Goal: Task Accomplishment & Management: Complete application form

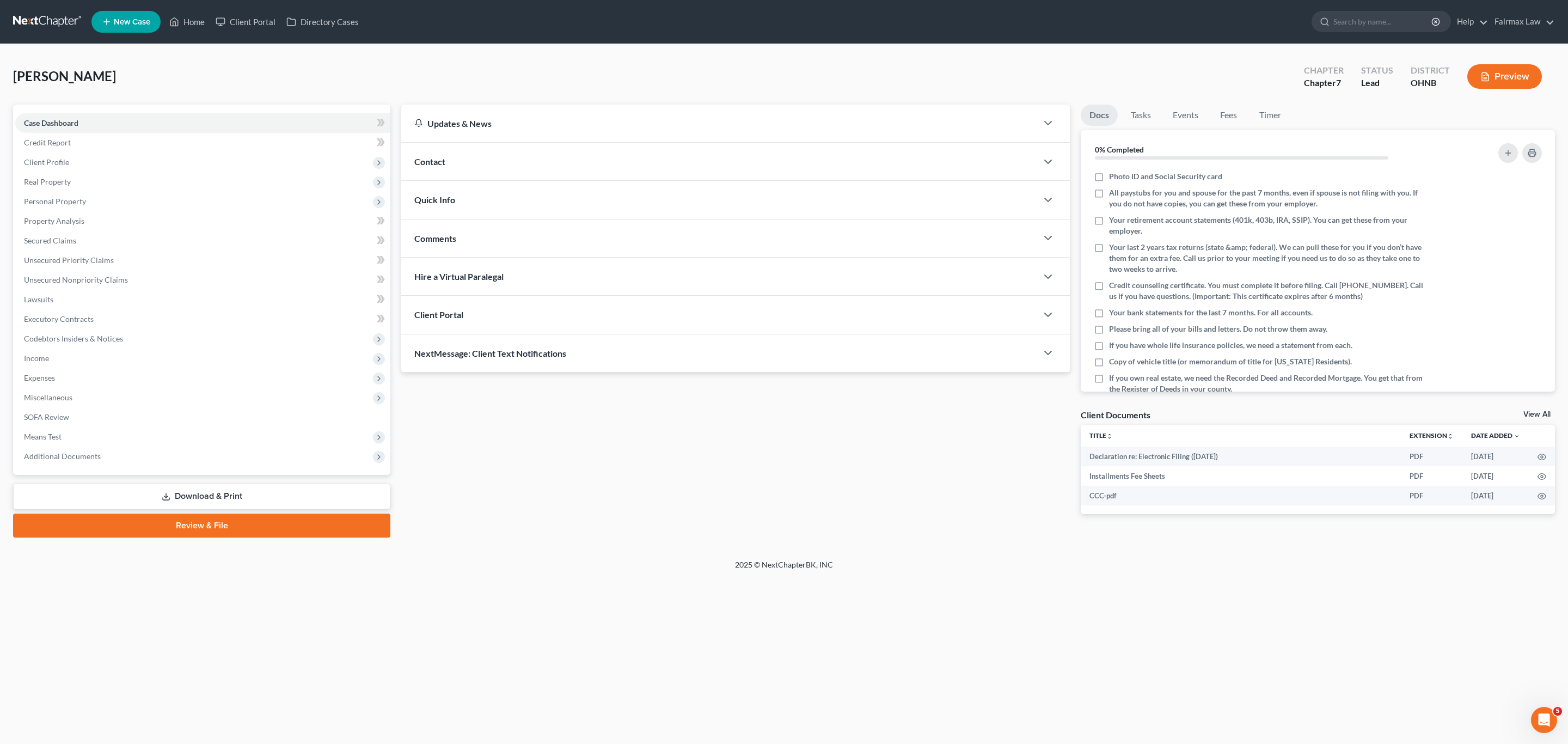
click at [687, 471] on div "Updates & News × Ohio Northern District Notes: July 24th - The Northern Distric…" at bounding box center [736, 317] width 679 height 427
click at [54, 159] on span "Client Profile" at bounding box center [46, 162] width 45 height 9
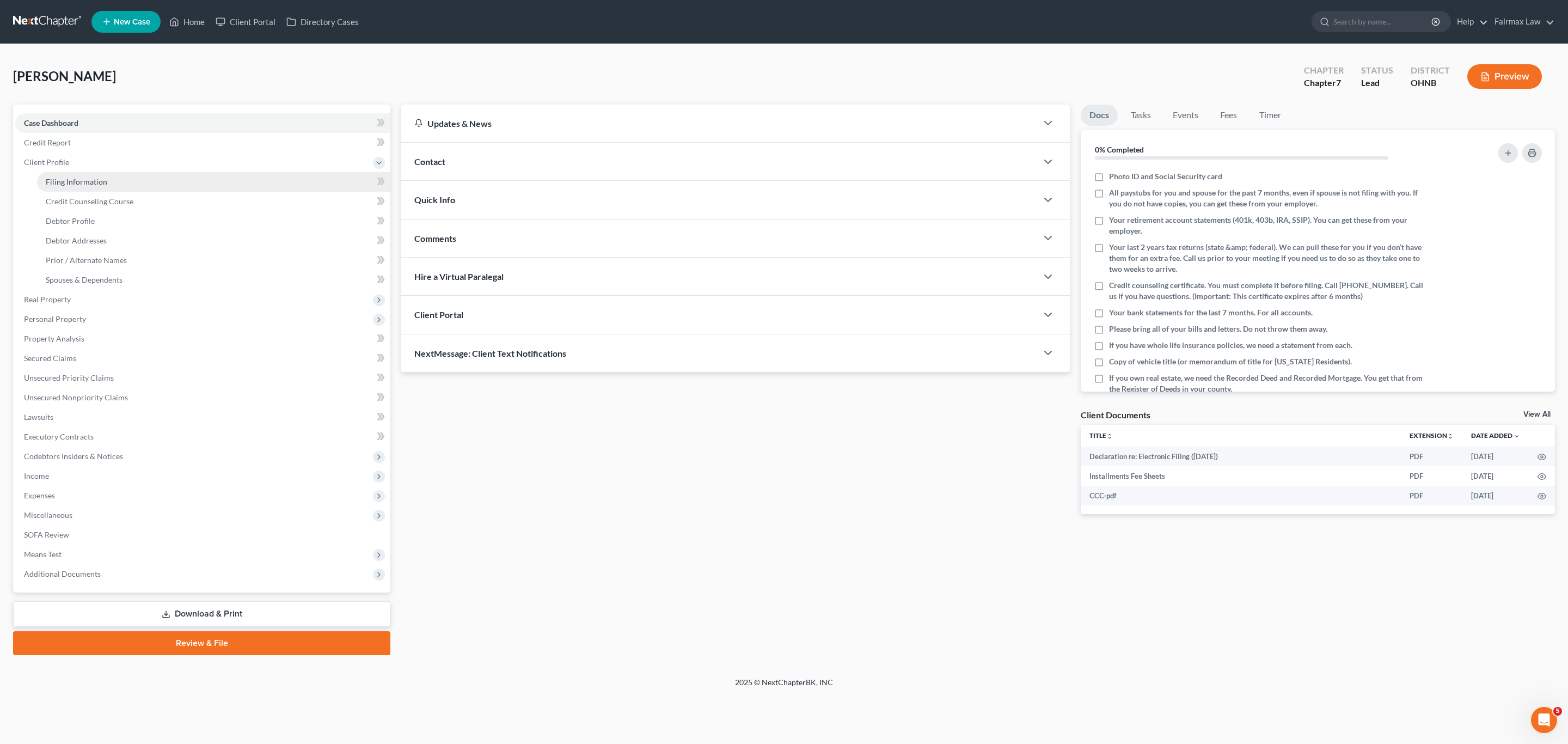
click at [75, 183] on span "Filing Information" at bounding box center [76, 182] width 62 height 9
select select "1"
select select "0"
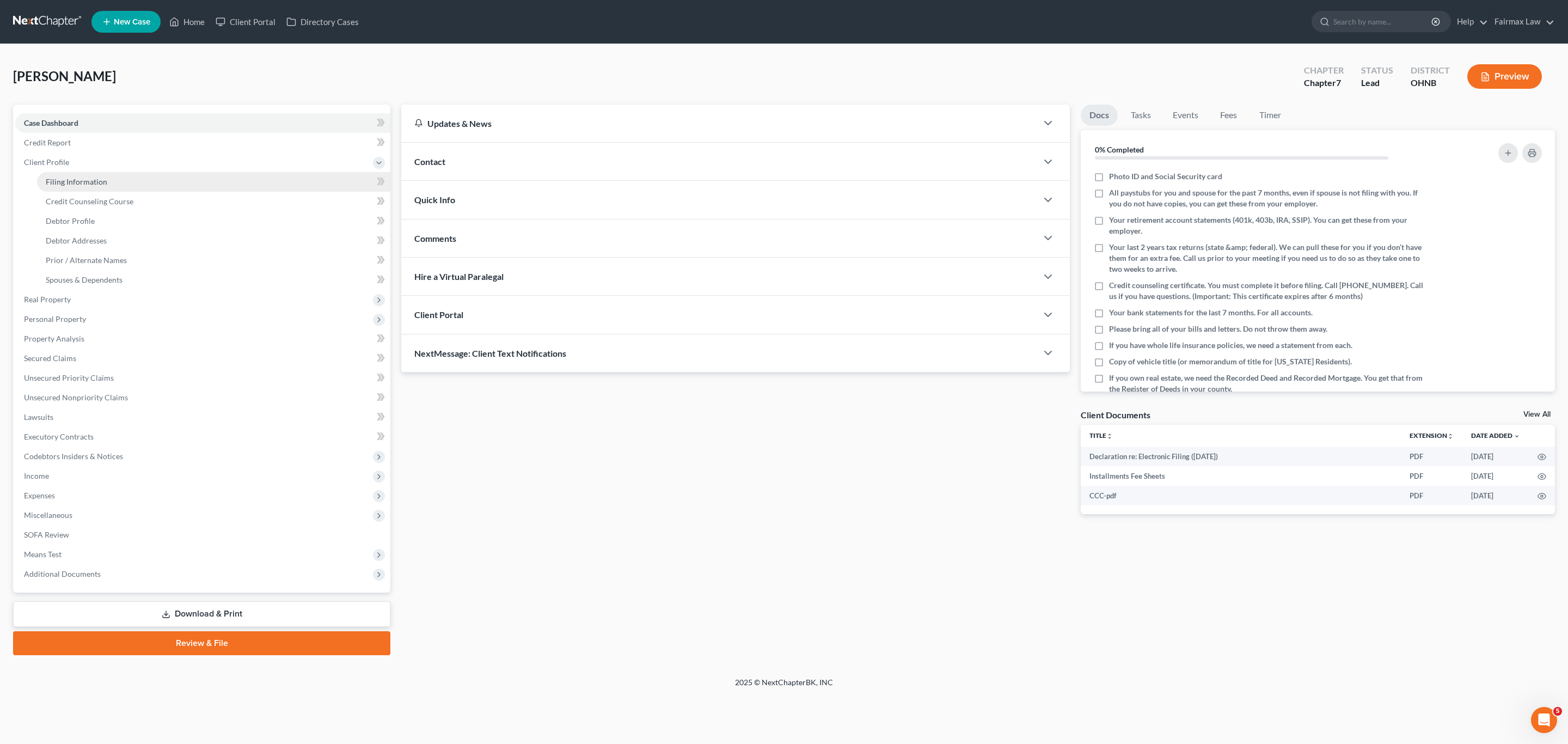
select select "36"
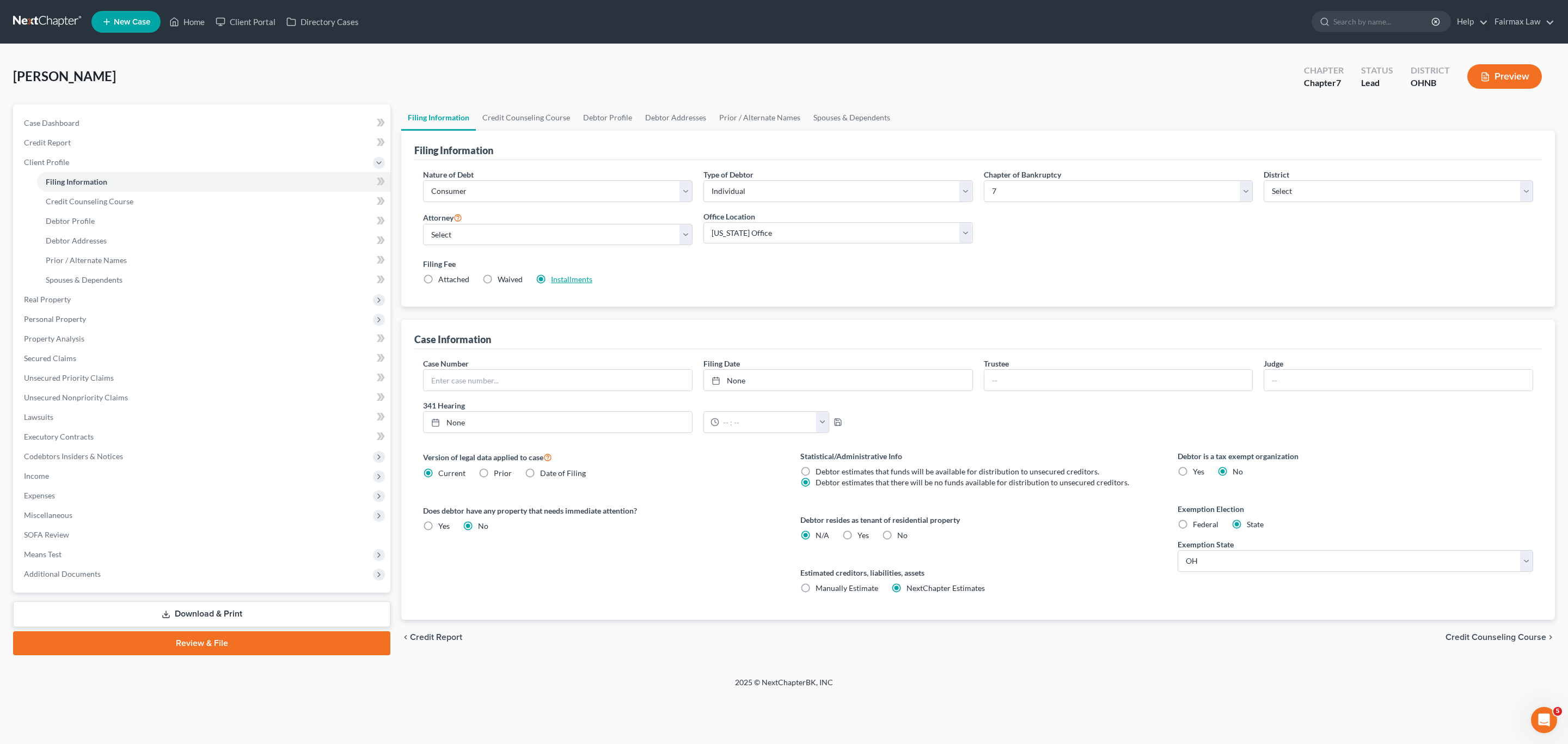
click at [572, 284] on link "Installments" at bounding box center [571, 279] width 41 height 9
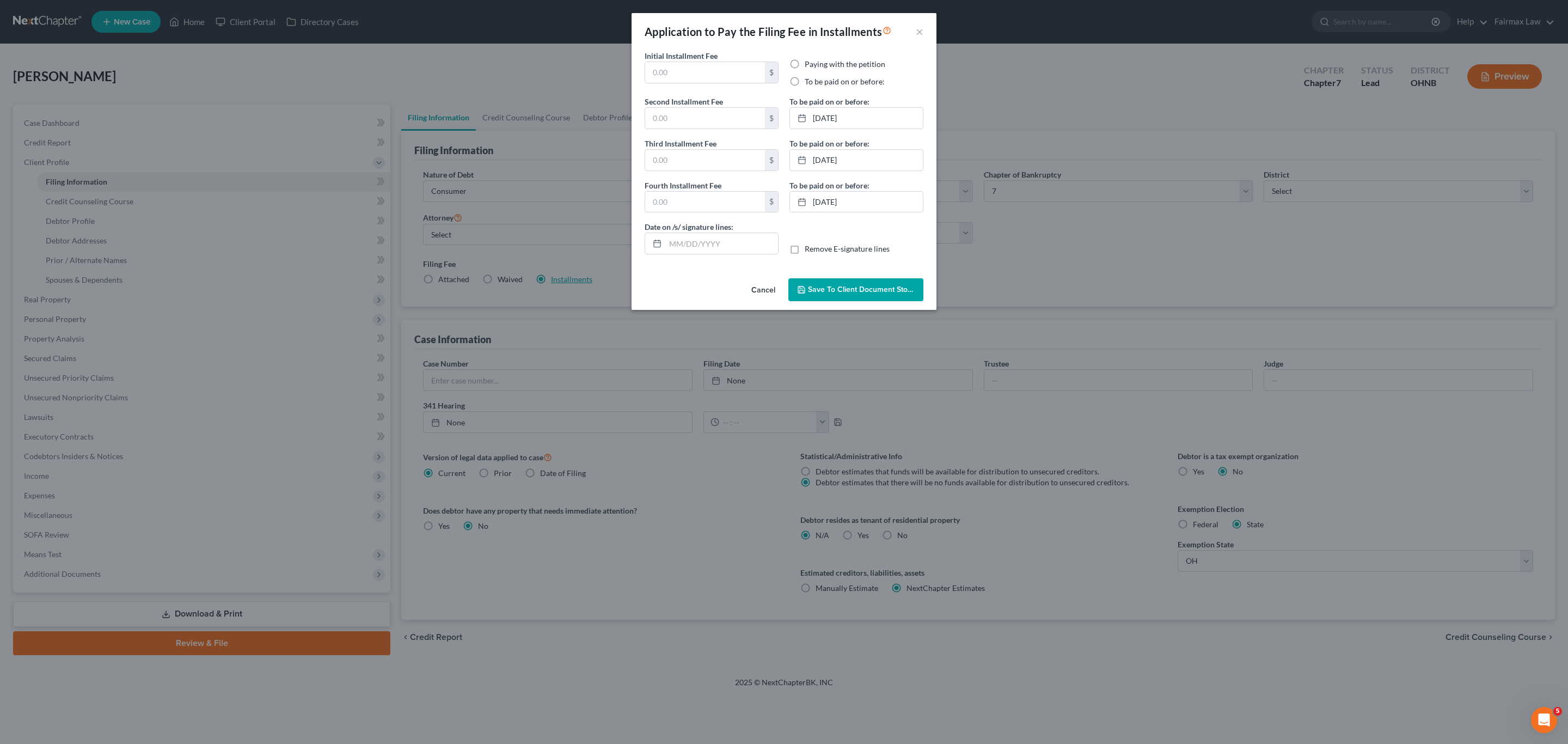
type input "84.50"
radio input "true"
type input "84.50"
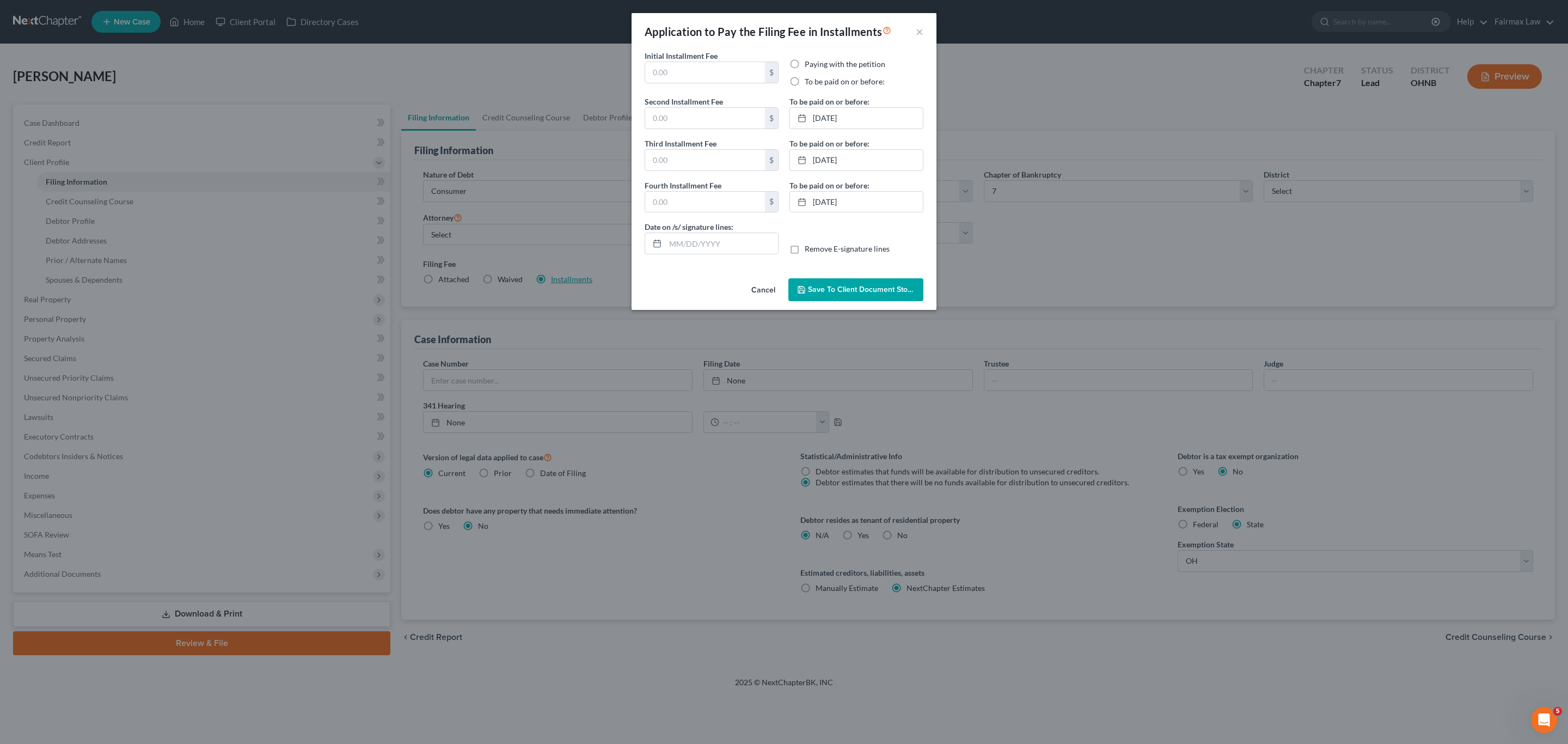
type input "[DATE]"
click at [828, 123] on link "10/24/2025" at bounding box center [856, 118] width 133 height 21
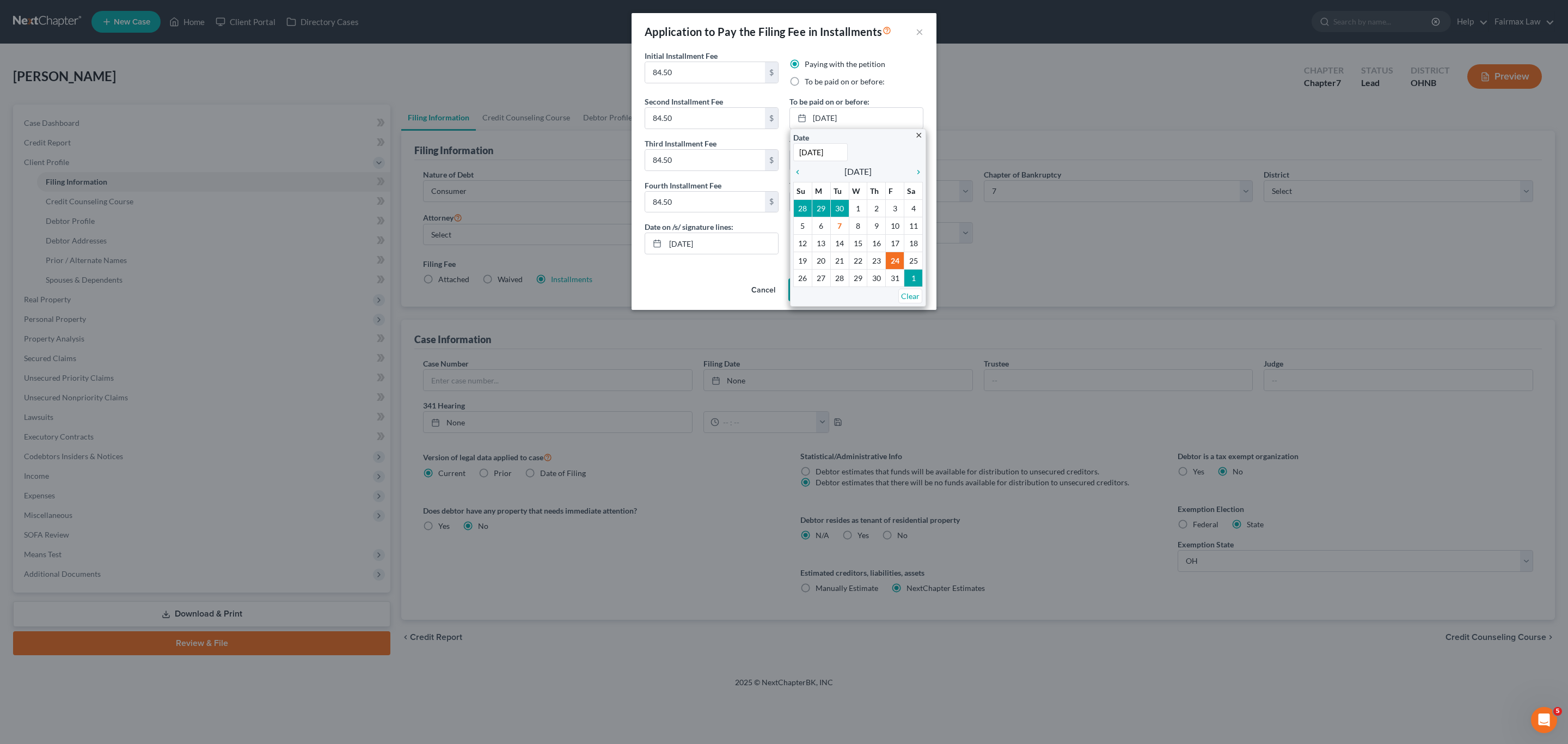
click at [805, 81] on label "To be paid on or before:" at bounding box center [845, 82] width 80 height 11
click at [809, 81] on input "To be paid on or before:" at bounding box center [812, 79] width 7 height 7
radio input "true"
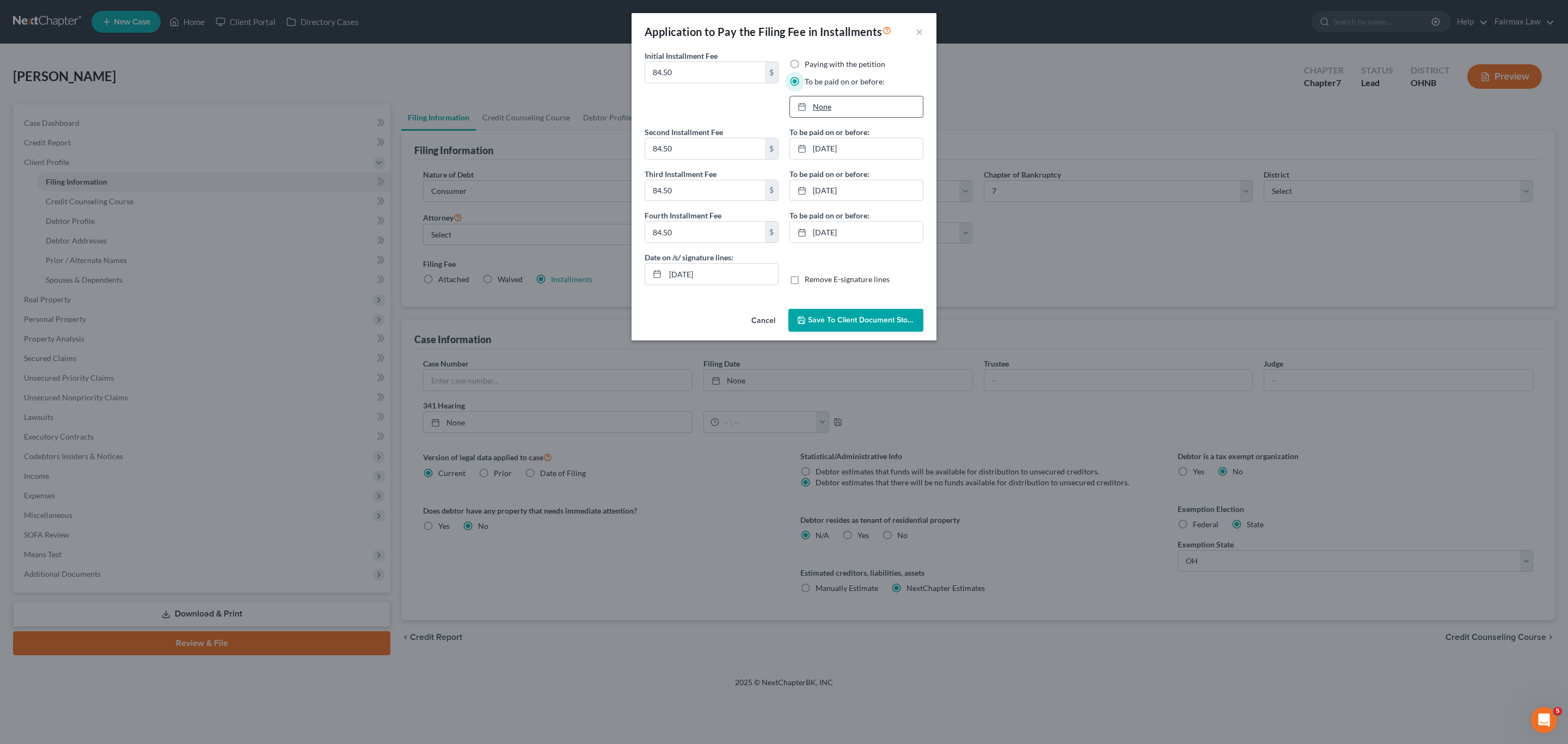
click at [825, 107] on link "None" at bounding box center [856, 106] width 133 height 21
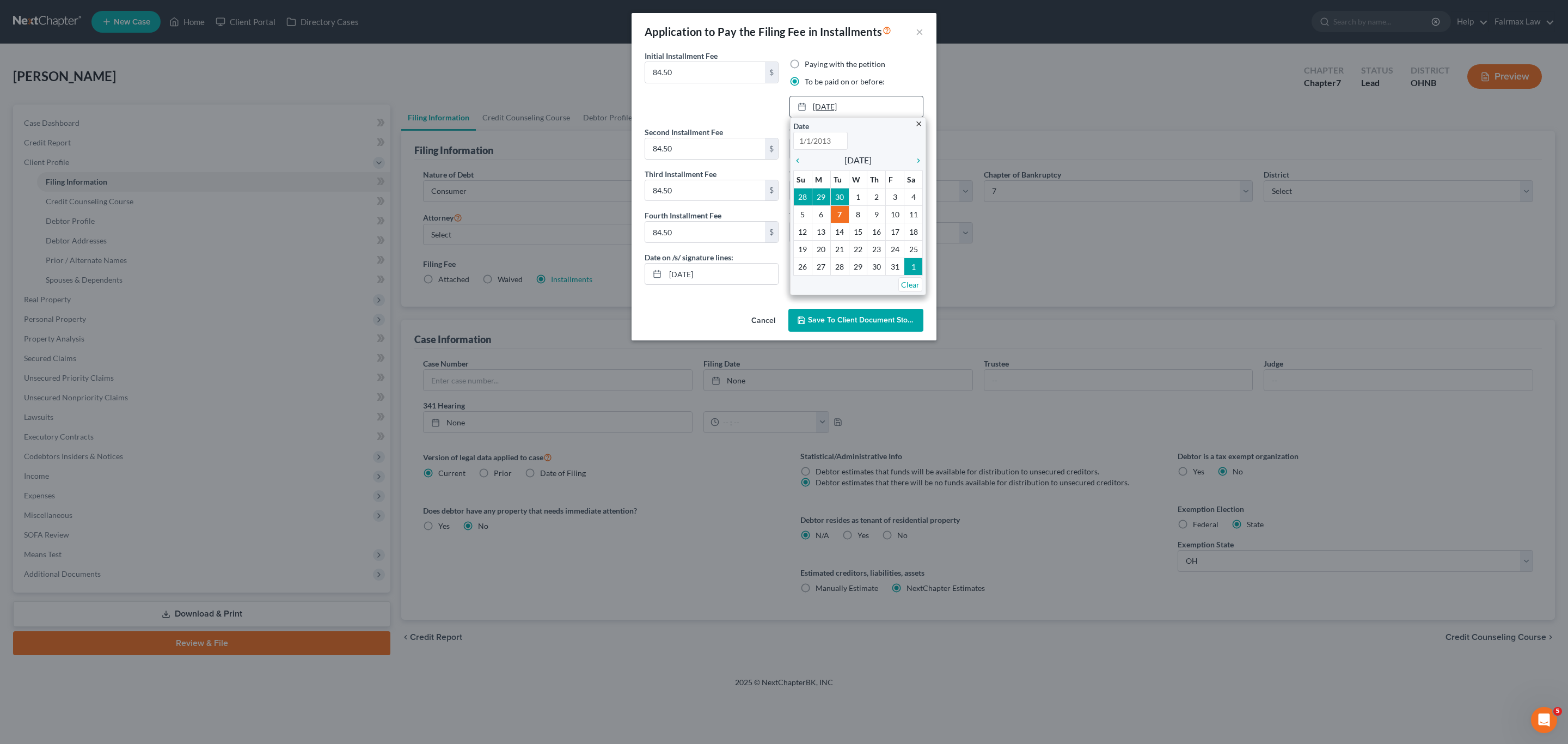
type input "10/7/2025"
click at [915, 160] on icon "chevron_right" at bounding box center [916, 160] width 14 height 8
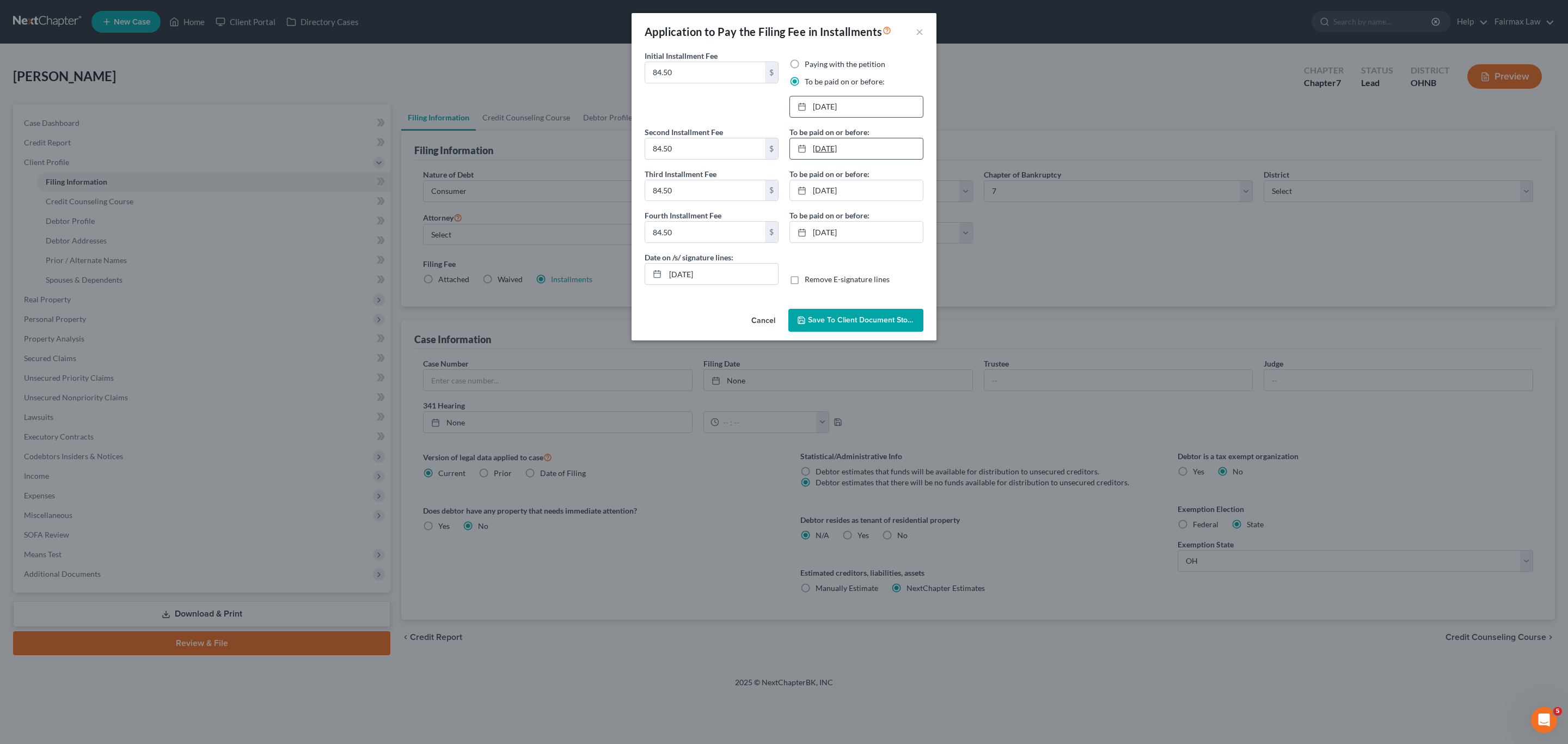
click at [826, 143] on link "10/24/2025" at bounding box center [856, 148] width 133 height 21
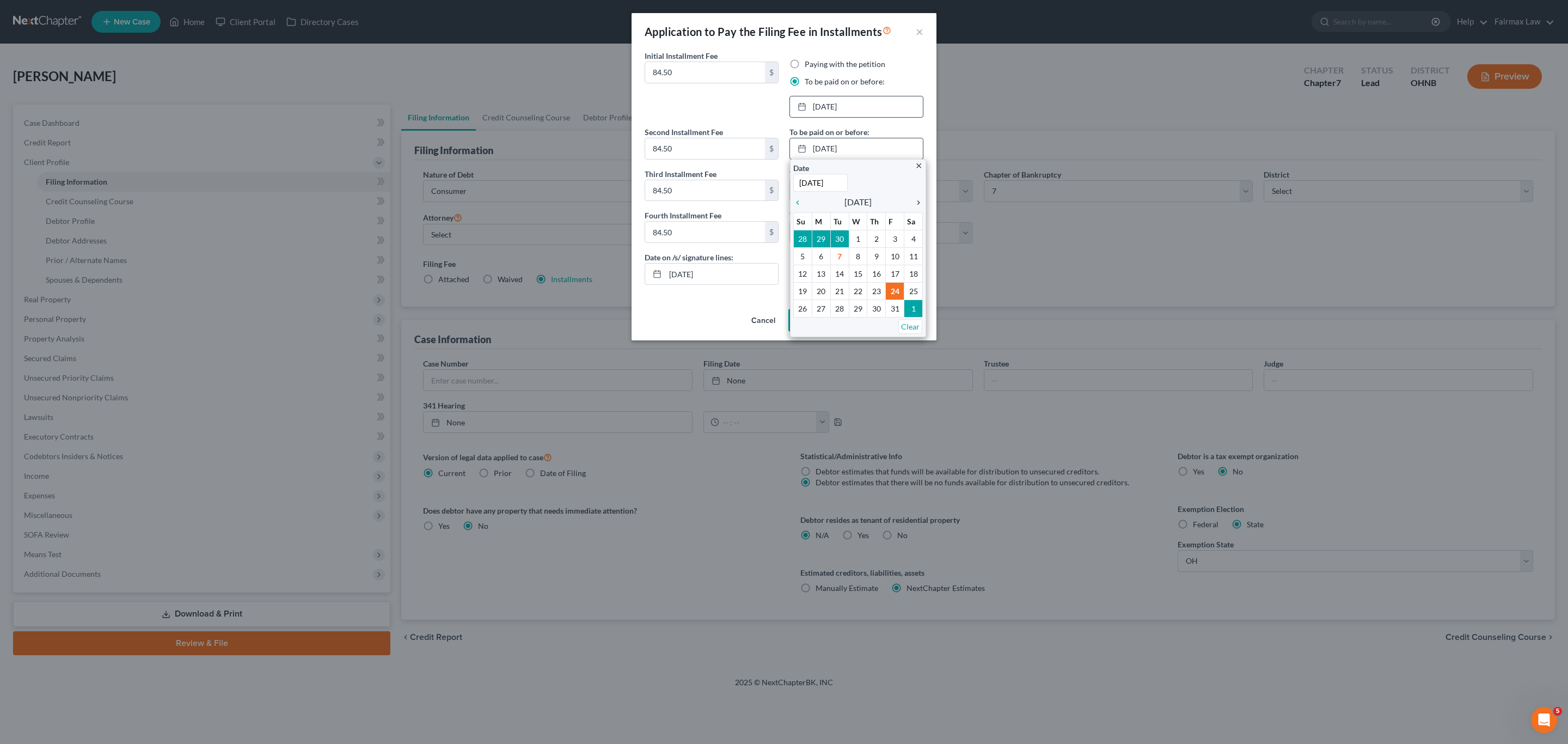
click at [916, 202] on icon "chevron_right" at bounding box center [916, 202] width 14 height 8
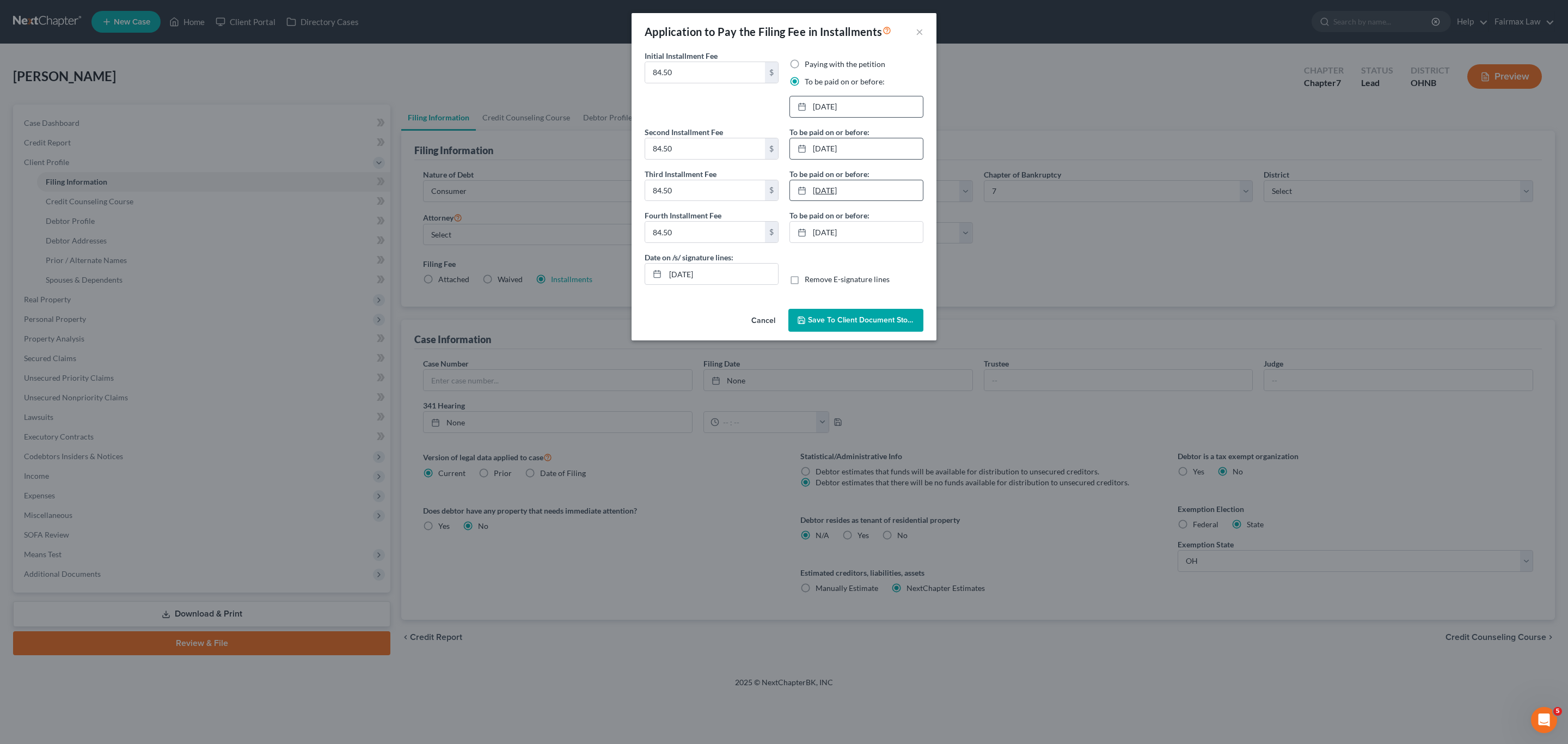
click at [819, 192] on link "11/24/2025" at bounding box center [856, 190] width 133 height 21
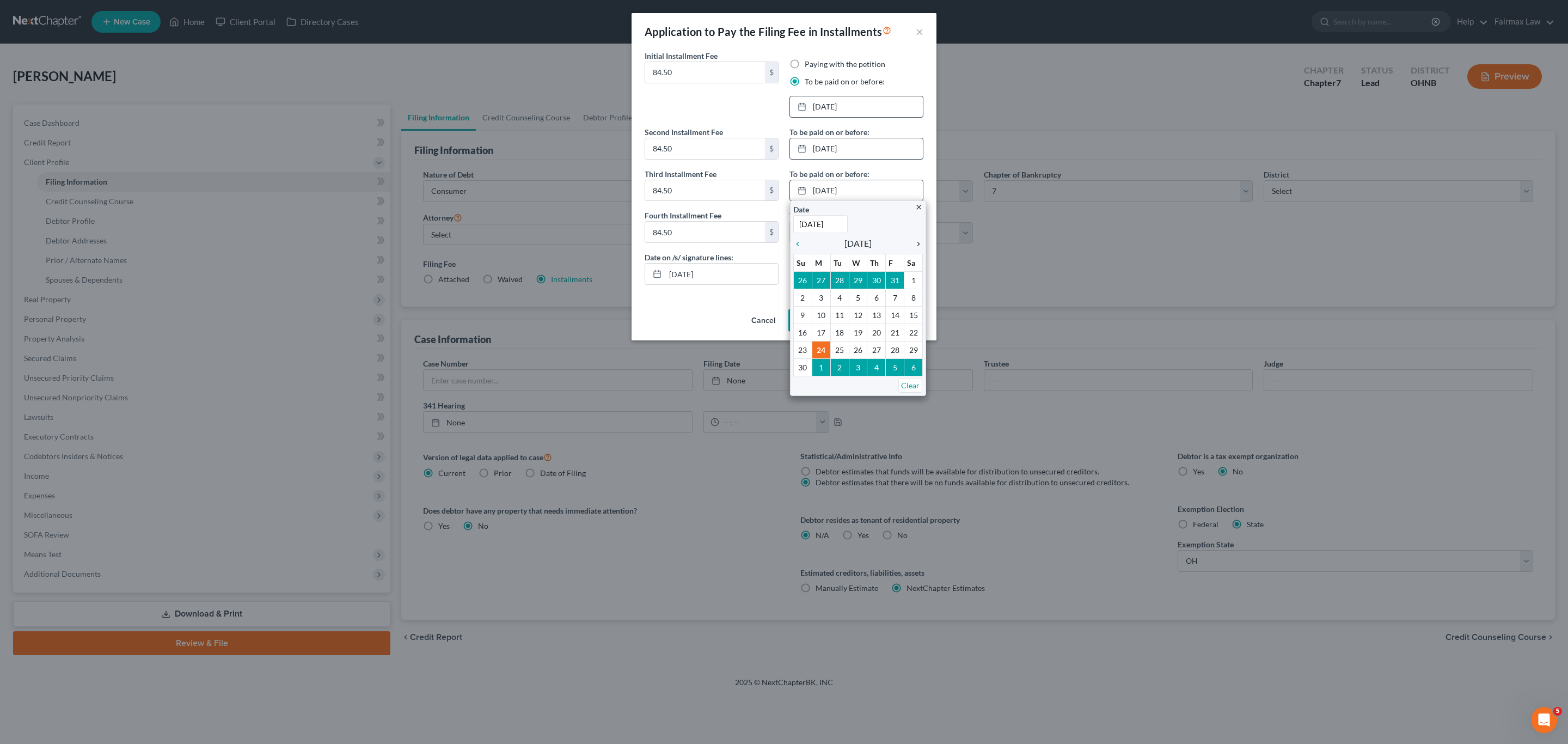
click at [916, 246] on icon "chevron_right" at bounding box center [916, 243] width 14 height 8
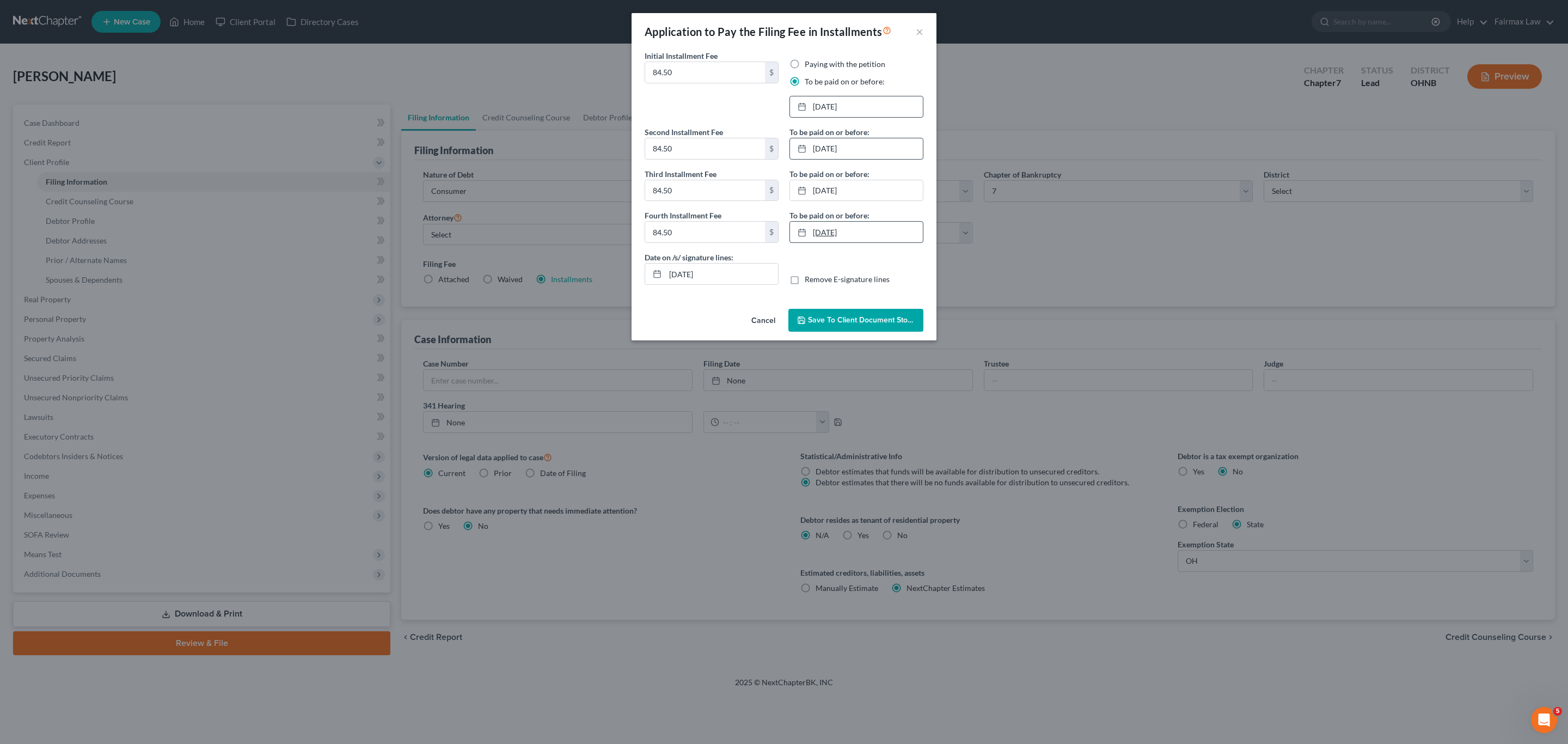
click at [829, 227] on link "12/24/2025" at bounding box center [856, 231] width 133 height 21
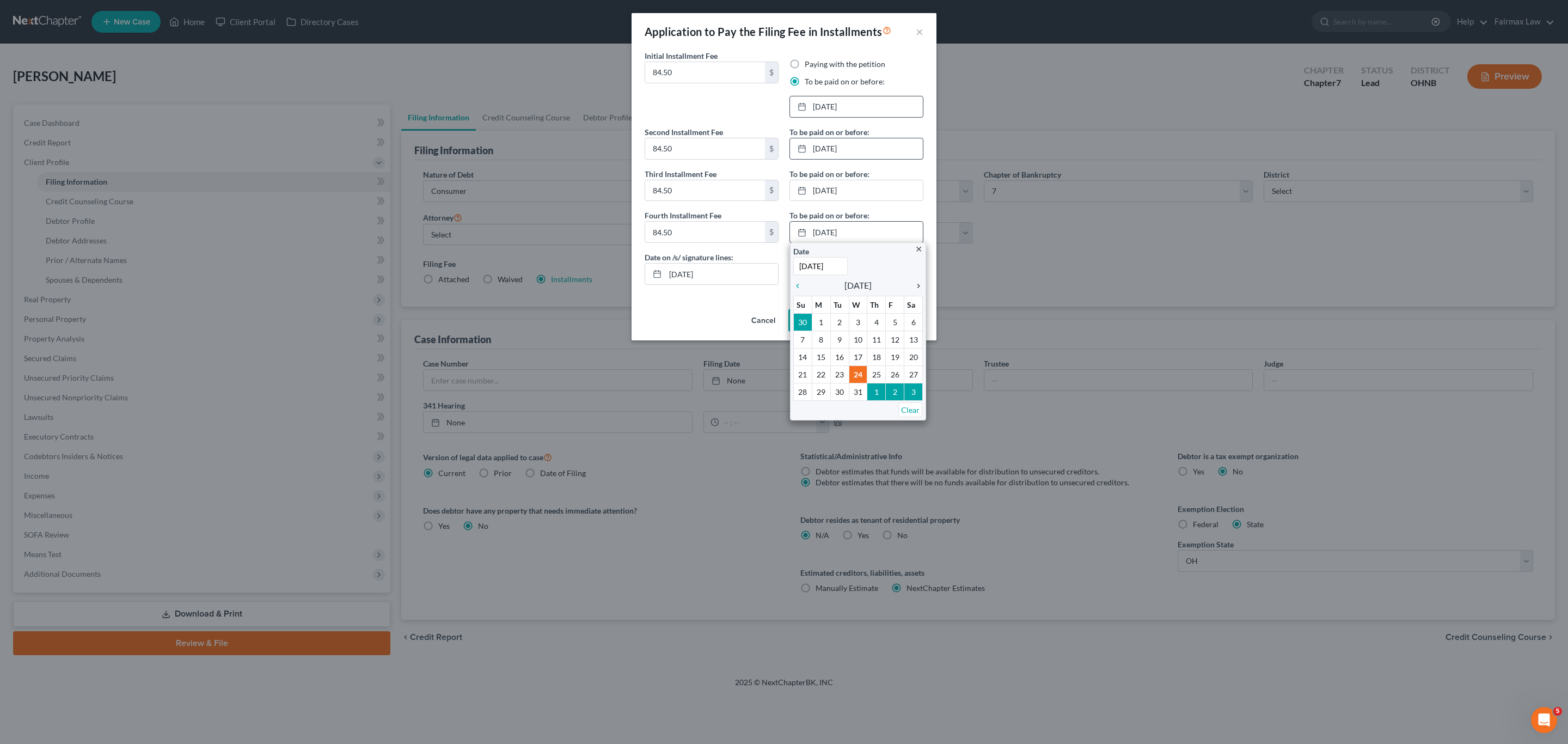
click at [919, 286] on icon "chevron_right" at bounding box center [916, 285] width 14 height 8
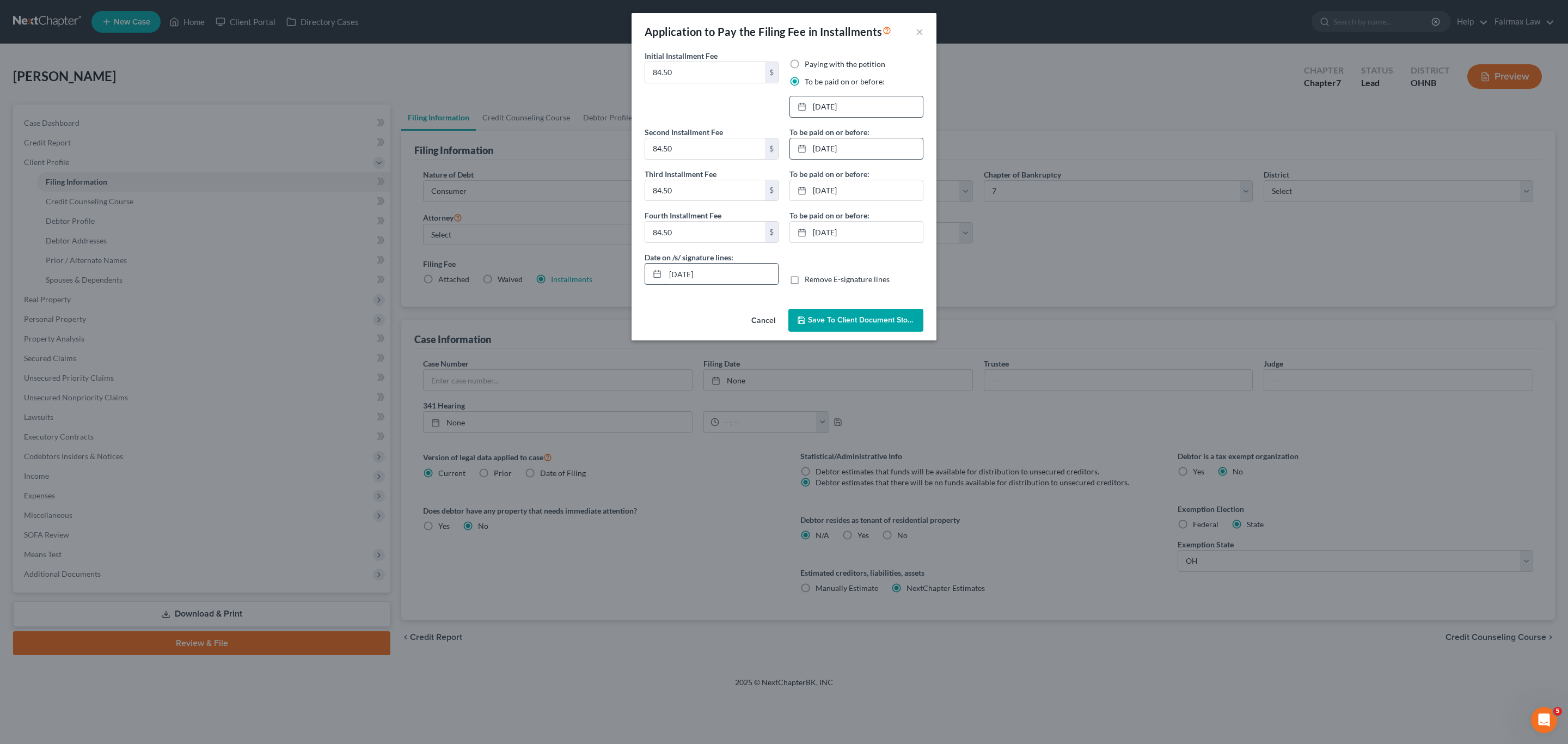
click at [725, 282] on input "[DATE]" at bounding box center [722, 273] width 113 height 21
click at [869, 317] on span "Save to Client Document Storage" at bounding box center [865, 320] width 115 height 9
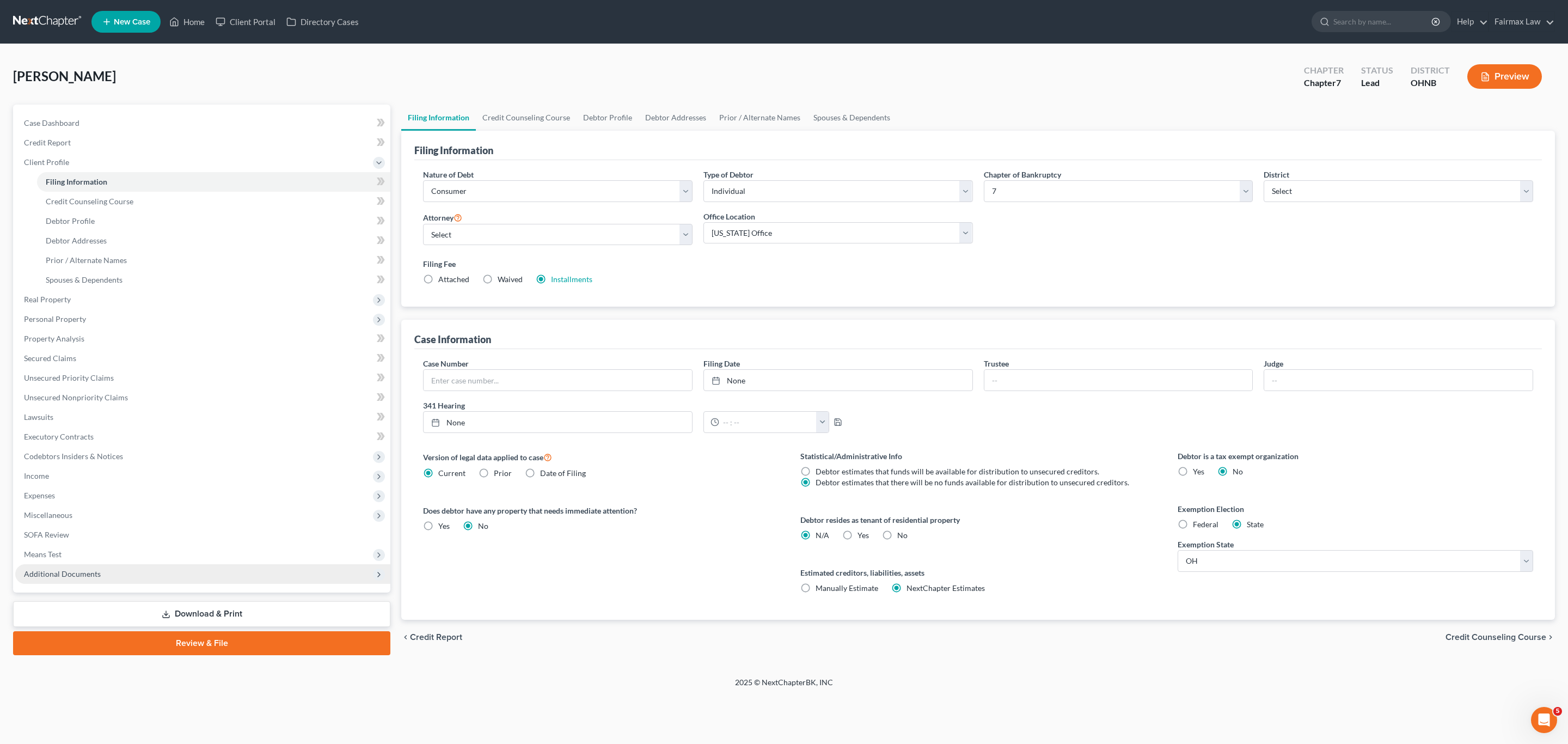
click at [41, 575] on span "Additional Documents" at bounding box center [62, 574] width 77 height 9
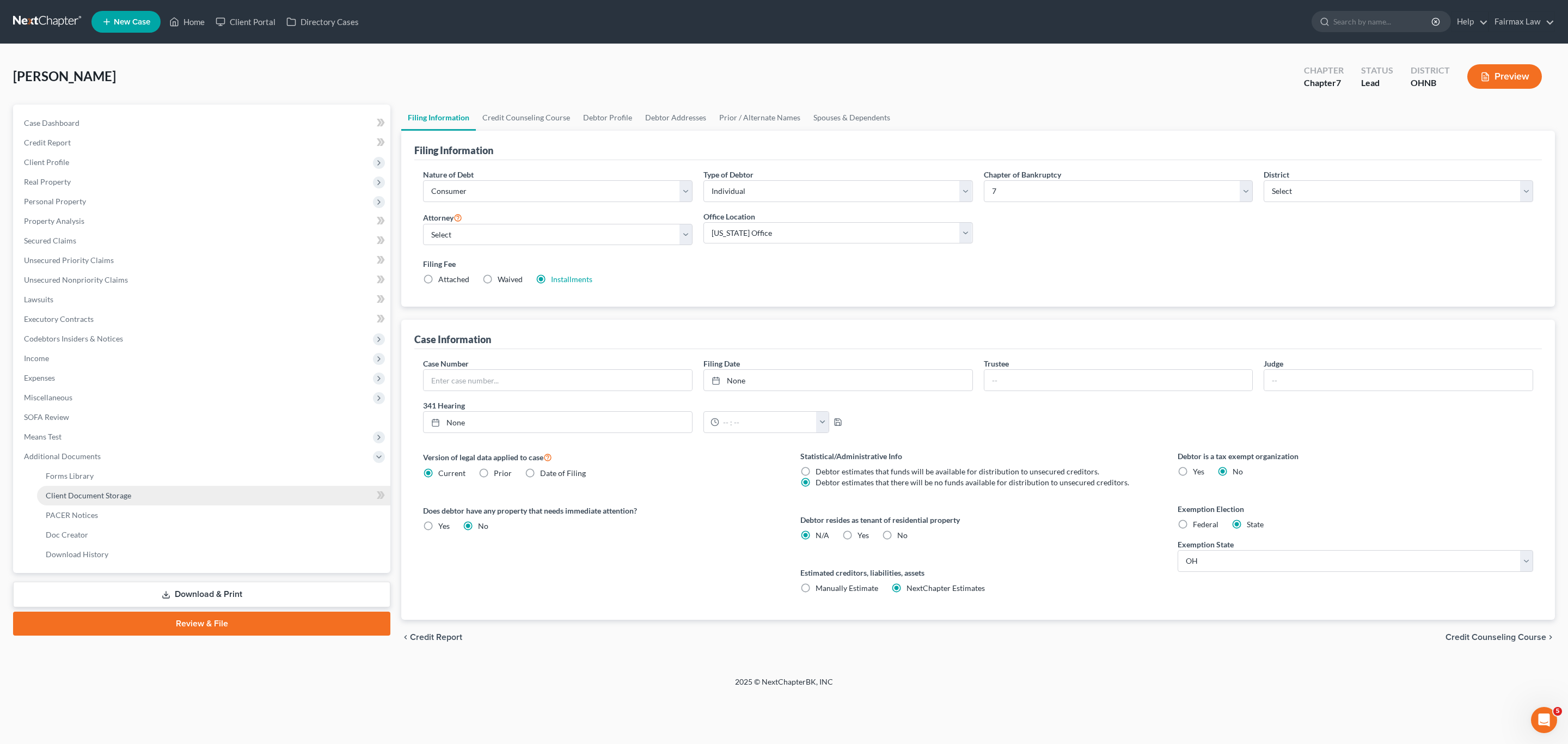
click at [132, 495] on link "Client Document Storage" at bounding box center [214, 495] width 353 height 20
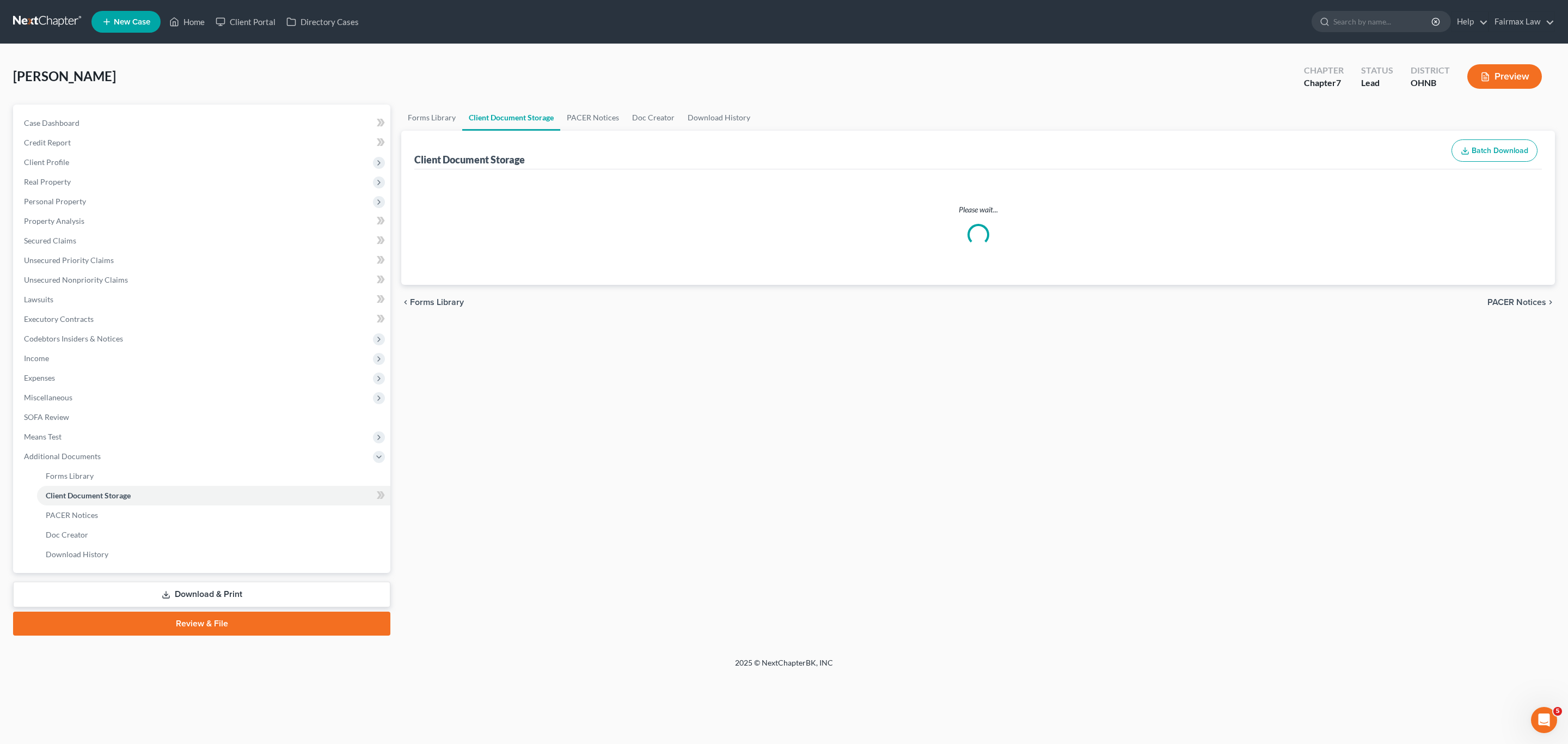
select select "5"
select select "25"
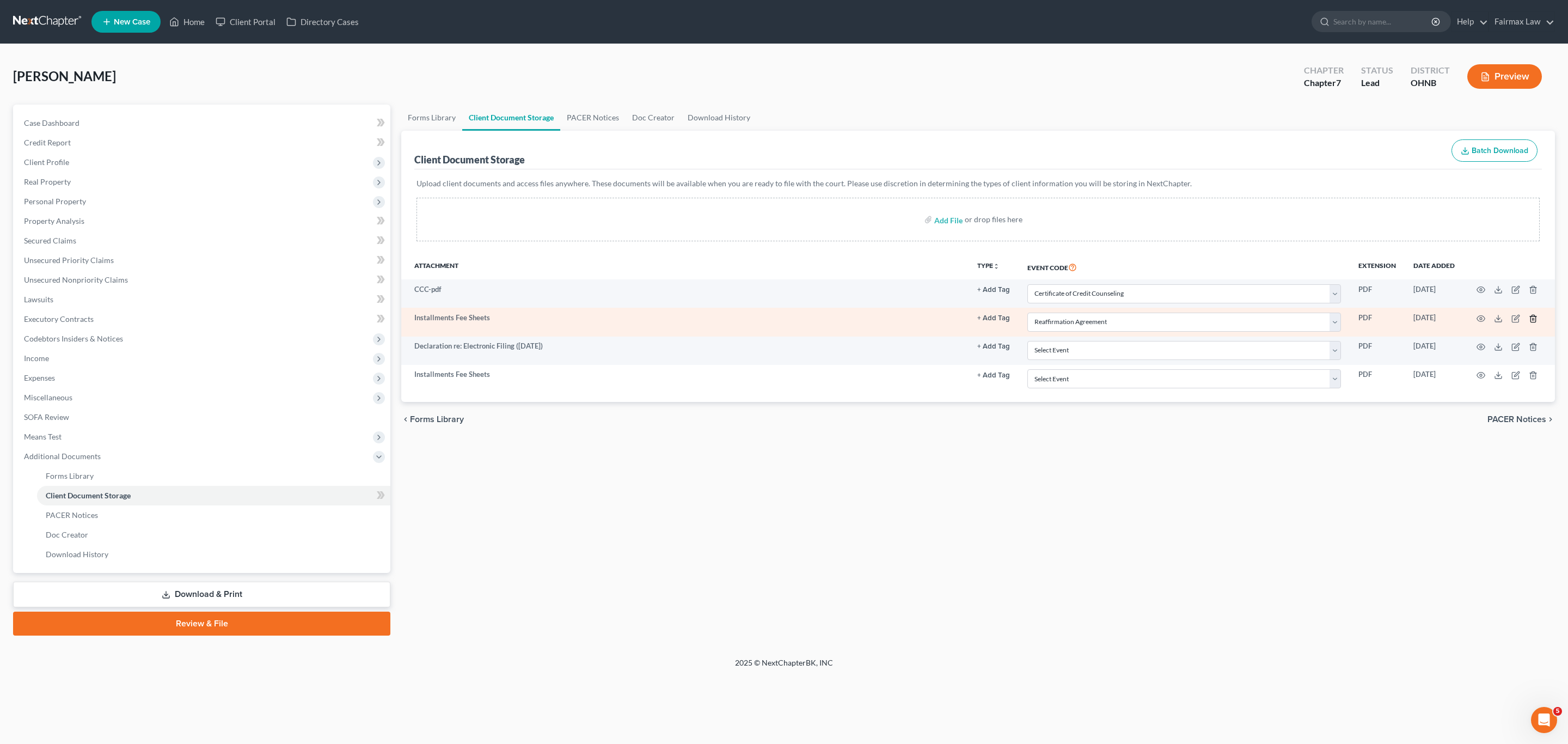
click at [1531, 320] on icon "button" at bounding box center [1532, 318] width 8 height 8
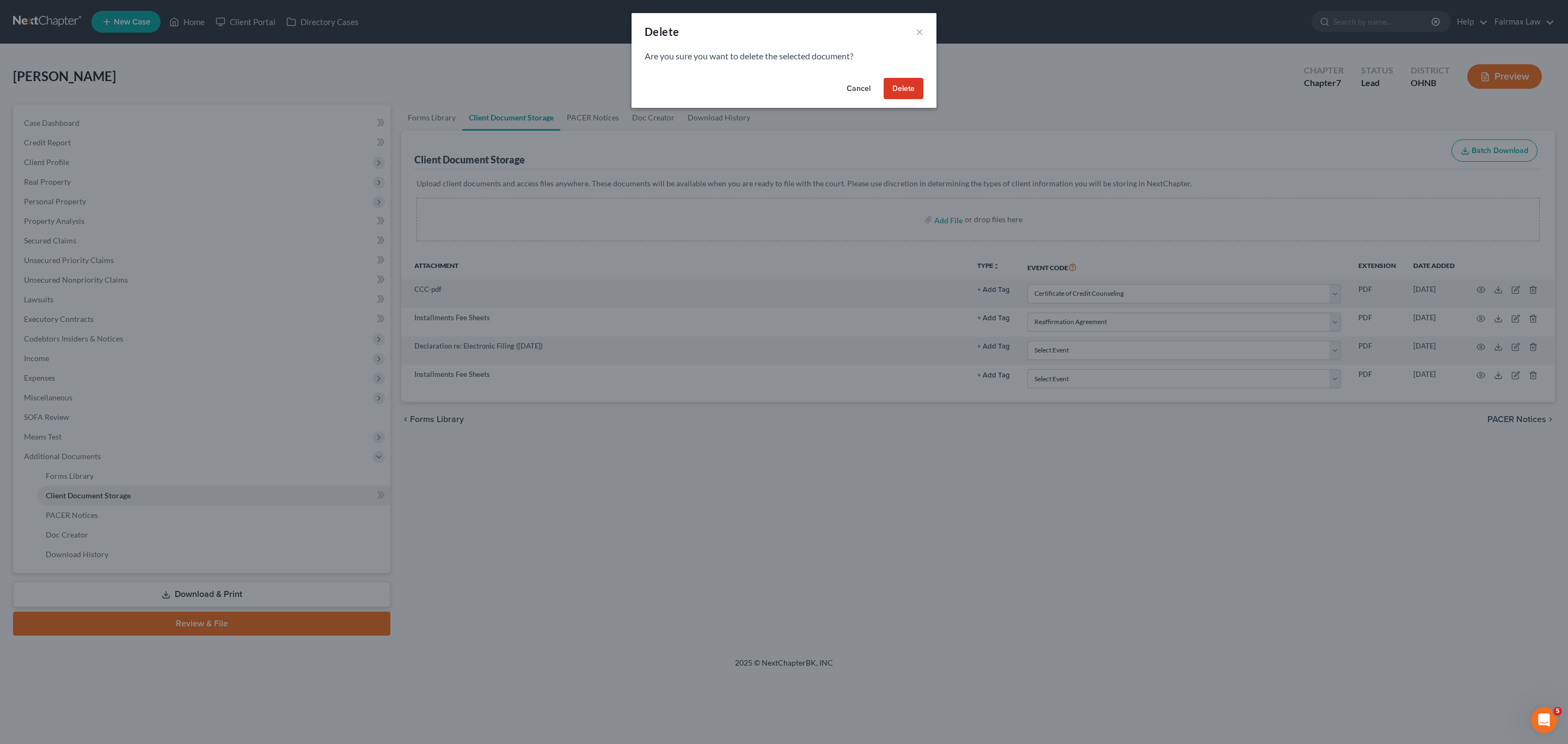
click at [898, 92] on button "Delete" at bounding box center [903, 89] width 40 height 22
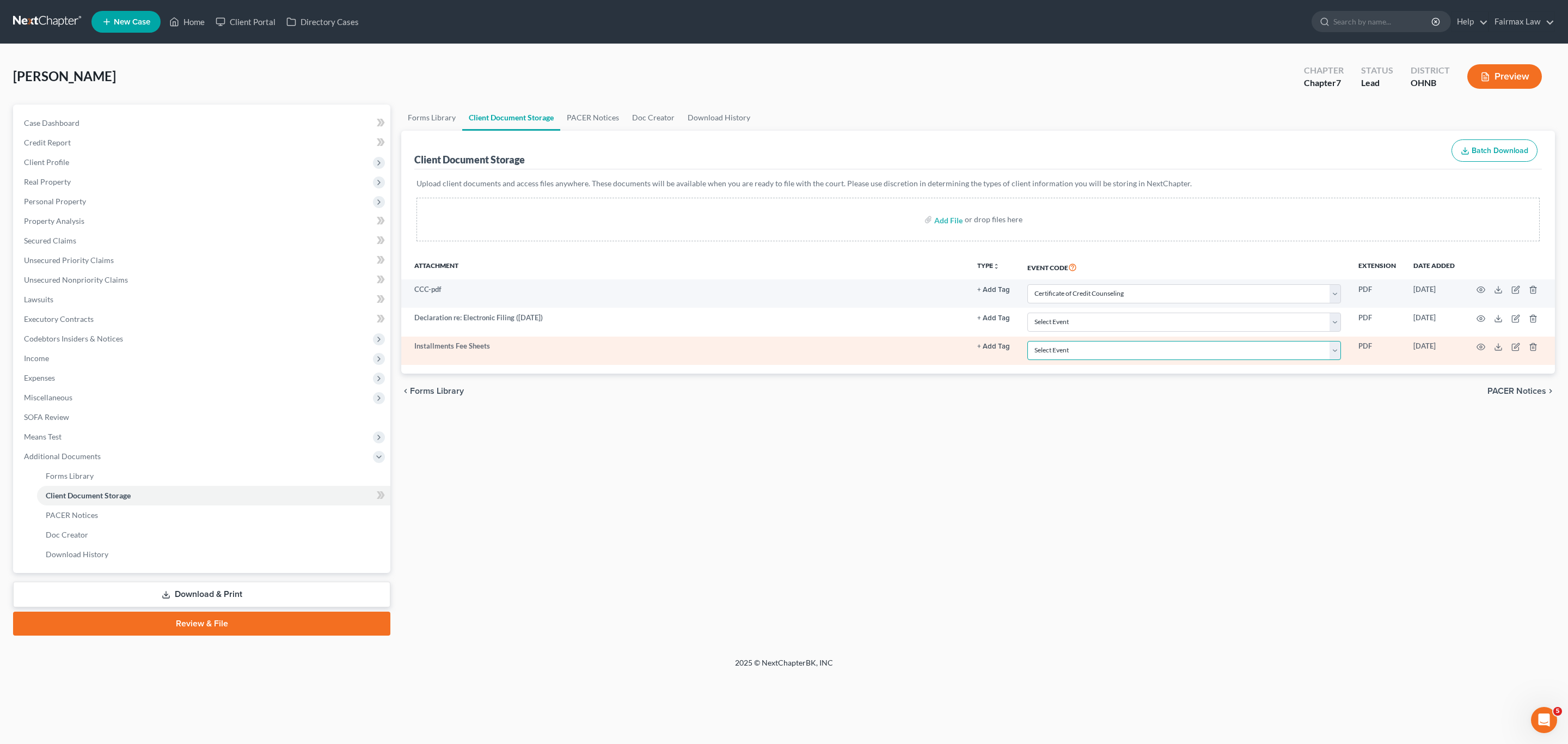
click at [1114, 350] on select "Select Event 20 Largest Unsecured Creditors Amended List of Creditors (Fee) Ame…" at bounding box center [1183, 350] width 314 height 19
select select "24"
click at [1029, 343] on select "Select Event 20 Largest Unsecured Creditors Amended List of Creditors (Fee) Ame…" at bounding box center [1183, 350] width 314 height 19
click at [1499, 350] on icon at bounding box center [1498, 346] width 8 height 8
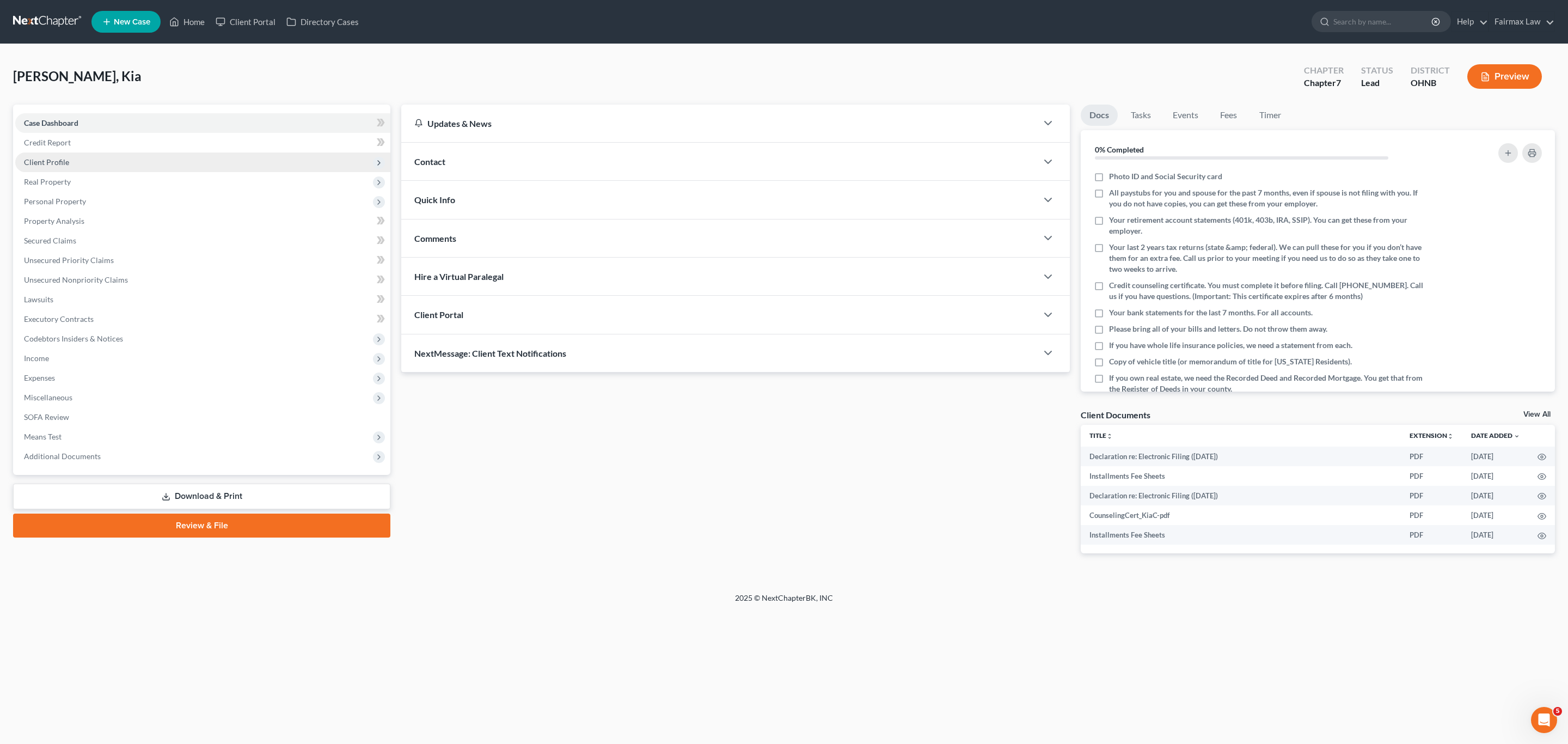
click at [54, 157] on span "Client Profile" at bounding box center [46, 162] width 45 height 9
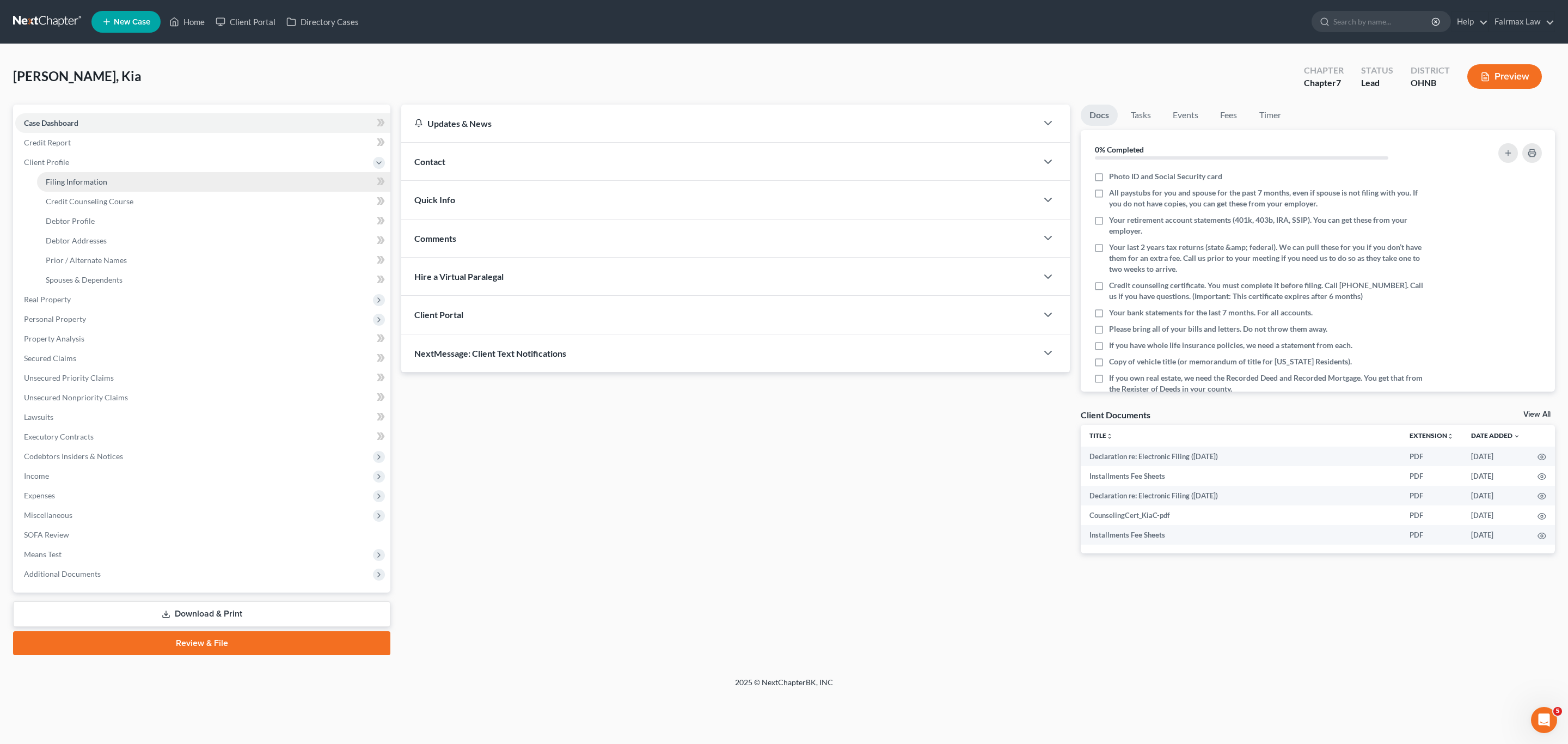
click at [79, 182] on span "Filing Information" at bounding box center [76, 182] width 62 height 9
select select "1"
select select "0"
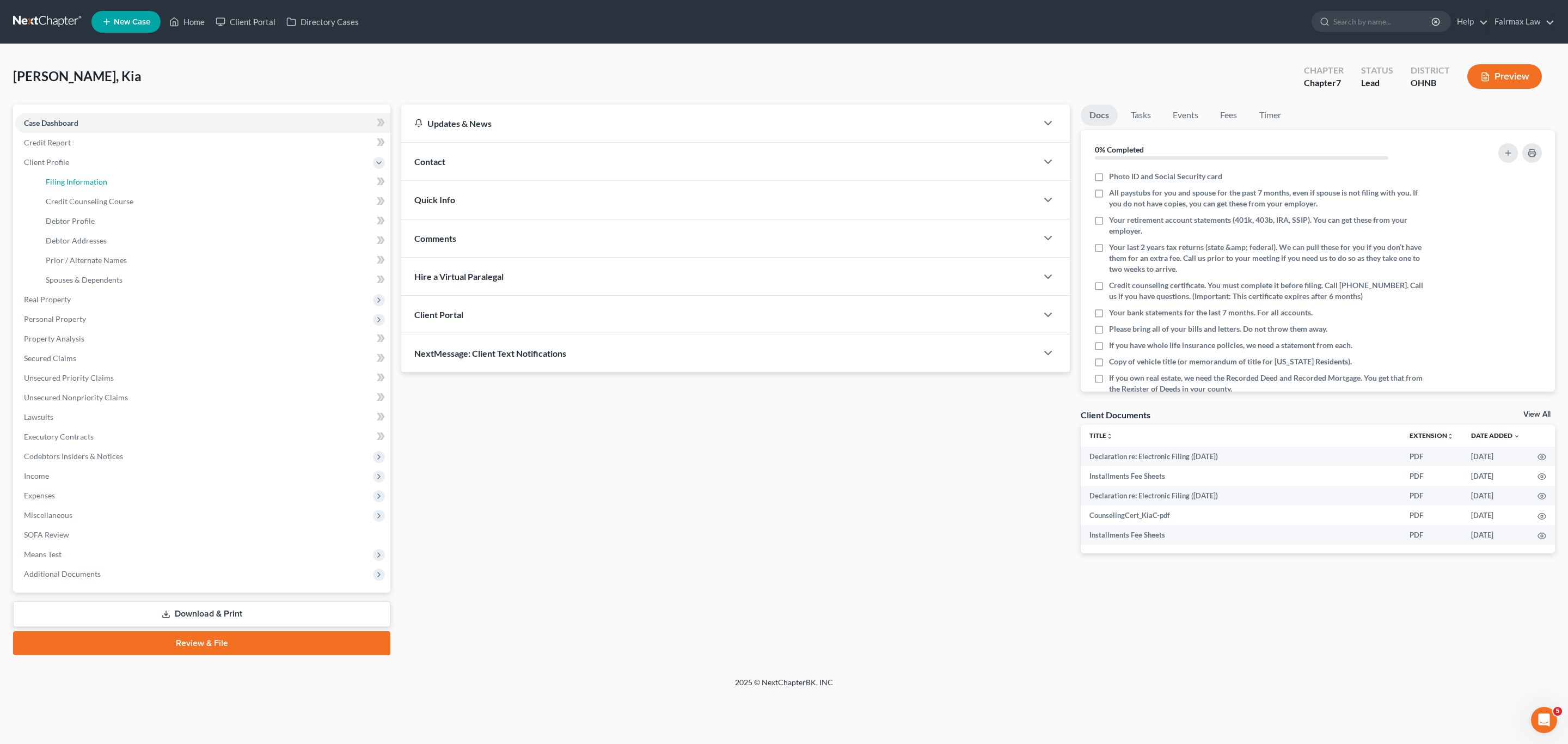
select select "36"
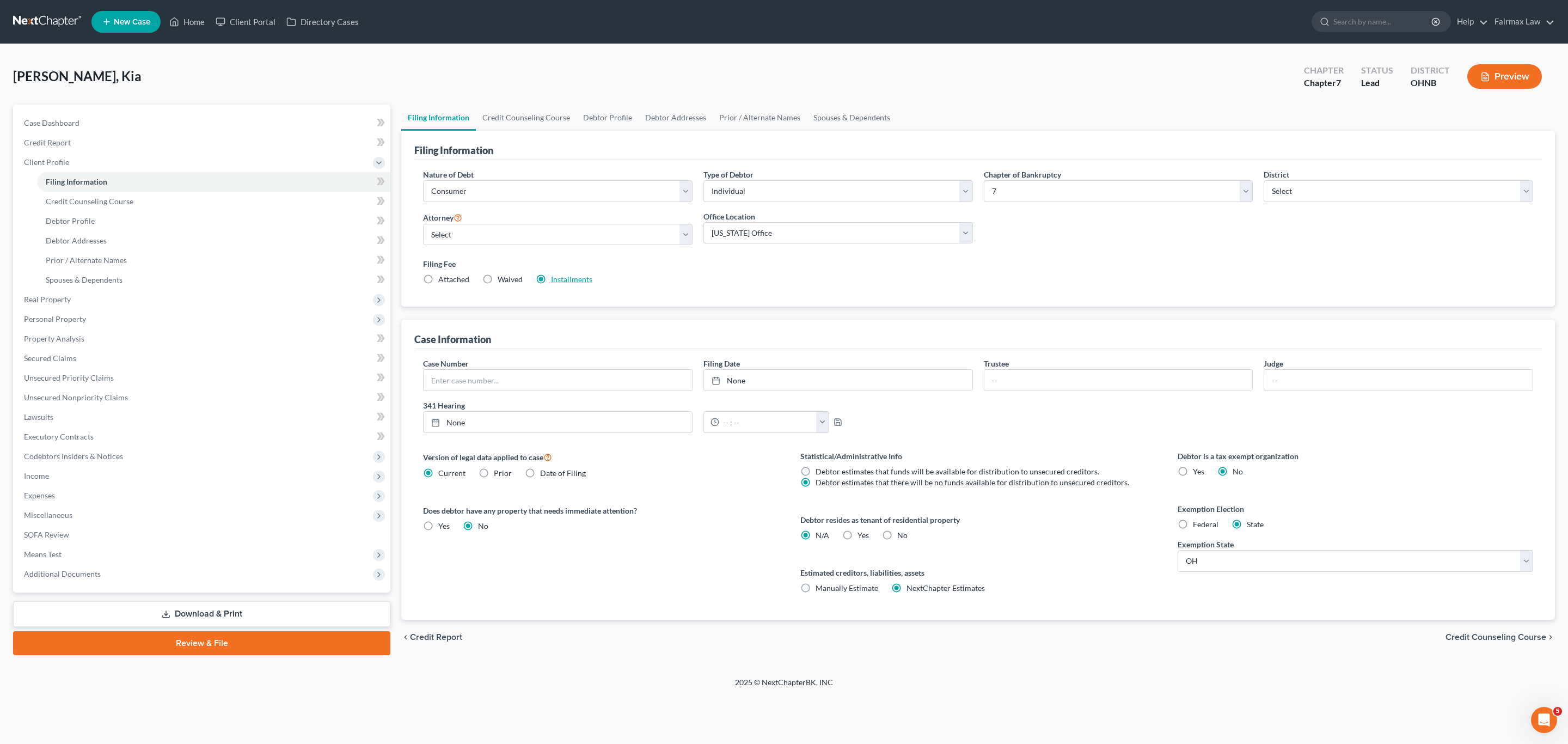
click at [582, 279] on link "Installments" at bounding box center [571, 279] width 41 height 9
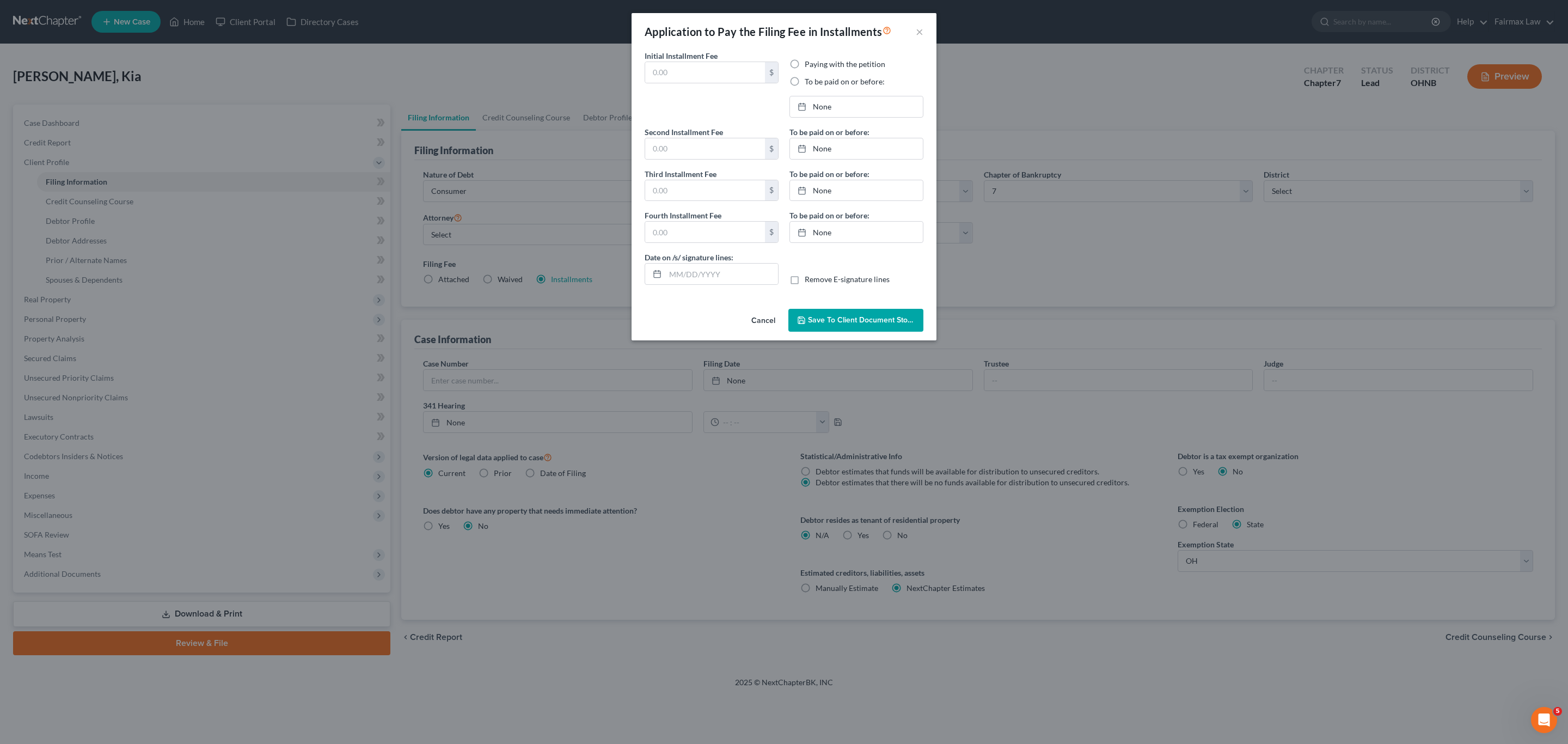
type input "84.50"
radio input "true"
type input "84.50"
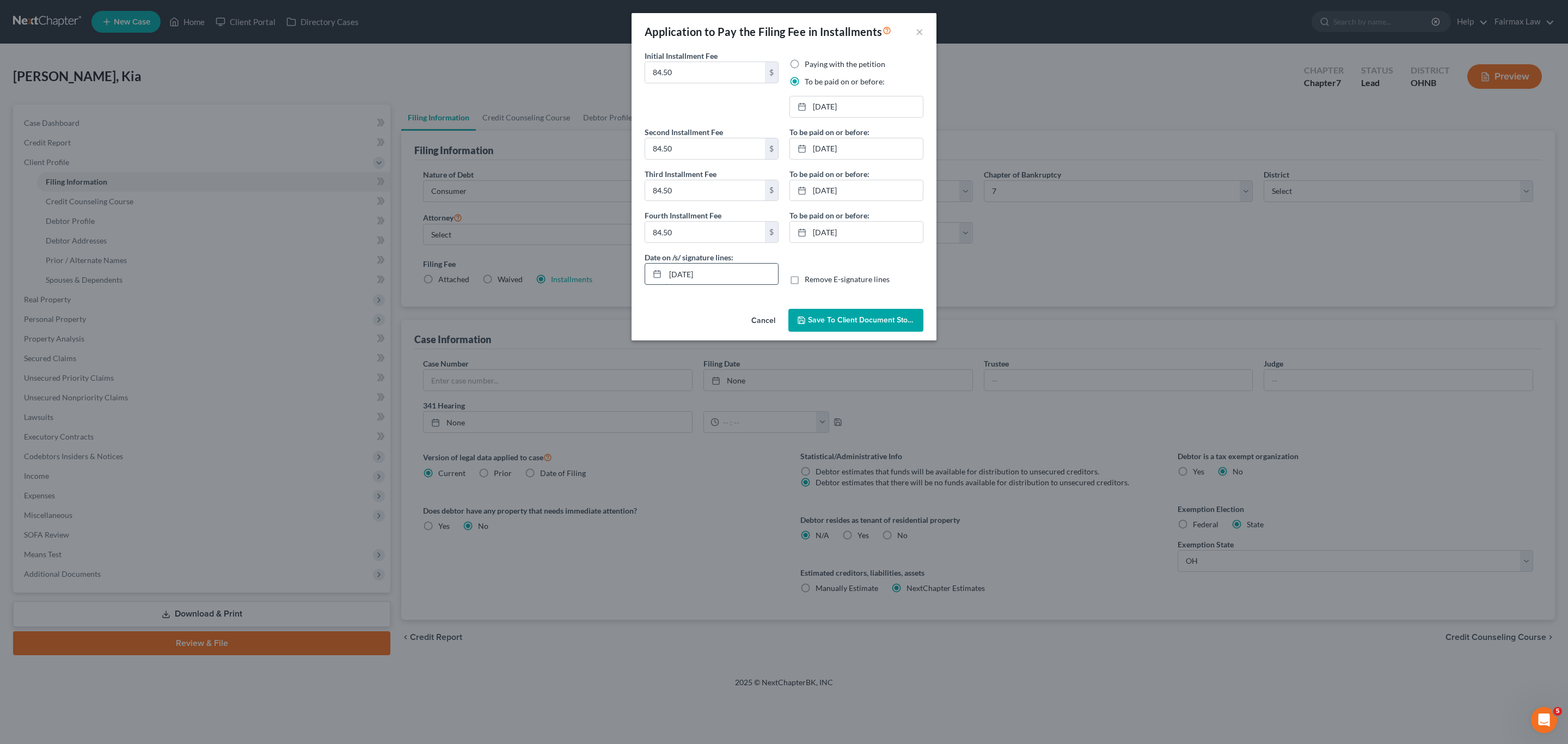
click at [690, 275] on input "[DATE]" at bounding box center [722, 273] width 113 height 21
type input "10/01/2025"
click at [893, 322] on span "Save to Client Document Storage" at bounding box center [865, 320] width 115 height 9
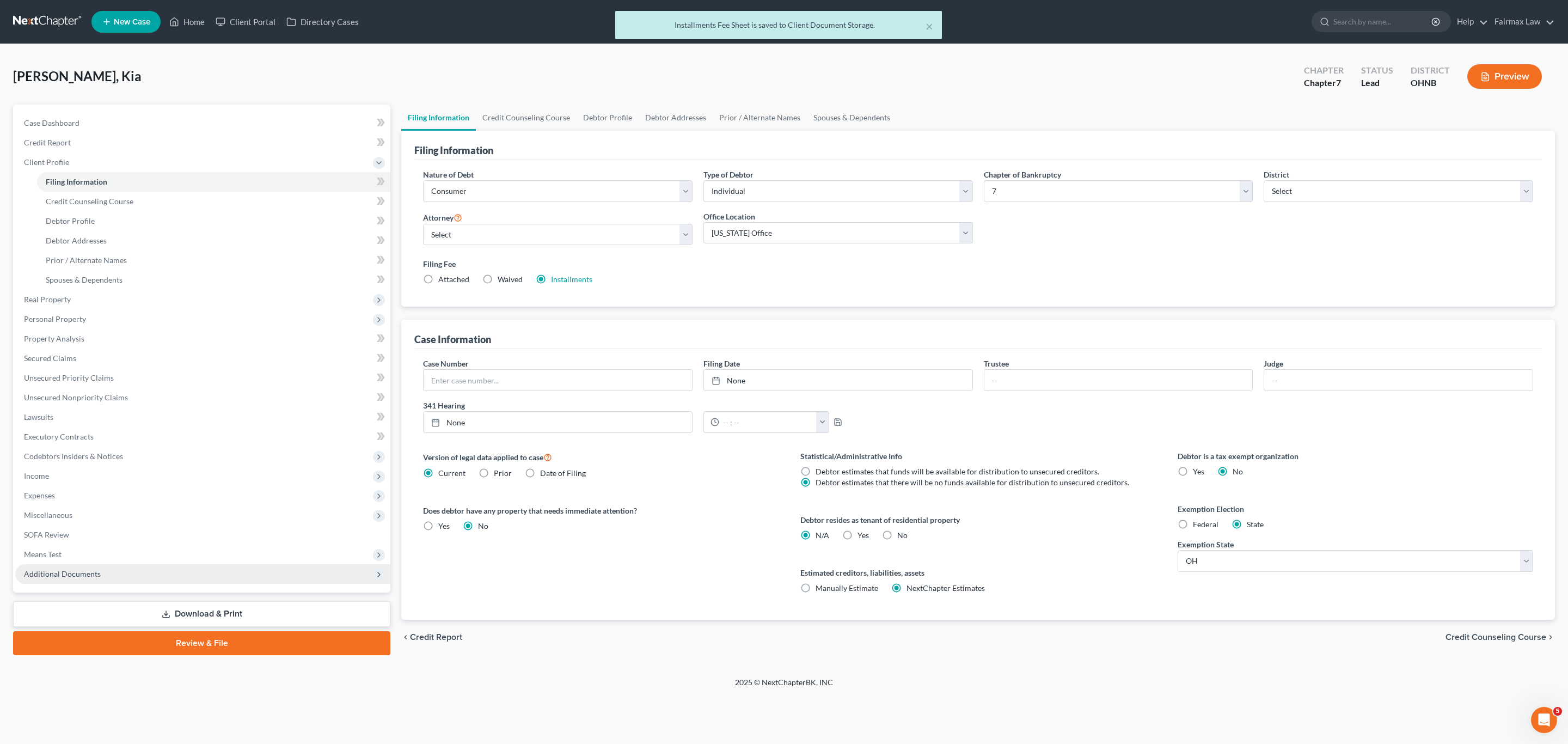
click at [67, 578] on span "Additional Documents" at bounding box center [203, 574] width 375 height 20
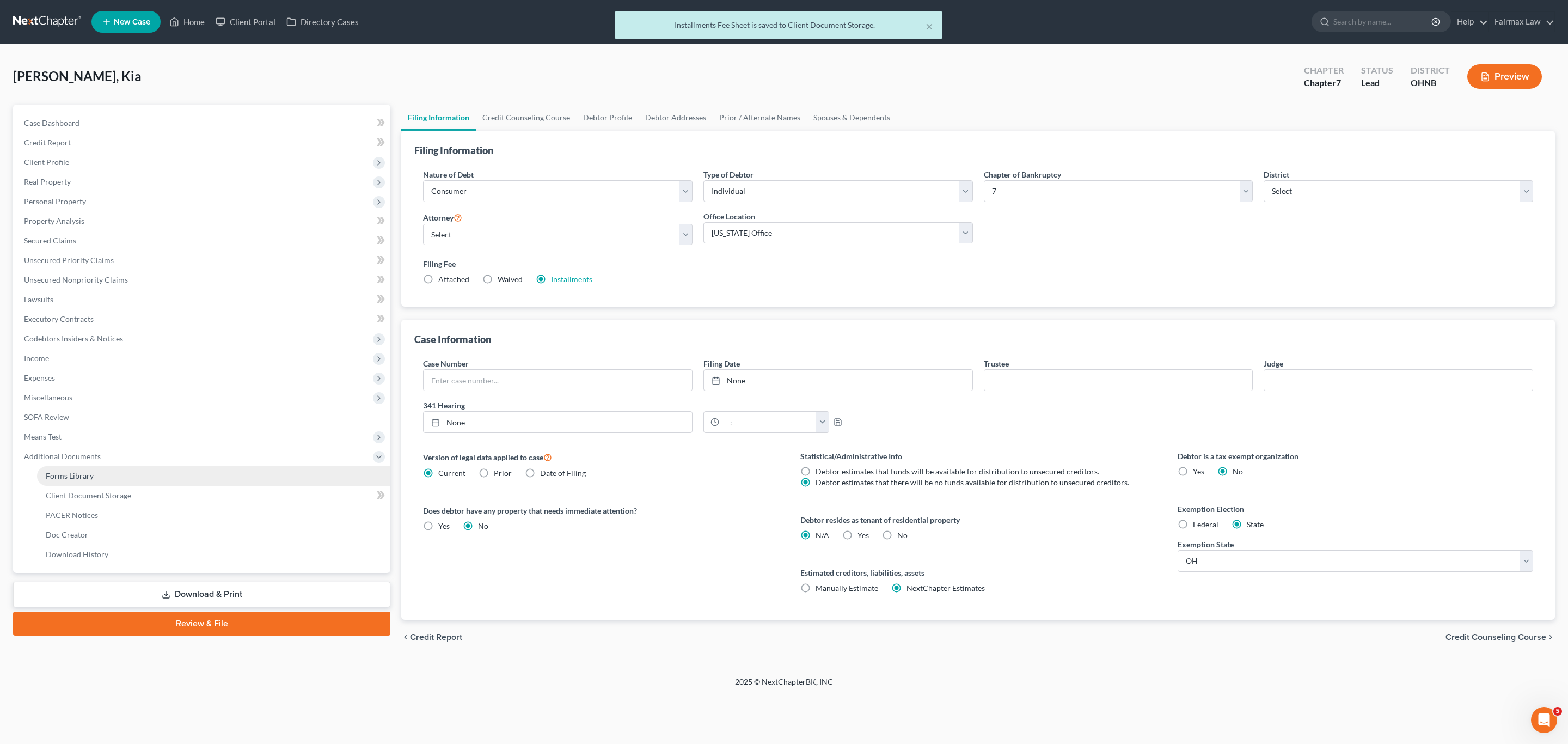
click at [67, 472] on span "Forms Library" at bounding box center [69, 475] width 48 height 9
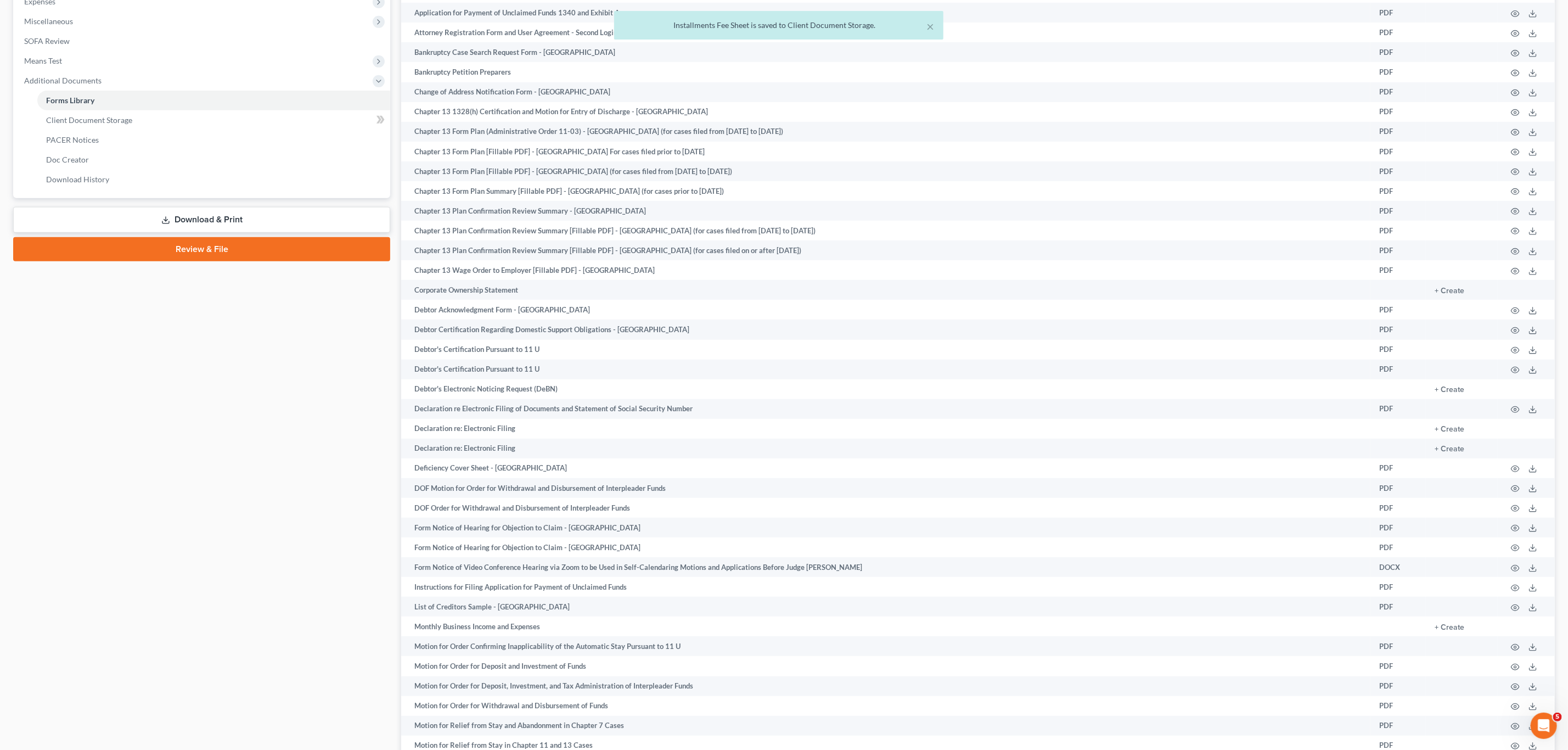
scroll to position [412, 0]
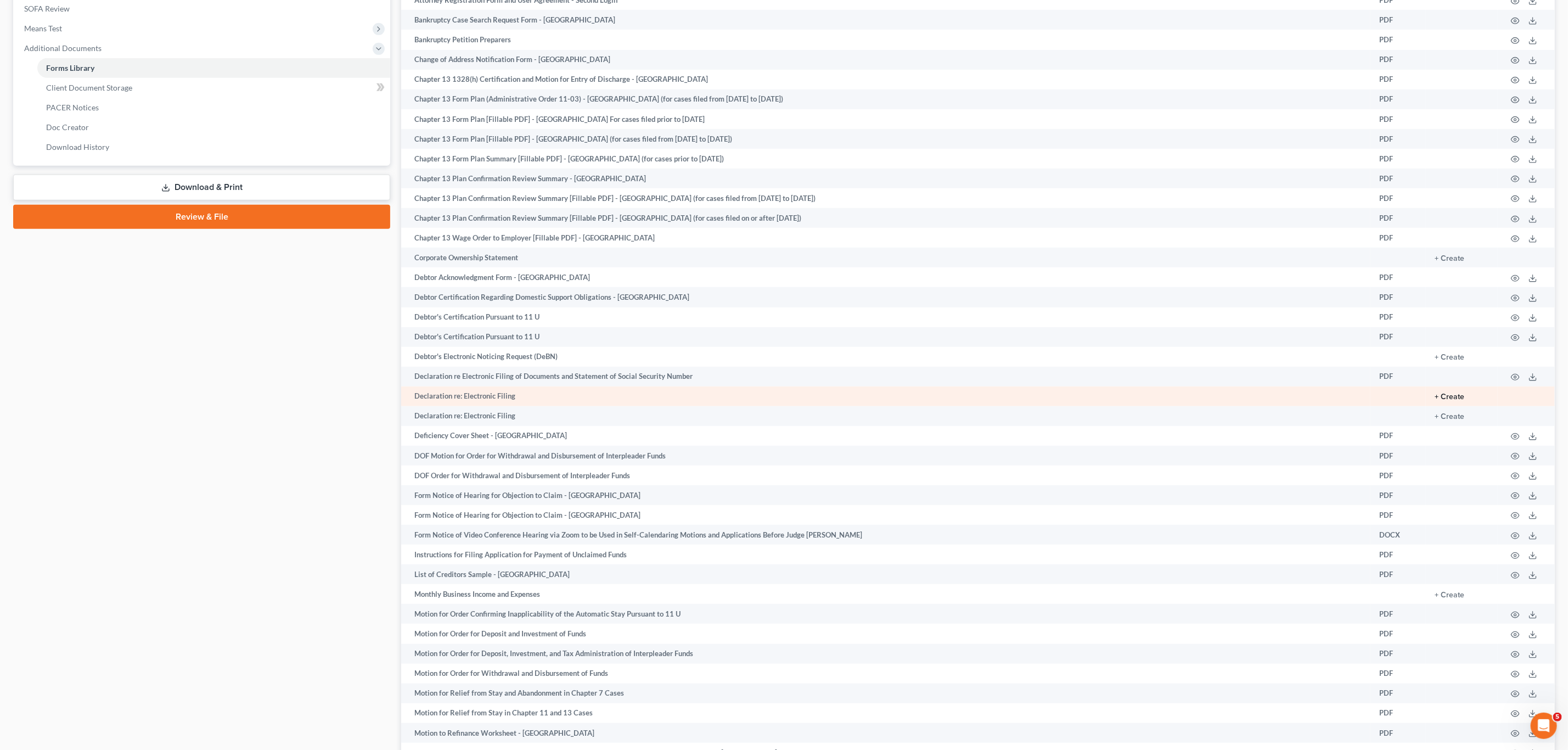
click at [1446, 394] on button "+ Create" at bounding box center [1450, 397] width 30 height 8
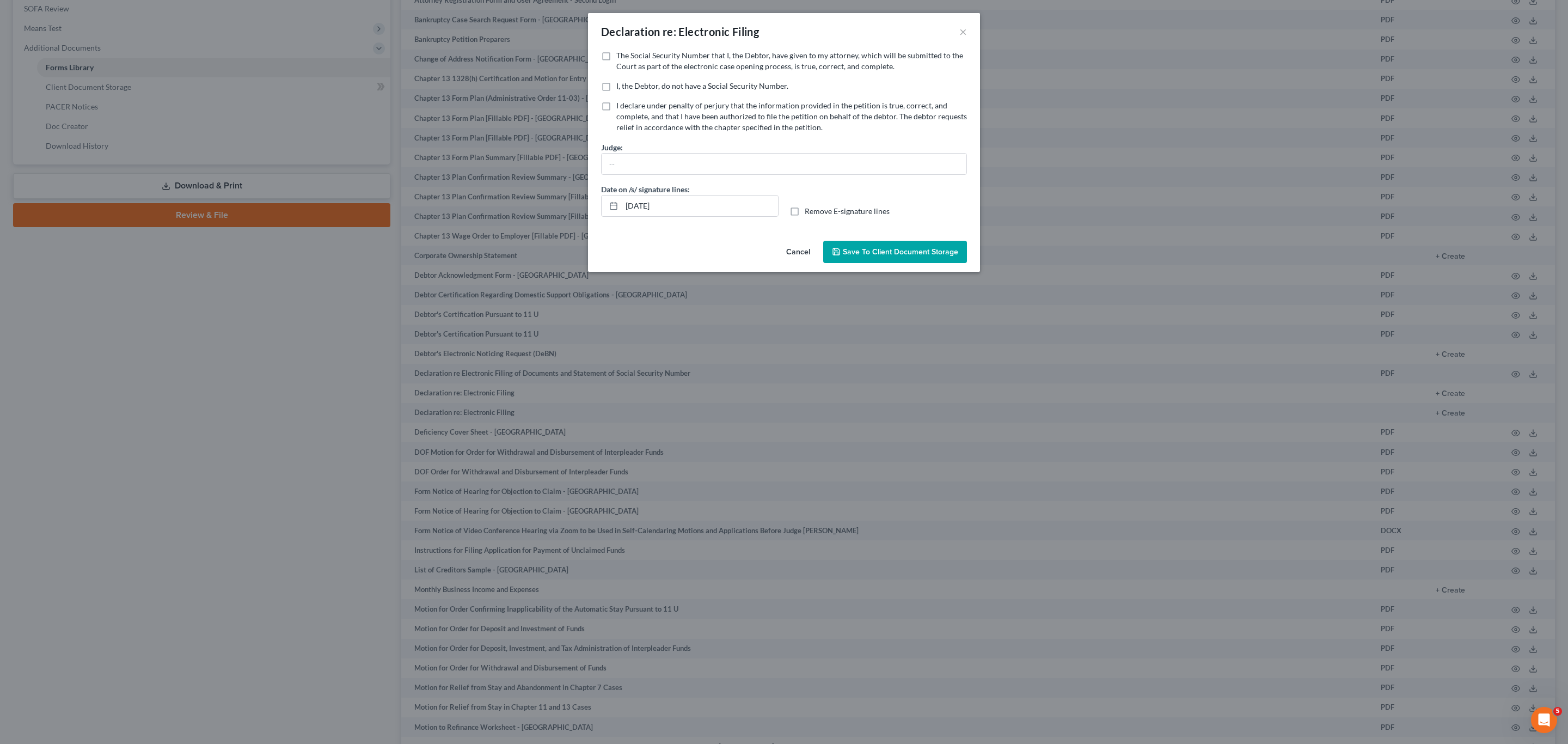
click at [967, 30] on div "Declaration re: Electronic Filing ×" at bounding box center [784, 31] width 392 height 37
click at [965, 31] on button "×" at bounding box center [963, 31] width 8 height 13
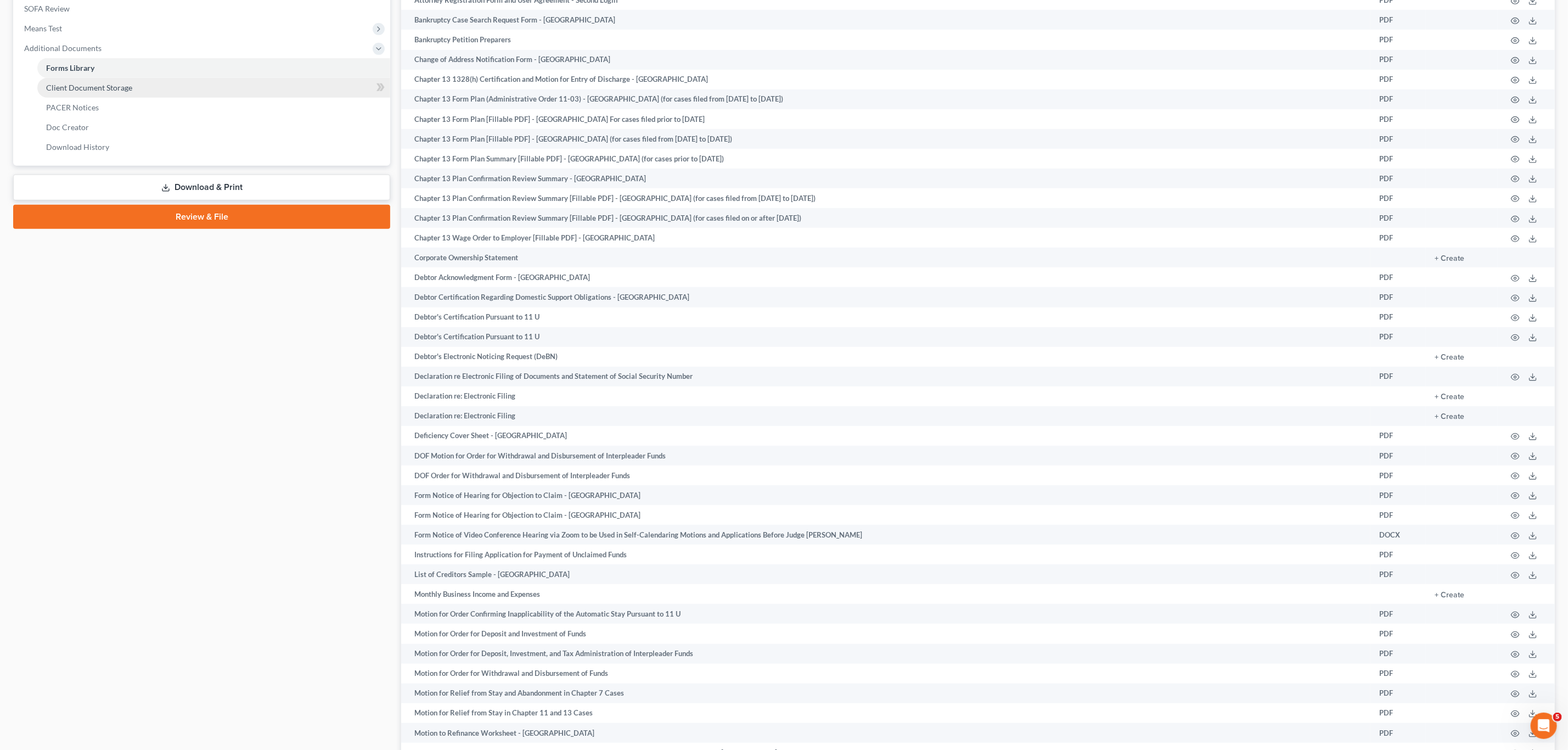
click at [91, 88] on span "Client Document Storage" at bounding box center [89, 88] width 86 height 9
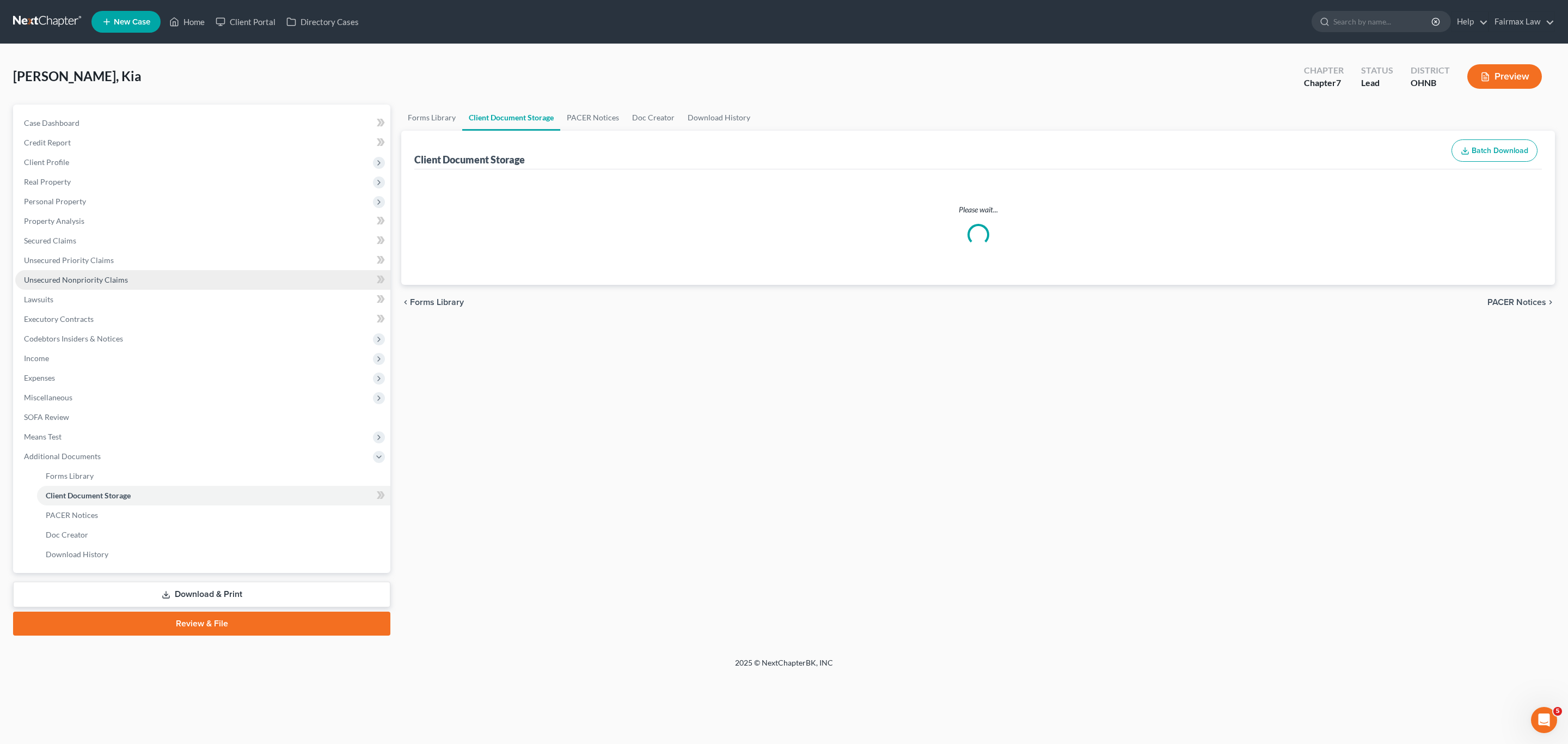
select select "24"
select select "5"
select select "16"
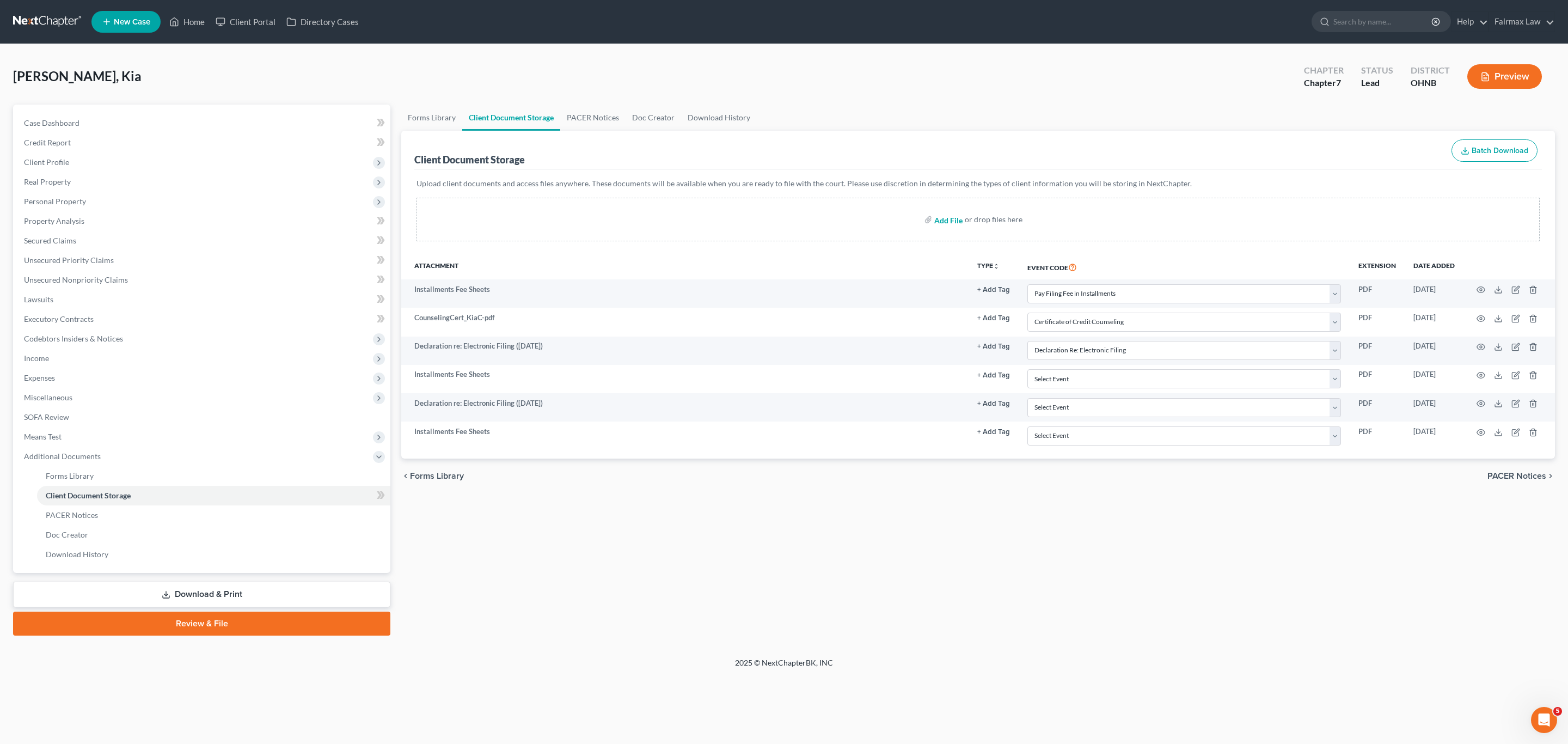
drag, startPoint x: 939, startPoint y: 221, endPoint x: 945, endPoint y: 221, distance: 6.0
click at [939, 221] on input "file" at bounding box center [947, 220] width 26 height 20
type input "C:\fakepath\K Crawford.pdf"
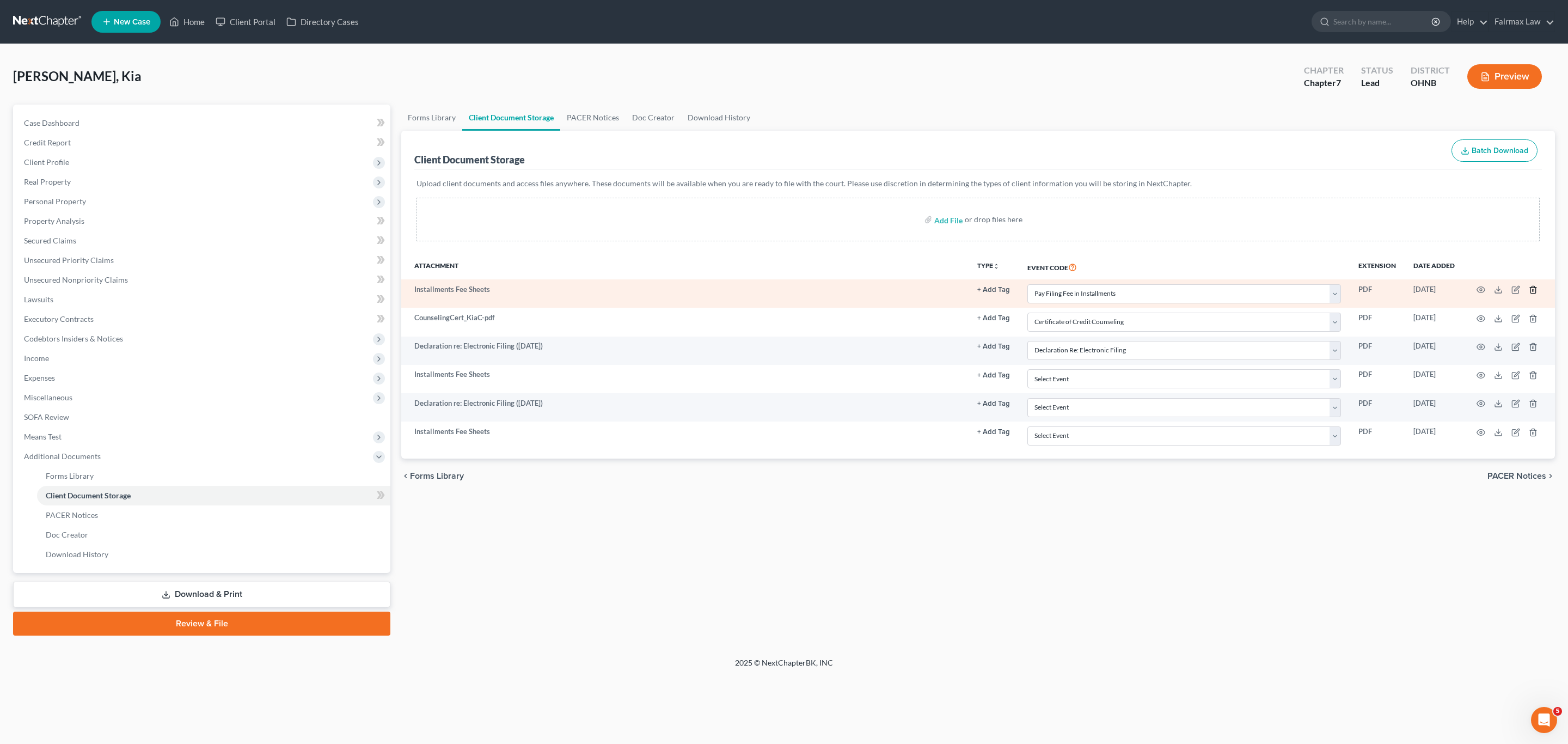
select select "24"
select select "5"
select select "16"
click at [1532, 289] on icon "button" at bounding box center [1532, 289] width 8 height 8
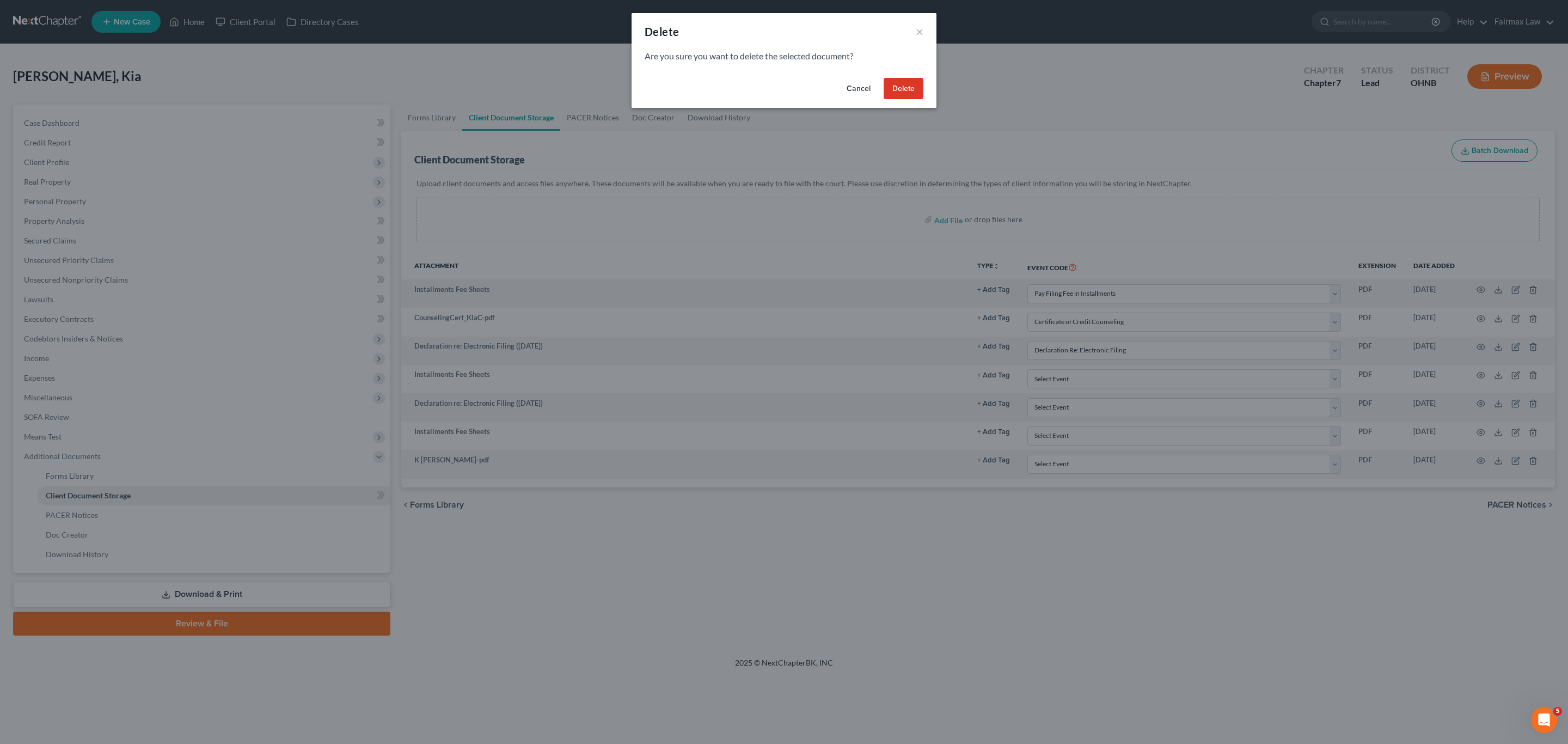
click at [905, 85] on button "Delete" at bounding box center [903, 89] width 40 height 22
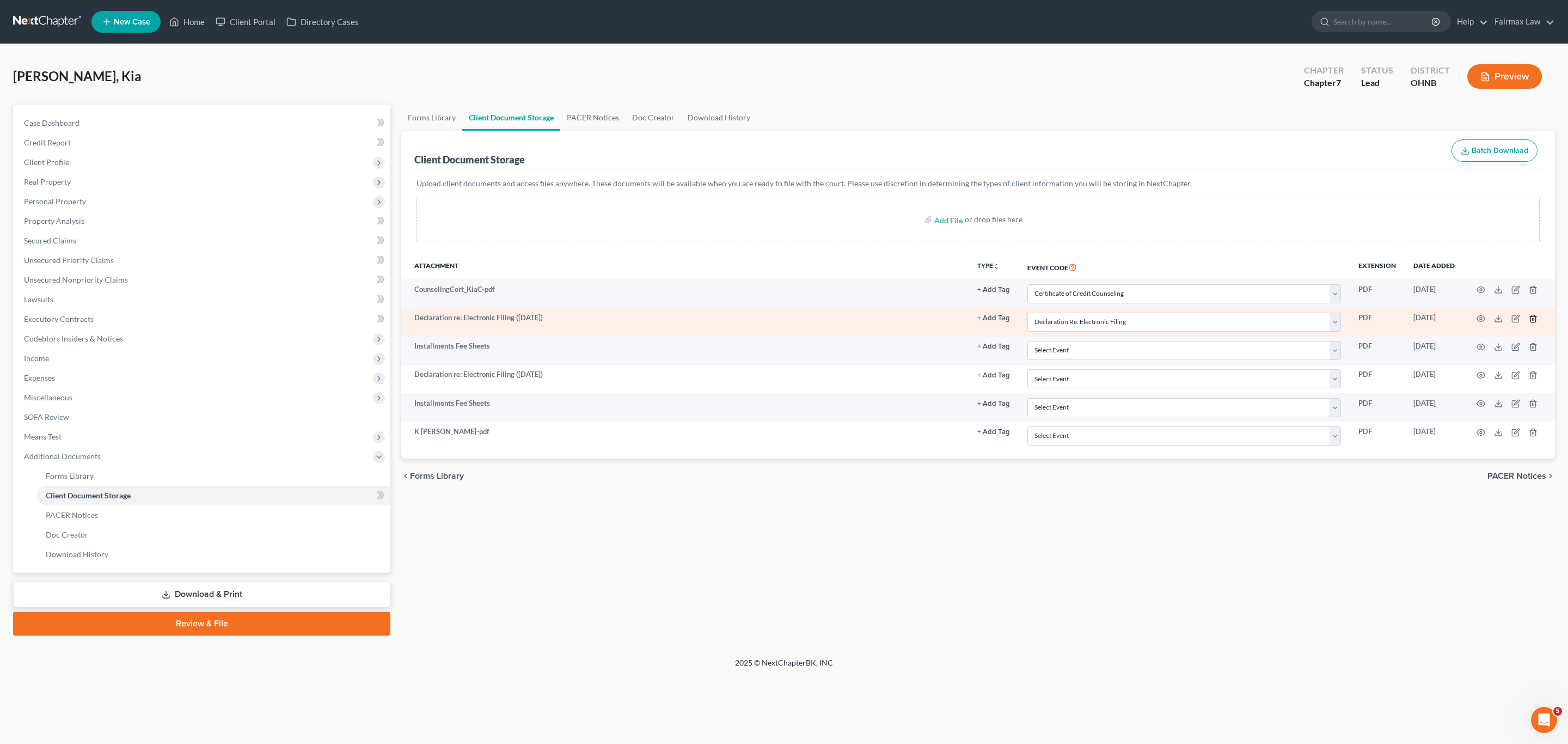
click at [1535, 319] on icon "button" at bounding box center [1532, 318] width 8 height 8
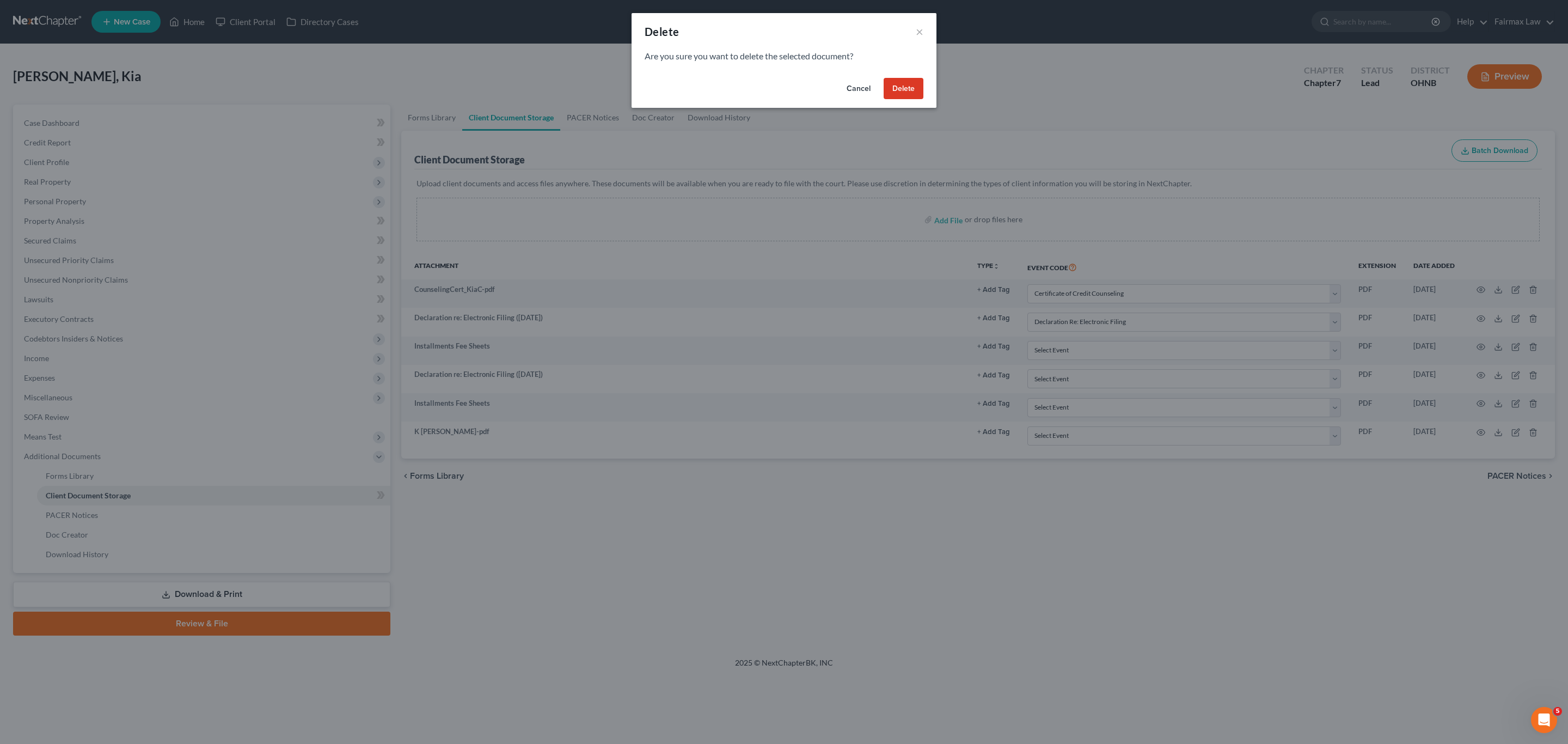
click at [890, 83] on button "Delete" at bounding box center [903, 89] width 40 height 22
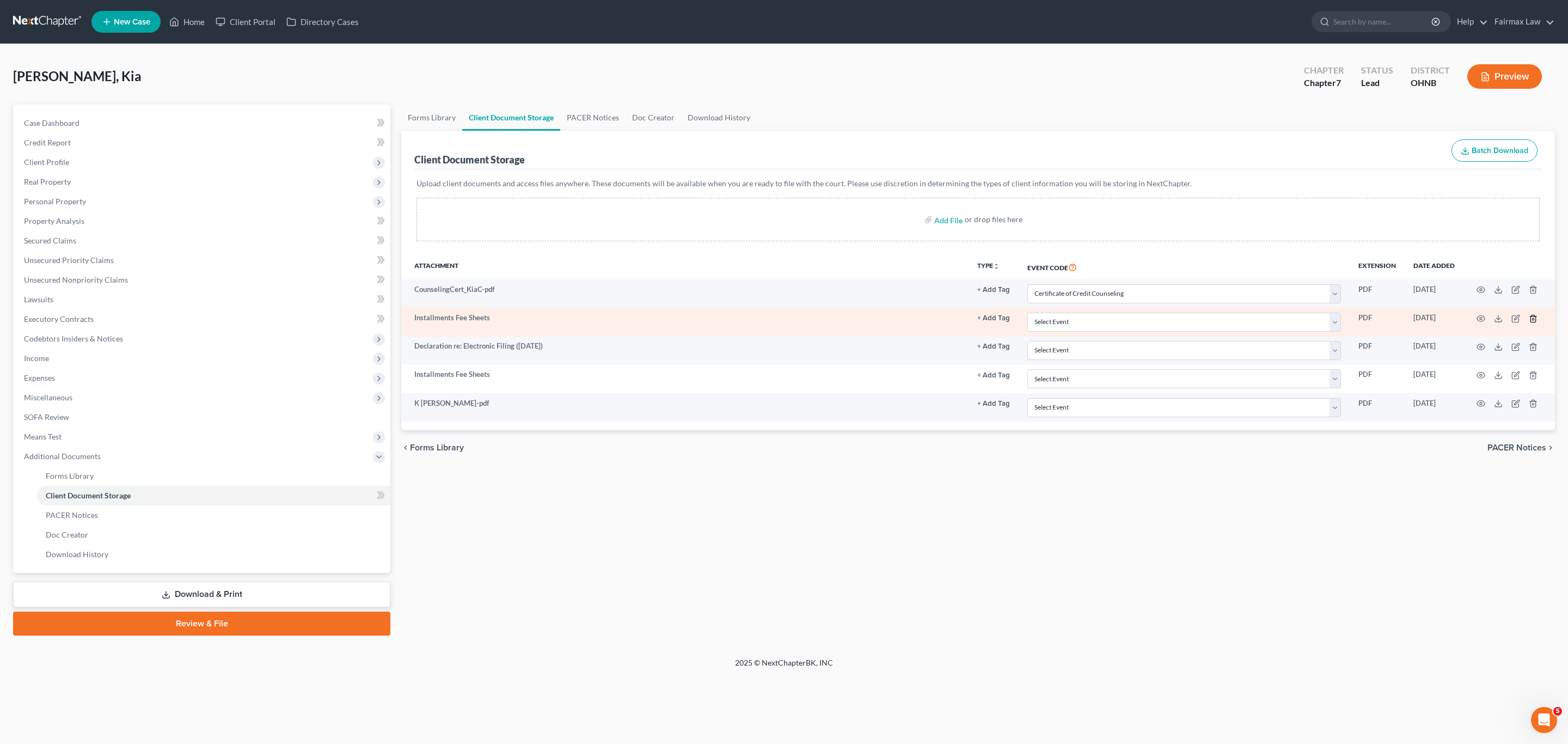
click at [1534, 317] on polyline "button" at bounding box center [1533, 317] width 7 height 0
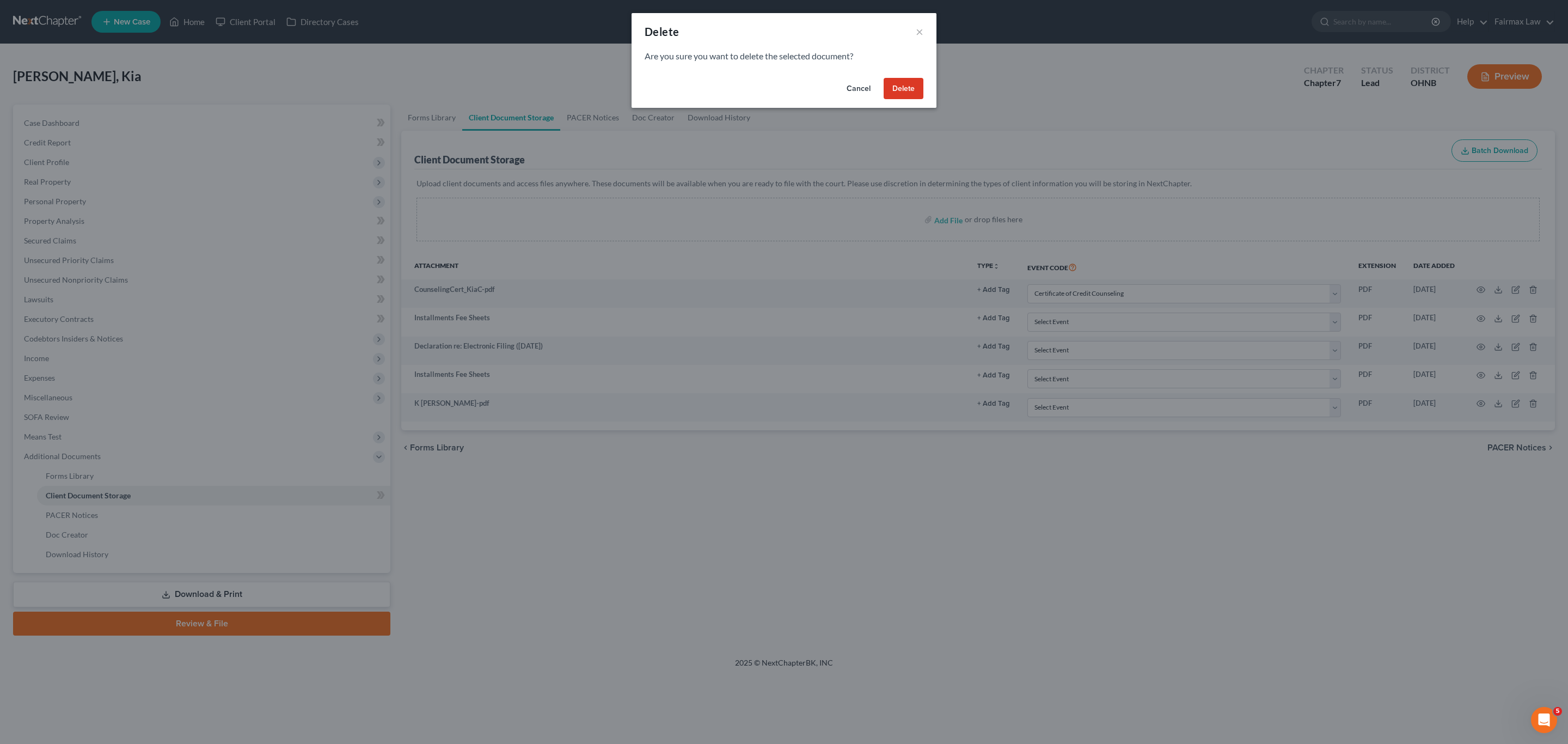
click at [897, 85] on button "Delete" at bounding box center [903, 89] width 40 height 22
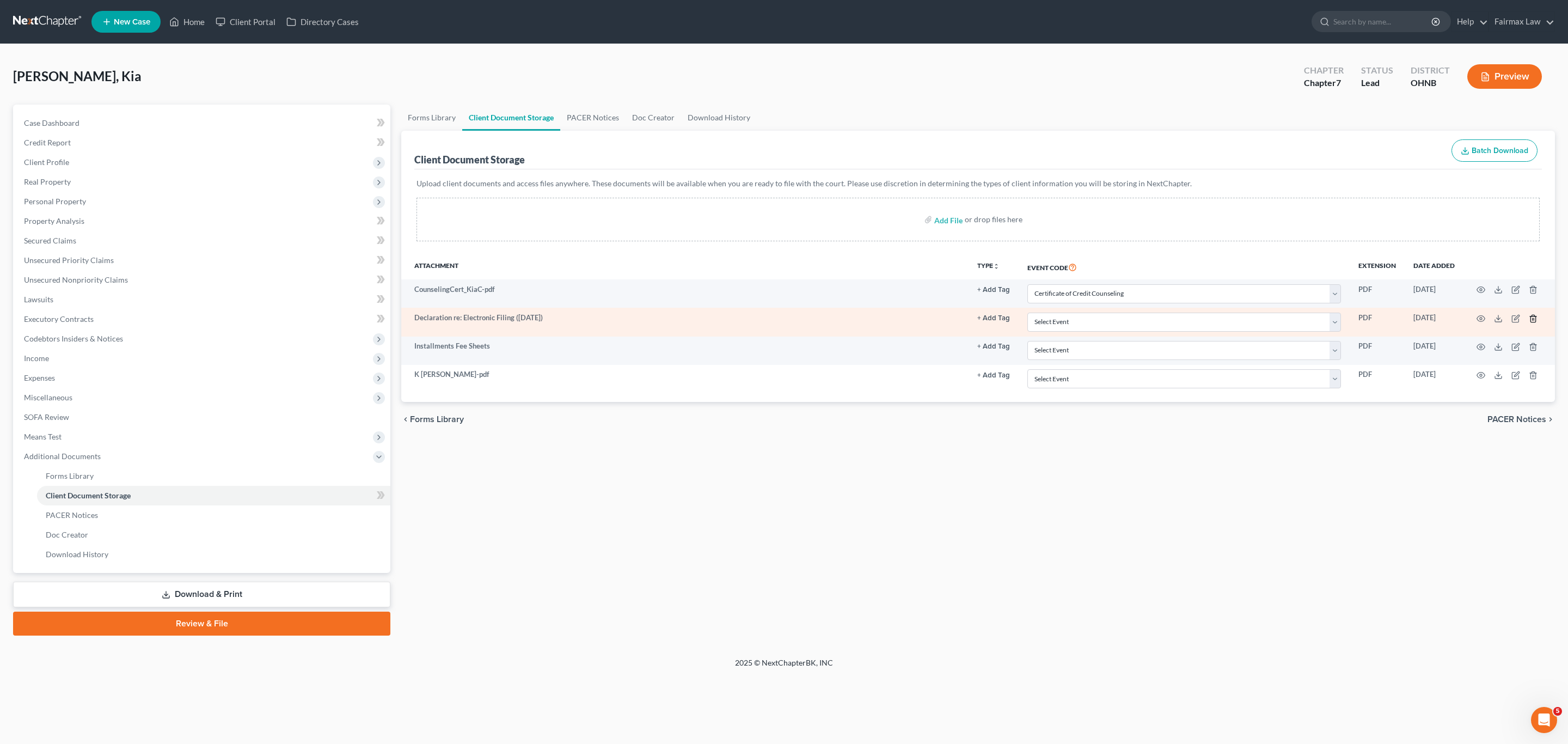
click at [1535, 319] on icon "button" at bounding box center [1532, 318] width 8 height 8
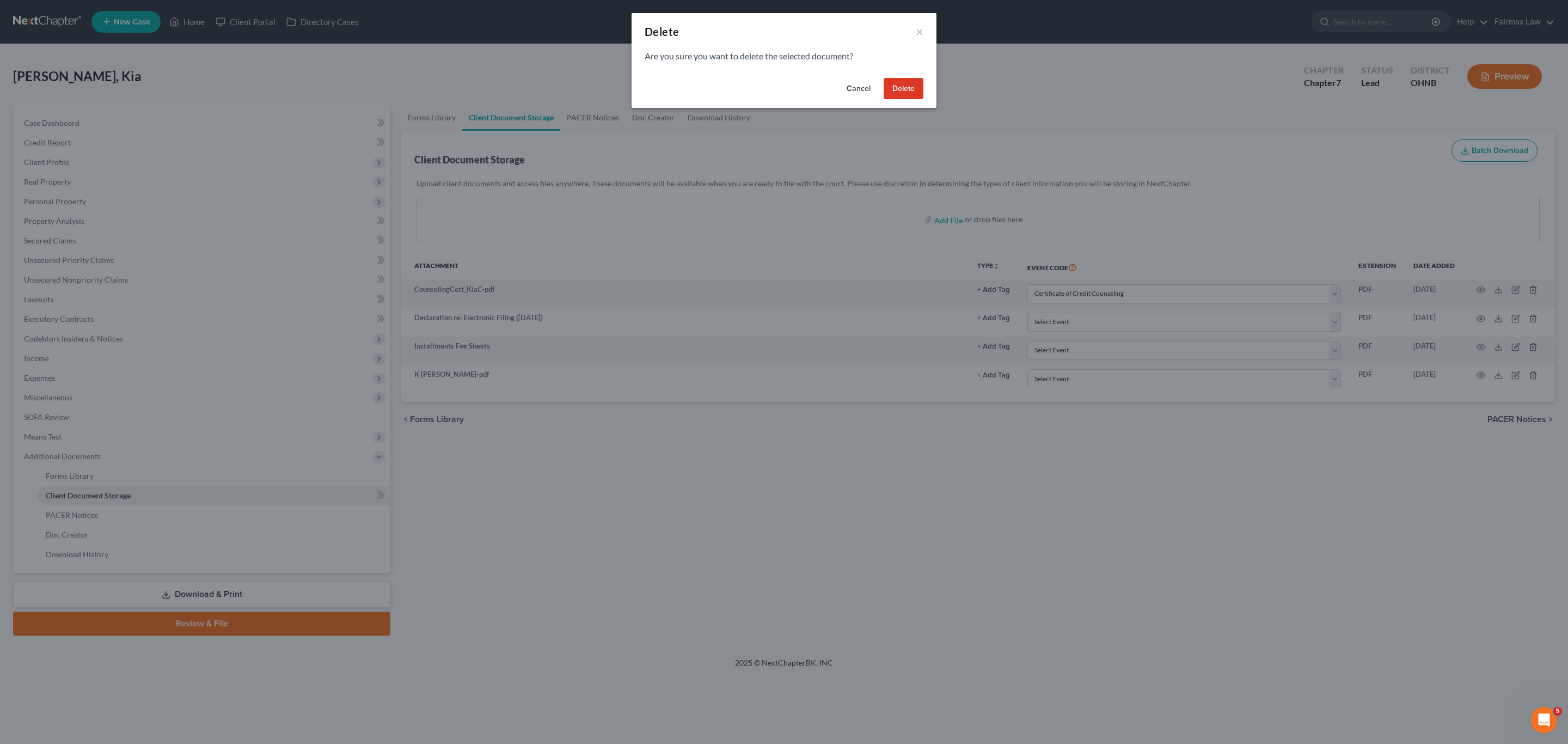
click at [900, 90] on button "Delete" at bounding box center [903, 89] width 40 height 22
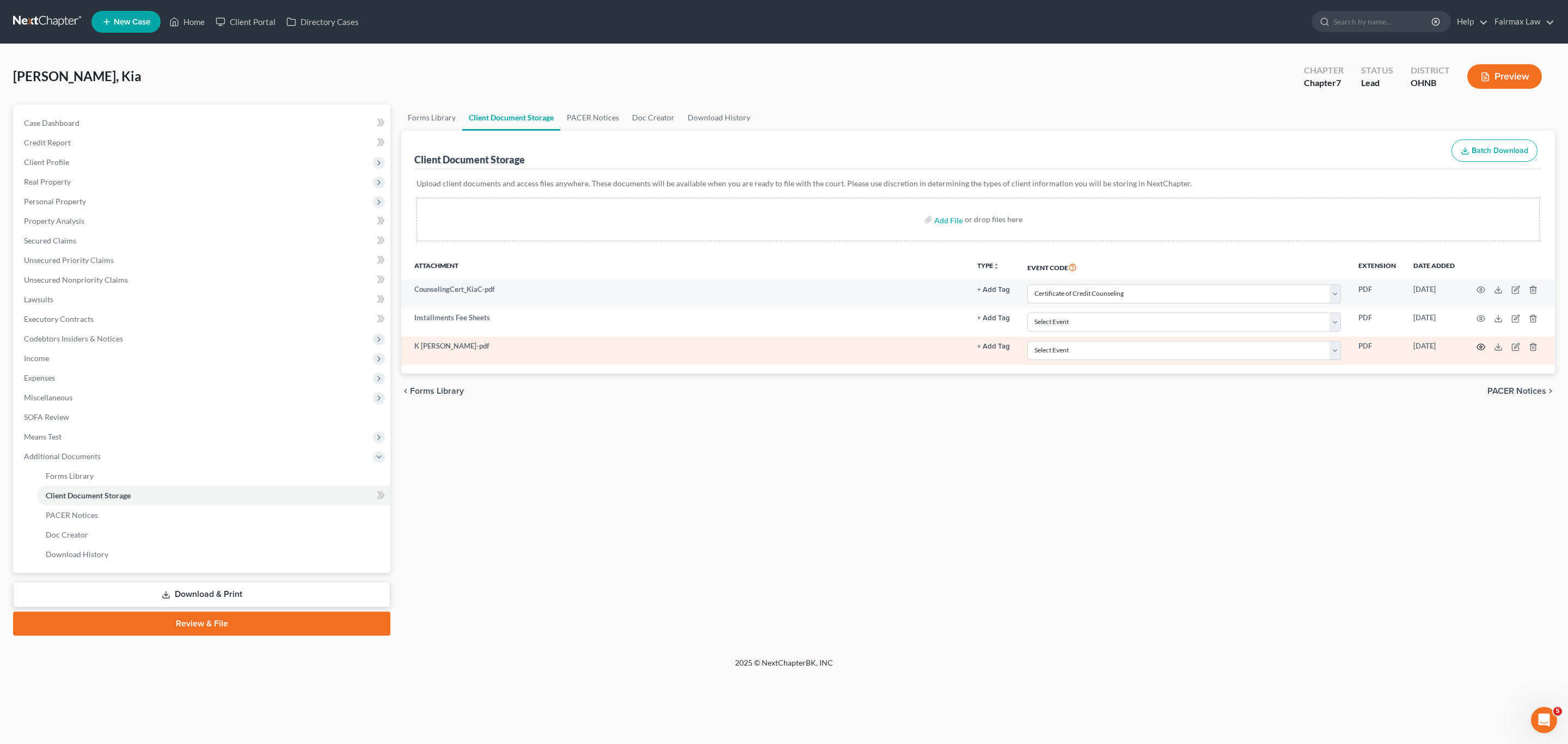
click at [1480, 348] on circle "button" at bounding box center [1480, 346] width 2 height 2
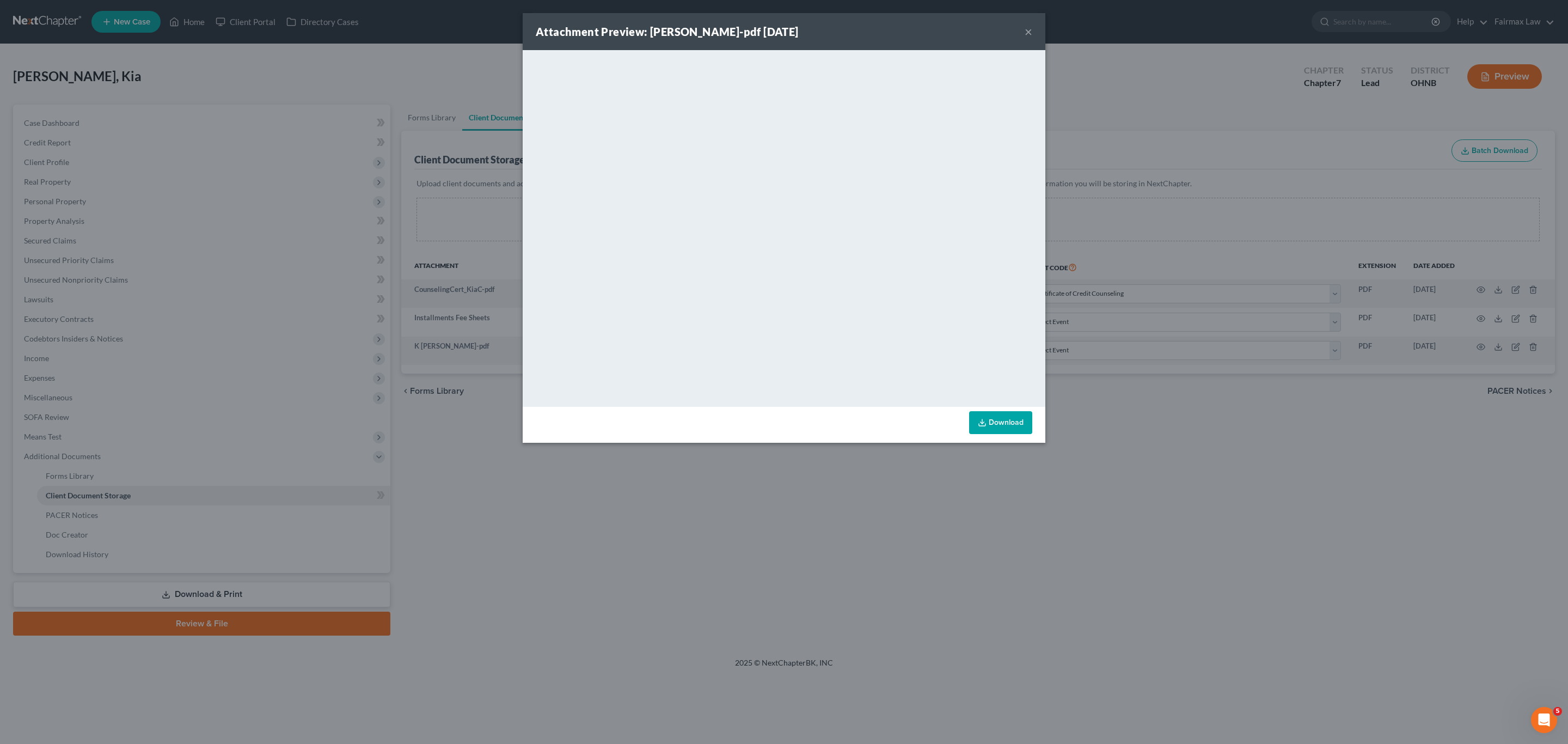
click at [1025, 30] on button "×" at bounding box center [1029, 31] width 8 height 13
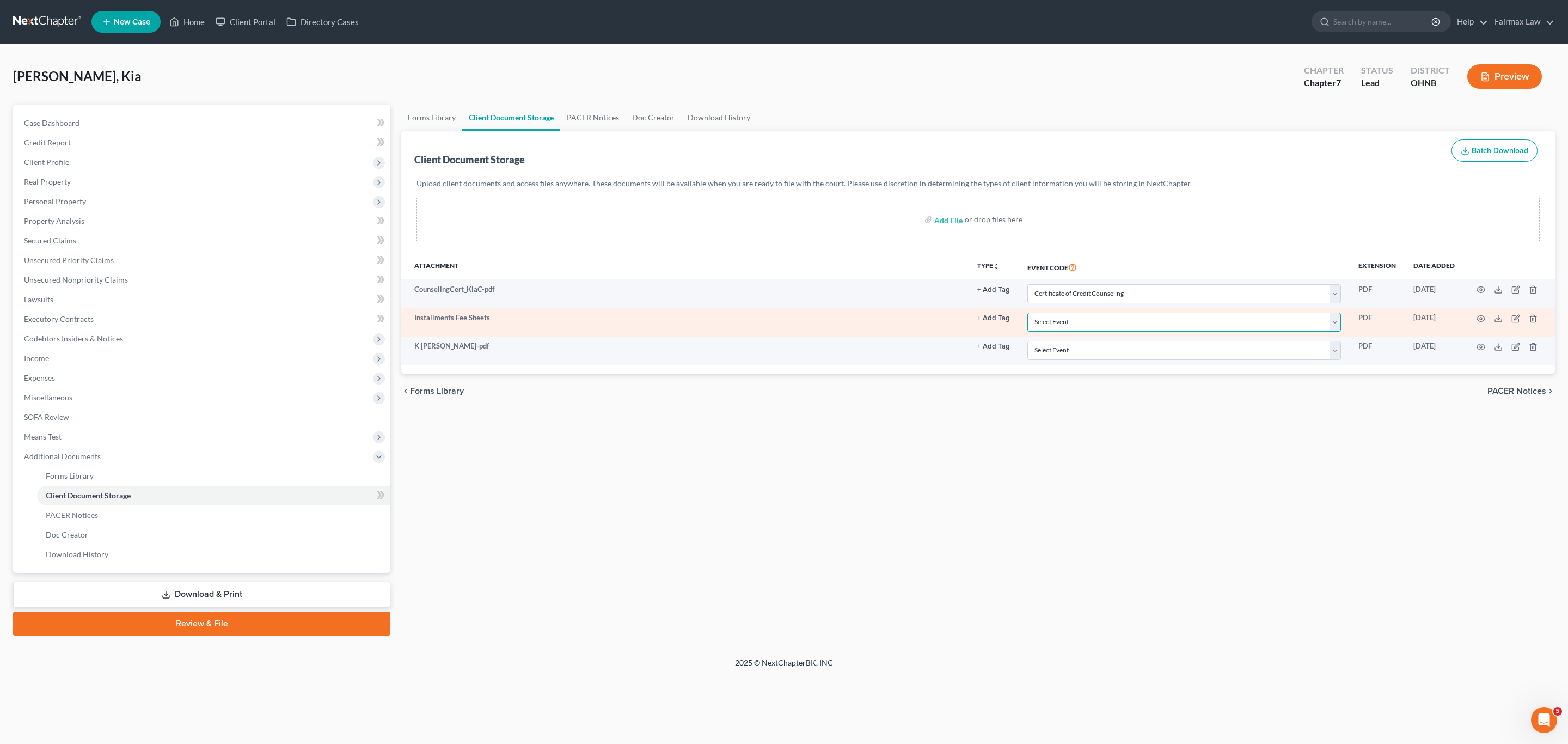
click at [1238, 320] on select "Select Event 20 Largest Unsecured Creditors Amended List of Creditors (Fee) Ame…" at bounding box center [1183, 322] width 314 height 19
select select "24"
click at [1029, 314] on select "Select Event 20 Largest Unsecured Creditors Amended List of Creditors (Fee) Ame…" at bounding box center [1183, 322] width 314 height 19
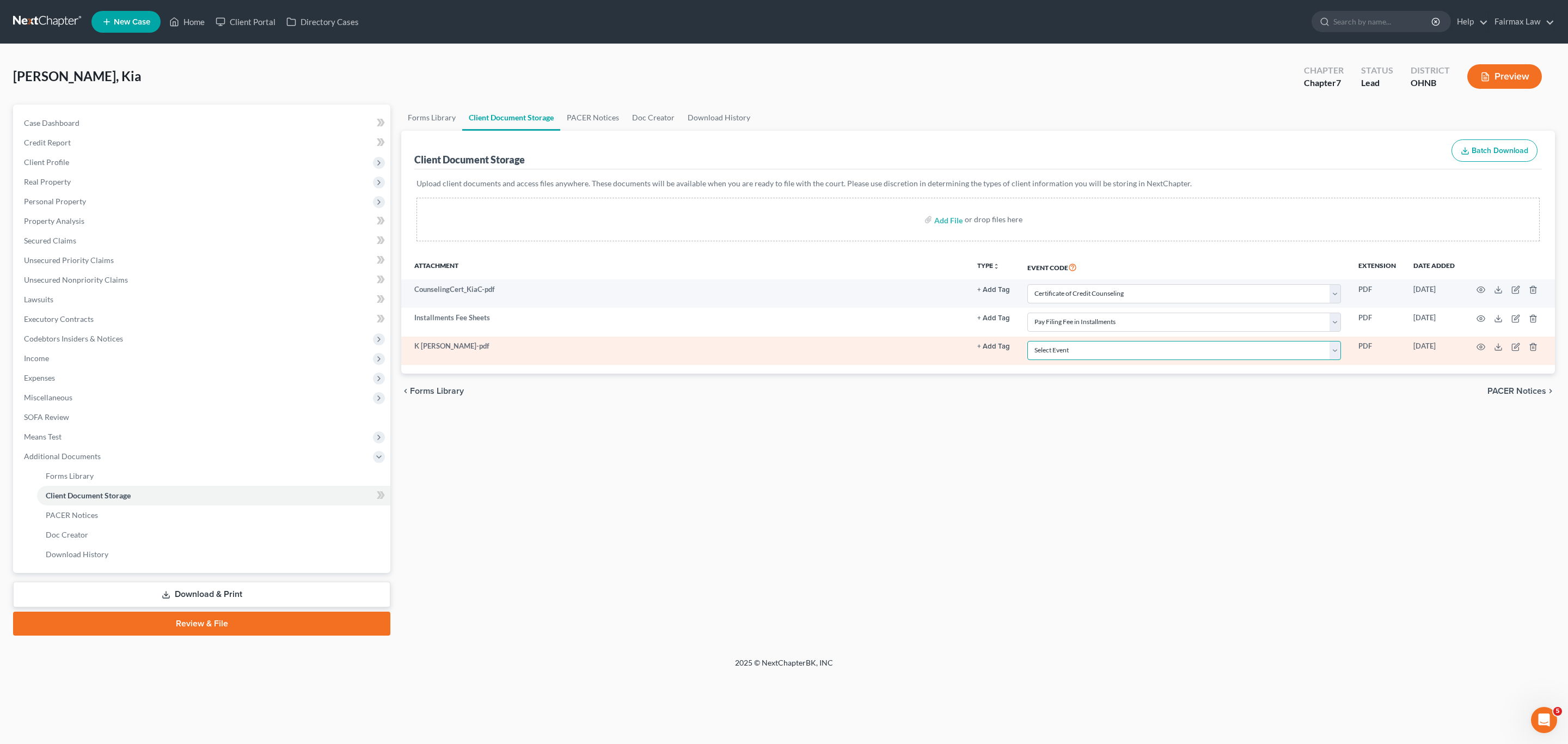
click at [1060, 350] on select "Select Event 20 Largest Unsecured Creditors Amended List of Creditors (Fee) Ame…" at bounding box center [1183, 350] width 314 height 19
select select "16"
click at [1029, 343] on select "Select Event 20 Largest Unsecured Creditors Amended List of Creditors (Fee) Ame…" at bounding box center [1183, 350] width 314 height 19
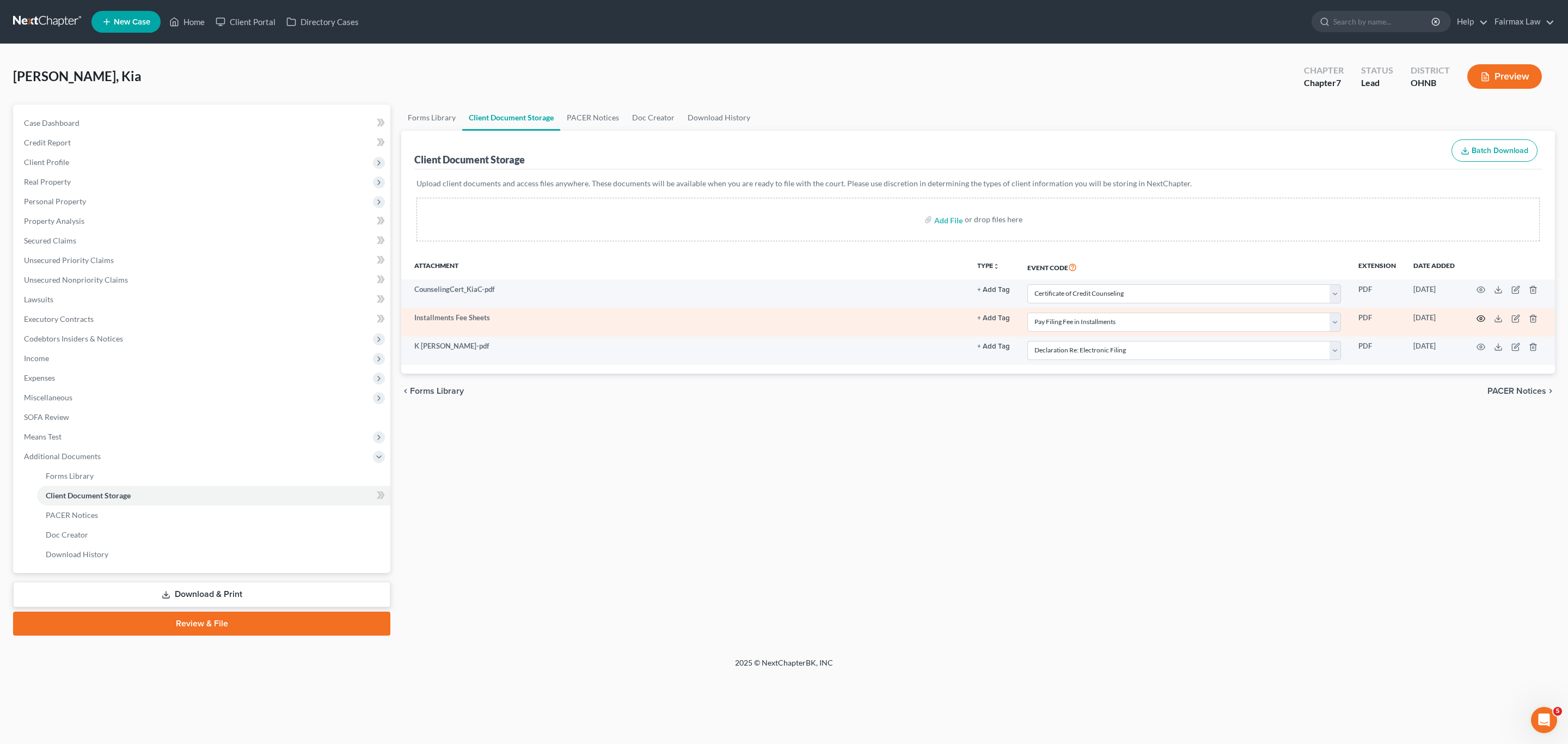
click at [1478, 321] on icon "button" at bounding box center [1481, 318] width 8 height 6
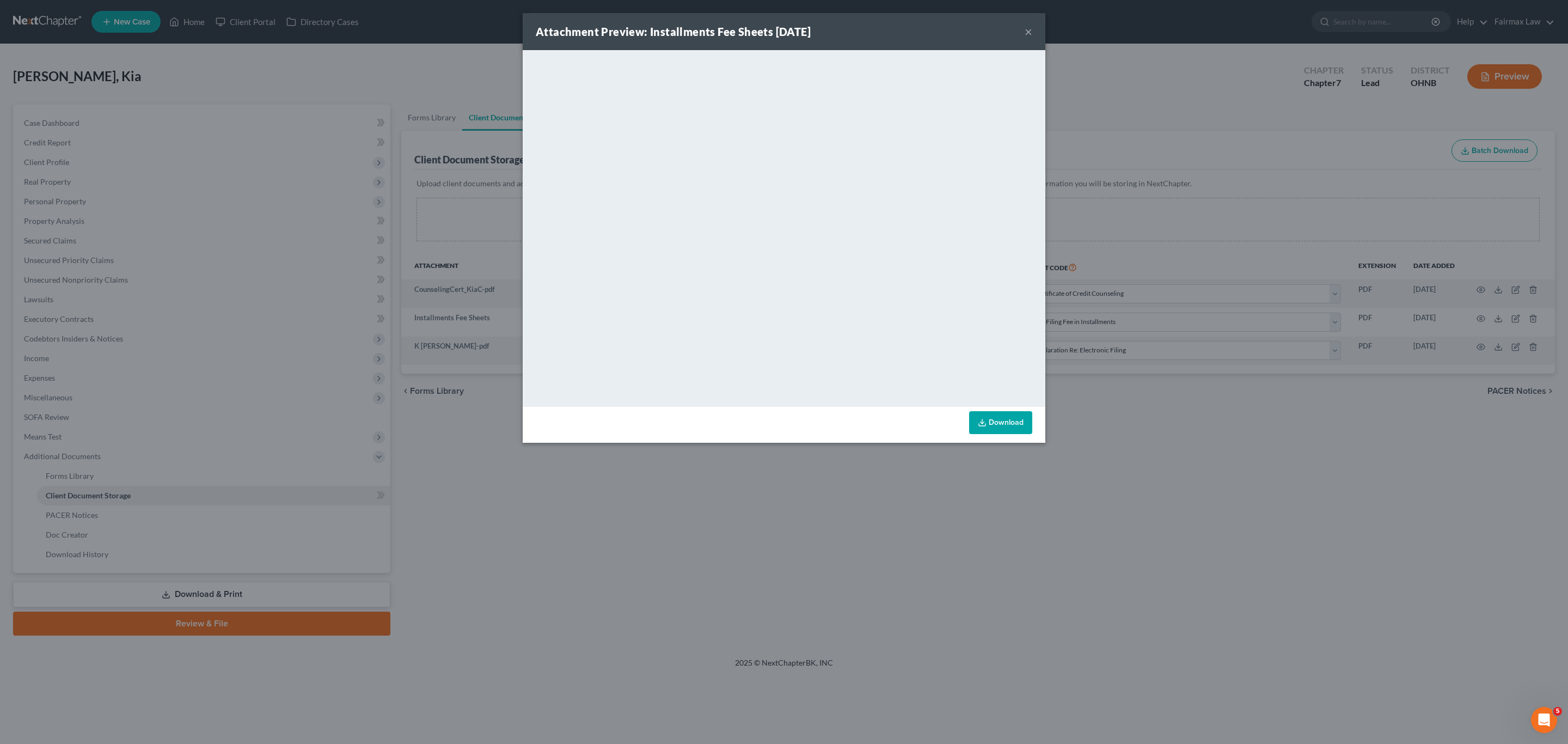
click at [1029, 31] on button "×" at bounding box center [1029, 31] width 8 height 13
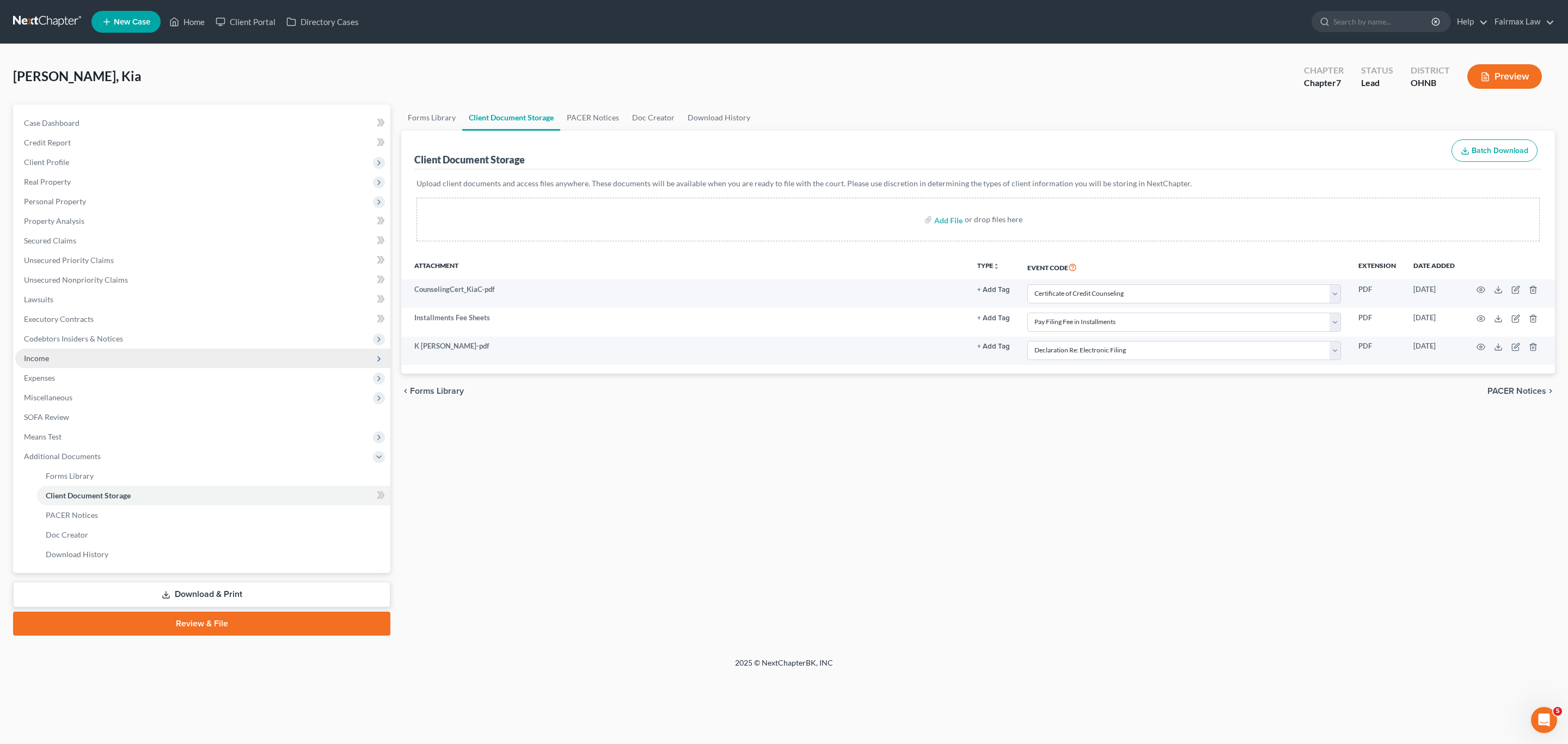
click at [44, 360] on span "Income" at bounding box center [36, 358] width 25 height 9
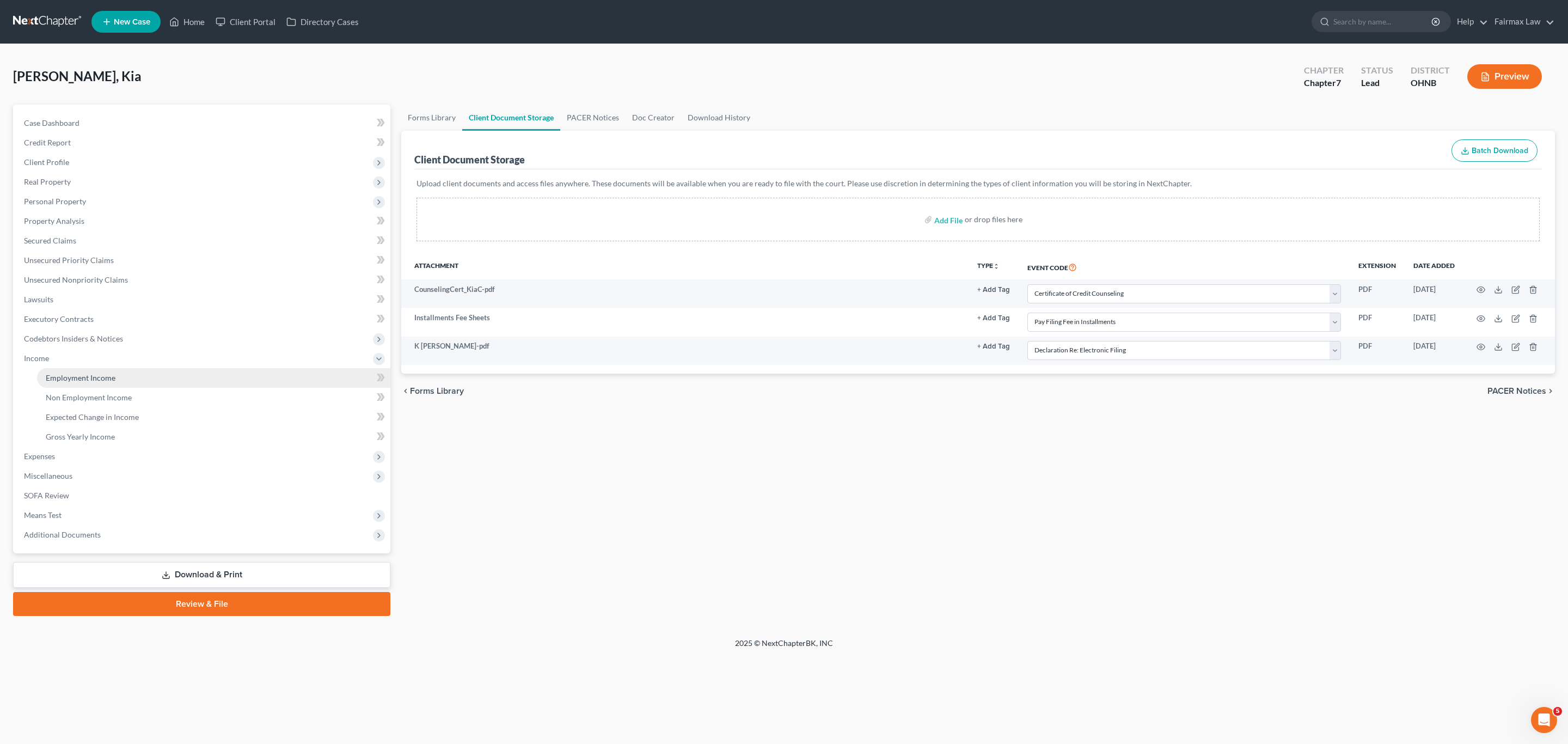
click at [69, 376] on span "Employment Income" at bounding box center [80, 378] width 69 height 9
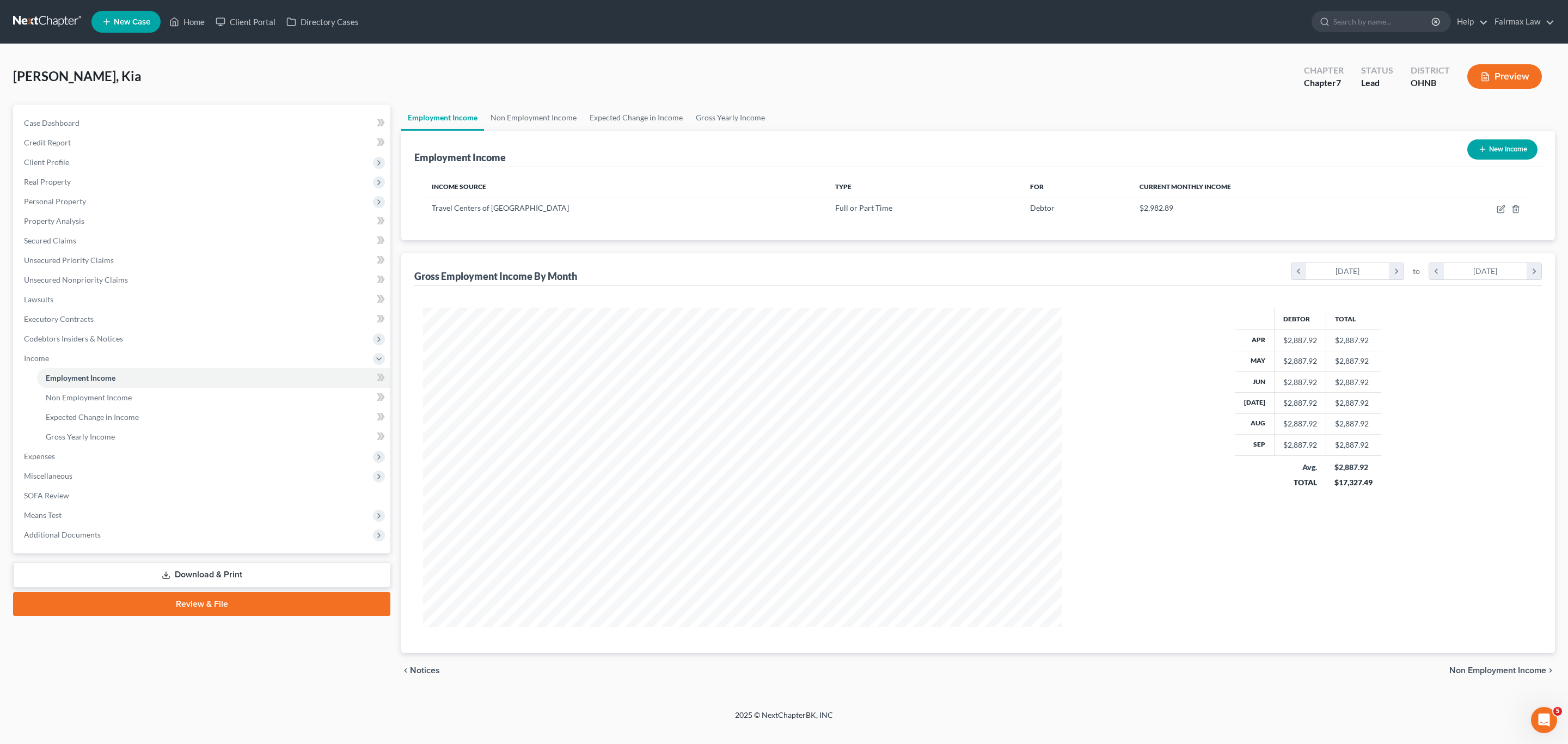
scroll to position [318, 660]
click at [98, 531] on span "Additional Documents" at bounding box center [203, 535] width 375 height 20
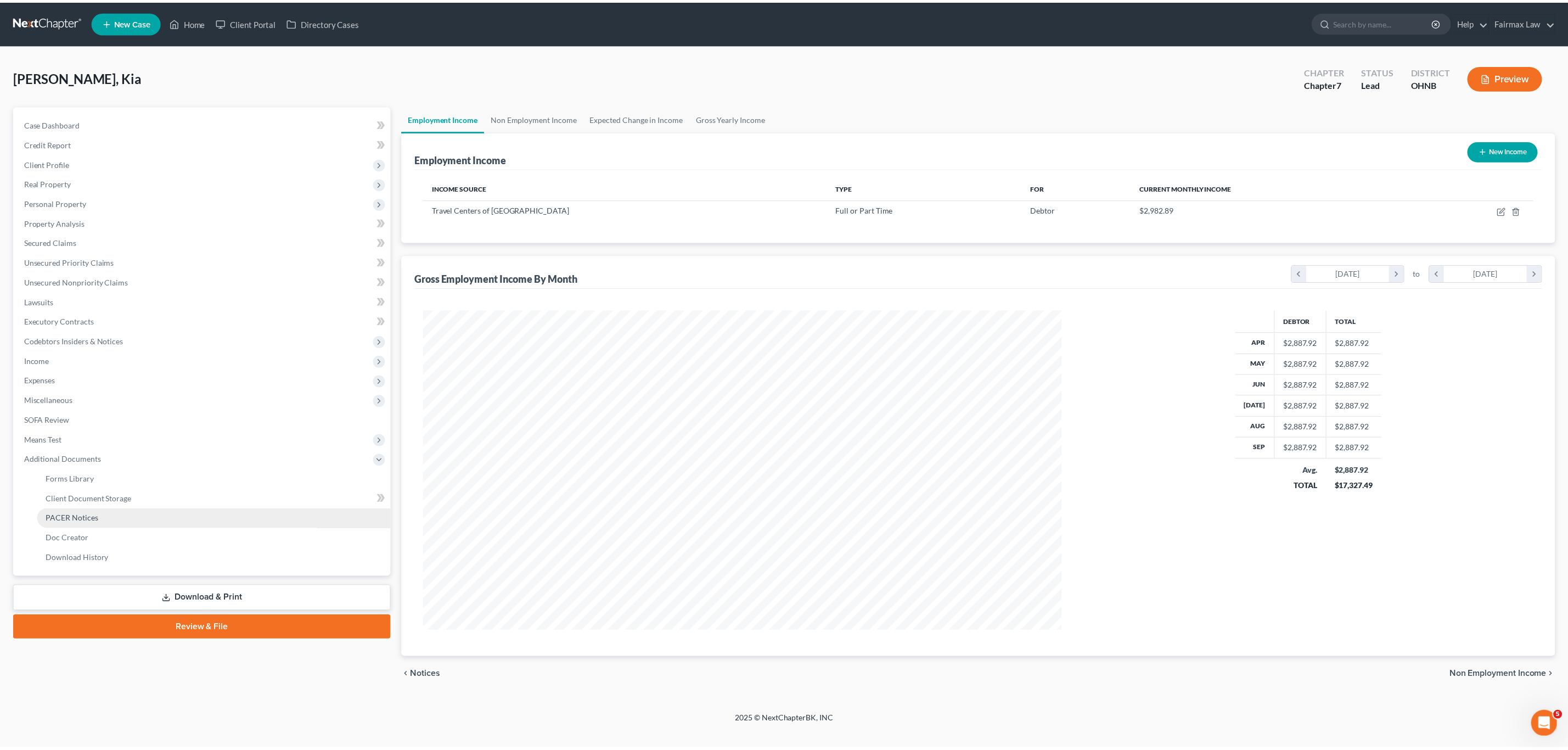
scroll to position [548505, 548268]
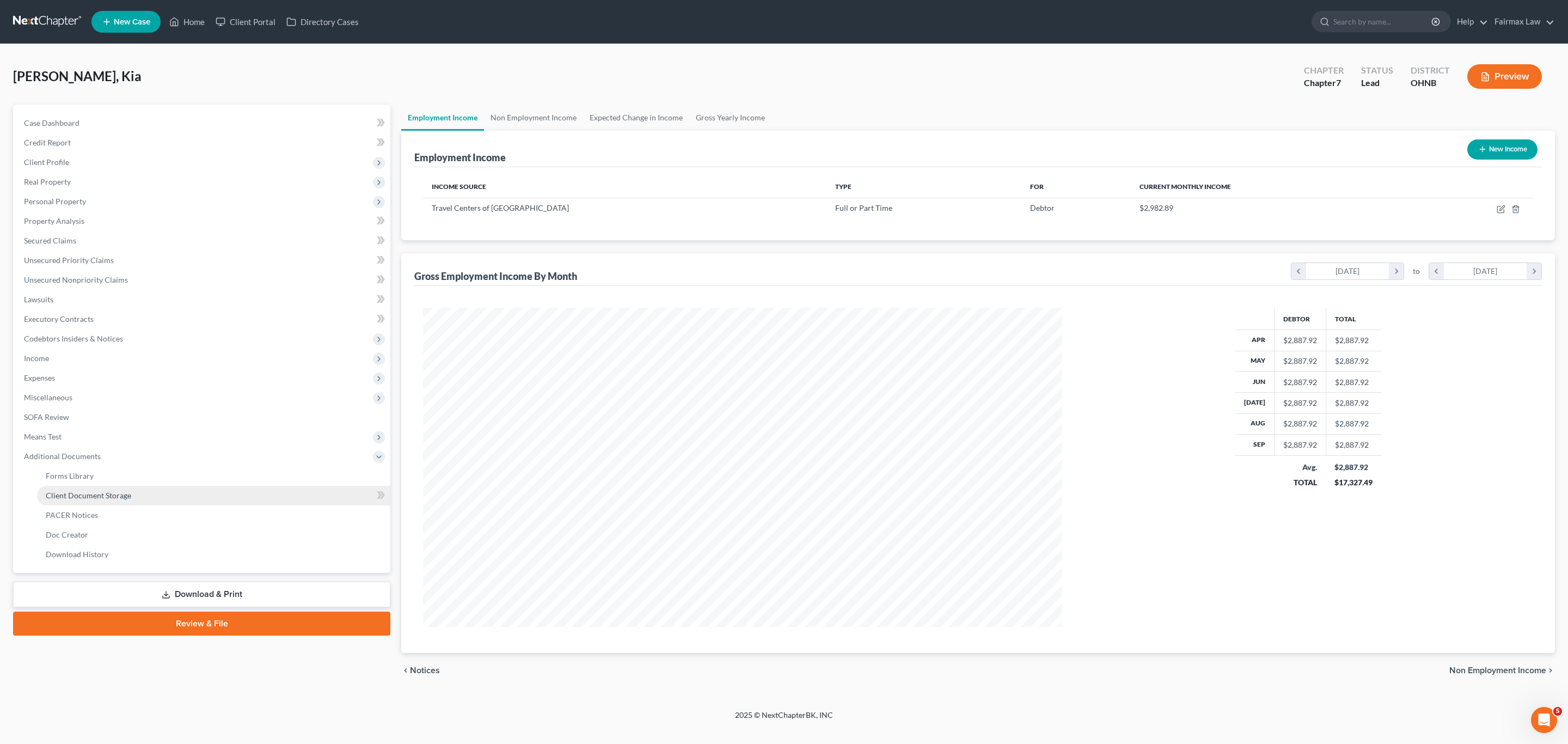
click at [69, 497] on span "Client Document Storage" at bounding box center [89, 495] width 85 height 9
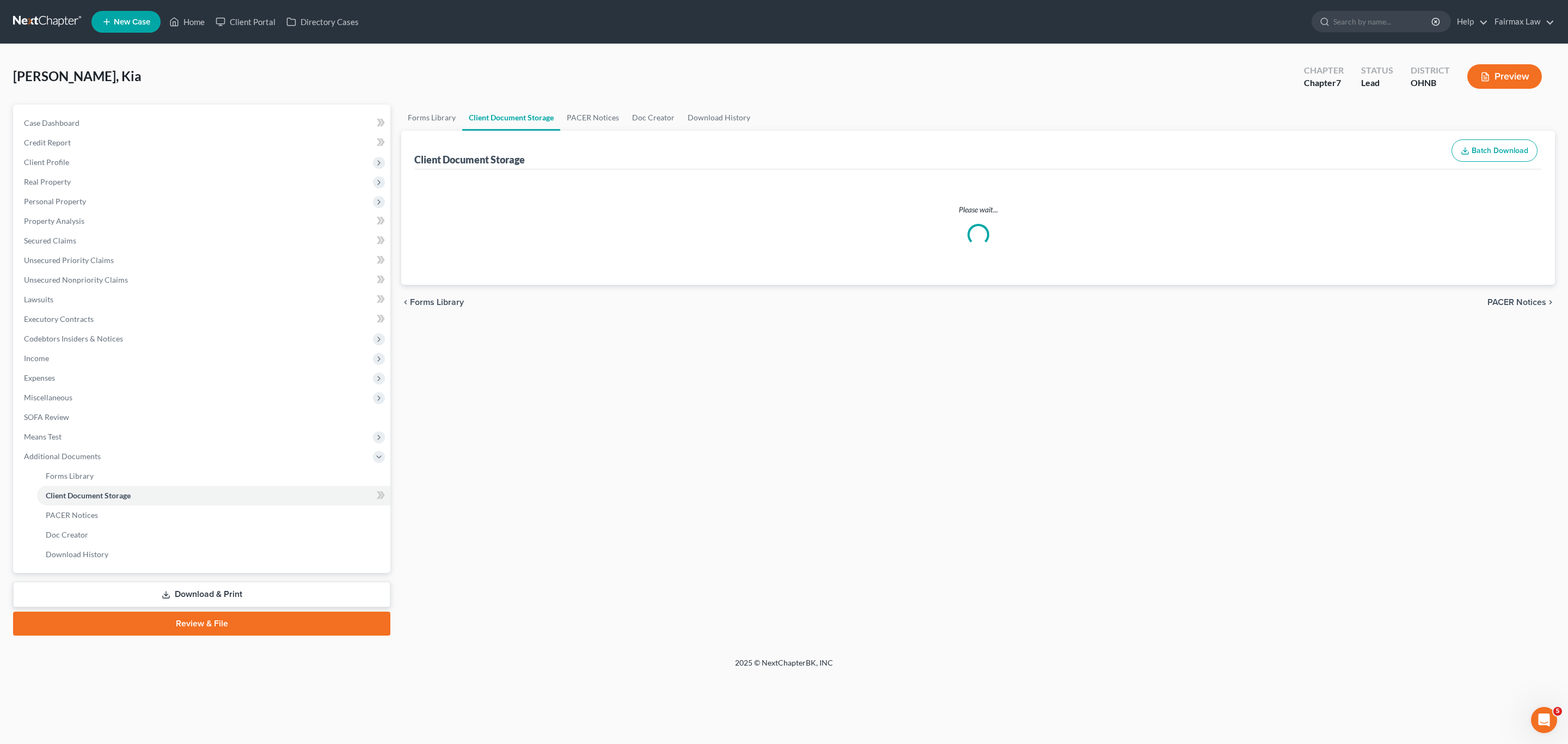
select select "5"
select select "24"
select select "16"
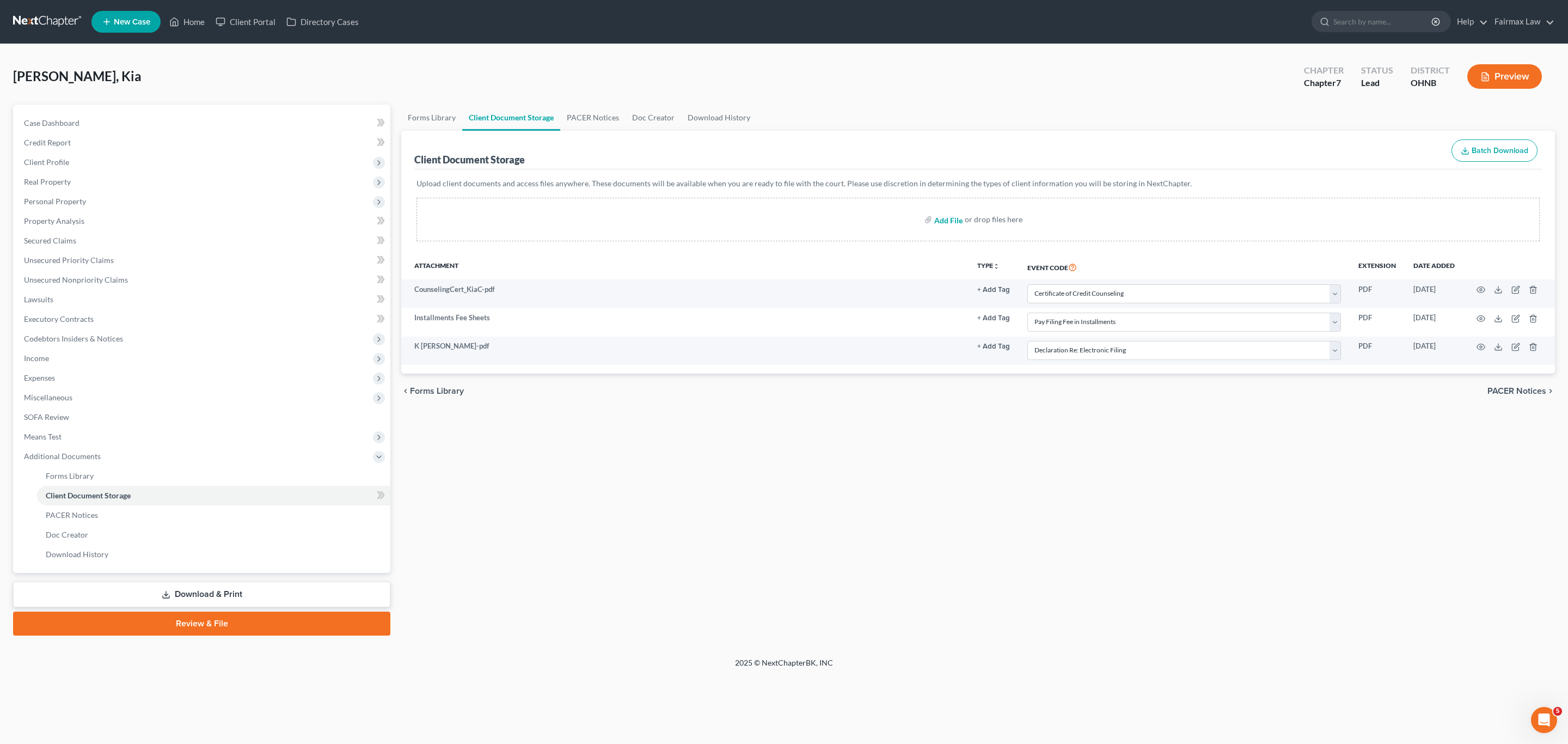
click at [951, 221] on input "file" at bounding box center [947, 220] width 26 height 20
type input "C:\fakepath\paystubs kia.pdf"
select select "5"
select select "24"
select select "16"
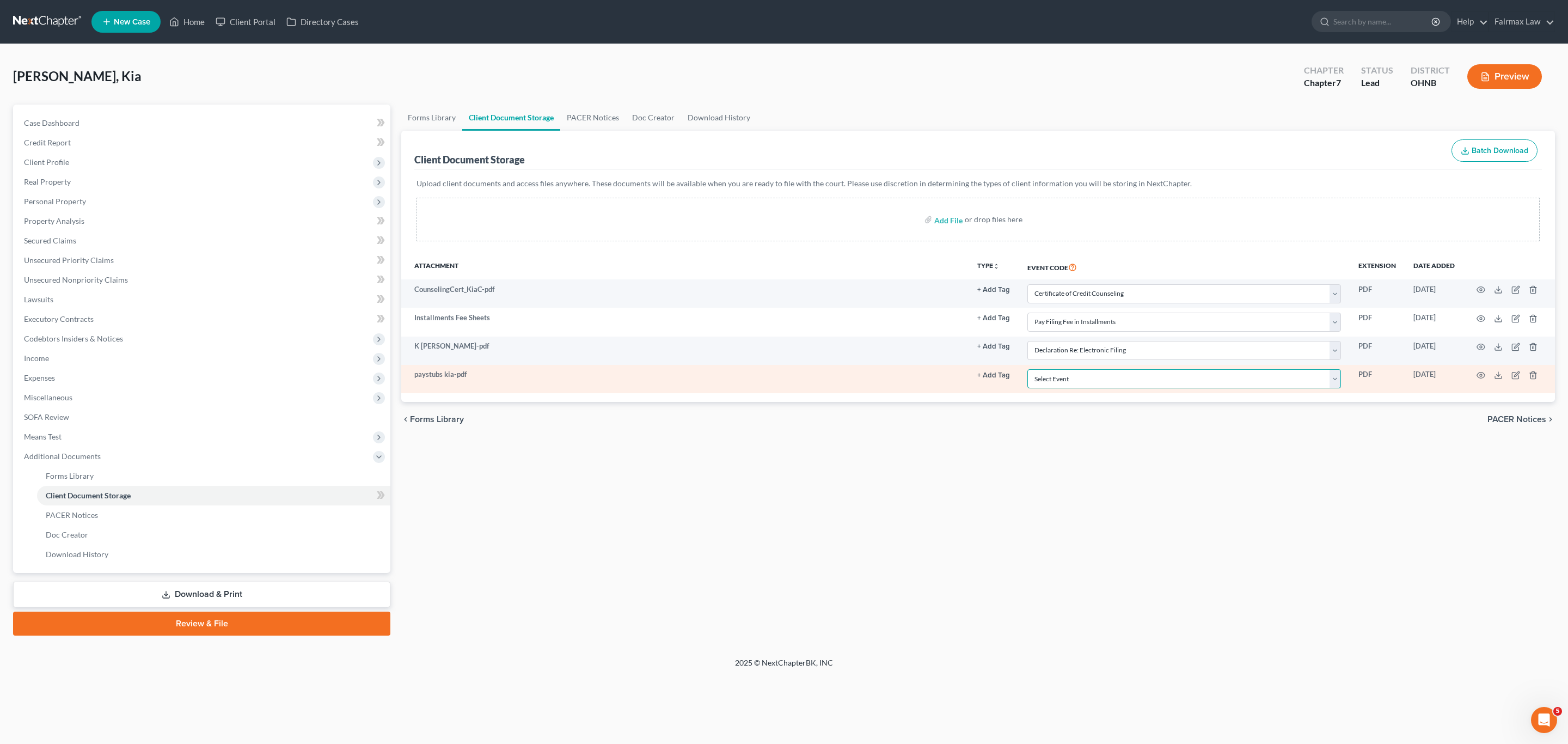
click at [1118, 386] on select "Select Event 20 Largest Unsecured Creditors Amended List of Creditors (Fee) Ame…" at bounding box center [1183, 378] width 314 height 19
select select "20"
click at [1029, 372] on select "Select Event 20 Largest Unsecured Creditors Amended List of Creditors (Fee) Ame…" at bounding box center [1183, 378] width 314 height 19
click at [1480, 378] on icon "button" at bounding box center [1480, 375] width 8 height 8
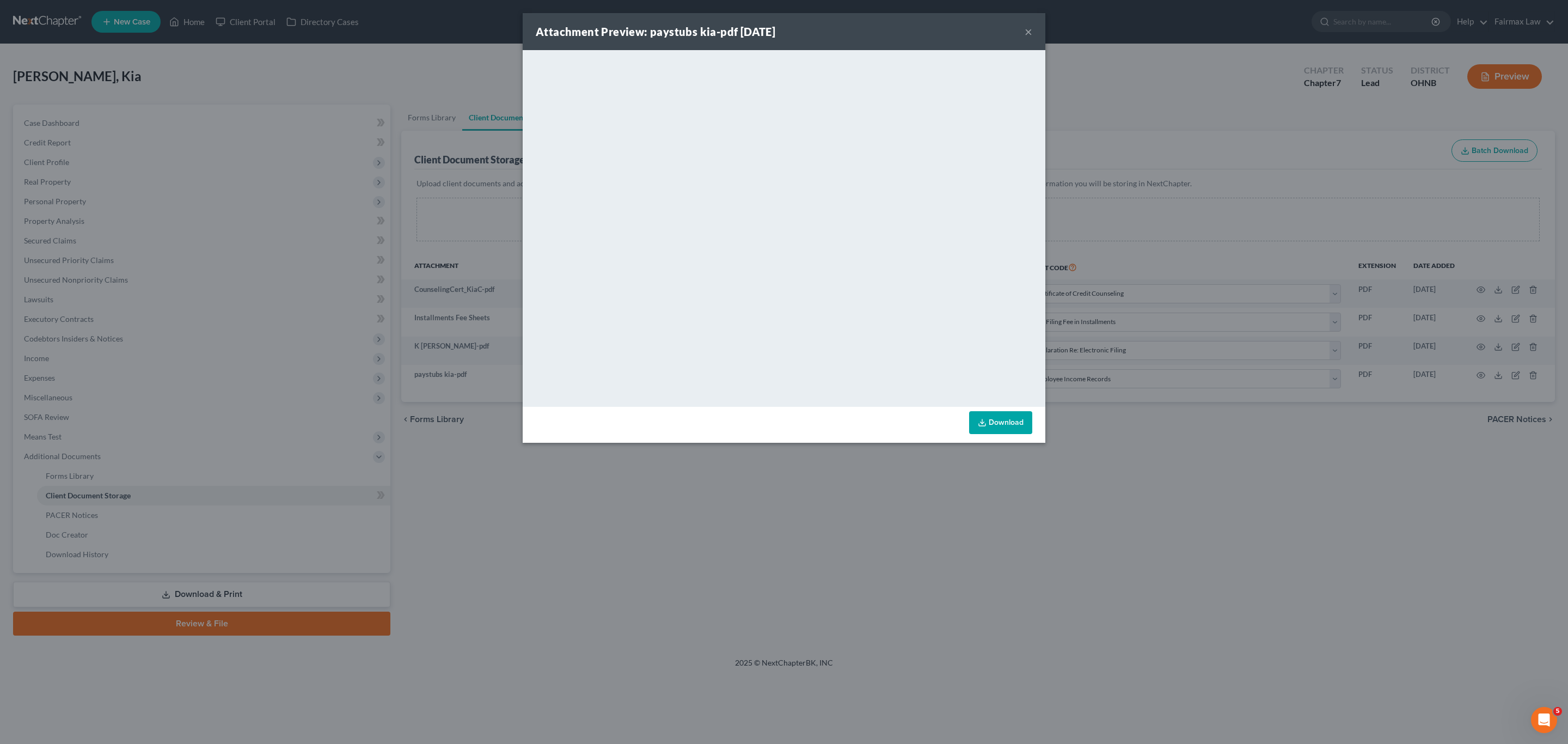
click at [1029, 33] on button "×" at bounding box center [1029, 31] width 8 height 13
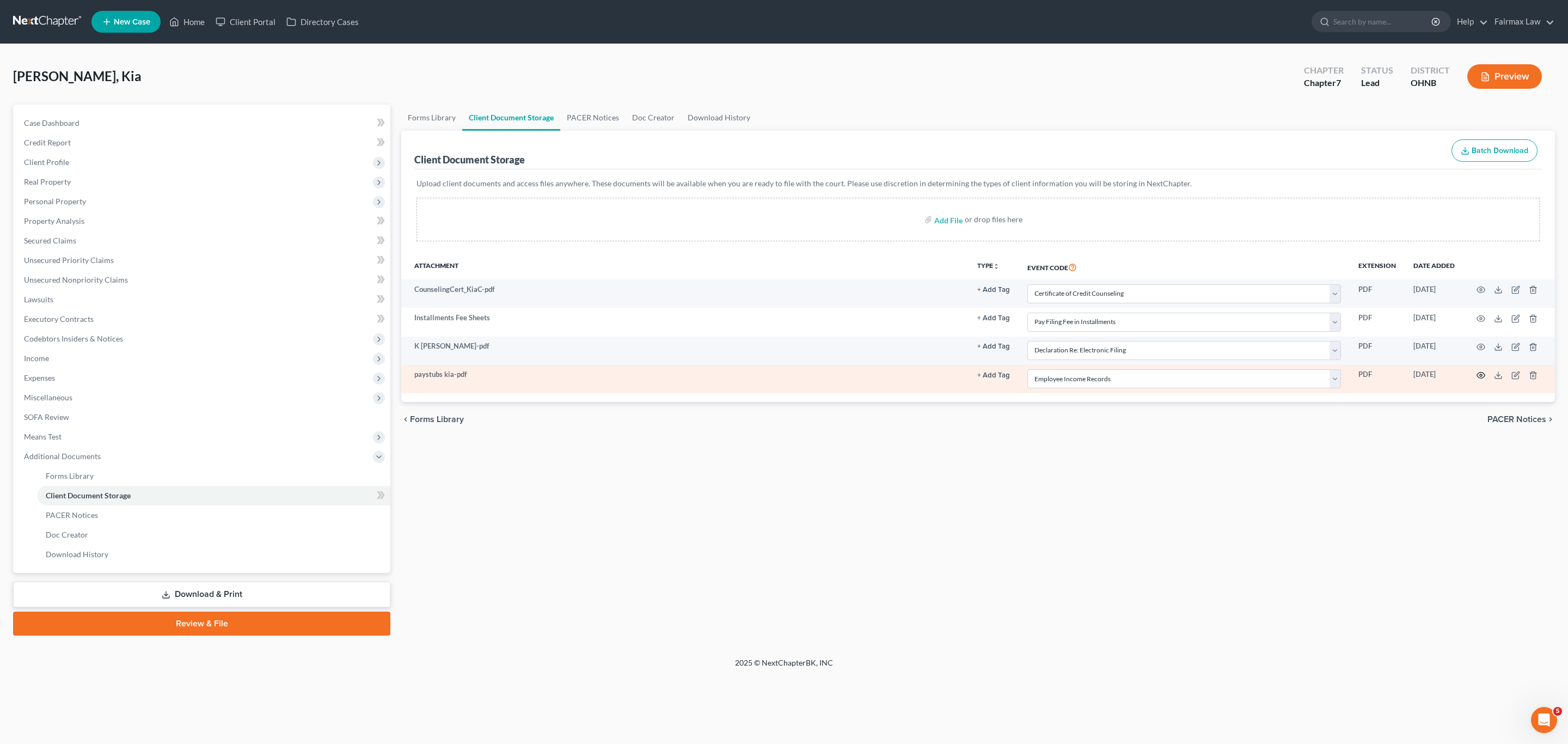
click at [1480, 377] on icon "button" at bounding box center [1480, 375] width 8 height 8
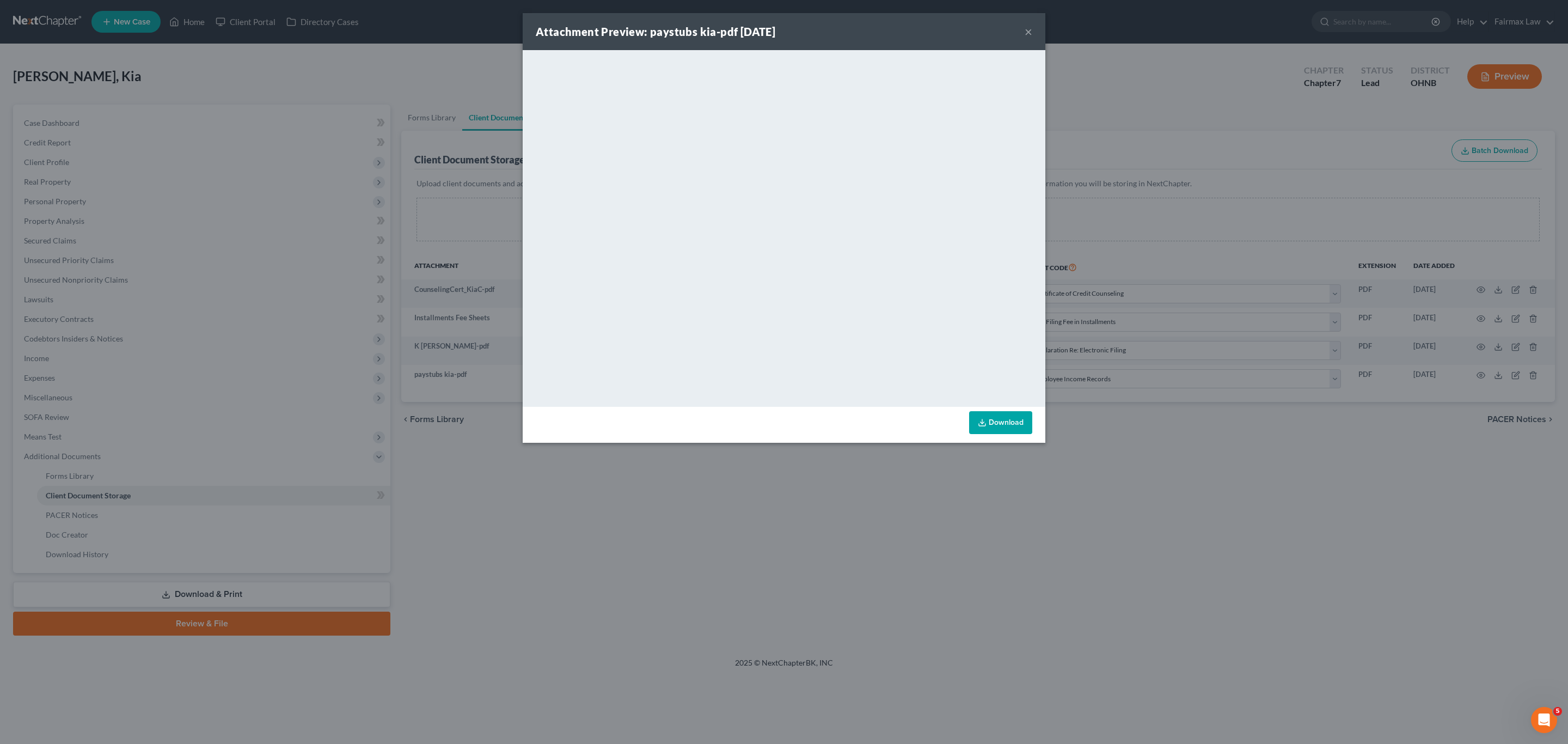
click at [1028, 28] on button "×" at bounding box center [1029, 31] width 8 height 13
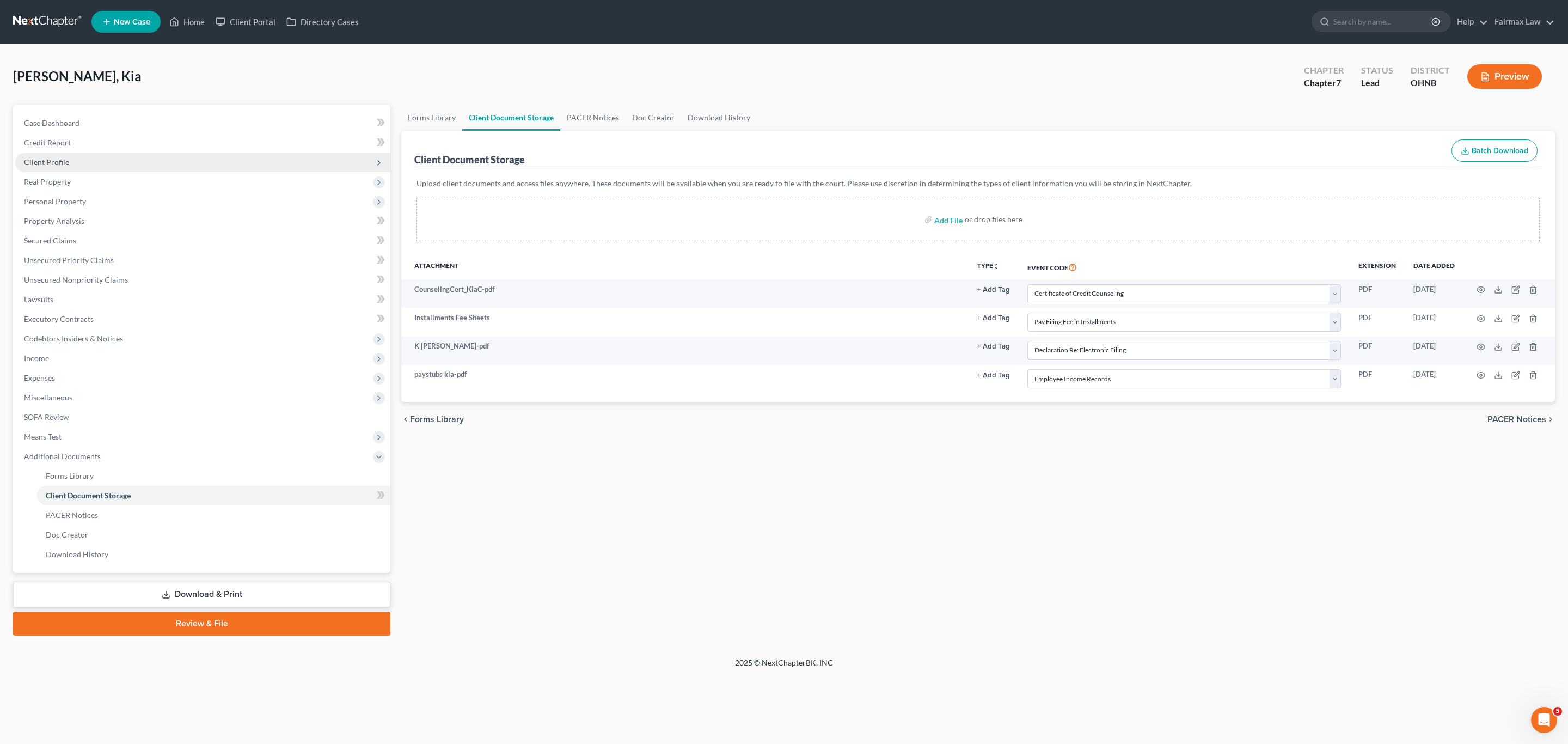
click at [63, 157] on span "Client Profile" at bounding box center [46, 162] width 45 height 9
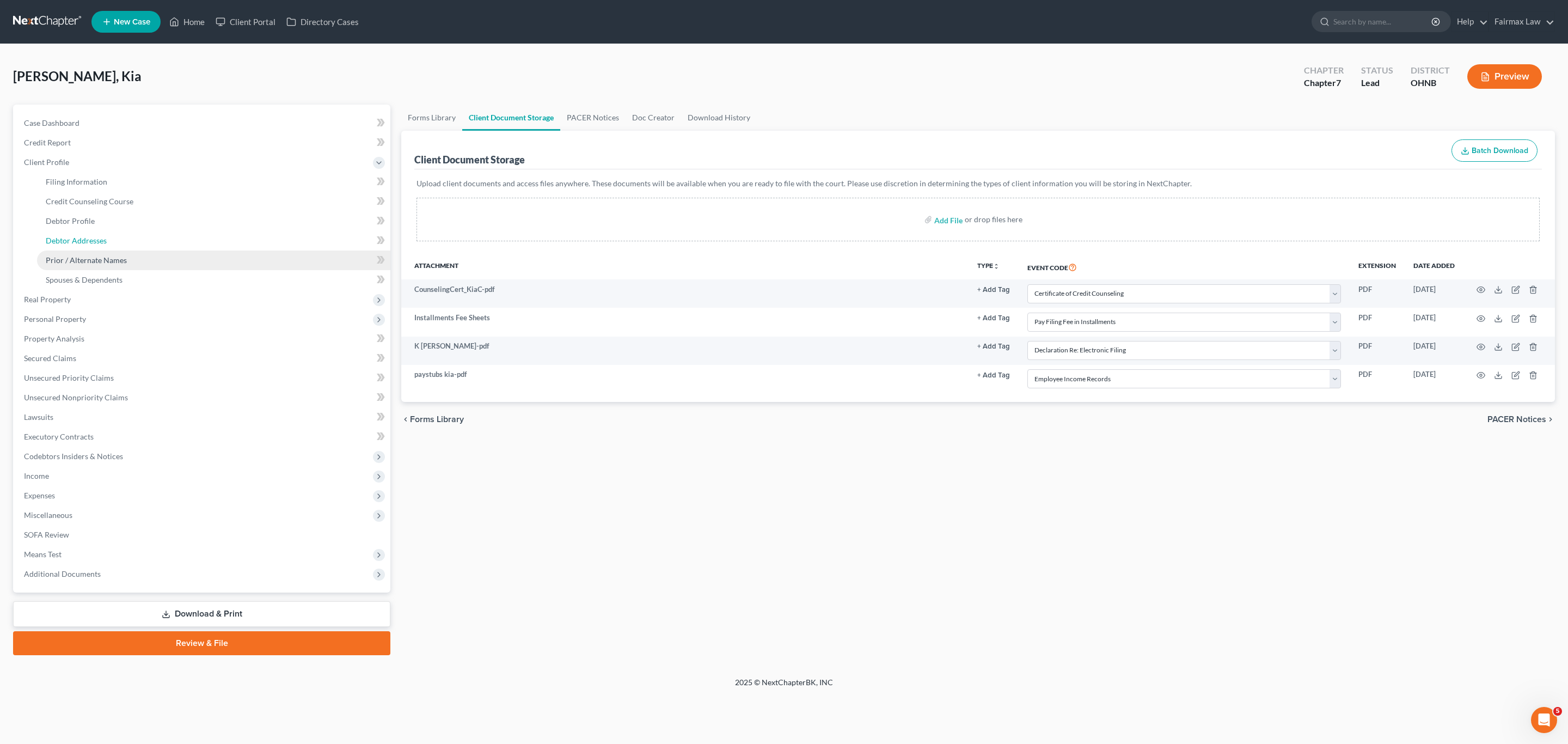
drag, startPoint x: 61, startPoint y: 244, endPoint x: 70, endPoint y: 250, distance: 10.8
click at [61, 243] on span "Debtor Addresses" at bounding box center [76, 240] width 61 height 9
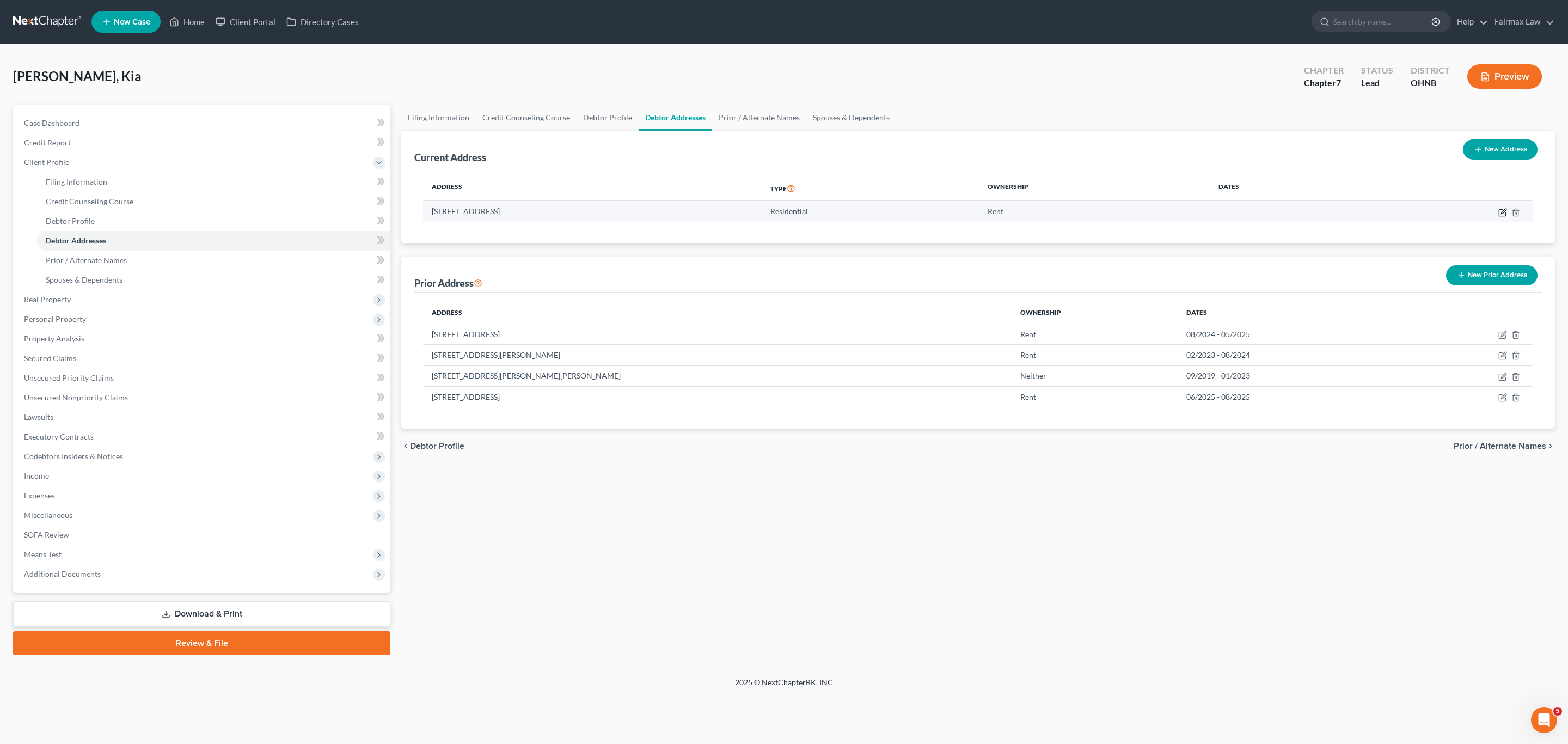
click at [1501, 211] on icon "button" at bounding box center [1502, 212] width 8 height 8
select select "36"
select select "0"
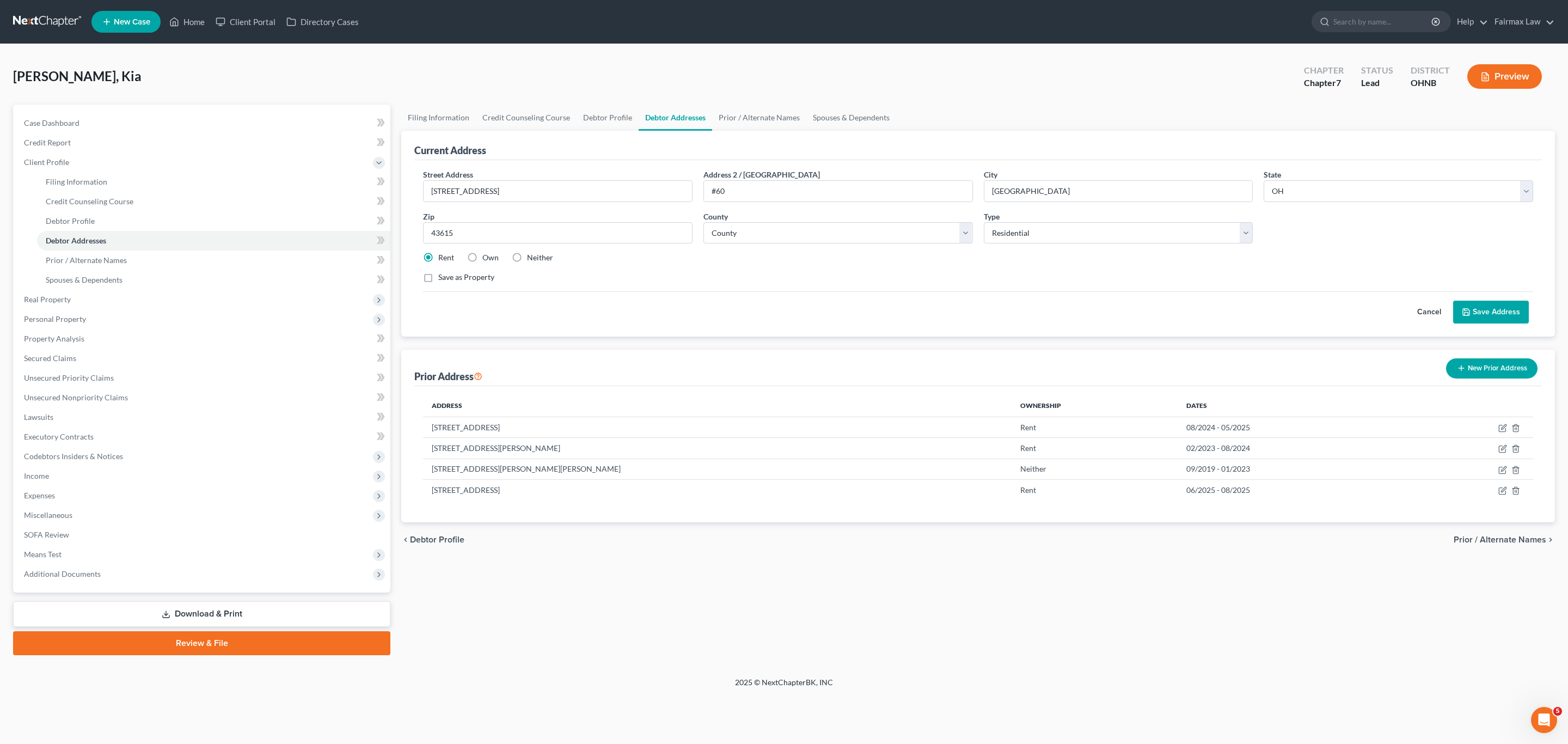
click at [1406, 127] on ul "Filing Information Credit Counseling Course Debtor Profile Debtor Addresses Pri…" at bounding box center [978, 118] width 1154 height 26
drag, startPoint x: 514, startPoint y: 121, endPoint x: 522, endPoint y: 124, distance: 8.5
click at [514, 121] on link "Credit Counseling Course" at bounding box center [526, 118] width 101 height 26
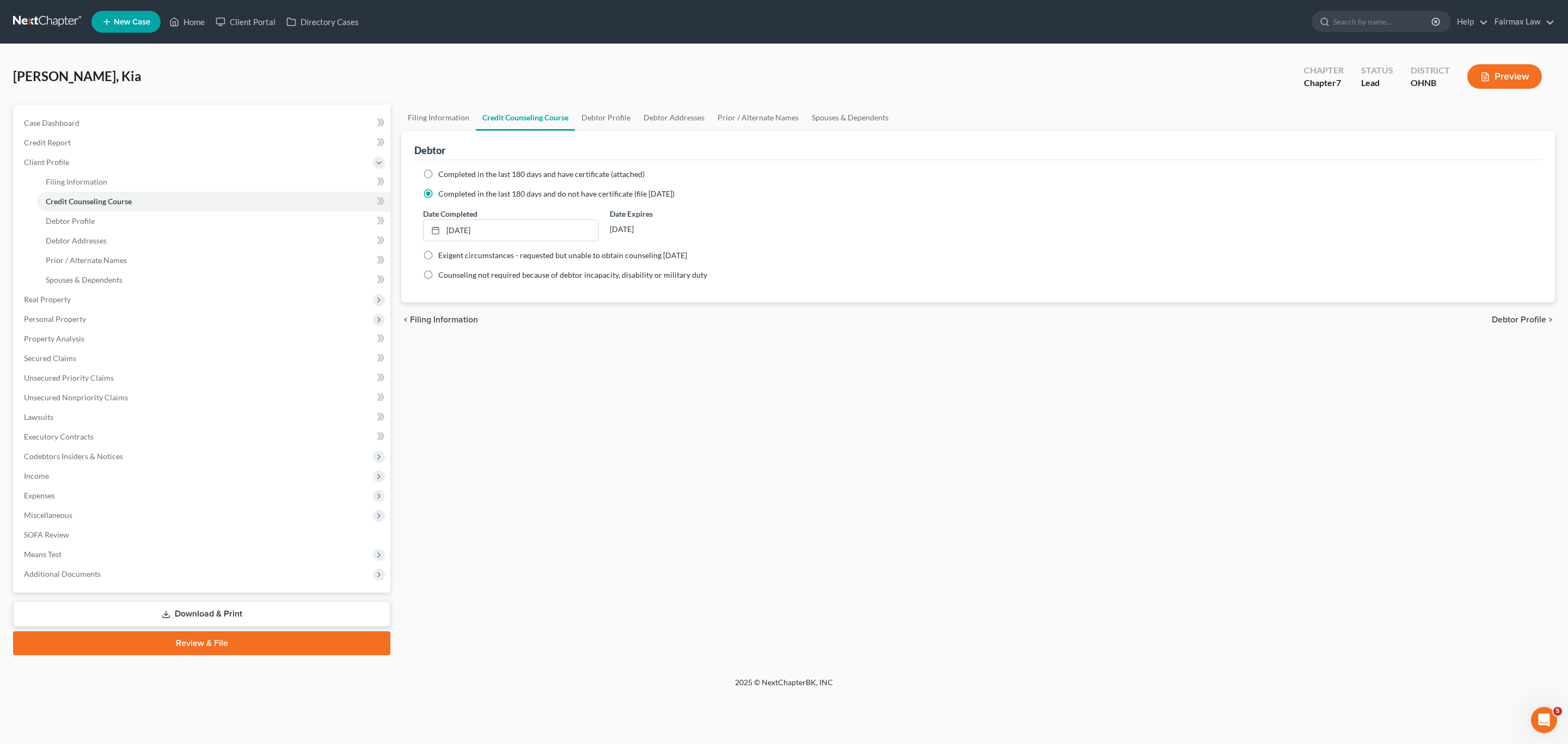
click at [438, 174] on label "Completed in the last 180 days and have certificate (attached)" at bounding box center [541, 174] width 206 height 11
click at [443, 174] on input "Completed in the last 180 days and have certificate (attached)" at bounding box center [446, 172] width 7 height 7
radio input "true"
radio input "false"
click at [134, 399] on link "Unsecured Nonpriority Claims" at bounding box center [203, 398] width 375 height 20
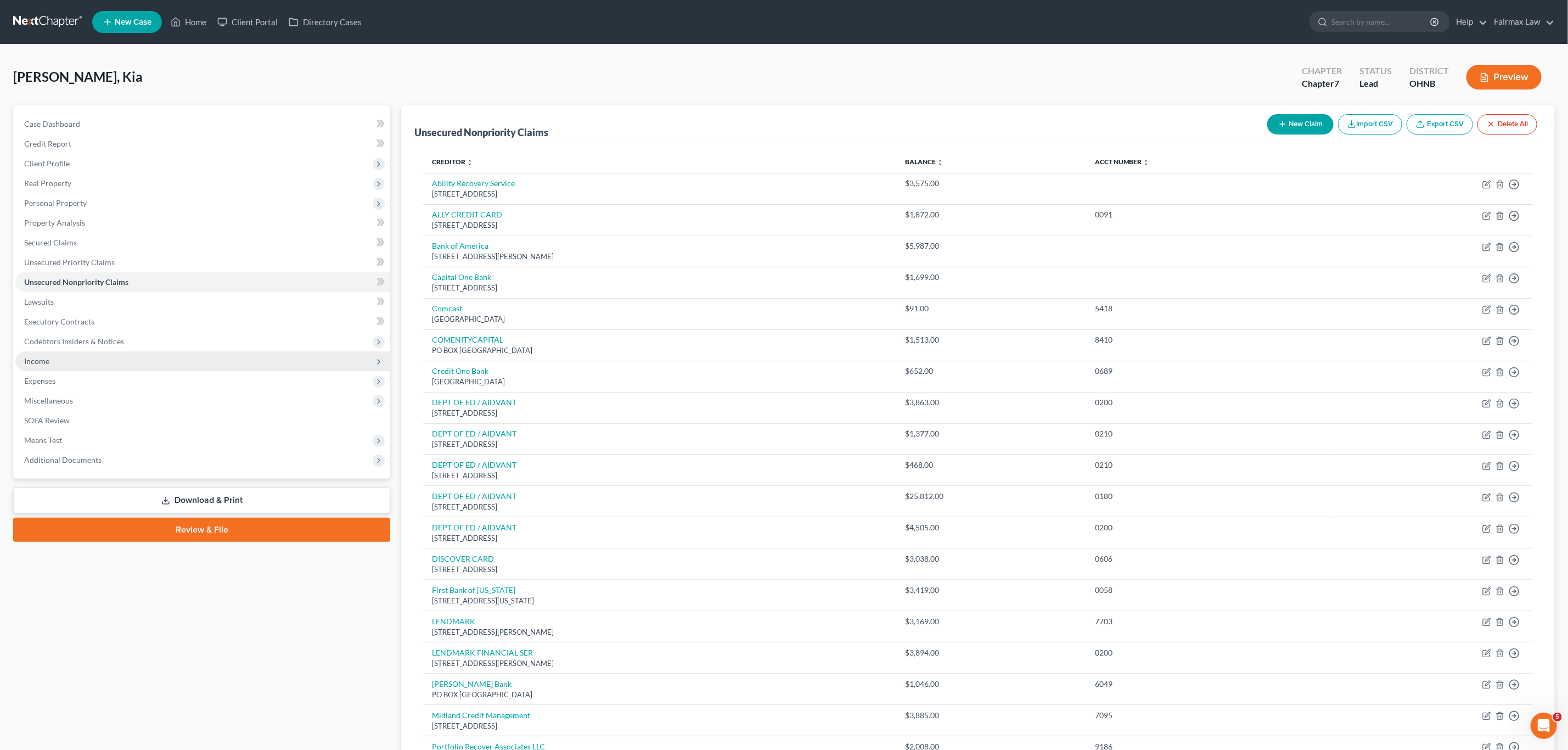
click at [43, 361] on span "Income" at bounding box center [36, 361] width 25 height 9
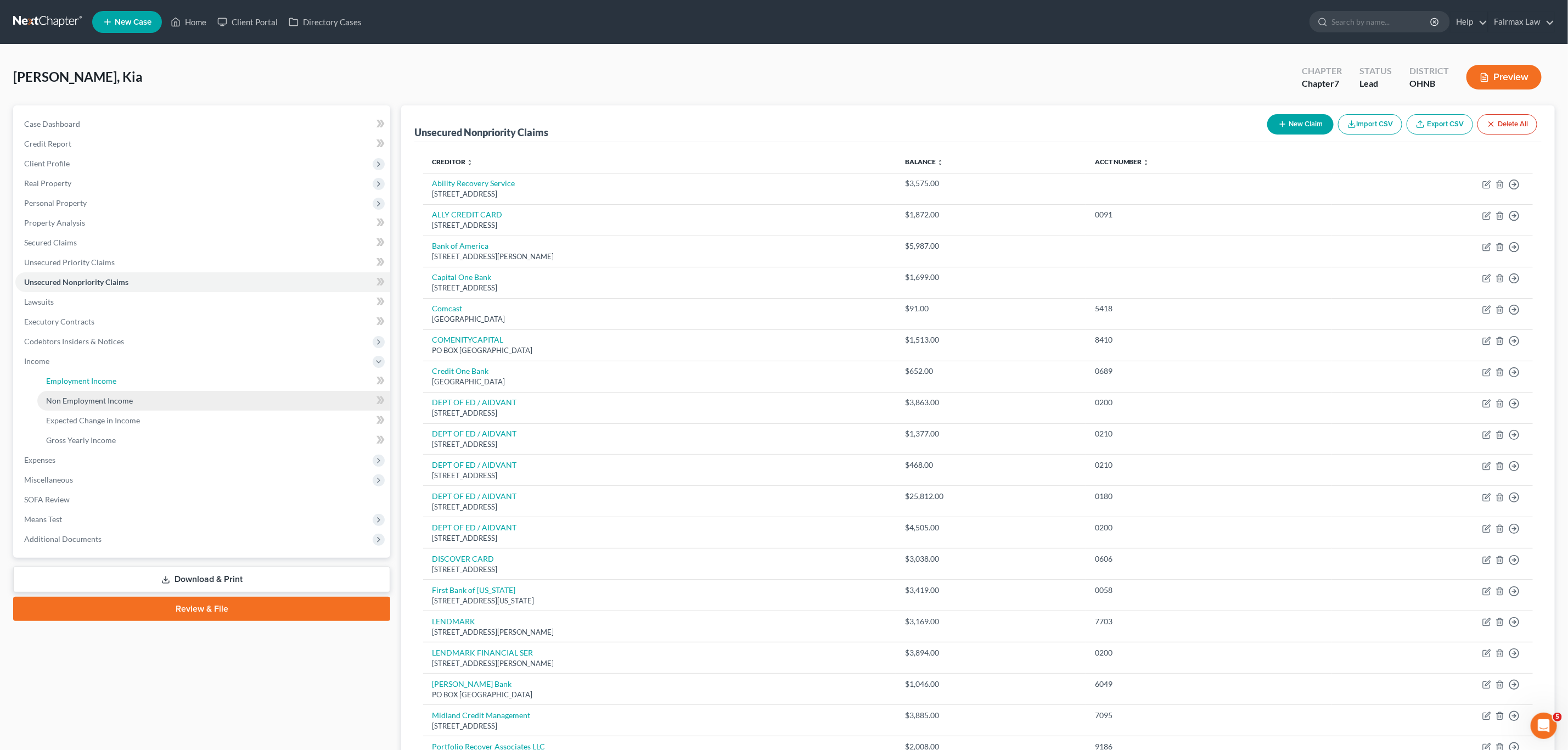
click at [89, 379] on span "Employment Income" at bounding box center [81, 381] width 70 height 9
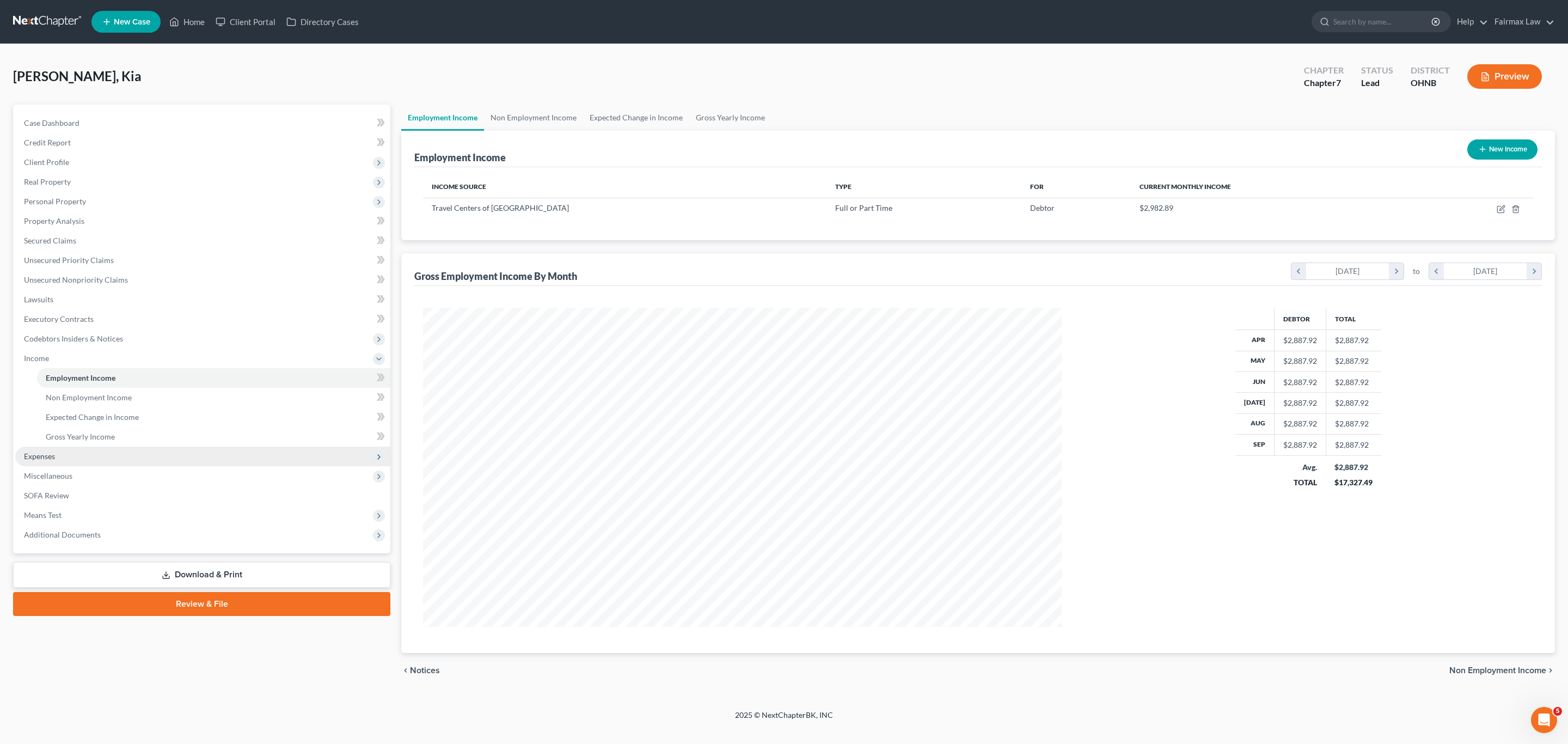
scroll to position [544117, 543733]
click at [50, 459] on span "Expenses" at bounding box center [39, 456] width 31 height 9
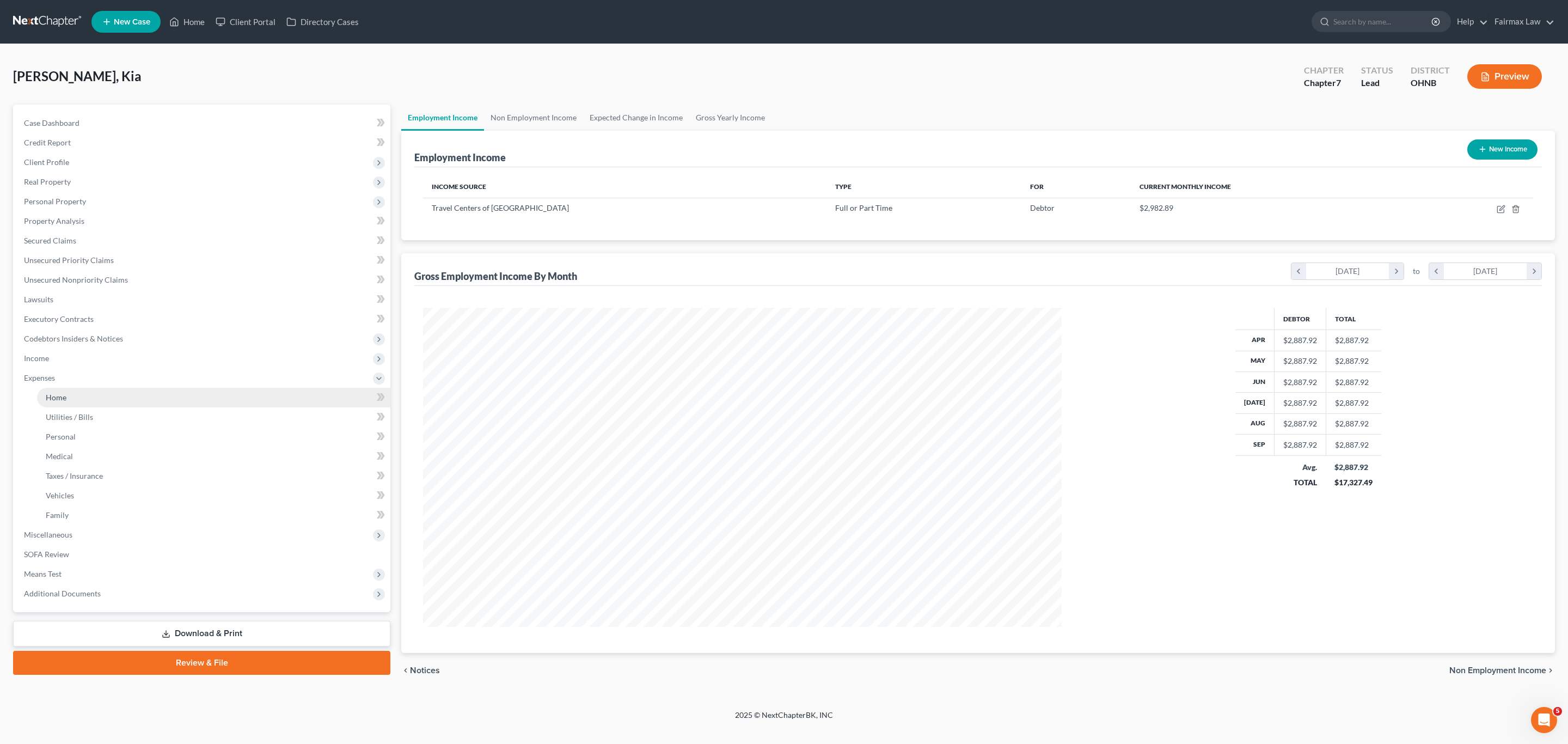
click at [60, 401] on span "Home" at bounding box center [56, 397] width 21 height 9
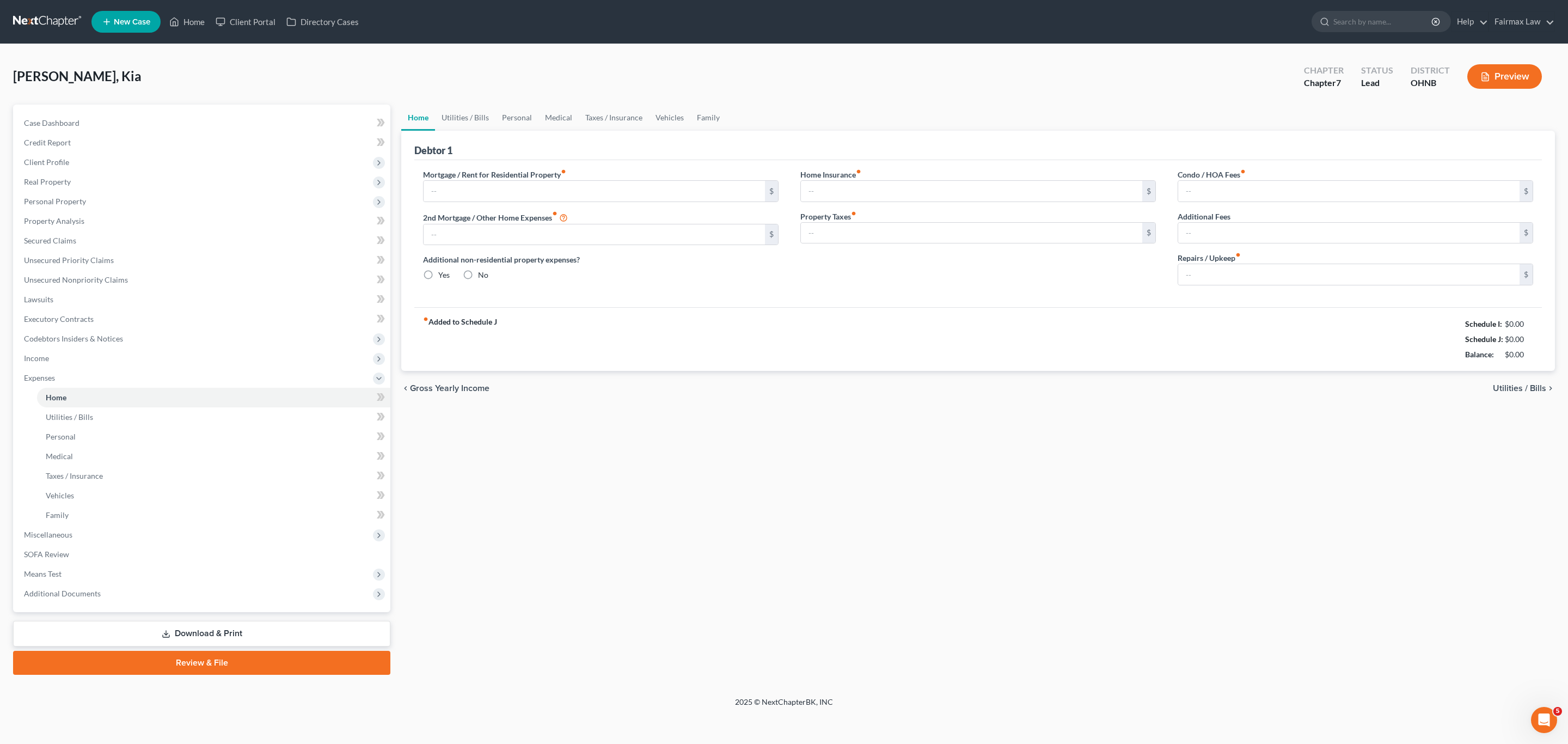
type input "470.00"
type input "0.00"
radio input "true"
type input "0.00"
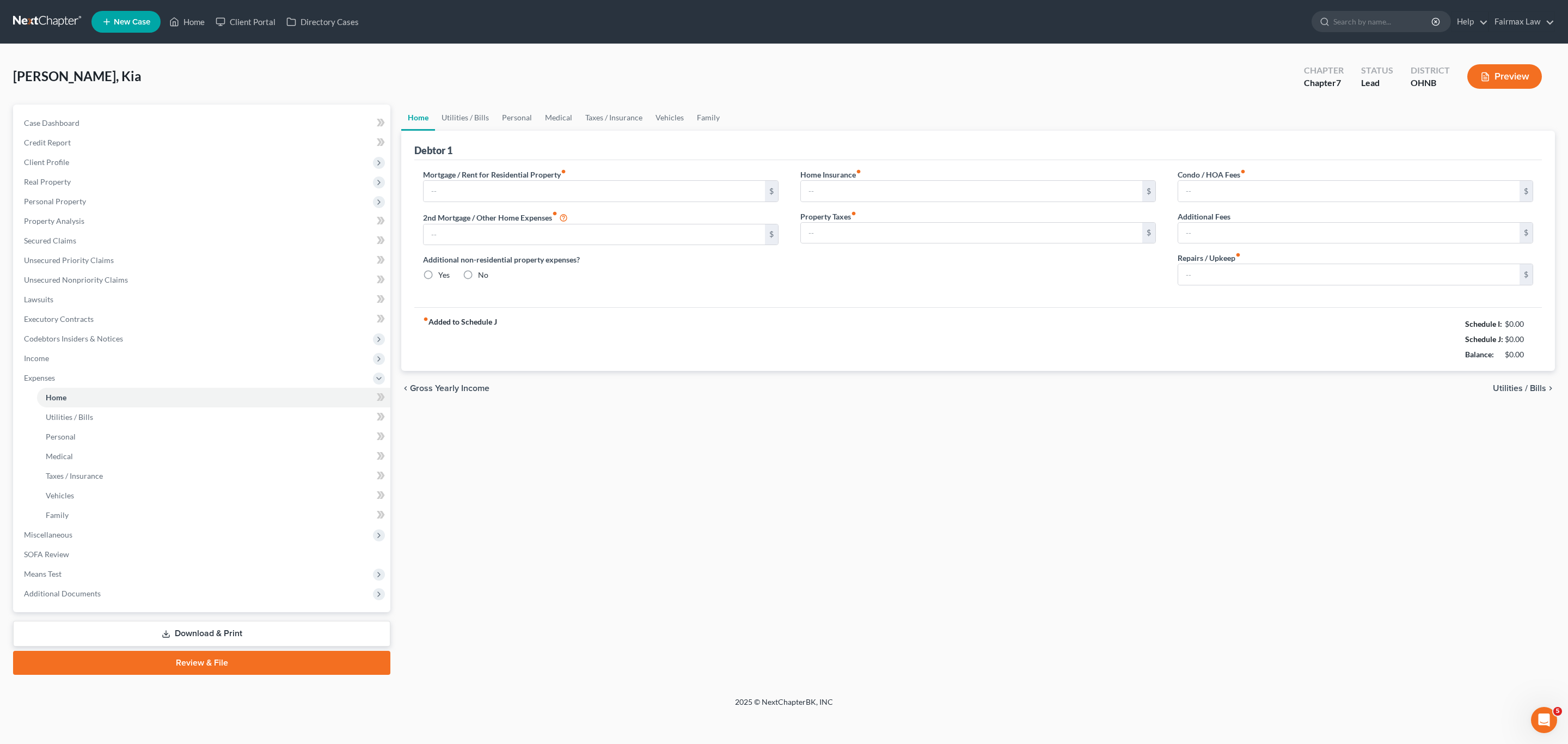
type input "0.00"
click at [69, 534] on span "Miscellaneous" at bounding box center [47, 534] width 48 height 9
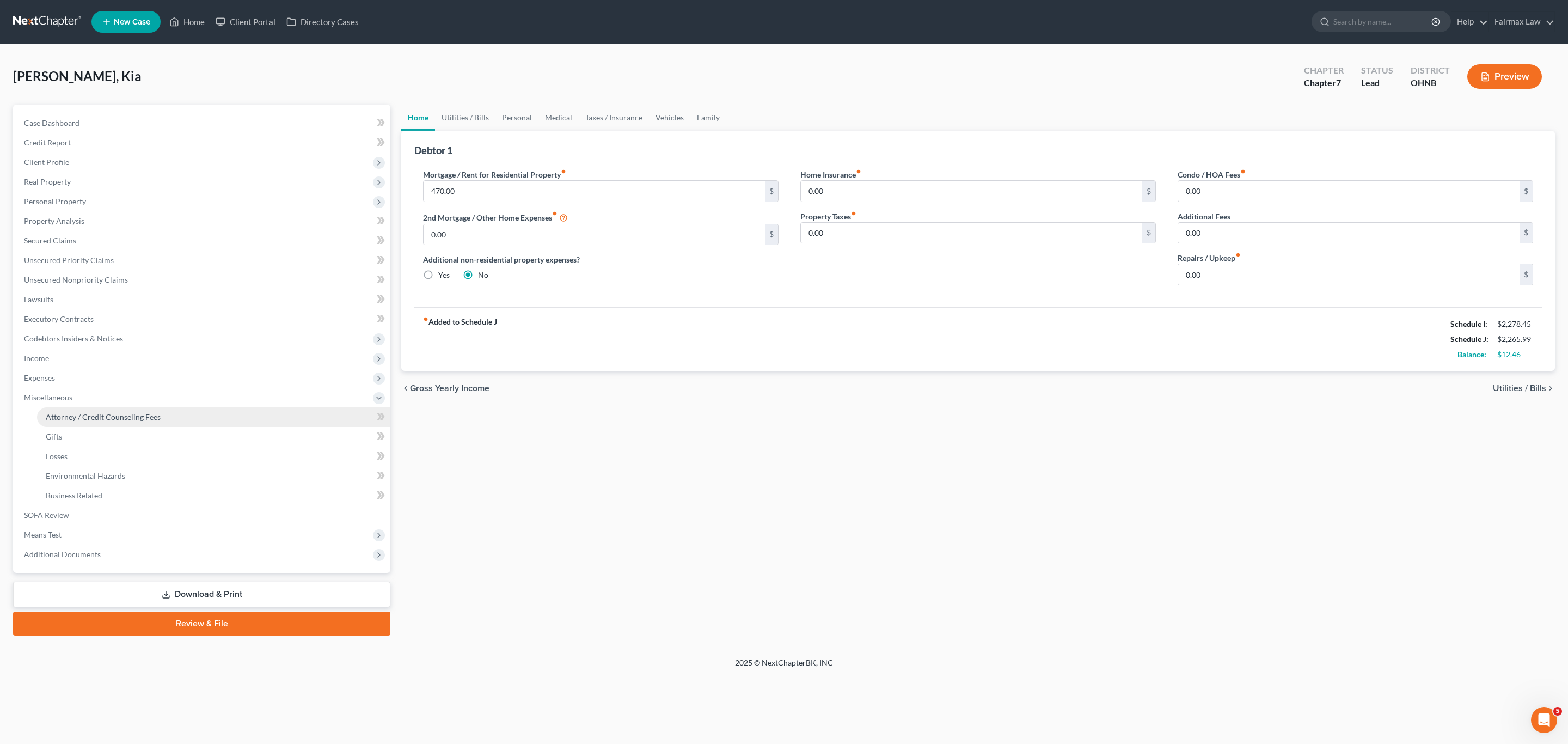
click at [110, 418] on span "Attorney / Credit Counseling Fees" at bounding box center [103, 417] width 115 height 9
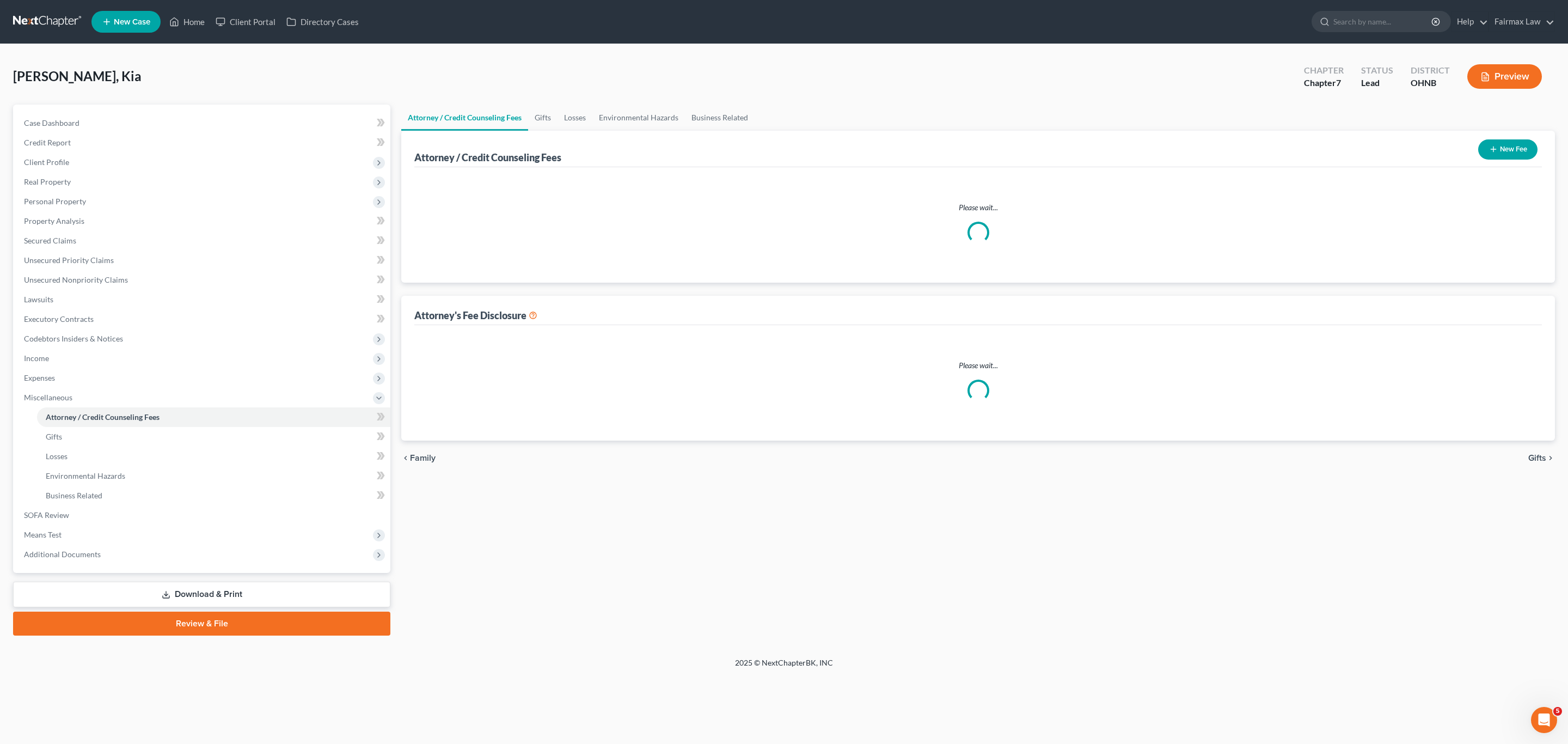
select select "1"
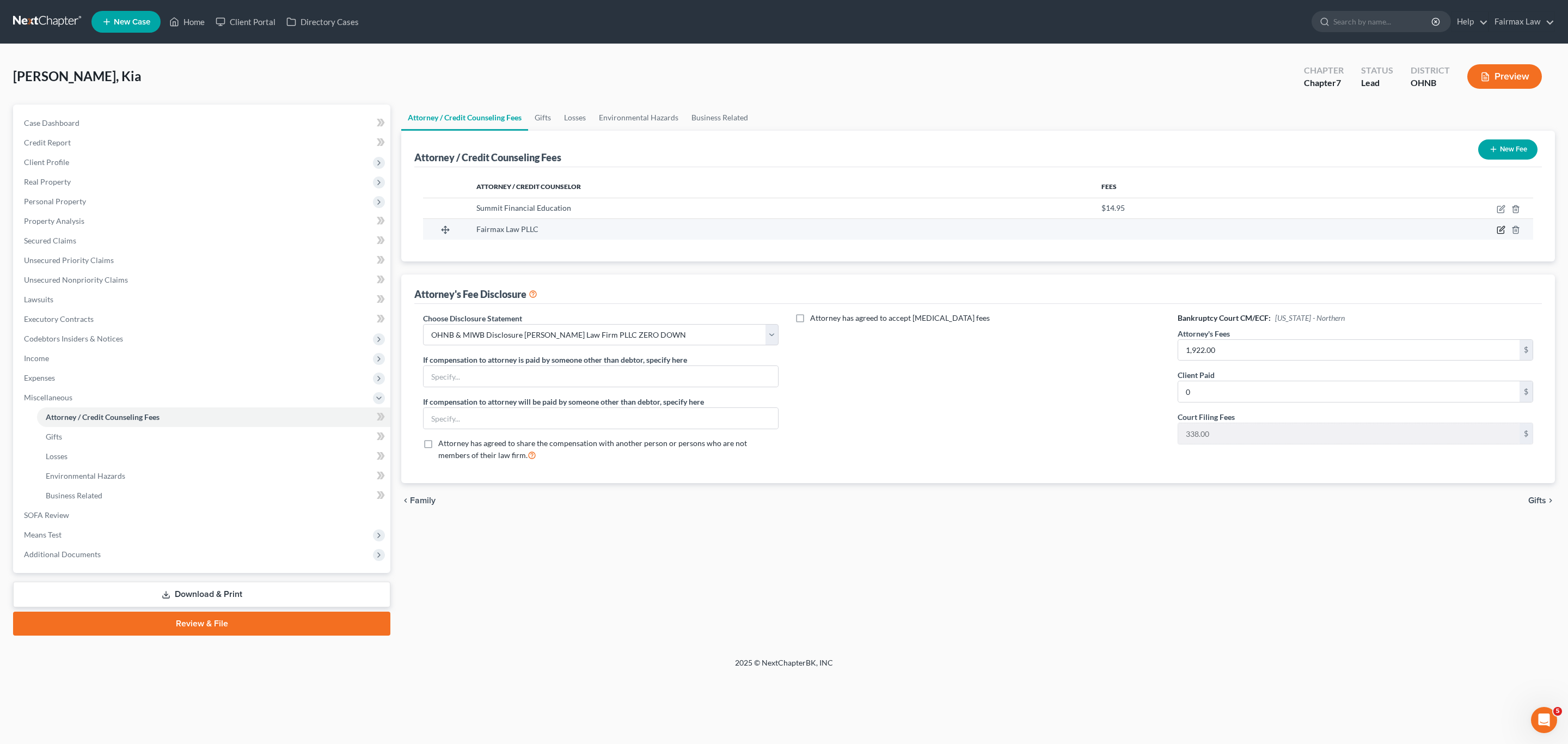
click at [1499, 233] on icon "button" at bounding box center [1500, 229] width 8 height 8
select select "23"
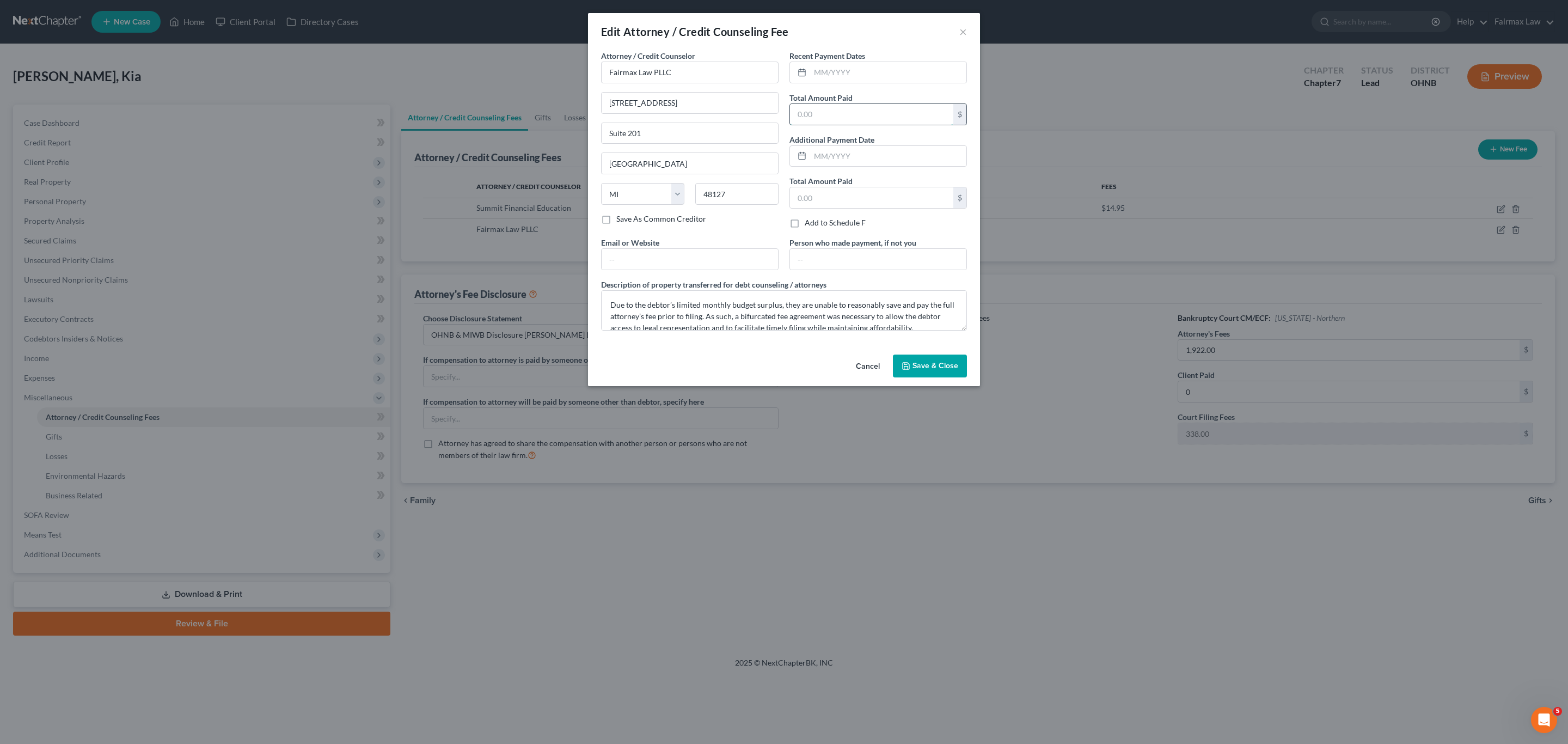
click at [854, 117] on input "text" at bounding box center [871, 114] width 163 height 21
type input "0"
click at [684, 261] on input "text" at bounding box center [689, 259] width 176 height 21
paste input "https://fairmaxlaw.com/"
type input "https://fairmaxlaw.com/"
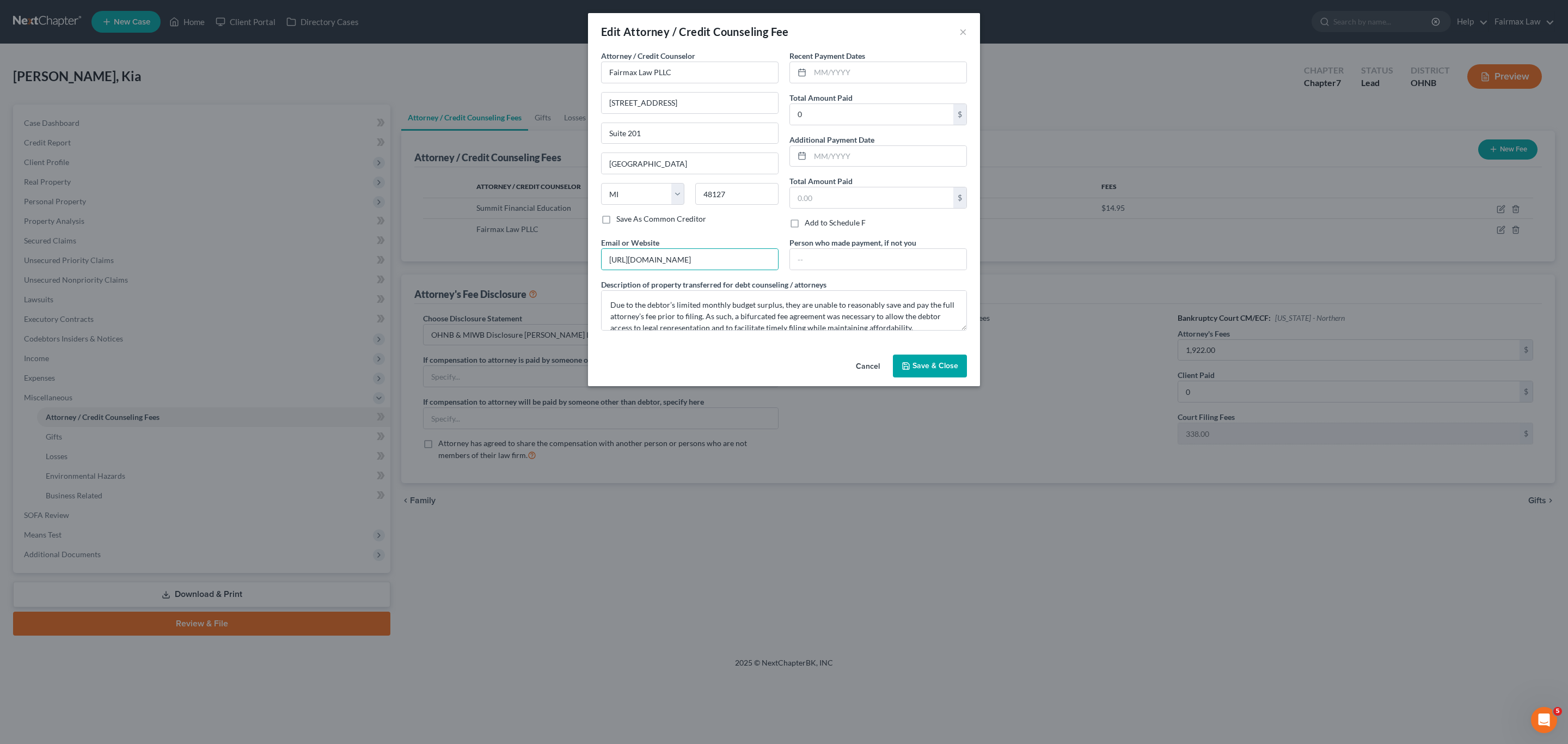
click at [921, 375] on button "Save & Close" at bounding box center [929, 366] width 74 height 23
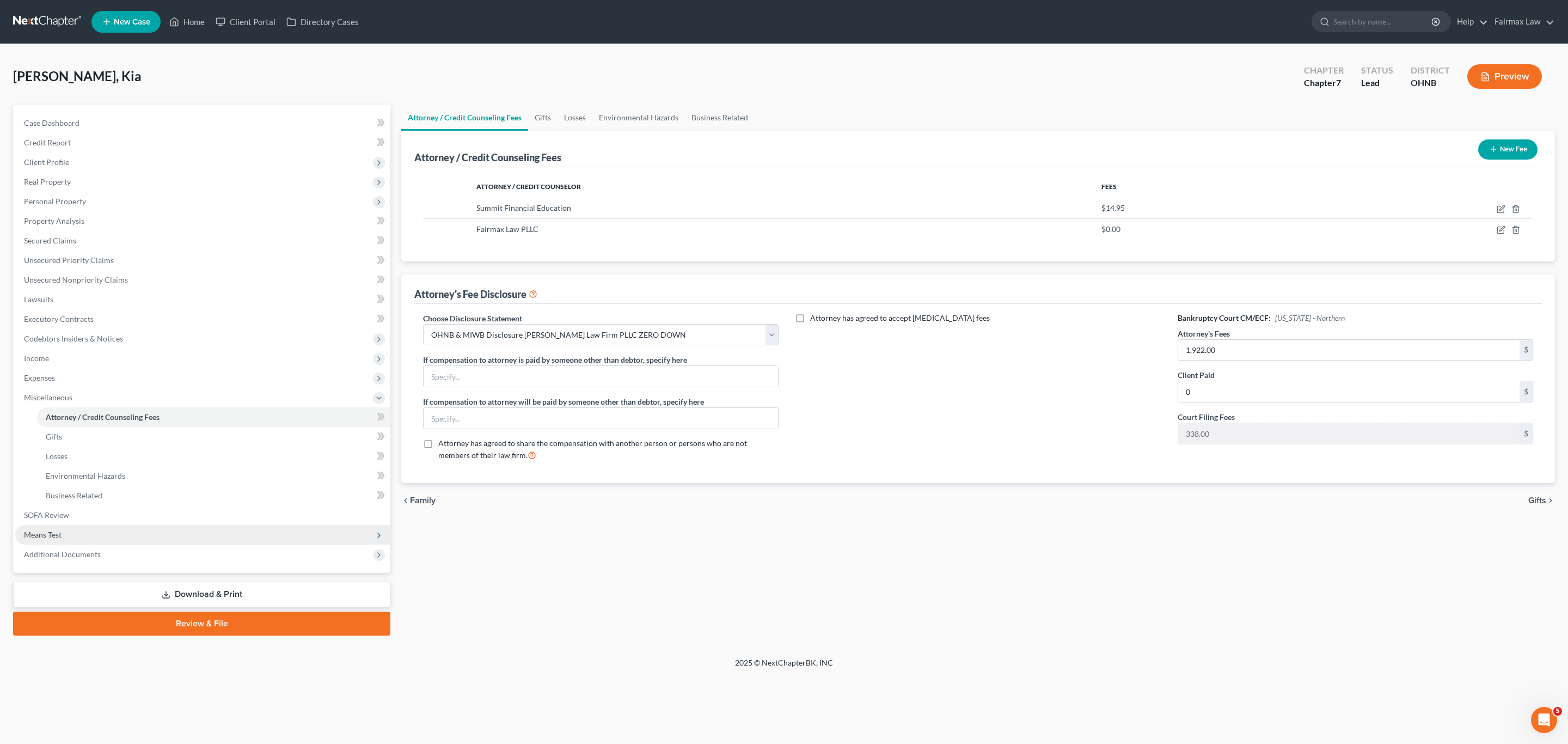
drag, startPoint x: 54, startPoint y: 531, endPoint x: 63, endPoint y: 531, distance: 9.0
click at [54, 531] on span "Means Test" at bounding box center [42, 534] width 37 height 9
click at [94, 533] on span "Calculation and Presumption" at bounding box center [95, 534] width 99 height 9
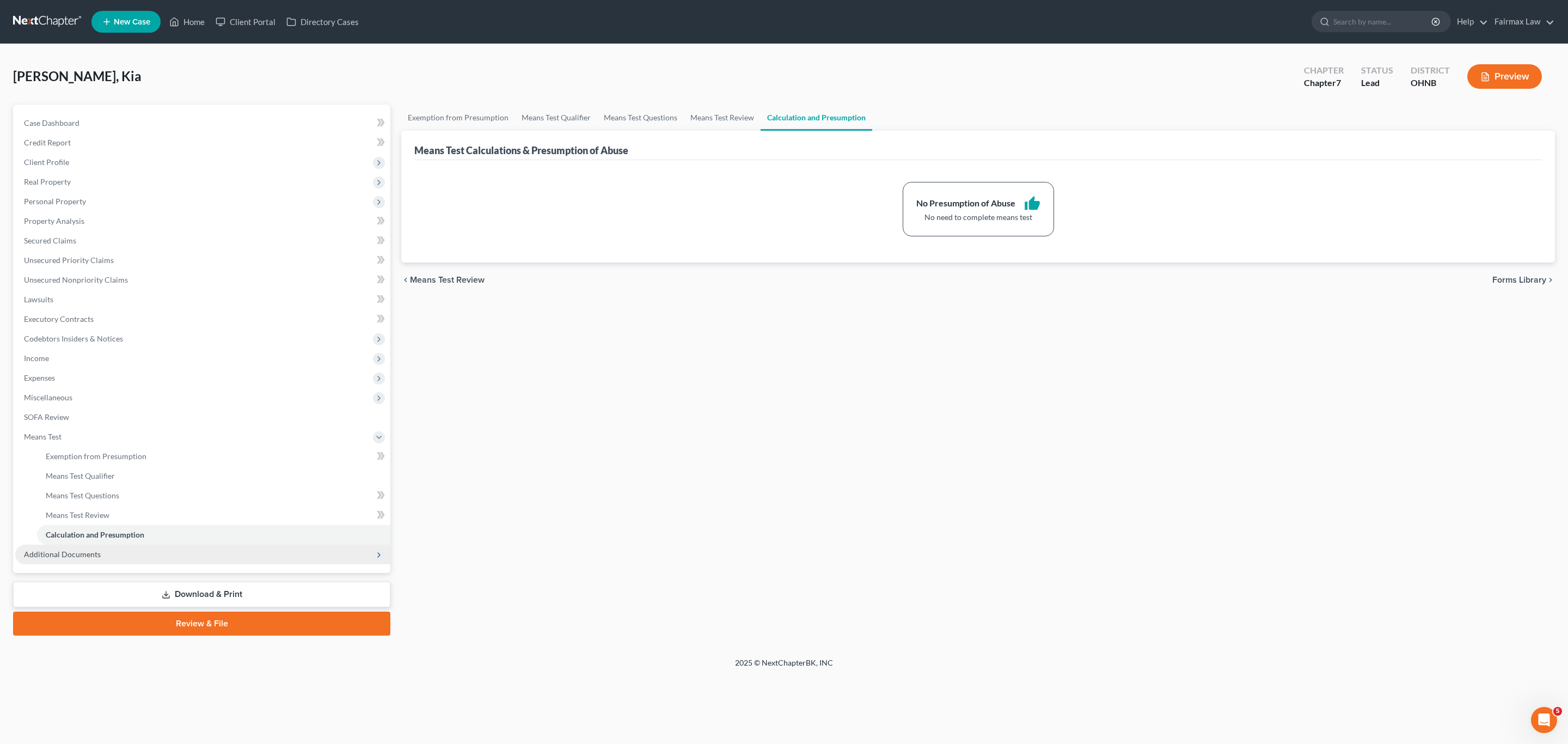
click at [64, 552] on span "Additional Documents" at bounding box center [62, 554] width 77 height 9
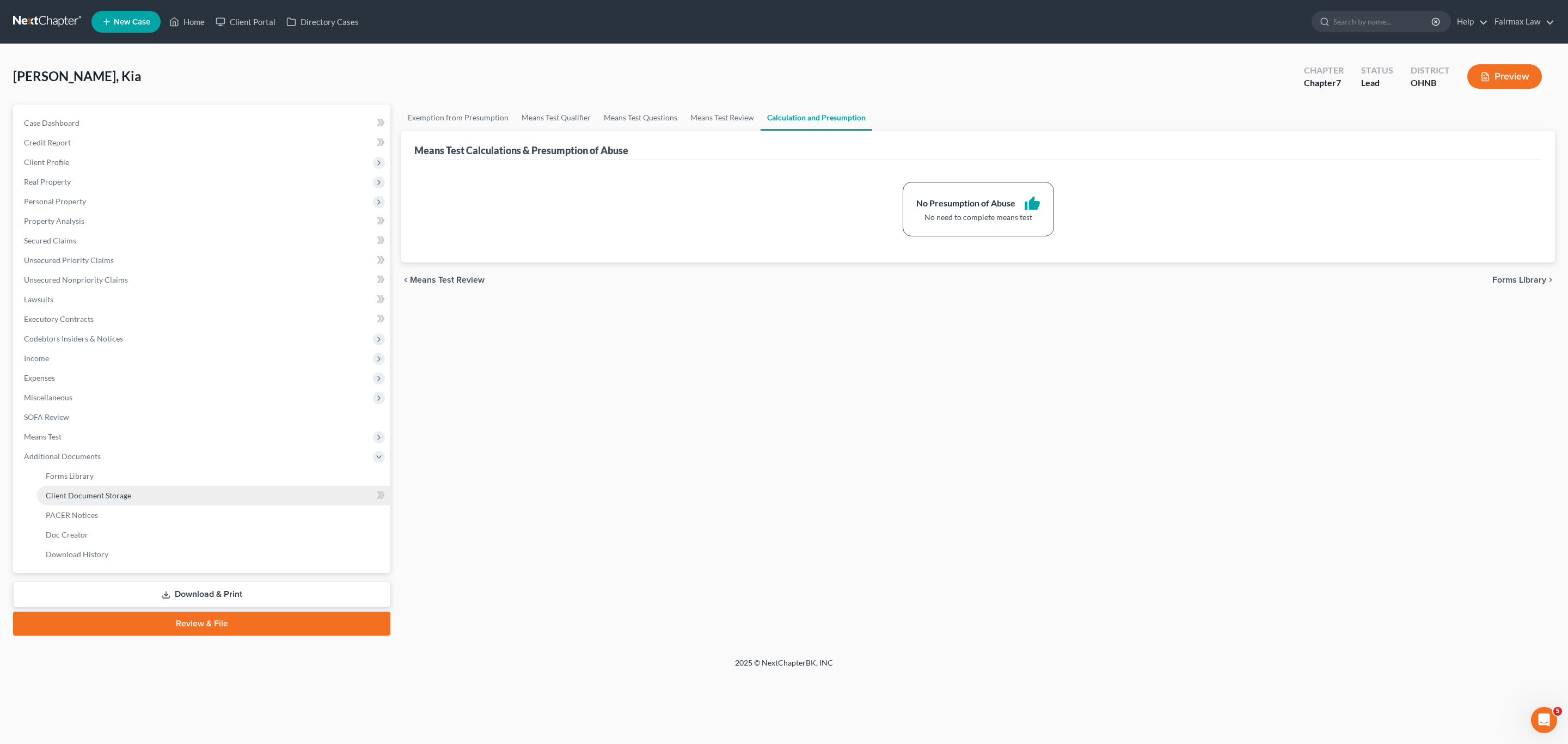
click at [98, 495] on span "Client Document Storage" at bounding box center [89, 495] width 85 height 9
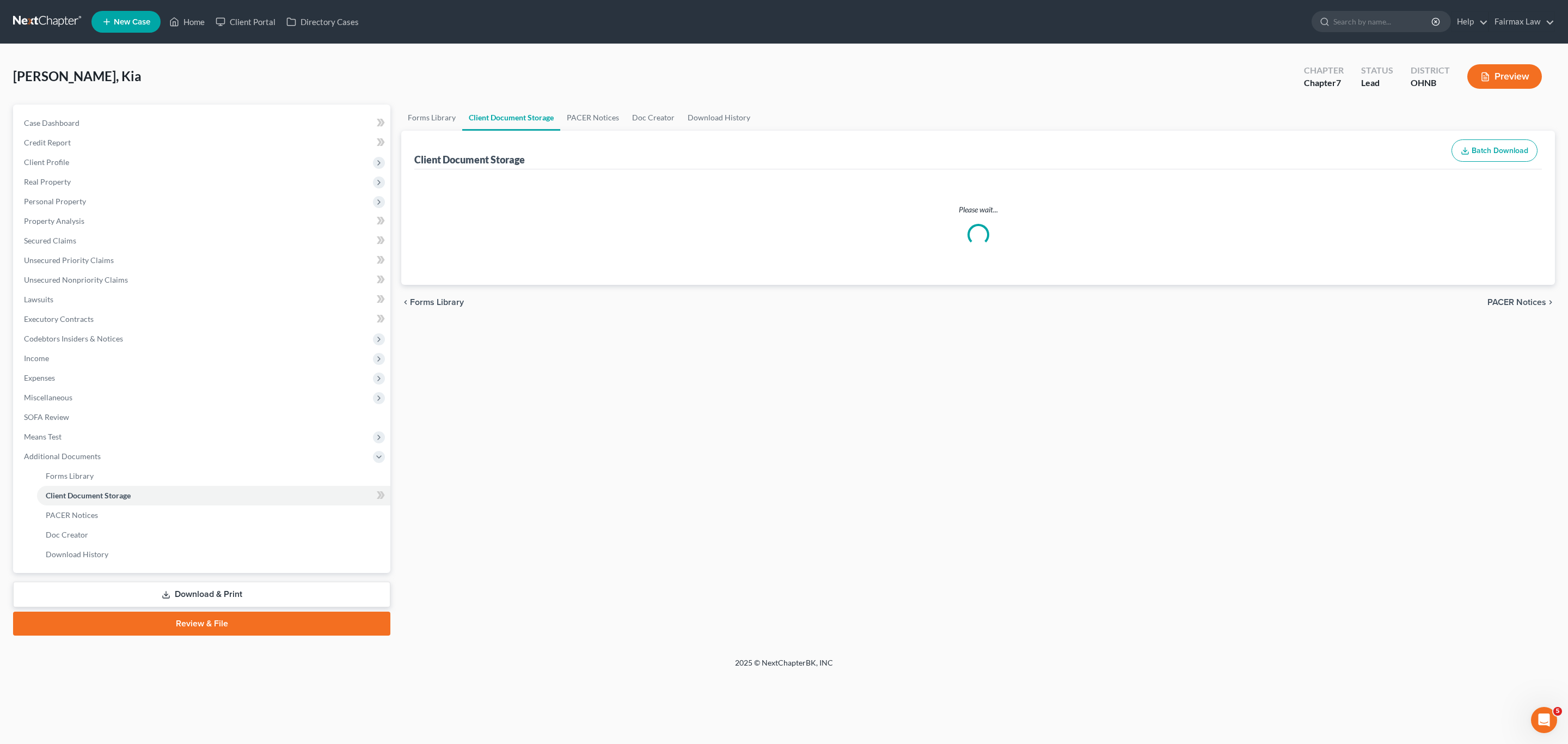
select select "5"
select select "24"
select select "16"
select select "20"
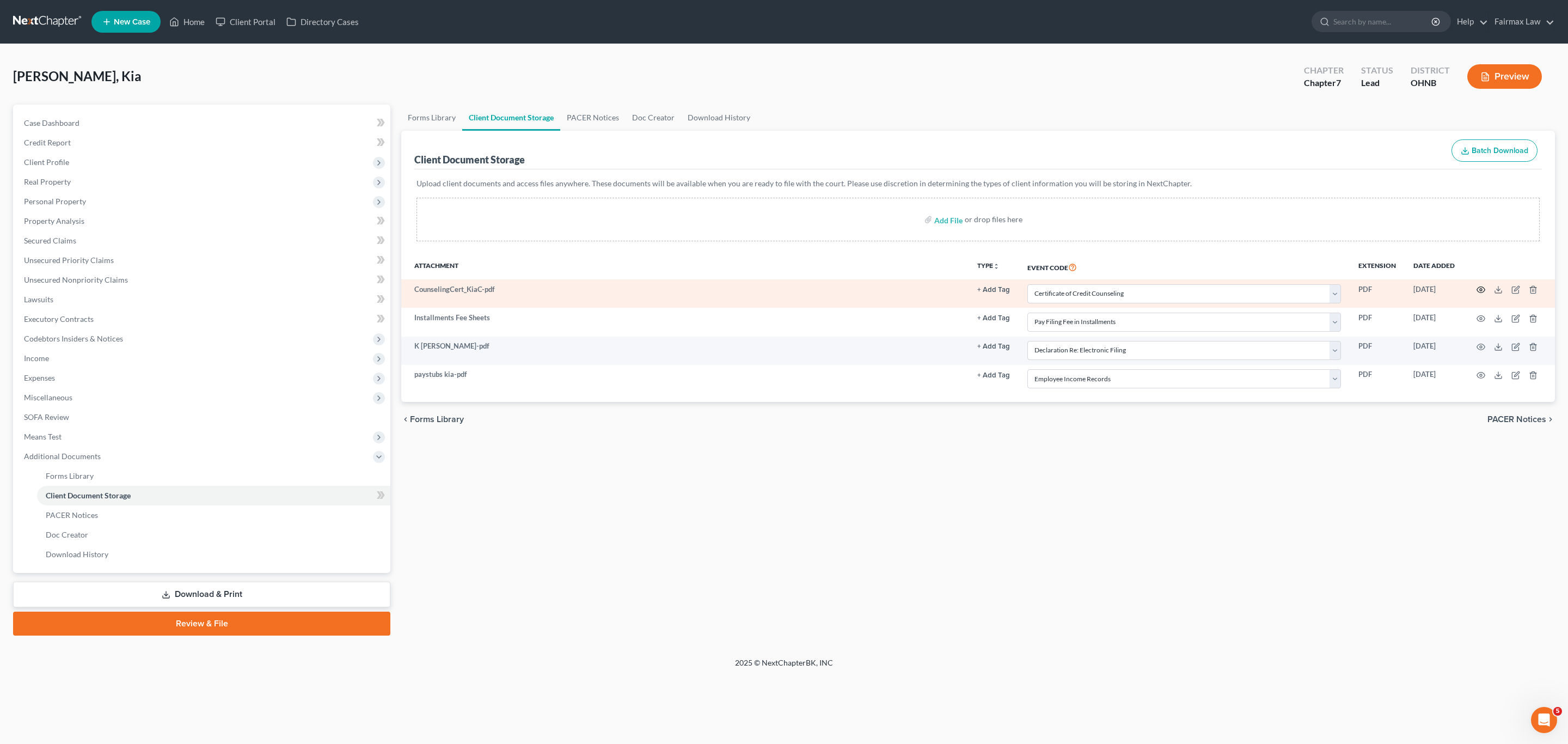
click at [1478, 290] on icon "button" at bounding box center [1480, 289] width 8 height 8
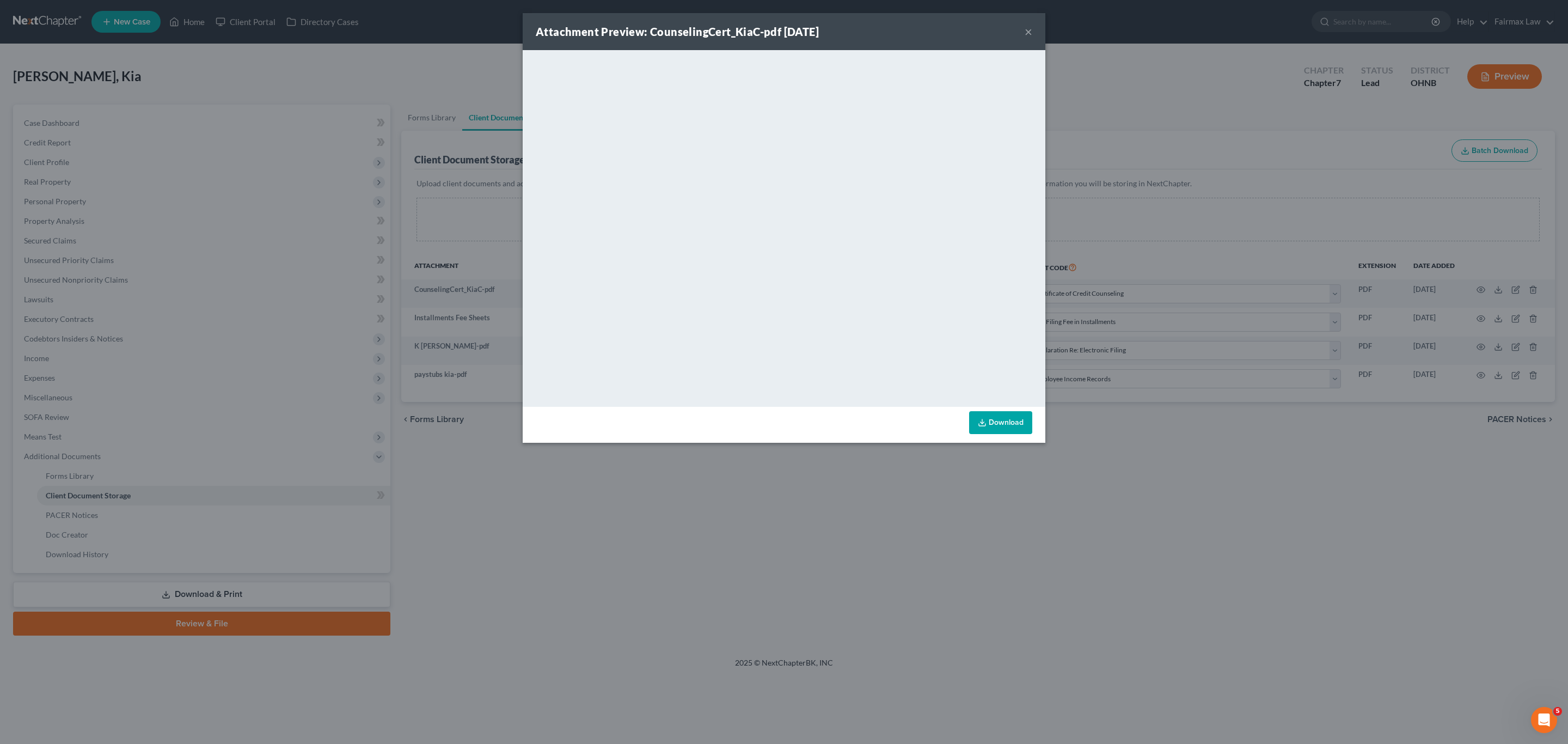
click at [1031, 25] on button "×" at bounding box center [1029, 31] width 8 height 13
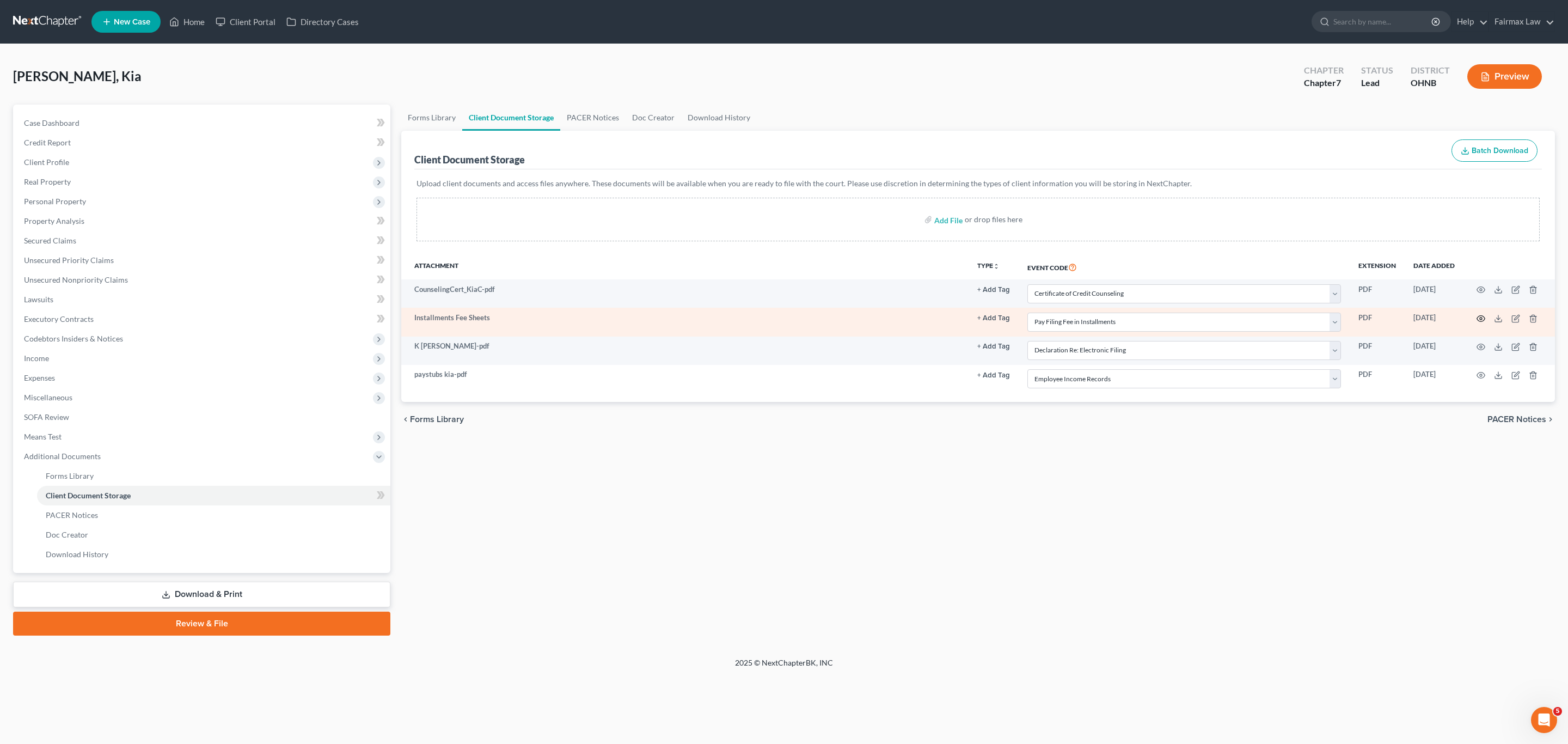
click at [1479, 320] on icon "button" at bounding box center [1480, 318] width 8 height 8
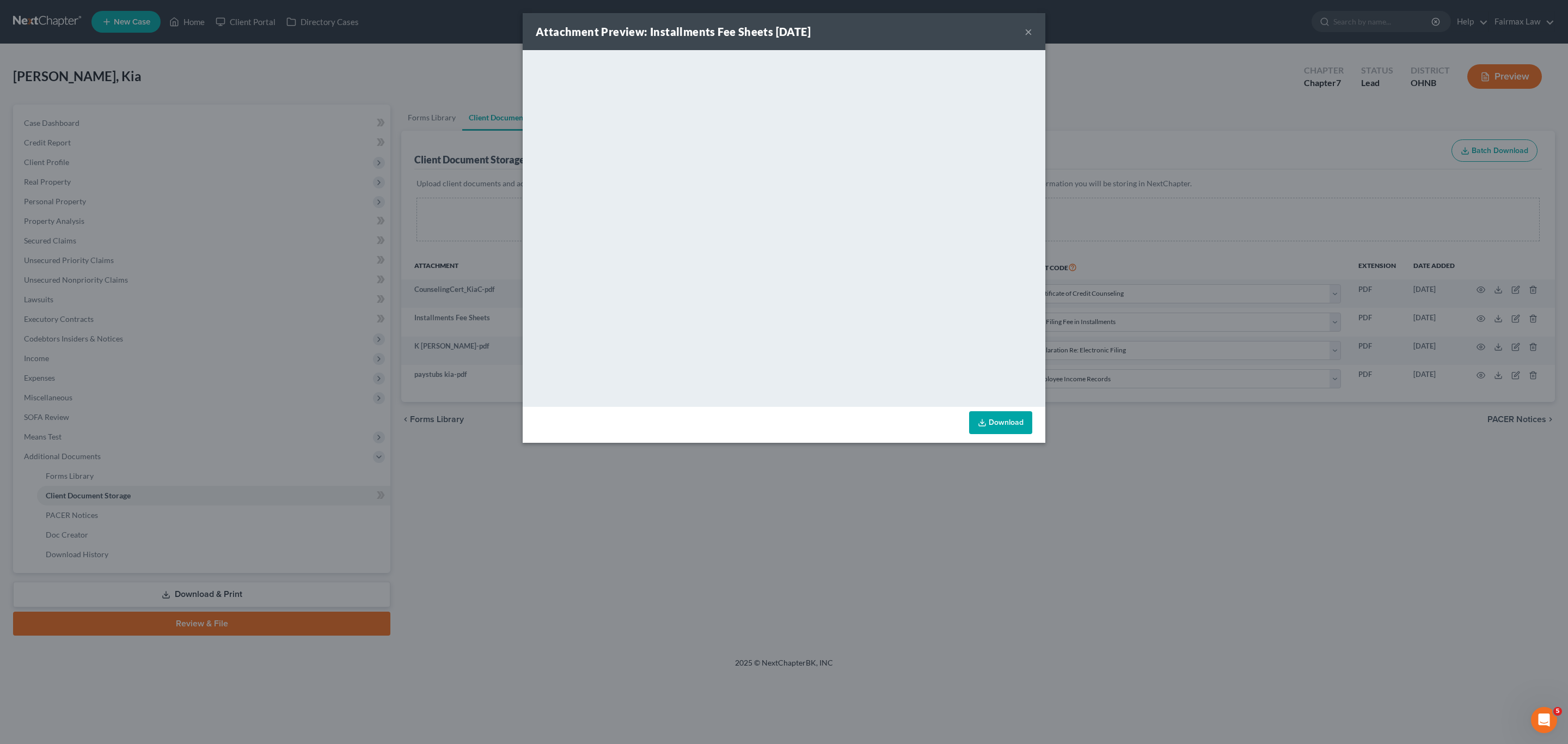
click at [1029, 31] on button "×" at bounding box center [1029, 31] width 8 height 13
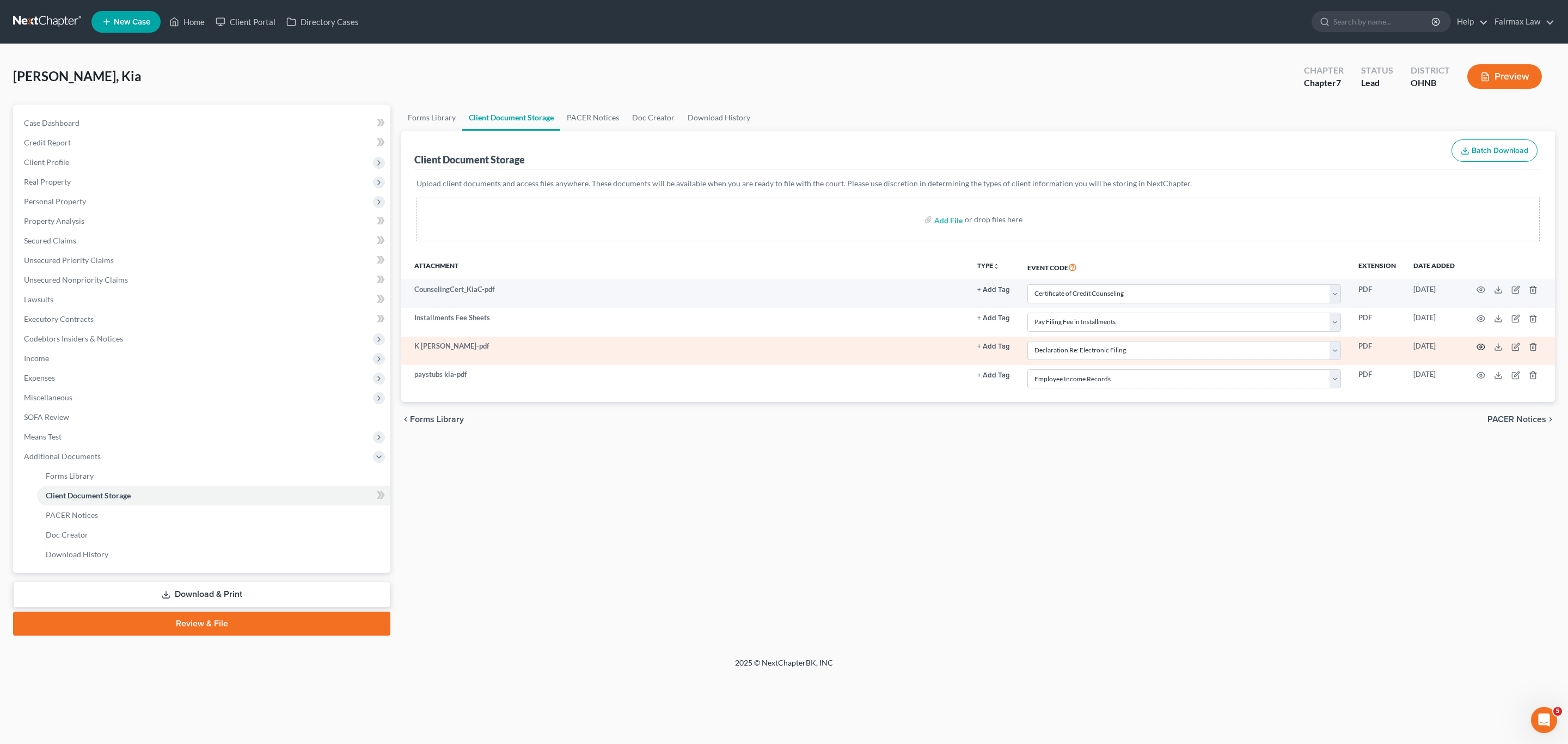
click at [1482, 348] on icon "button" at bounding box center [1480, 346] width 8 height 8
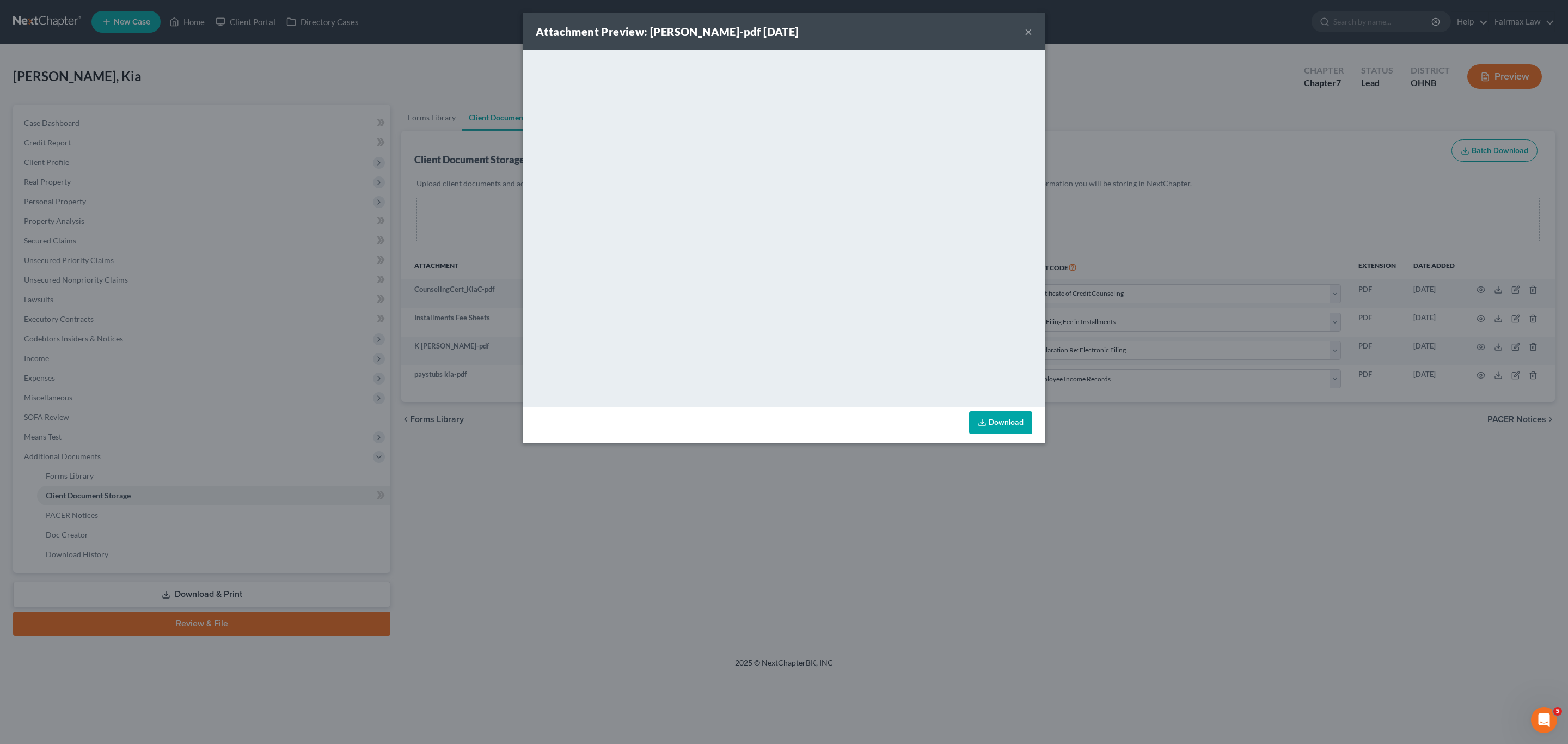
click at [1027, 31] on button "×" at bounding box center [1029, 31] width 8 height 13
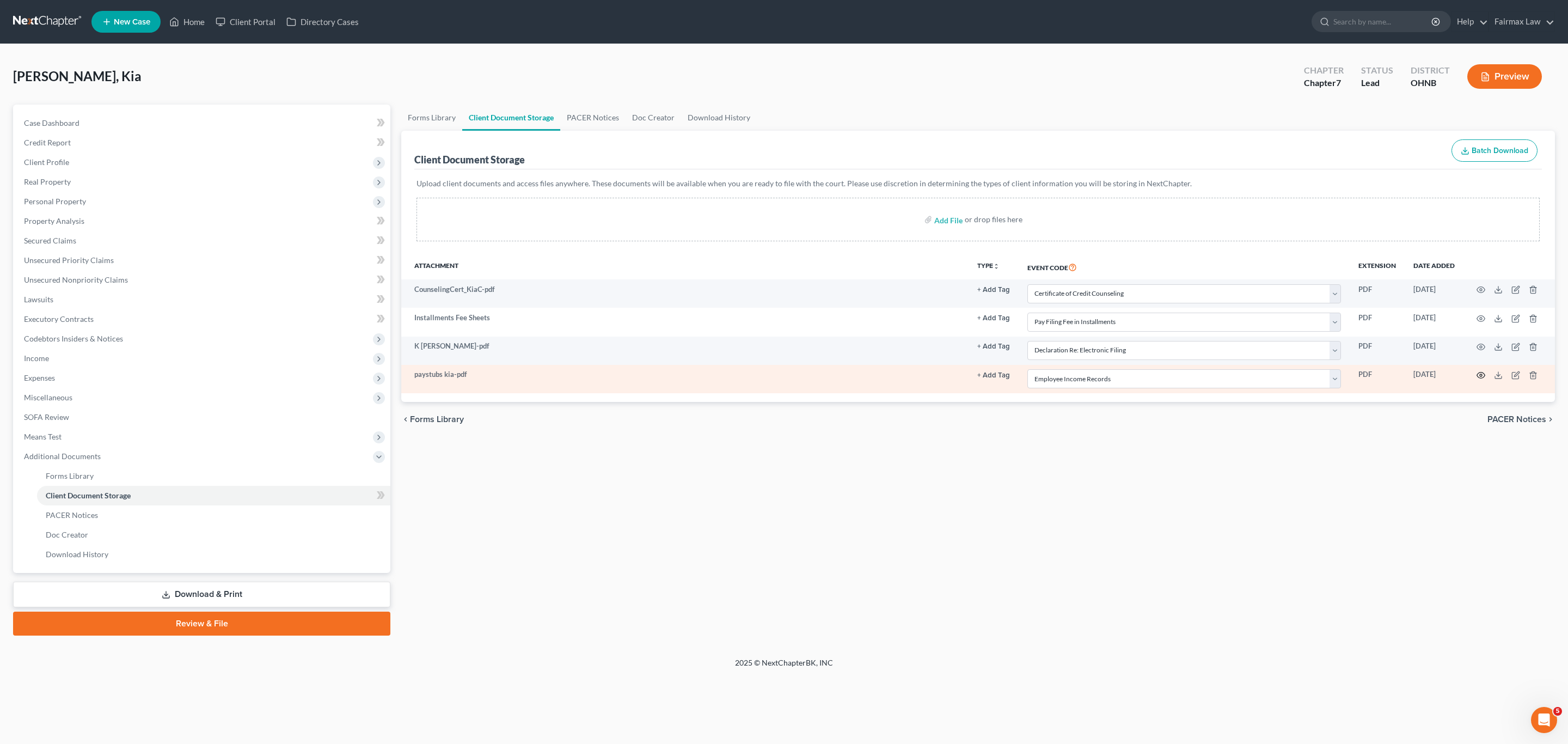
click at [1479, 376] on icon "button" at bounding box center [1480, 375] width 8 height 8
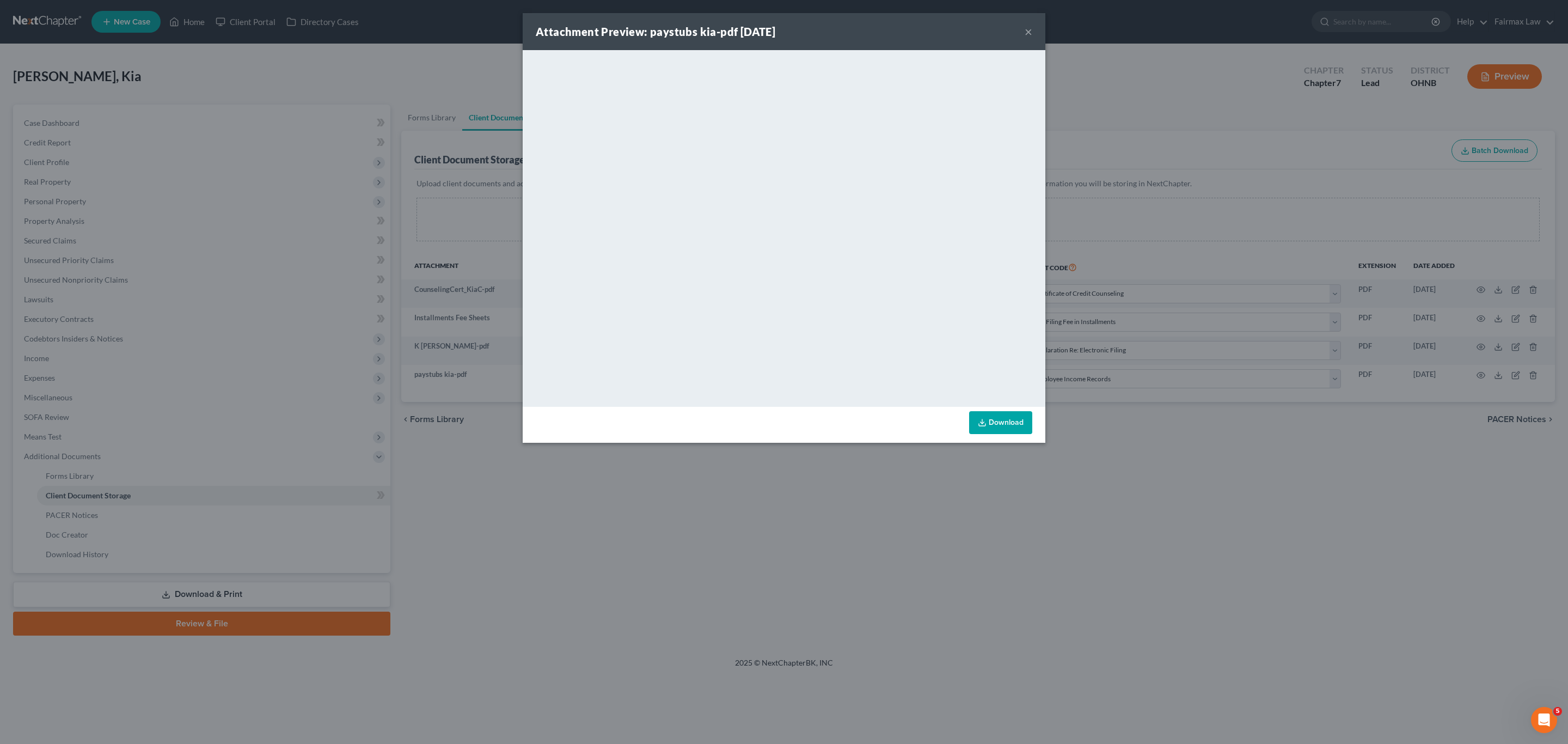
click at [1028, 28] on button "×" at bounding box center [1029, 31] width 8 height 13
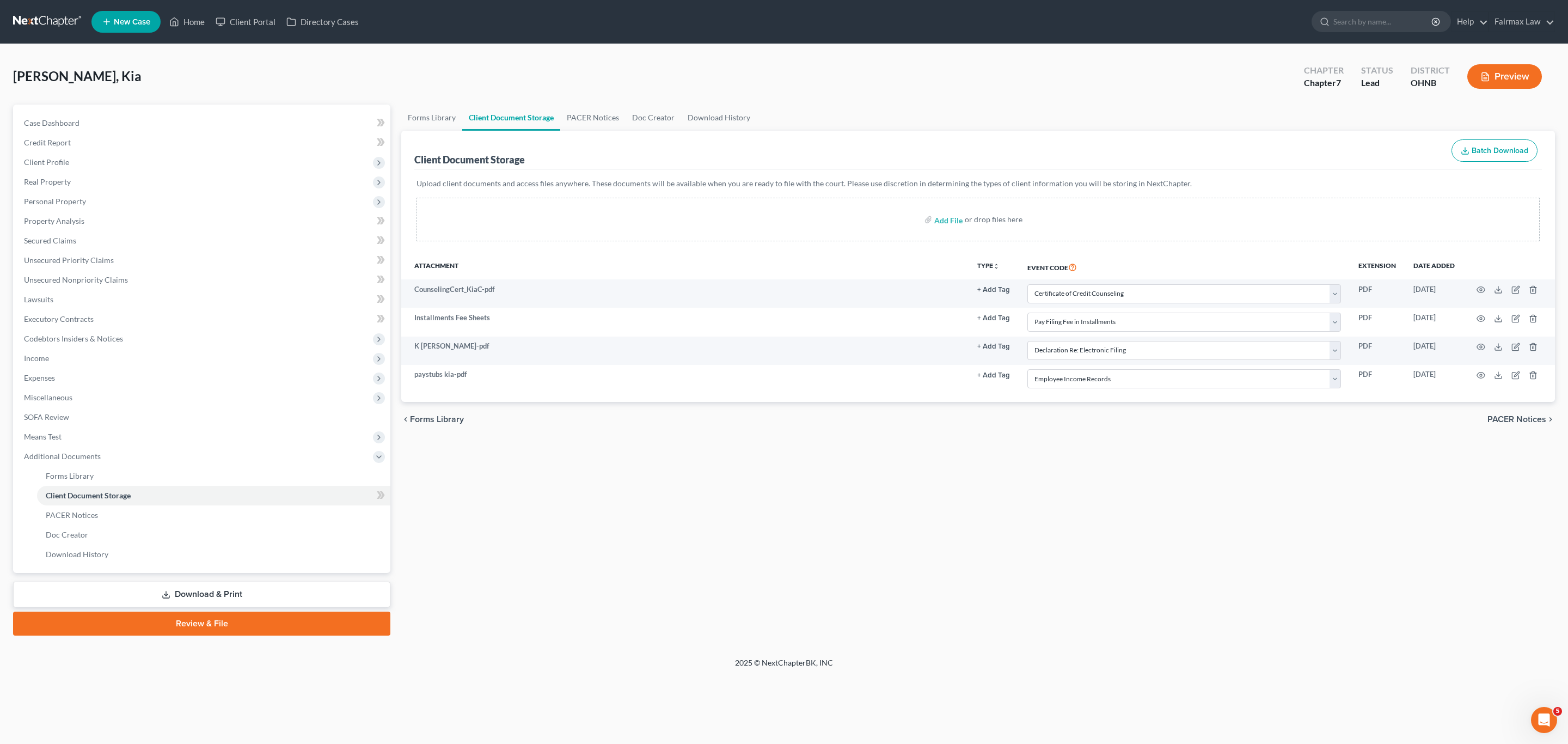
click at [217, 619] on link "Review & File" at bounding box center [201, 623] width 377 height 24
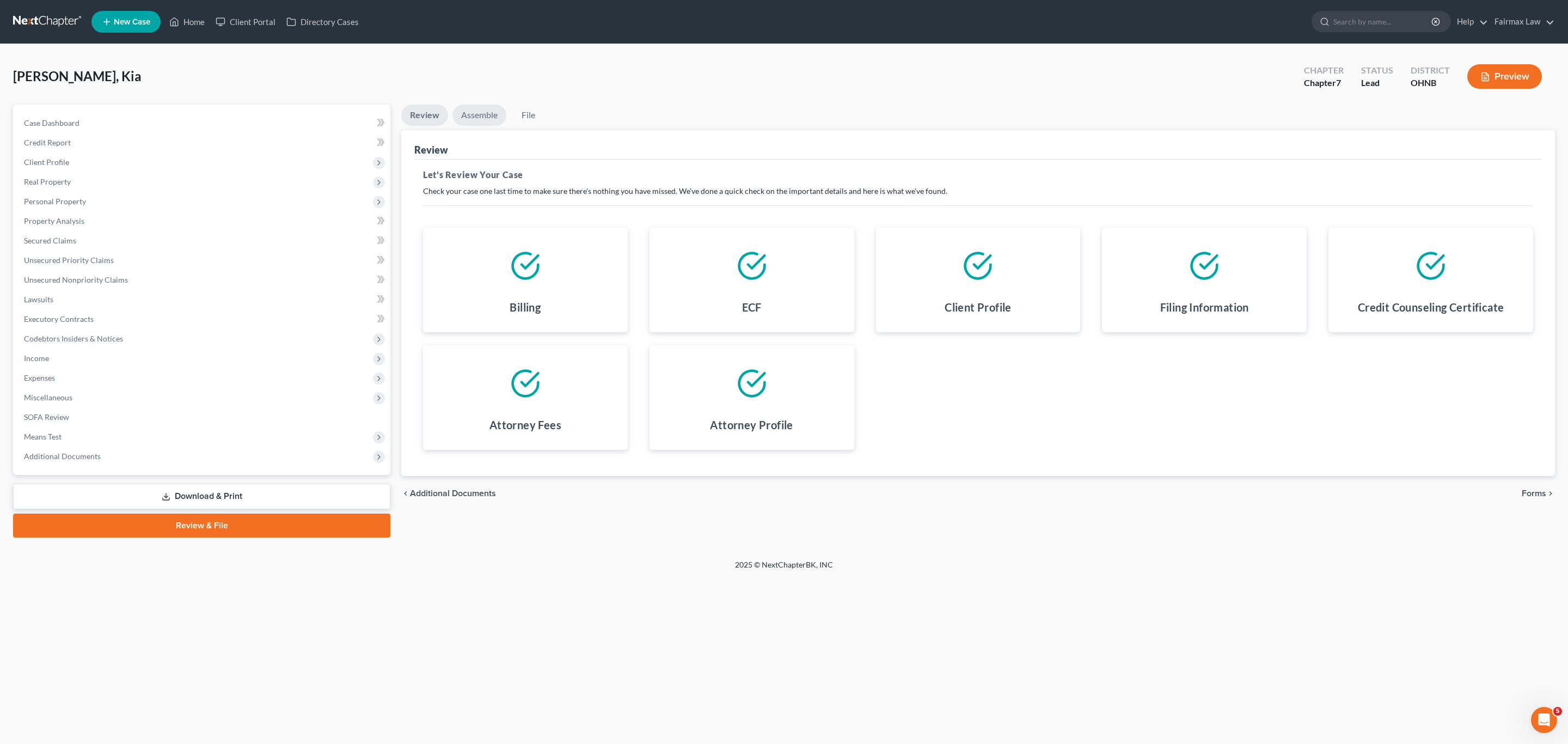
click at [479, 113] on link "Assemble" at bounding box center [479, 115] width 54 height 21
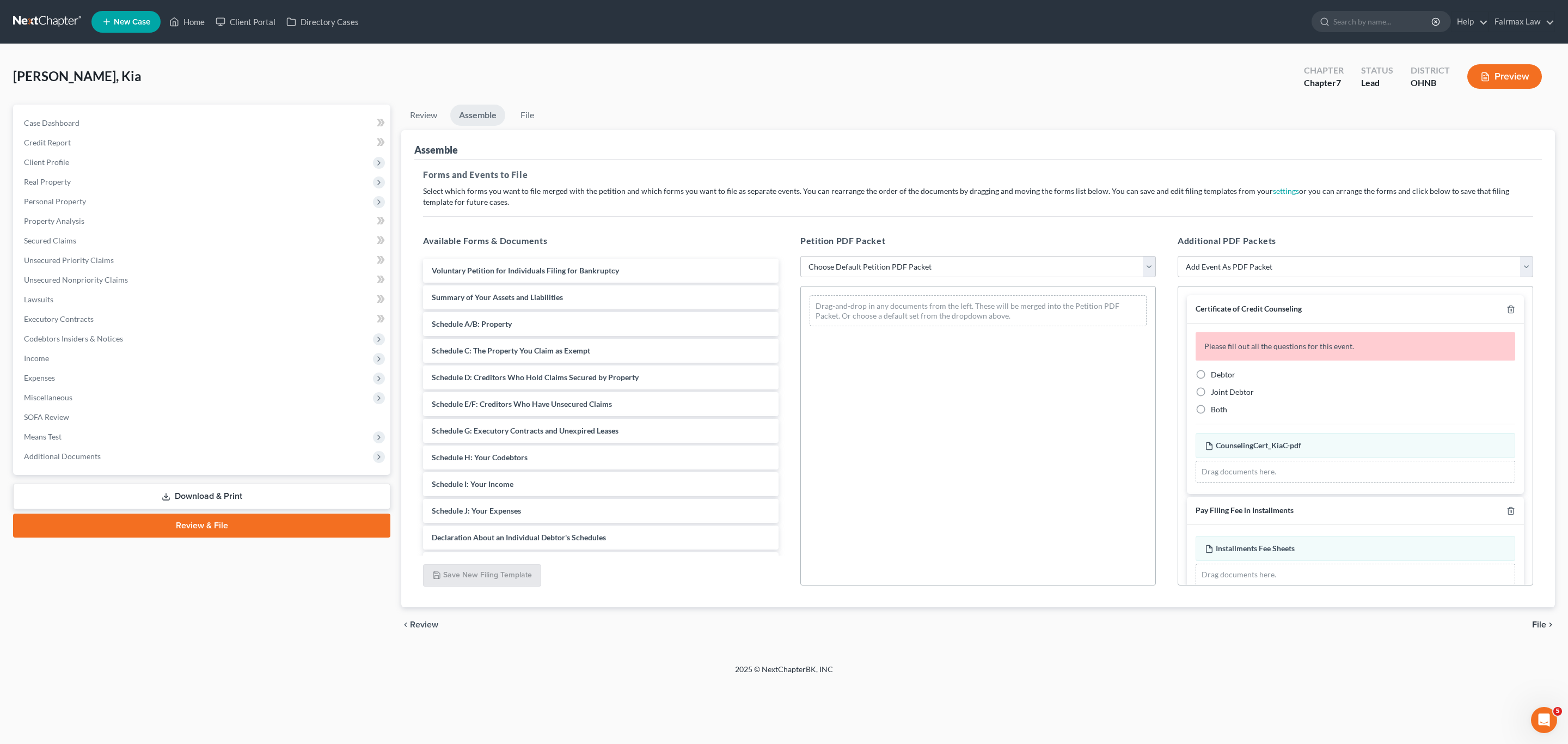
click at [922, 279] on div "Petition PDF Packet Choose Default Petition PDF Packet Complete Bankruptcy Peti…" at bounding box center [978, 410] width 377 height 369
drag, startPoint x: 899, startPoint y: 263, endPoint x: 897, endPoint y: 272, distance: 9.2
click at [899, 263] on select "Choose Default Petition PDF Packet Complete Bankruptcy Petition (all forms and …" at bounding box center [978, 266] width 356 height 22
select select "1"
click at [800, 256] on select "Choose Default Petition PDF Packet Complete Bankruptcy Petition (all forms and …" at bounding box center [978, 266] width 356 height 22
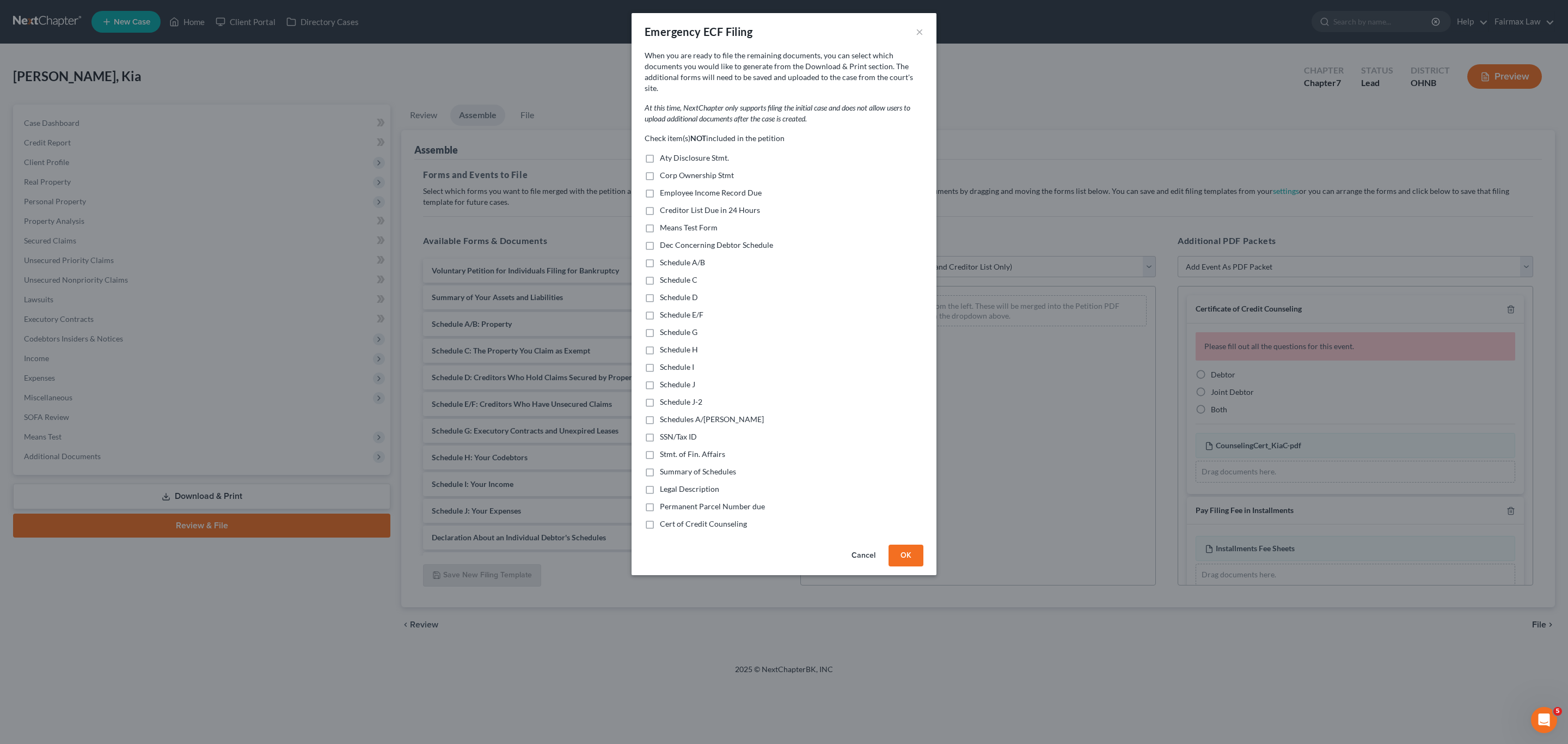
click at [676, 153] on span "Aty Disclosure Stmt." at bounding box center [694, 157] width 69 height 9
click at [671, 153] on input "Aty Disclosure Stmt." at bounding box center [667, 156] width 7 height 7
checkbox input "true"
click at [677, 170] on span "Corp Ownership Stmt" at bounding box center [697, 175] width 74 height 9
click at [671, 170] on input "Corp Ownership Stmt" at bounding box center [667, 173] width 7 height 7
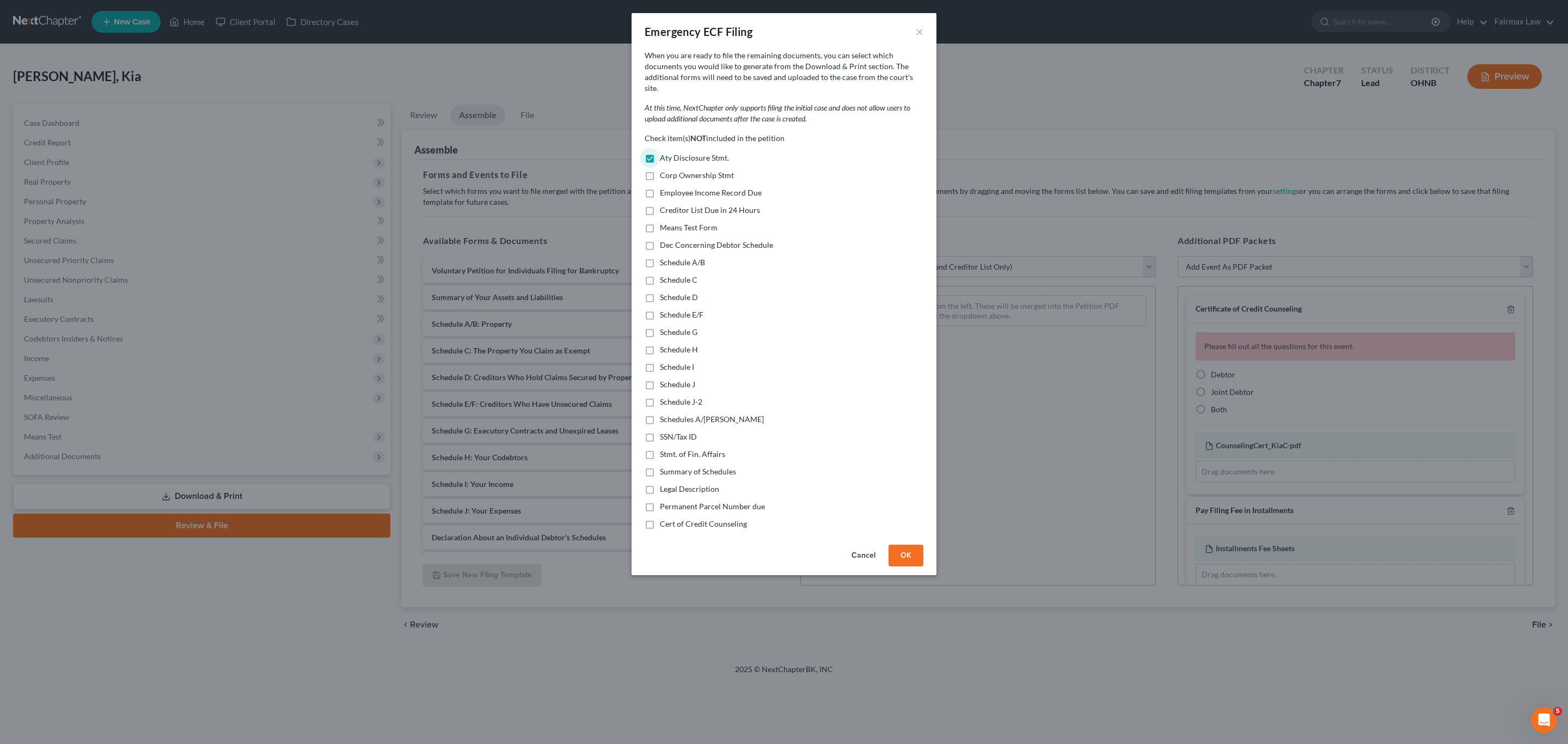
checkbox input "true"
click at [677, 223] on span "Means Test Form" at bounding box center [689, 227] width 58 height 9
click at [671, 222] on input "Means Test Form" at bounding box center [667, 225] width 7 height 7
checkbox input "true"
click at [676, 240] on span "Dec Concerning Debtor Schedule" at bounding box center [716, 245] width 113 height 9
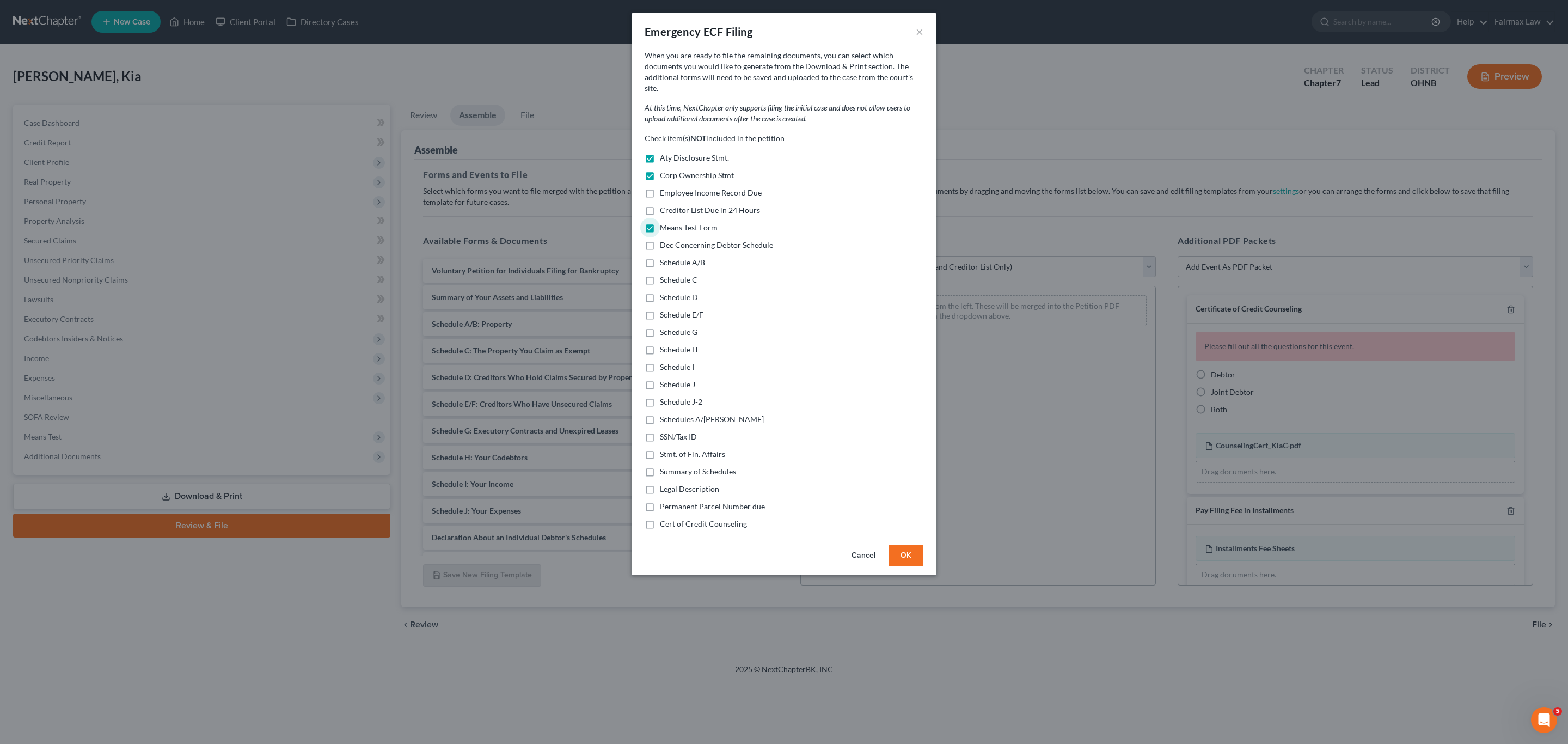
click at [671, 240] on input "Dec Concerning Debtor Schedule" at bounding box center [667, 243] width 7 height 7
checkbox input "true"
click at [681, 257] on span "Schedule A/B" at bounding box center [682, 262] width 45 height 9
click at [671, 257] on input "Schedule A/B" at bounding box center [667, 260] width 7 height 7
checkbox input "true"
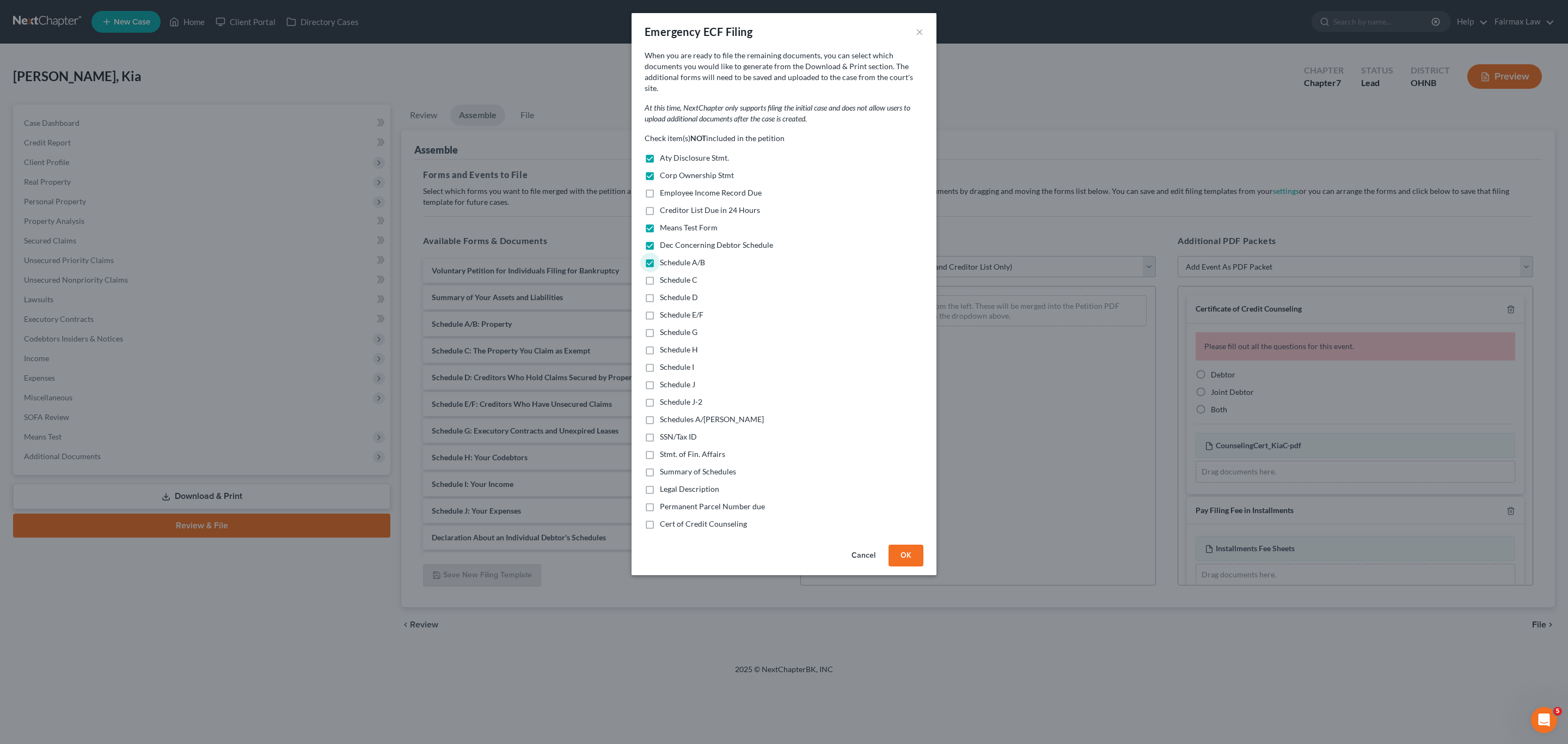
click at [685, 275] on span "Schedule C" at bounding box center [678, 279] width 37 height 9
click at [671, 275] on input "Schedule C" at bounding box center [667, 278] width 7 height 7
checkbox input "true"
drag, startPoint x: 680, startPoint y: 291, endPoint x: 677, endPoint y: 298, distance: 7.6
click at [680, 291] on label "Schedule D" at bounding box center [679, 297] width 38 height 11
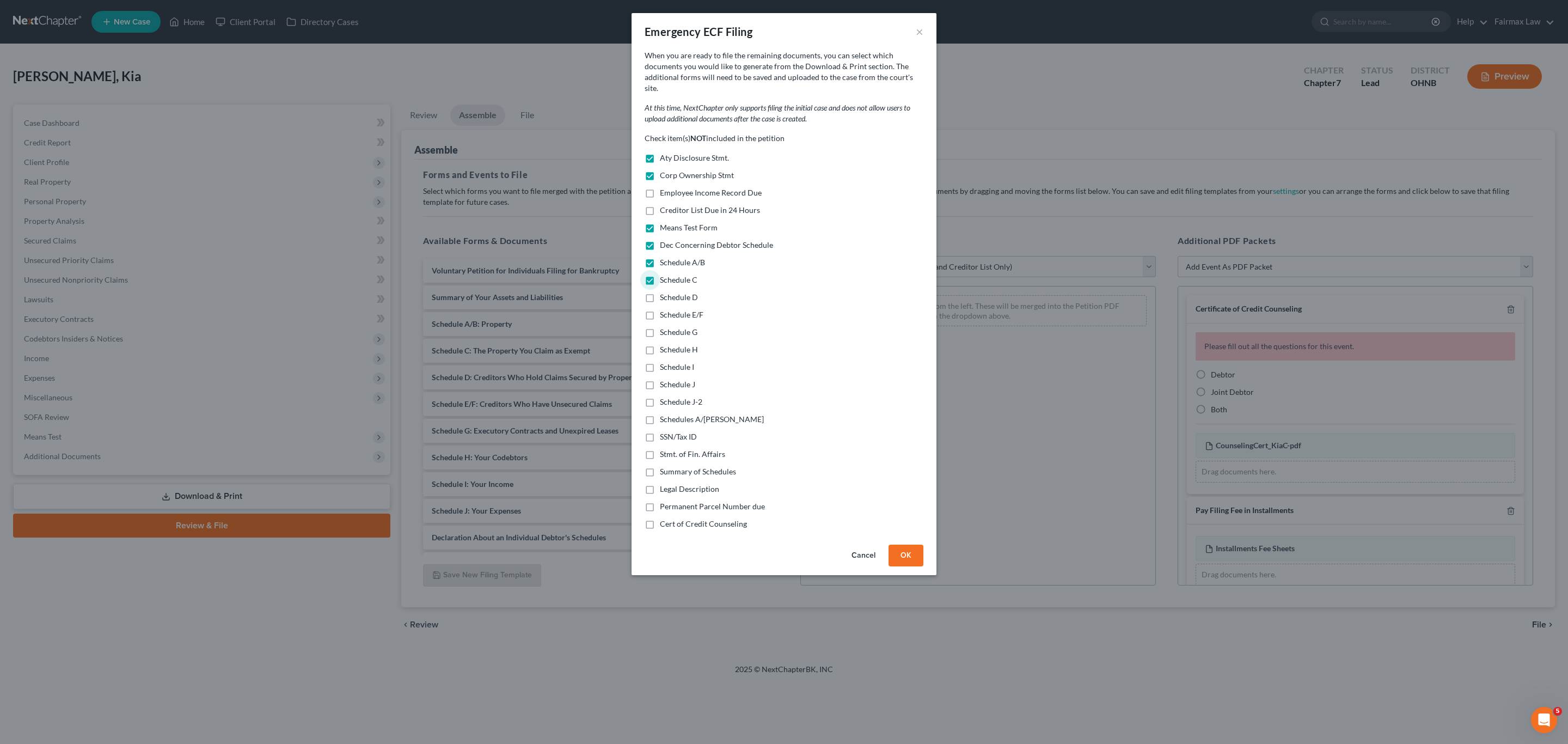
click at [671, 291] on input "Schedule D" at bounding box center [667, 295] width 7 height 7
checkbox input "true"
click at [673, 310] on span "Schedule E/F" at bounding box center [681, 314] width 43 height 9
click at [671, 309] on input "Schedule E/F" at bounding box center [667, 312] width 7 height 7
checkbox input "true"
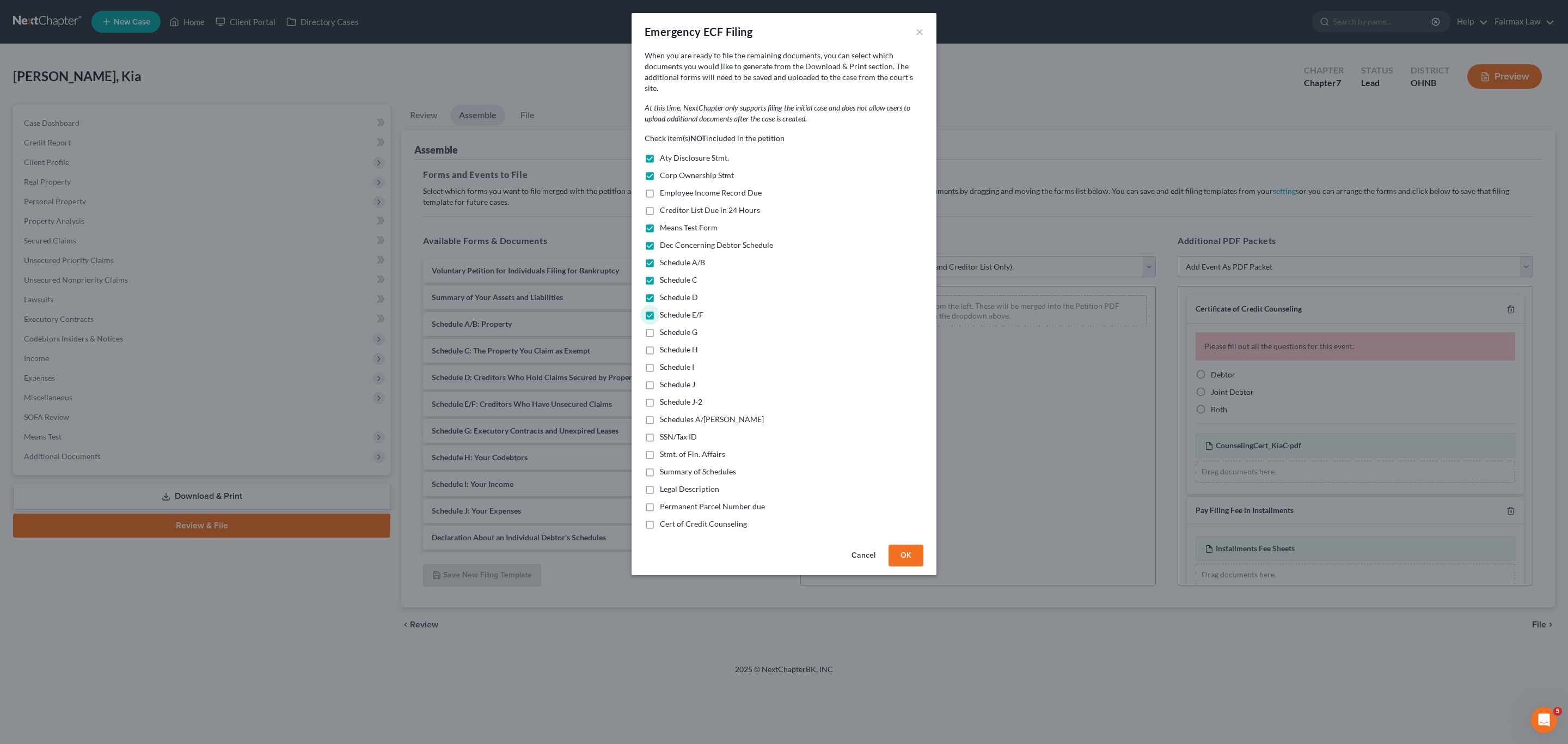
click at [671, 327] on span "Schedule G" at bounding box center [678, 332] width 37 height 9
click at [671, 327] on input "Schedule G" at bounding box center [667, 330] width 7 height 7
checkbox input "true"
click at [671, 332] on div "Check item(s) NOT included in the petition Aty Disclosure Stmt. Corp Ownership …" at bounding box center [784, 330] width 279 height 396
click at [674, 345] on span "Schedule H" at bounding box center [679, 349] width 38 height 9
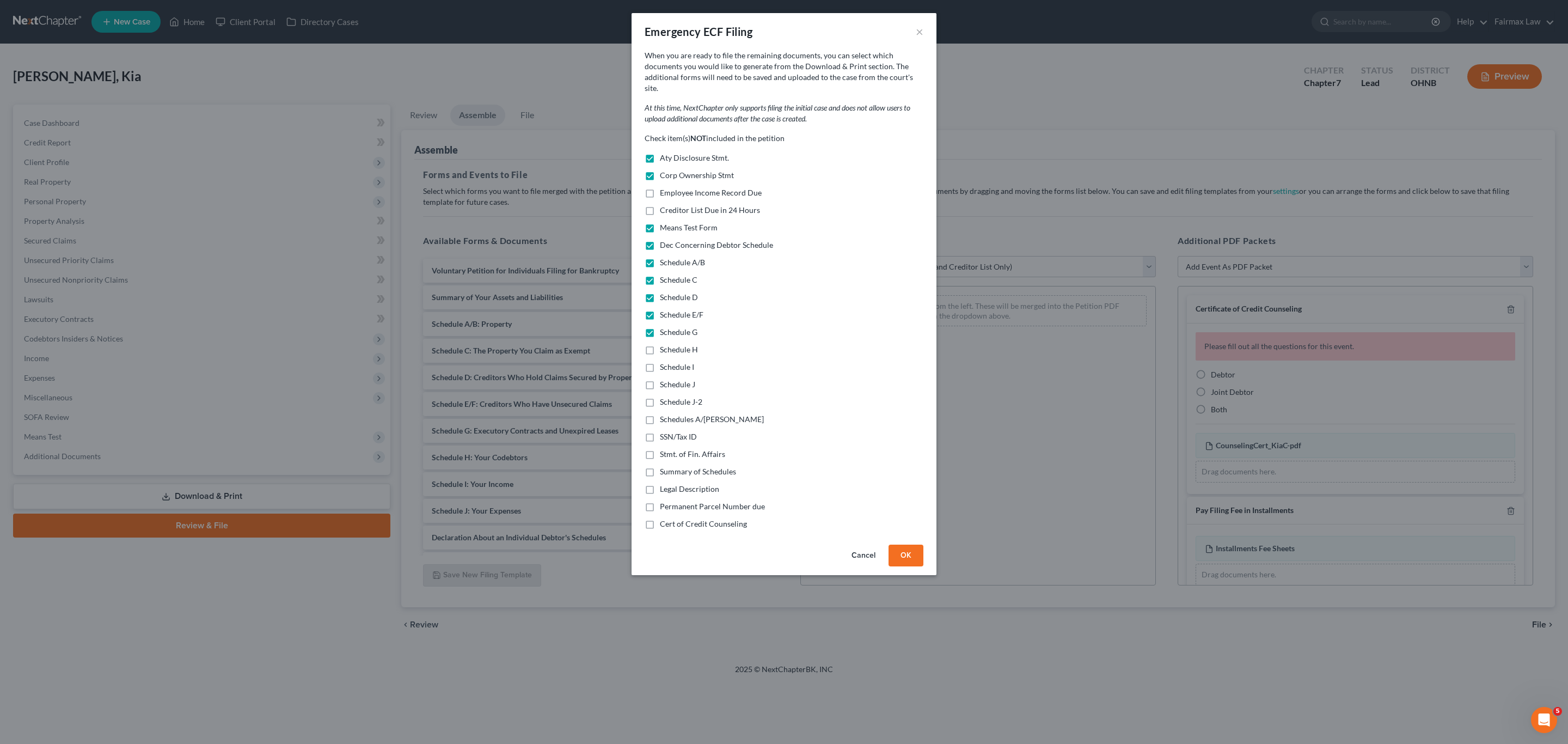
click at [675, 362] on span "Schedule I" at bounding box center [677, 366] width 34 height 9
click at [671, 362] on input "Schedule I" at bounding box center [667, 365] width 7 height 7
checkbox input "true"
click at [674, 345] on span "Schedule H" at bounding box center [679, 349] width 38 height 9
click at [671, 344] on input "Schedule H" at bounding box center [667, 347] width 7 height 7
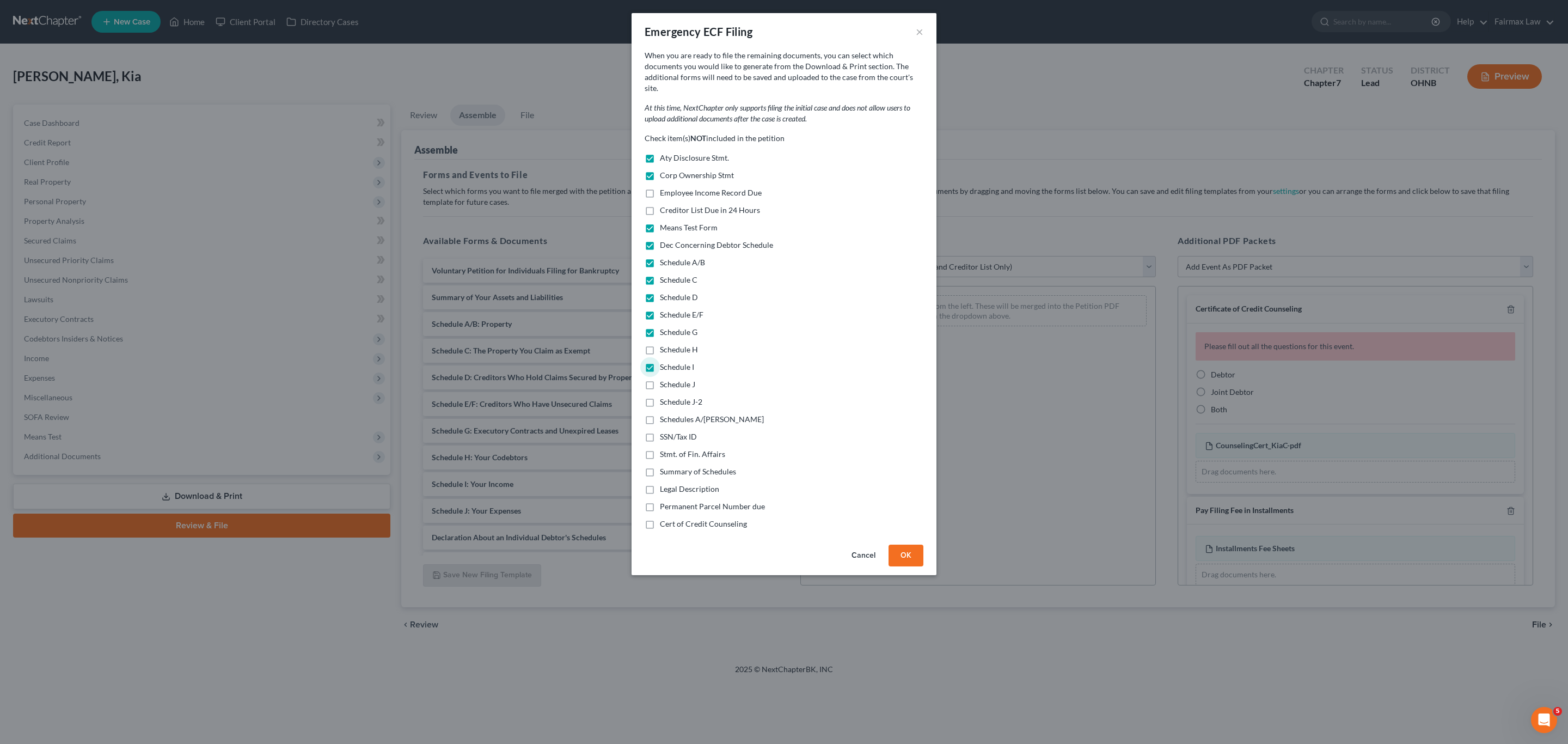
checkbox input "true"
click at [674, 379] on span "Schedule J" at bounding box center [678, 384] width 35 height 9
click at [671, 379] on input "Schedule J" at bounding box center [667, 382] width 7 height 7
checkbox input "true"
click at [671, 397] on span "Schedule J-2" at bounding box center [681, 401] width 43 height 9
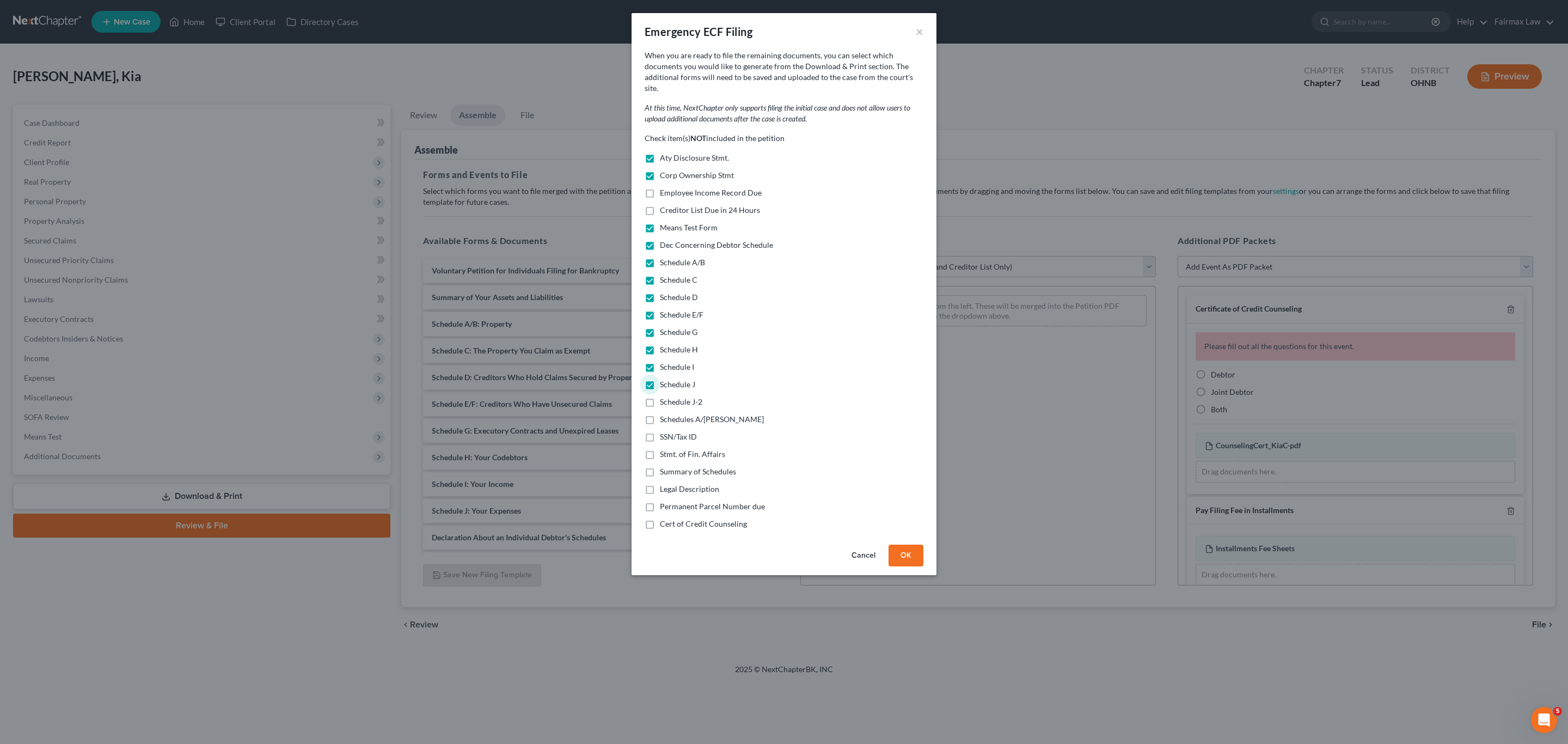
click at [671, 396] on input "Schedule J-2" at bounding box center [667, 399] width 7 height 7
checkbox input "true"
click at [677, 414] on span "Schedules A/B-J" at bounding box center [712, 419] width 104 height 9
click at [671, 414] on input "Schedules A/B-J" at bounding box center [667, 417] width 7 height 7
checkbox input "true"
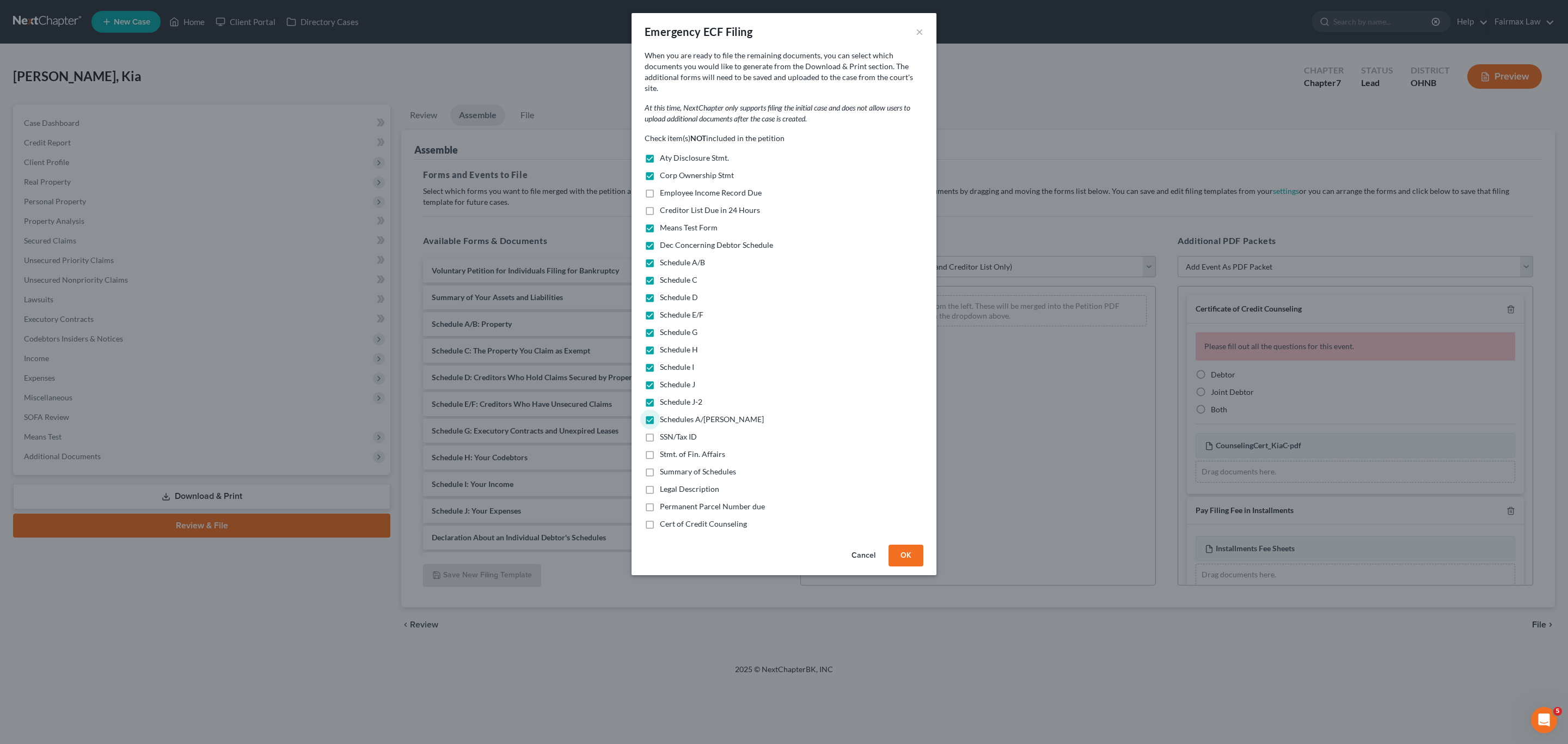
click at [681, 449] on span "Stmt. of Fin. Affairs" at bounding box center [693, 454] width 66 height 9
click at [671, 449] on input "Stmt. of Fin. Affairs" at bounding box center [667, 452] width 7 height 7
checkbox input "true"
drag, startPoint x: 680, startPoint y: 465, endPoint x: 680, endPoint y: 470, distance: 5.0
click at [680, 466] on label "Summary of Schedules" at bounding box center [698, 472] width 76 height 11
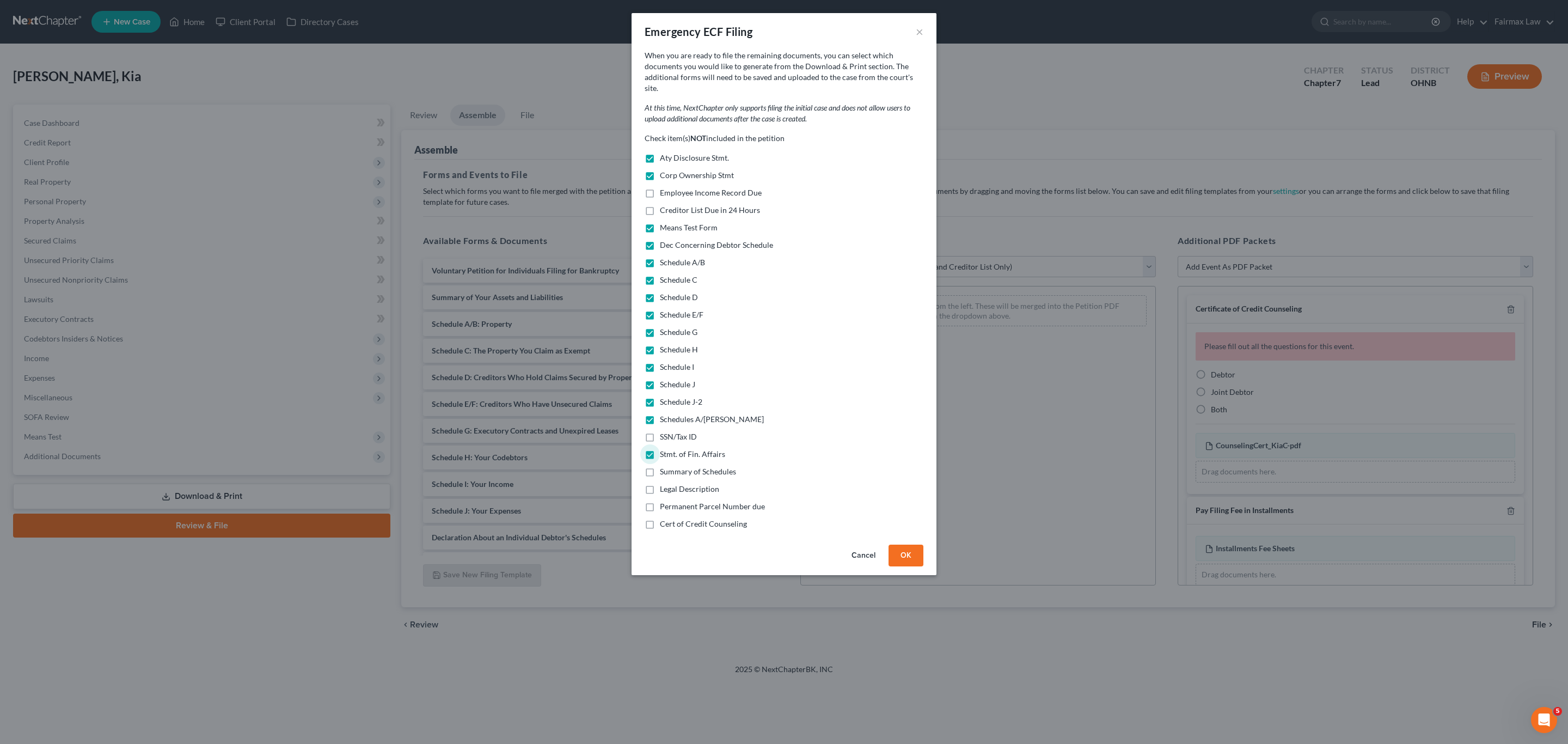
click at [671, 466] on input "Summary of Schedules" at bounding box center [667, 469] width 7 height 7
checkbox input "true"
click at [681, 484] on span "Legal Description" at bounding box center [690, 488] width 60 height 9
click at [671, 484] on input "Legal Description" at bounding box center [667, 487] width 7 height 7
checkbox input "true"
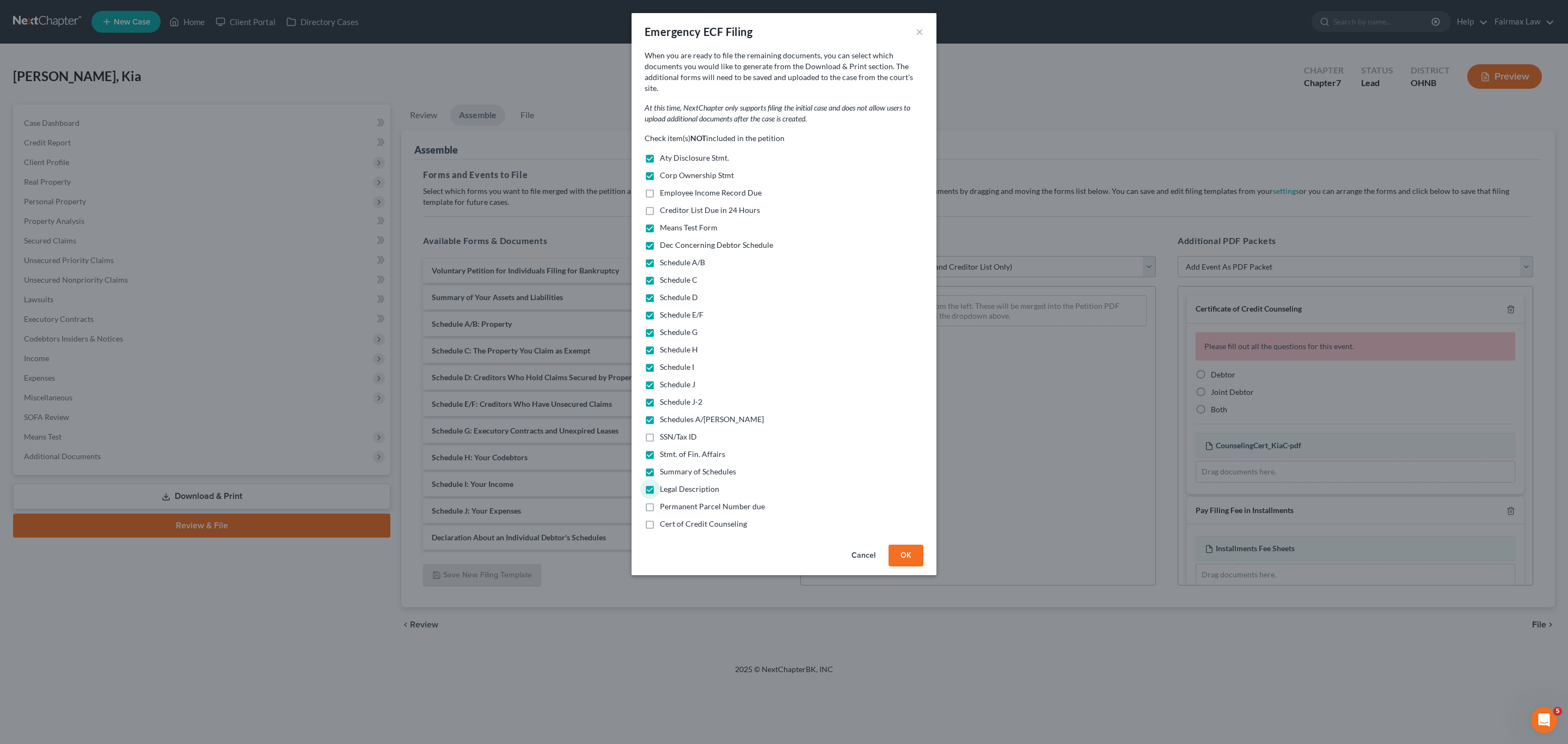
click at [687, 501] on span "Permanent Parcel Number due" at bounding box center [713, 506] width 105 height 9
click at [671, 501] on input "Permanent Parcel Number due" at bounding box center [667, 504] width 7 height 7
checkbox input "true"
click at [910, 544] on button "OK" at bounding box center [906, 555] width 35 height 22
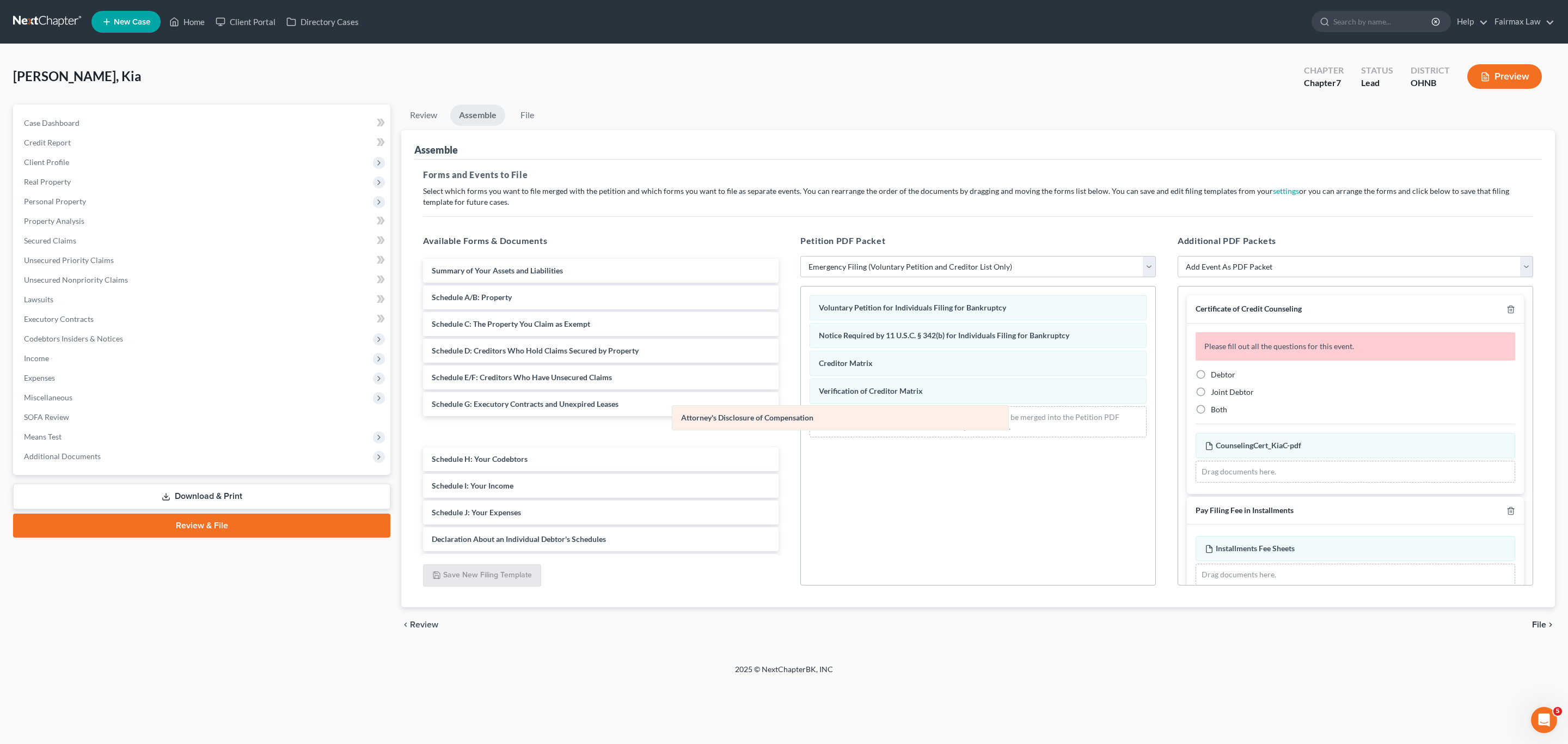
drag, startPoint x: 892, startPoint y: 431, endPoint x: 527, endPoint y: 435, distance: 365.0
click at [801, 431] on div "Attorney's Disclosure of Compensation Voluntary Petition for Individuals Filing…" at bounding box center [978, 366] width 354 height 159
click at [1214, 376] on span "Debtor" at bounding box center [1223, 374] width 24 height 9
click at [1215, 376] on input "Debtor" at bounding box center [1218, 372] width 7 height 7
radio input "true"
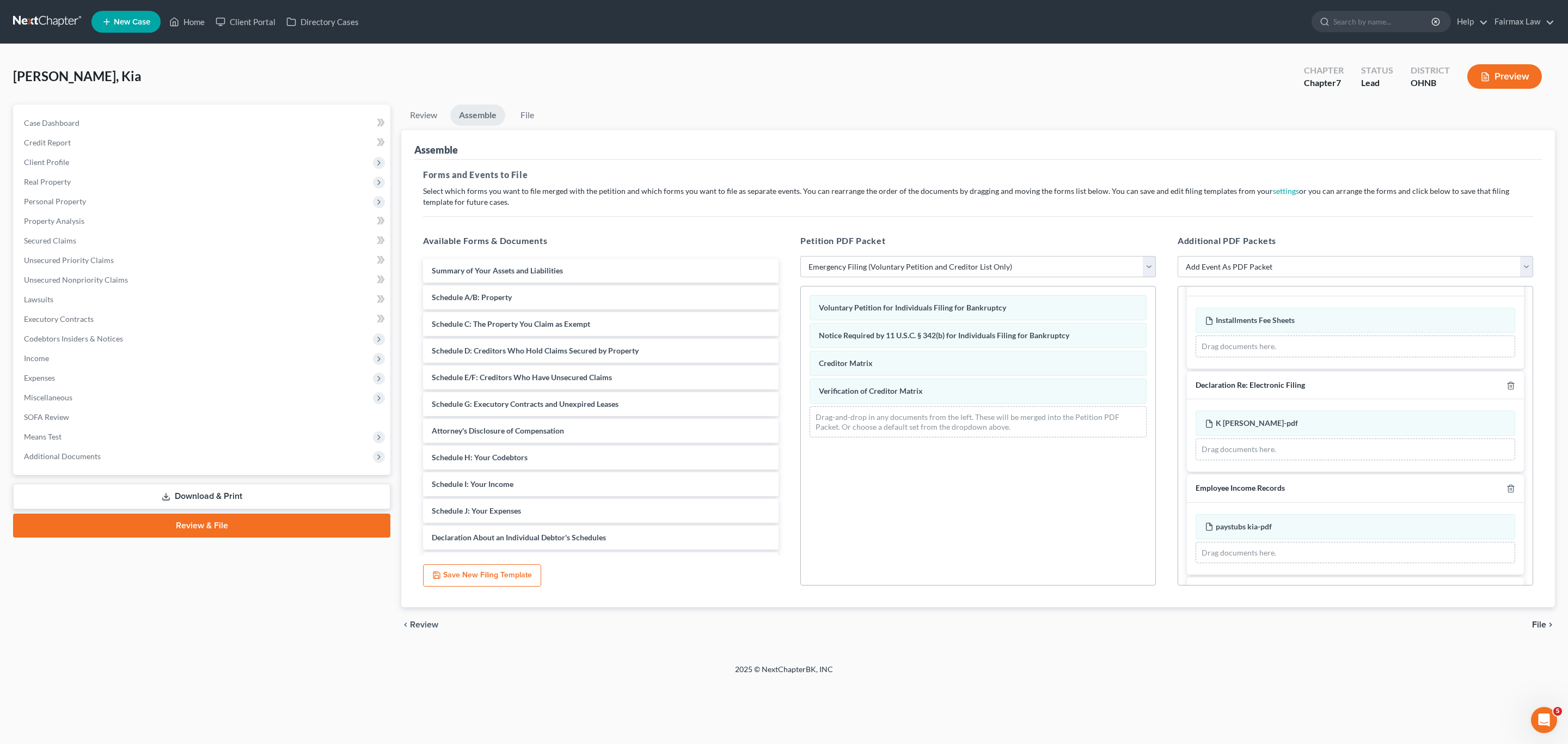
scroll to position [243, 0]
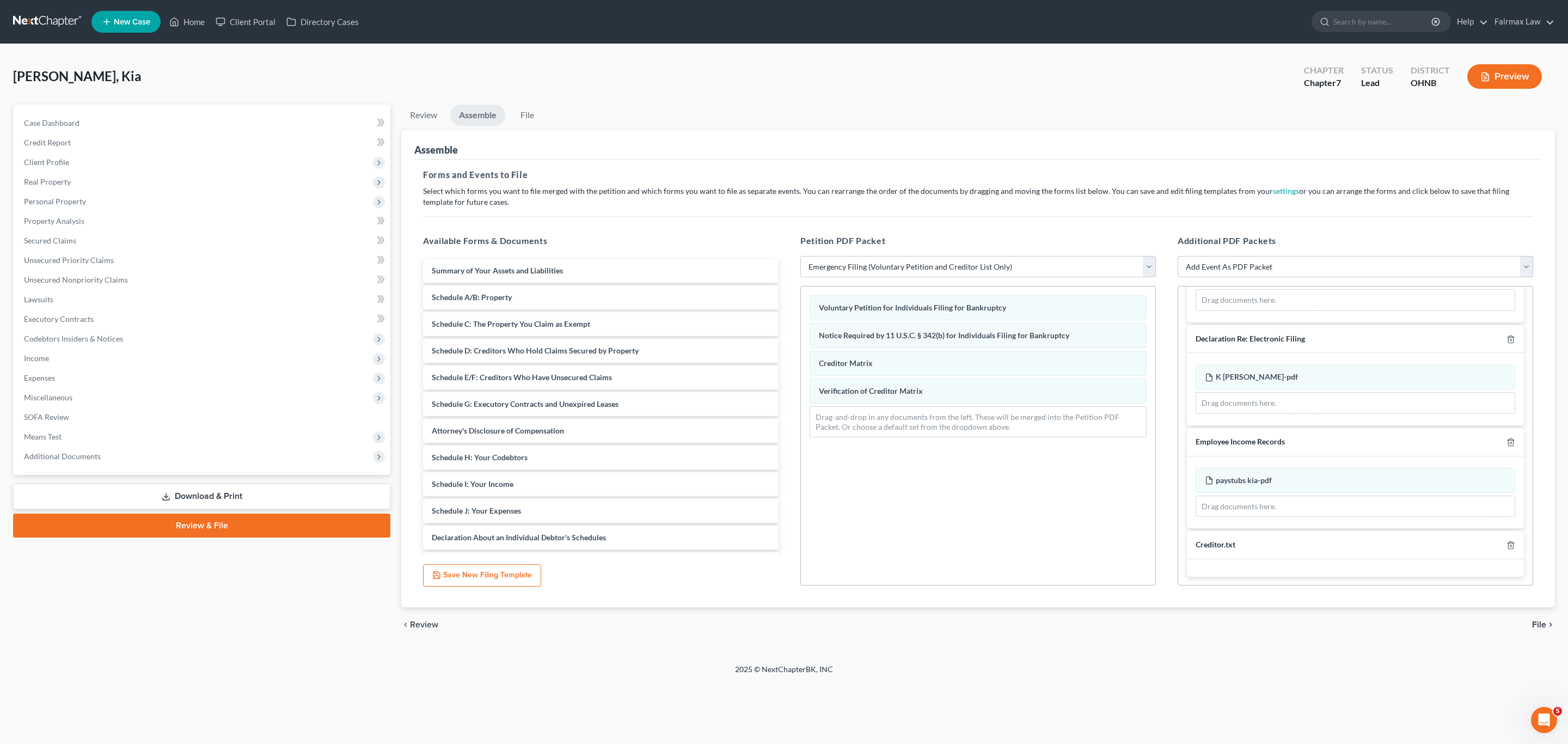
click at [1540, 631] on div "chevron_left Review File chevron_right" at bounding box center [978, 625] width 1154 height 35
click at [1540, 621] on span "File" at bounding box center [1539, 624] width 14 height 8
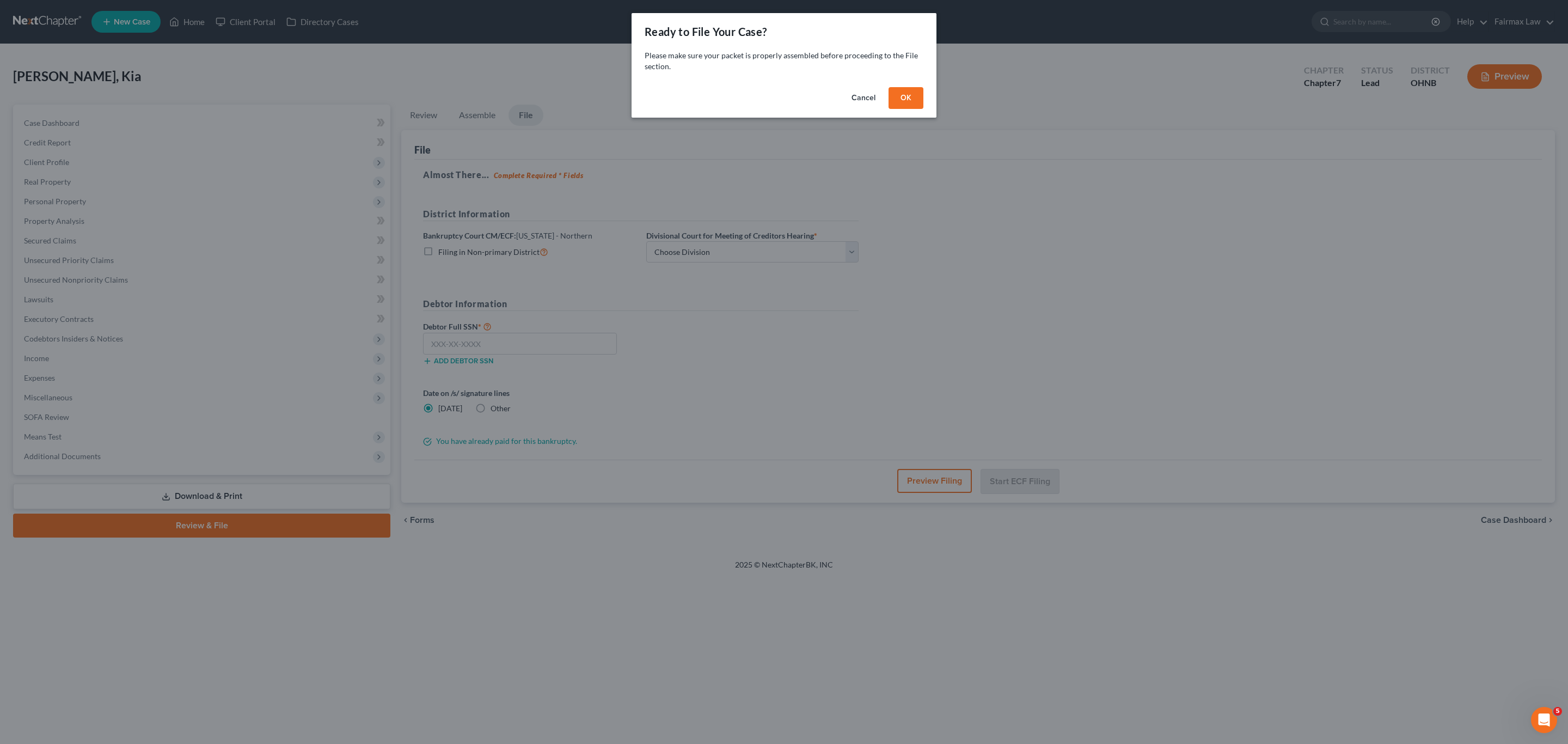
click at [903, 105] on button "OK" at bounding box center [906, 98] width 35 height 22
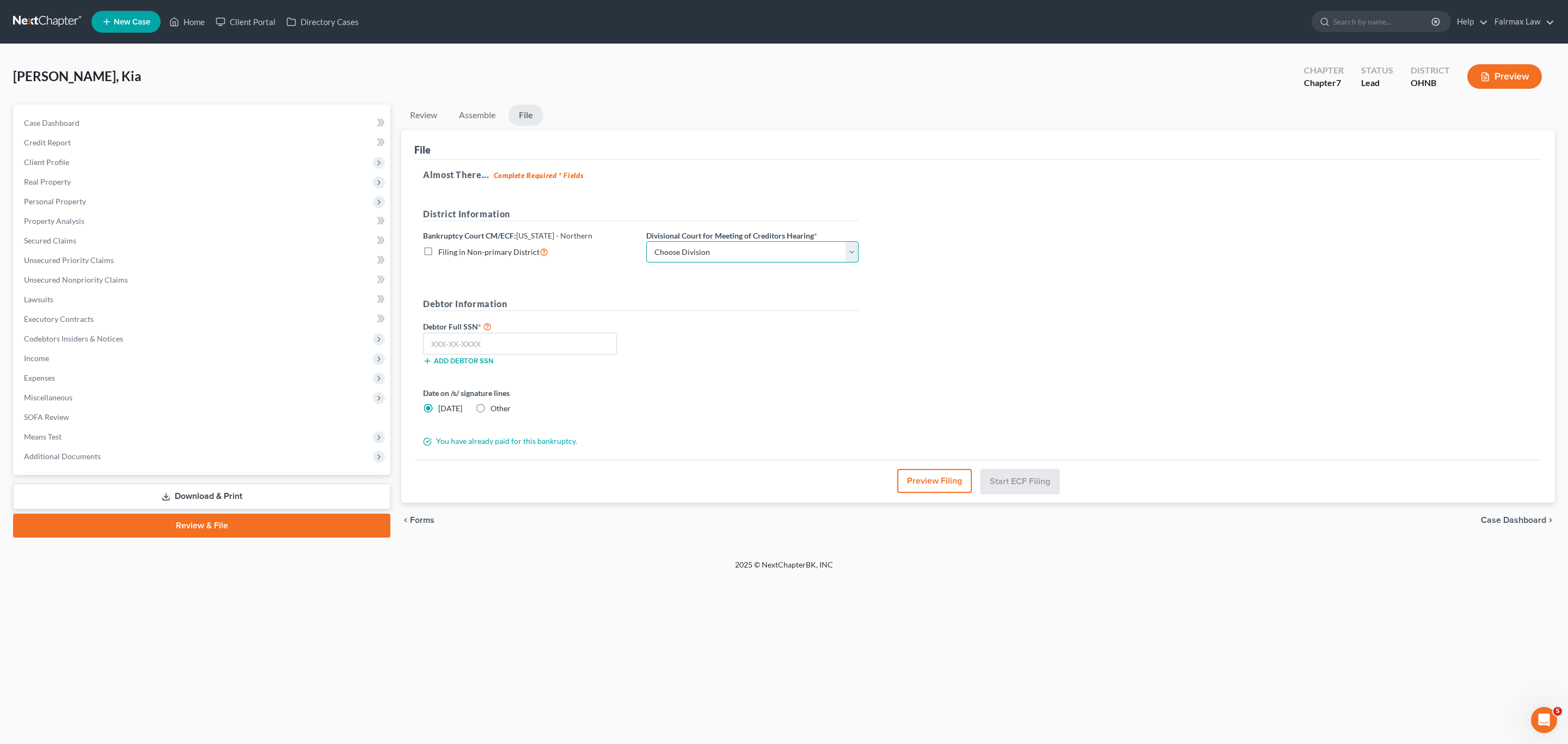
click at [753, 246] on select "Choose Division Akron Canton Cleveland Toledo Youngstown" at bounding box center [752, 252] width 212 height 22
select select "3"
click at [646, 241] on select "Choose Division Akron Canton Cleveland Toledo Youngstown" at bounding box center [752, 252] width 212 height 22
drag, startPoint x: 792, startPoint y: 314, endPoint x: 630, endPoint y: 330, distance: 162.8
click at [793, 314] on div "Debtor Information Debtor Full SSN * Add debtor SSN" at bounding box center [640, 336] width 446 height 77
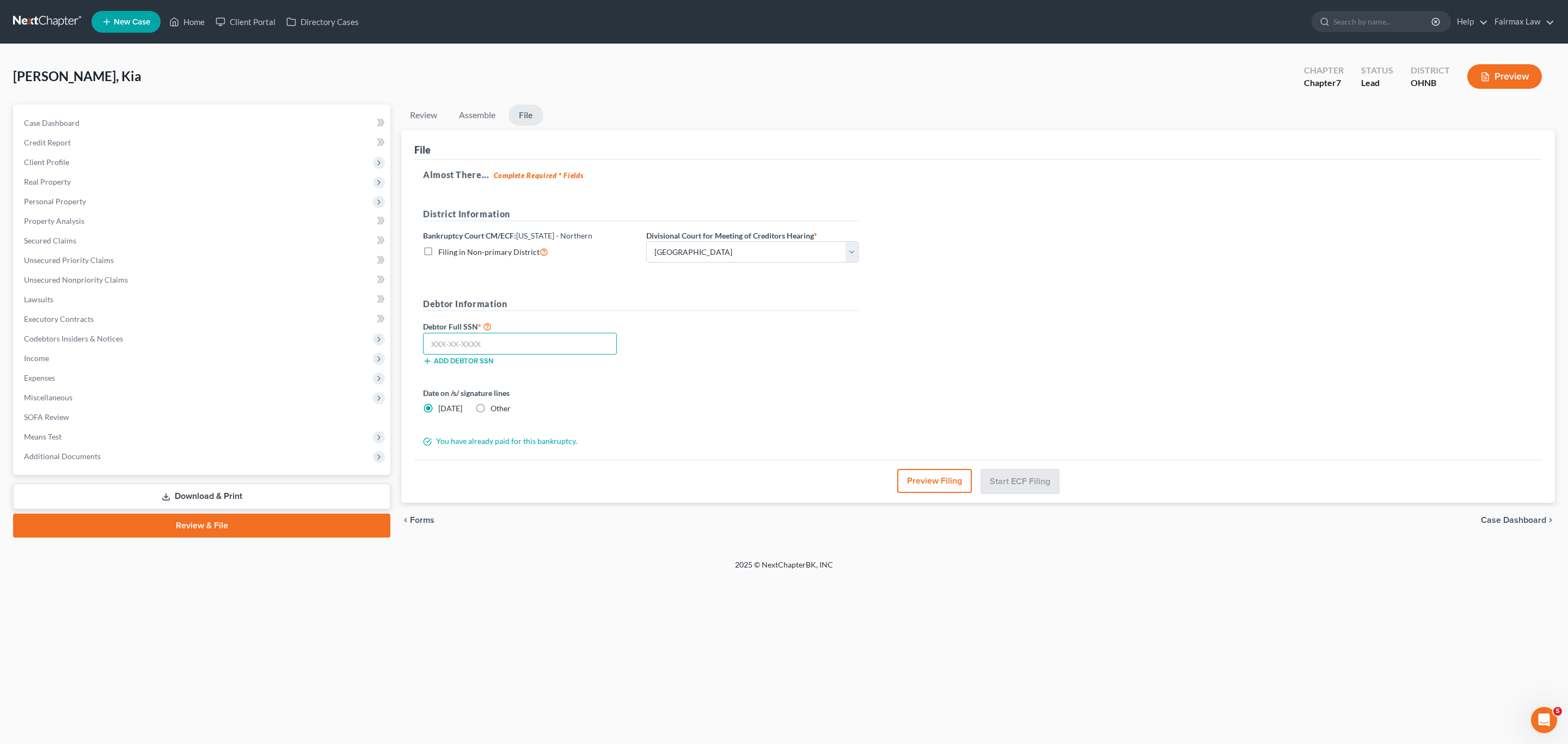
click at [593, 338] on input "text" at bounding box center [520, 343] width 194 height 22
paste input "287-94-9990"
type input "287-94-9990"
click at [491, 411] on label "Other" at bounding box center [501, 408] width 20 height 11
click at [495, 410] on input "Other" at bounding box center [498, 406] width 7 height 7
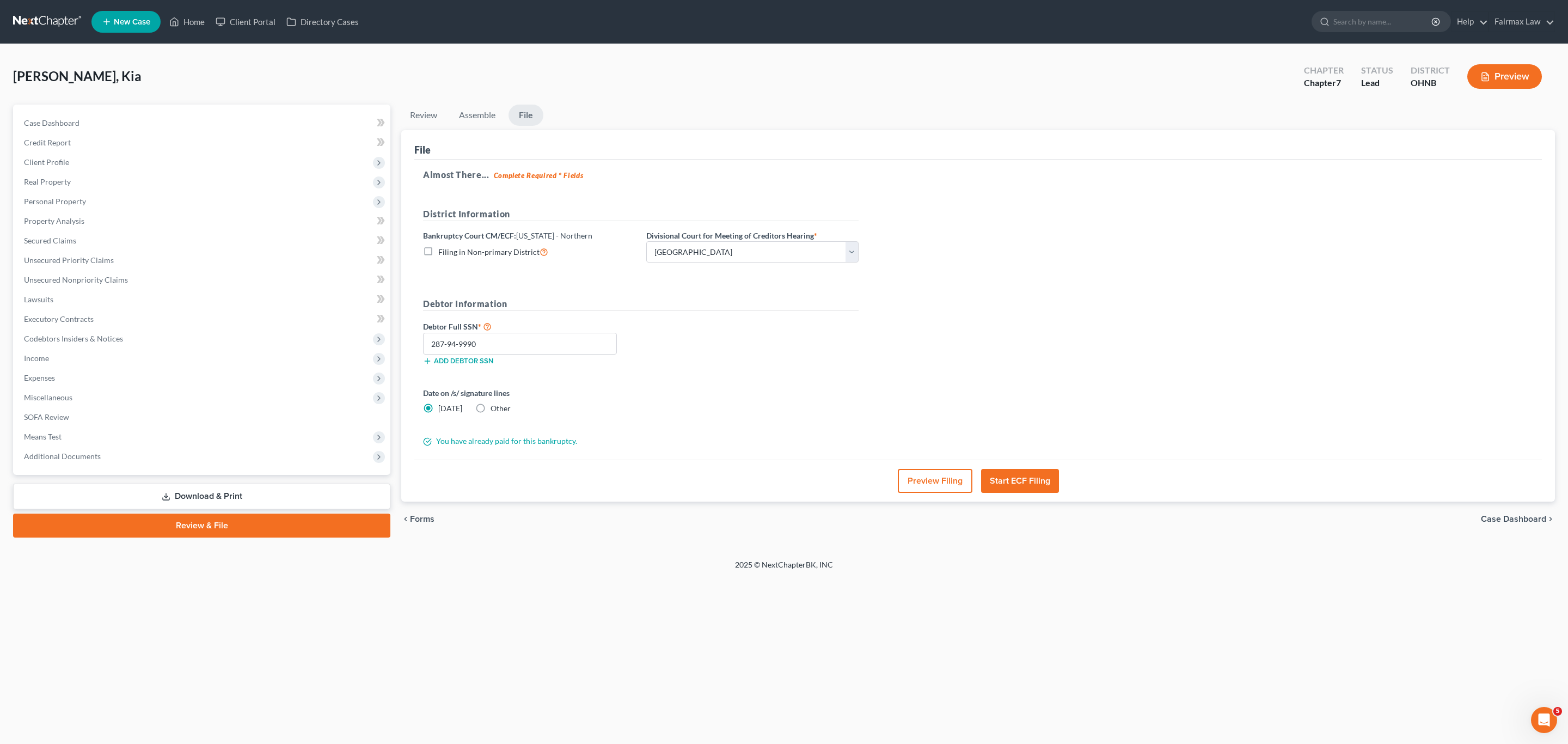
radio input "true"
radio input "false"
click at [693, 398] on label "Signature Date" at bounding box center [671, 392] width 50 height 11
click at [691, 411] on link "None" at bounding box center [752, 409] width 211 height 21
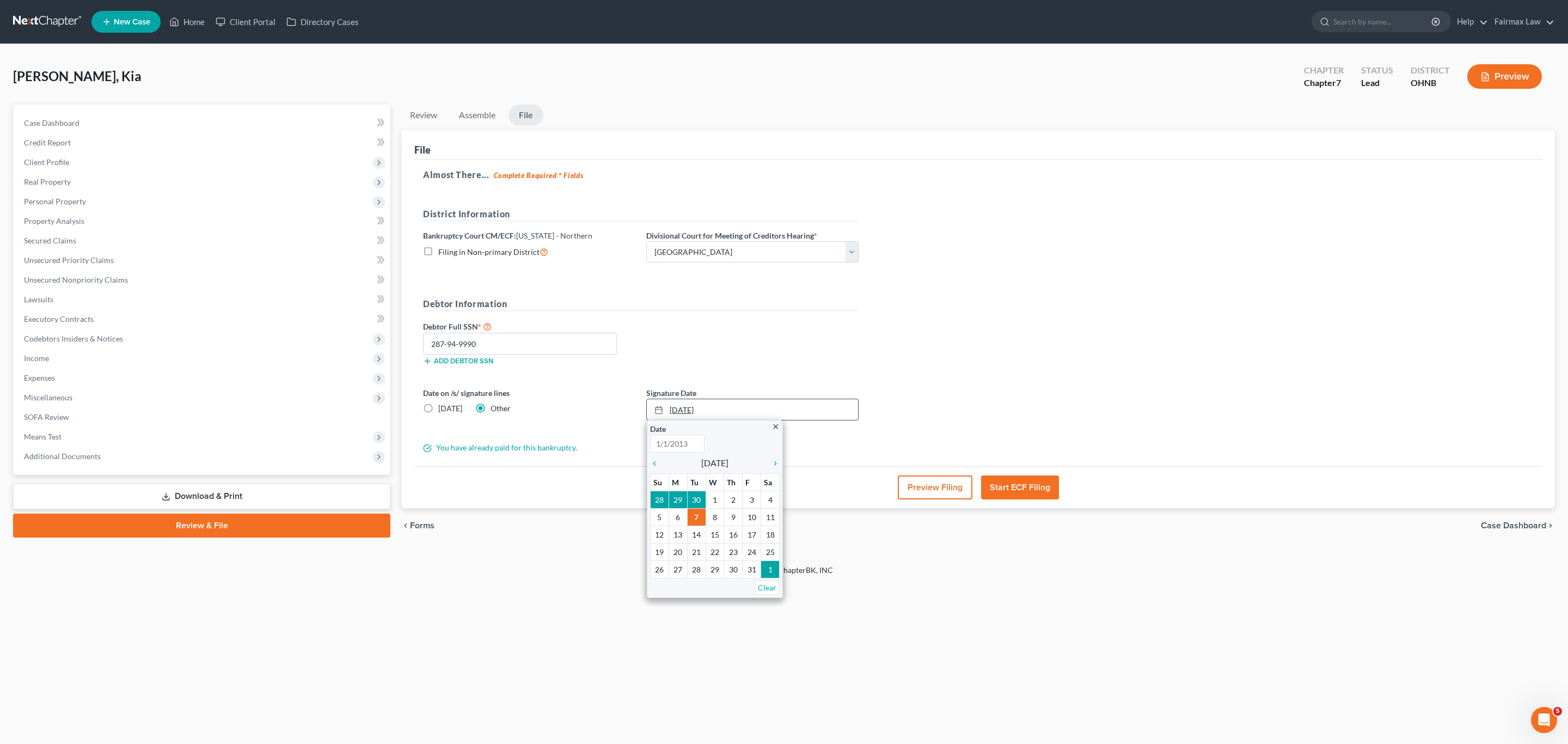
type input "10/7/2025"
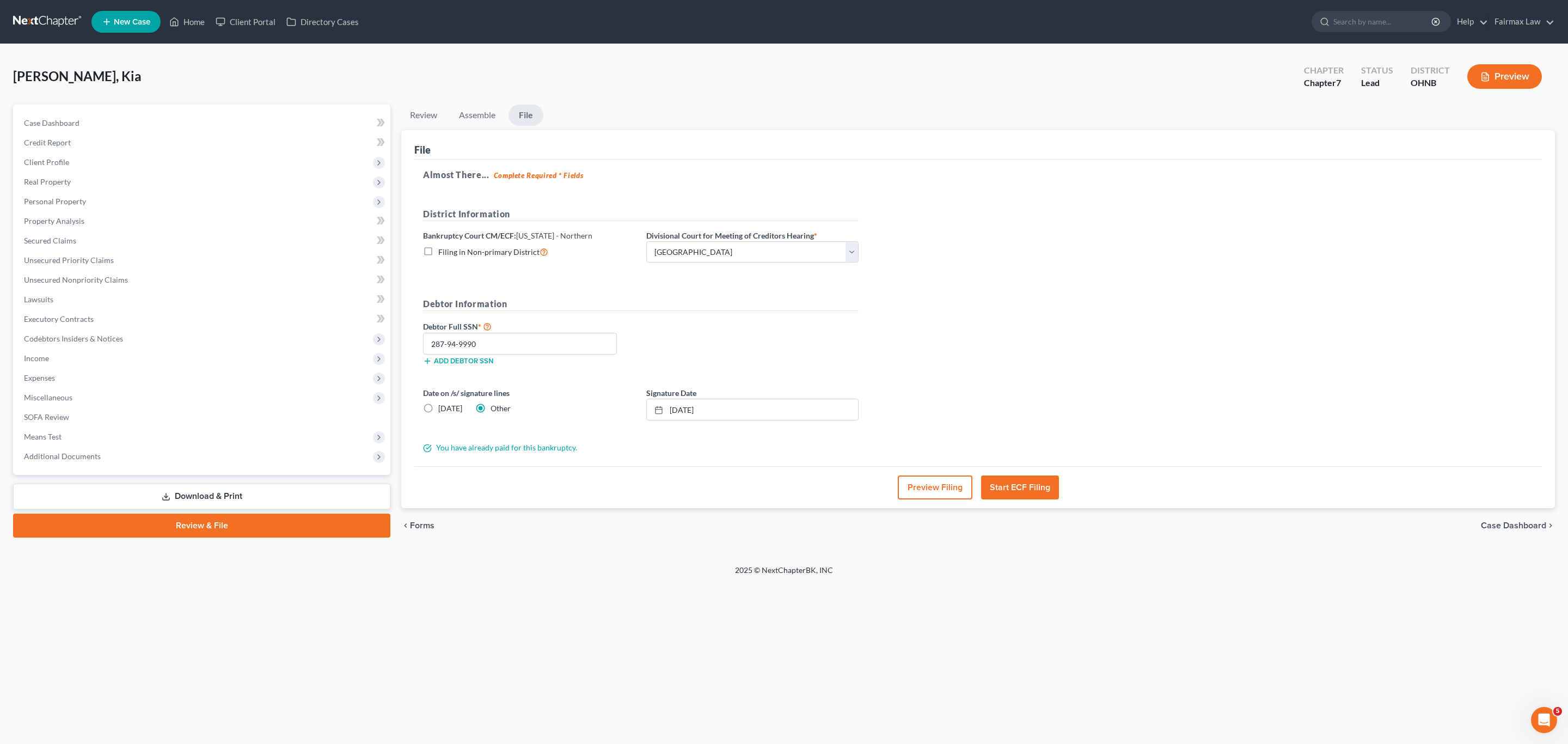
click at [998, 358] on div "Almost There... Complete Required * Fields District Information Bankruptcy Cour…" at bounding box center [978, 313] width 1128 height 307
click at [910, 110] on ul "Review Assemble File" at bounding box center [978, 118] width 1154 height 26
click at [1025, 488] on button "Start ECF Filing" at bounding box center [1020, 487] width 78 height 24
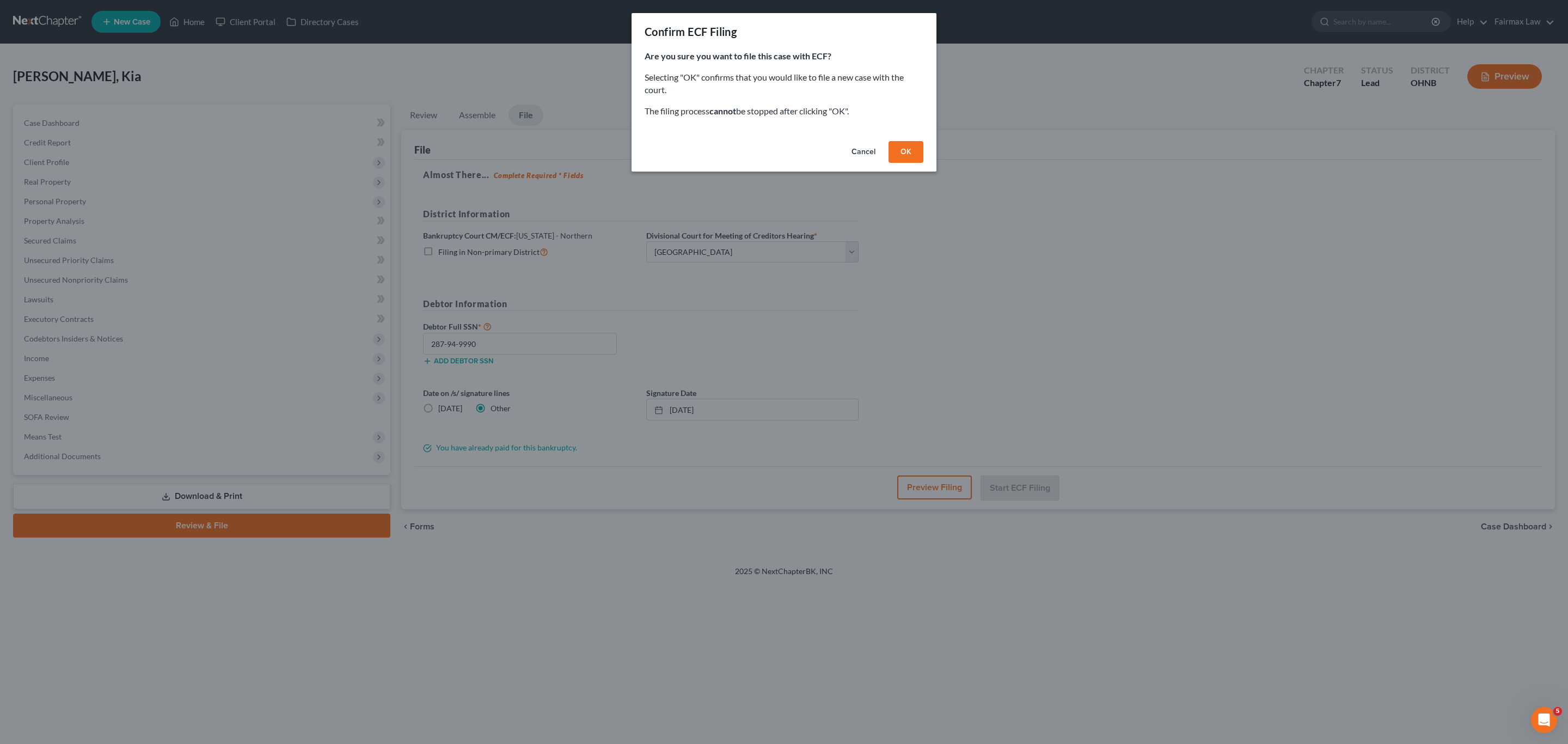
click at [906, 152] on button "OK" at bounding box center [906, 152] width 35 height 22
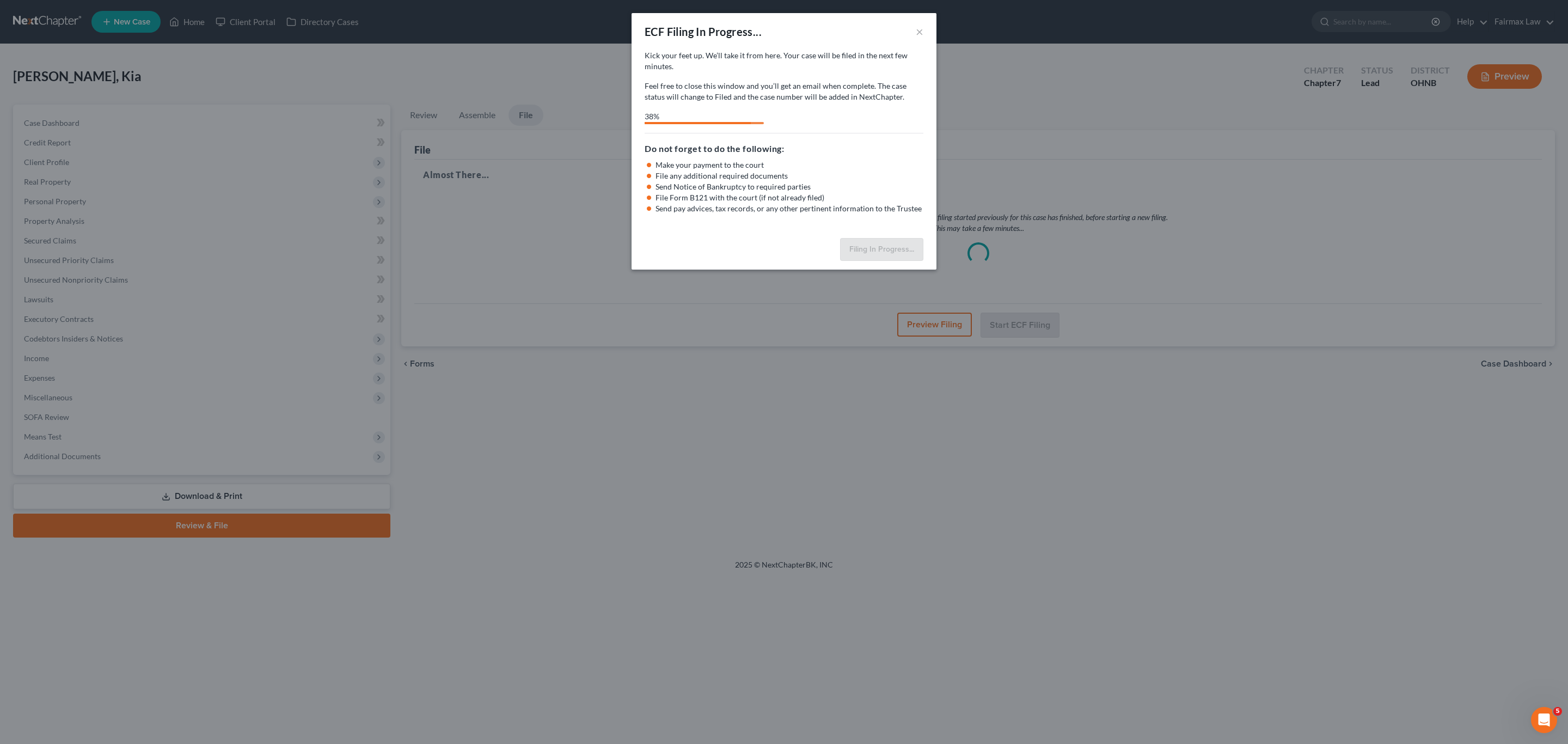
select select "3"
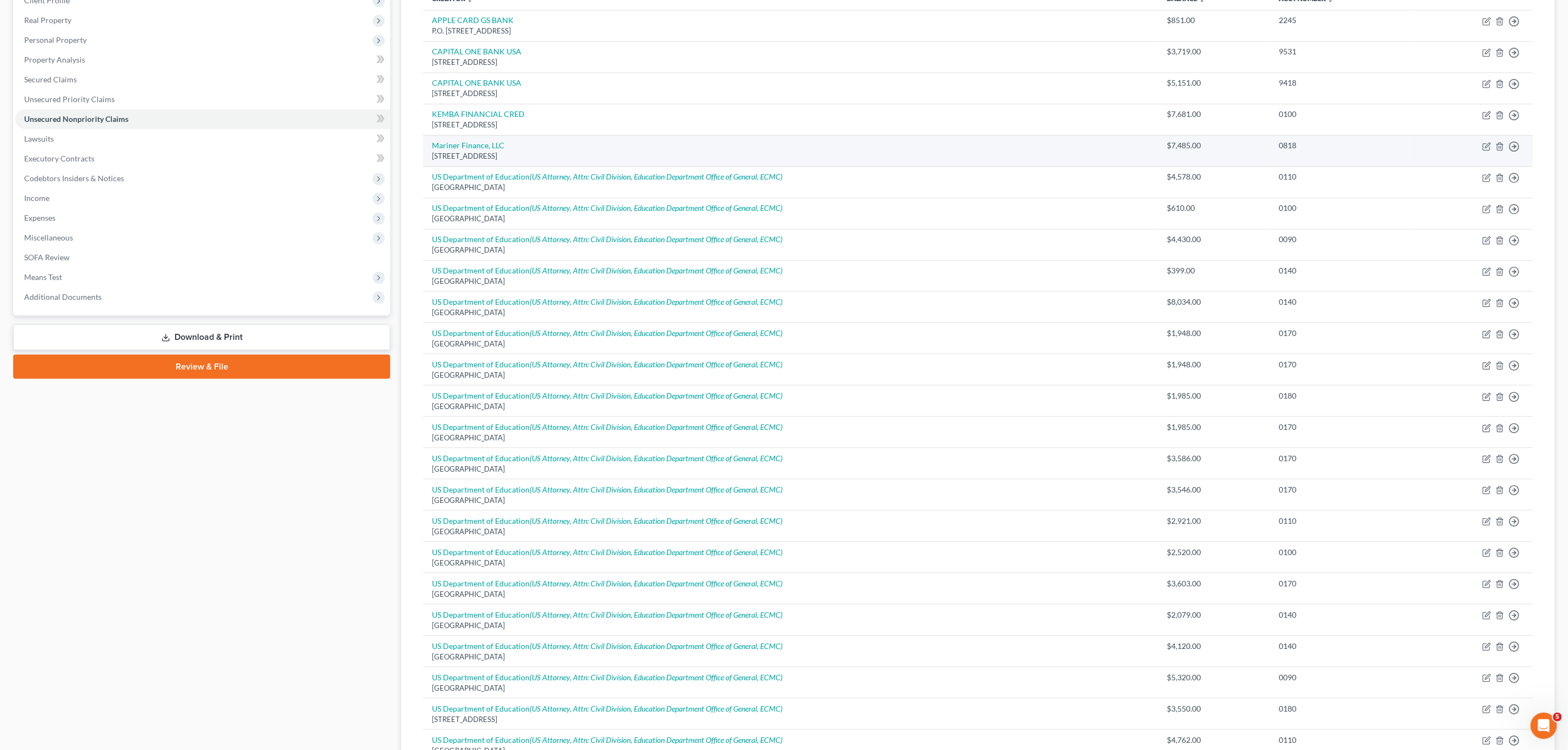
scroll to position [135, 0]
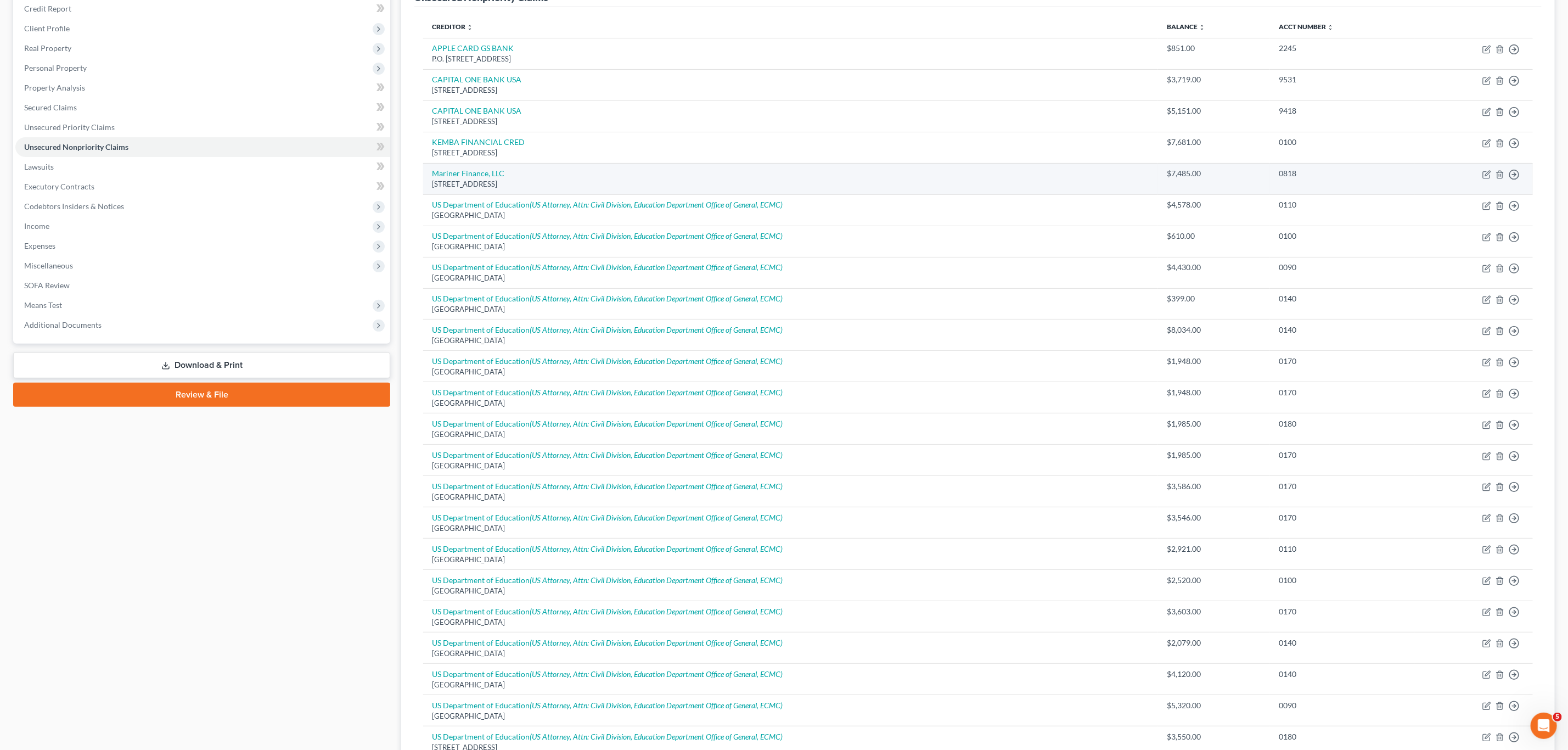
click at [1481, 176] on td "Move to D Move to E Move to G Move to Notice Only" at bounding box center [1474, 178] width 118 height 32
click at [1484, 177] on icon "button" at bounding box center [1486, 174] width 8 height 8
select select "36"
select select "14"
select select "0"
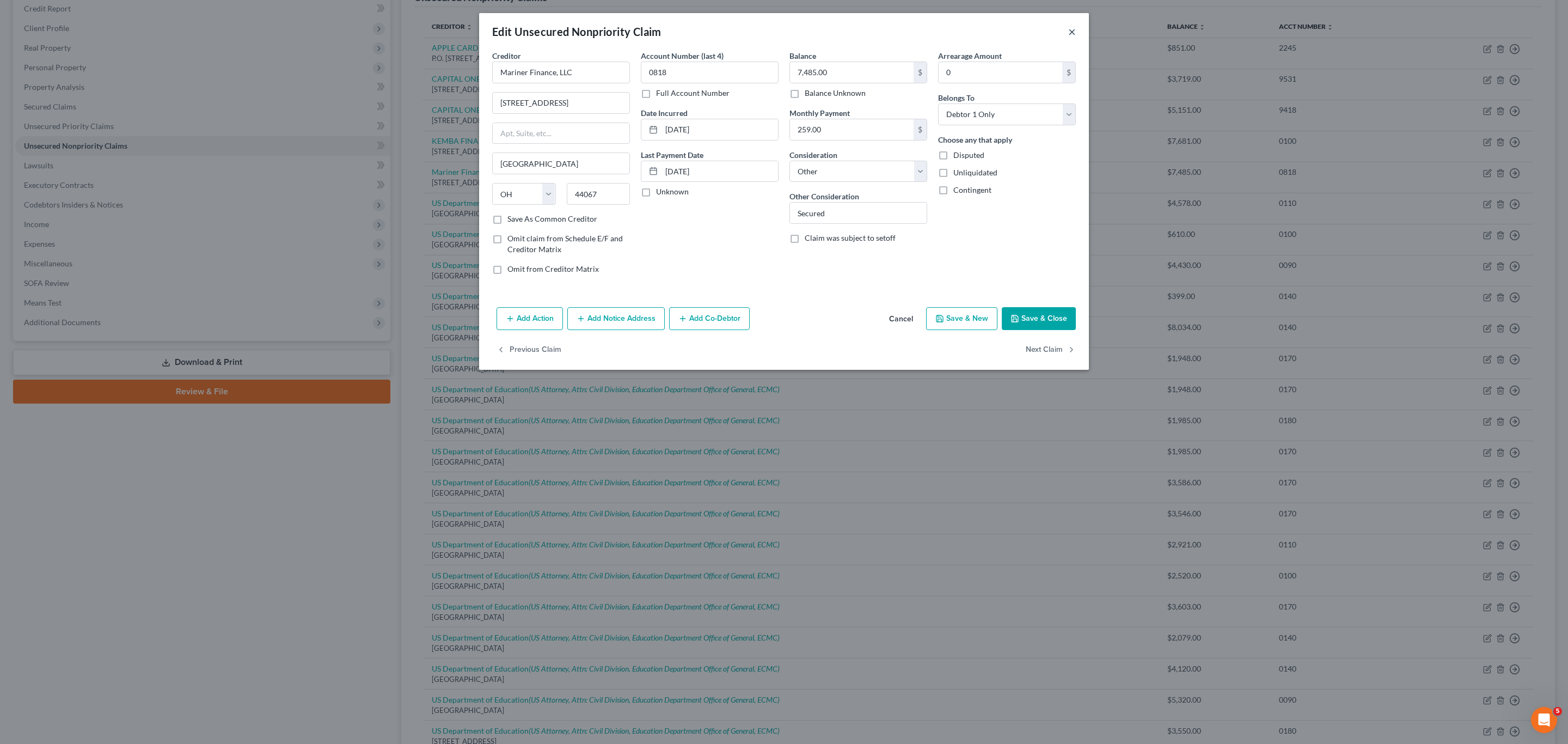
click at [1071, 27] on button "×" at bounding box center [1072, 31] width 8 height 13
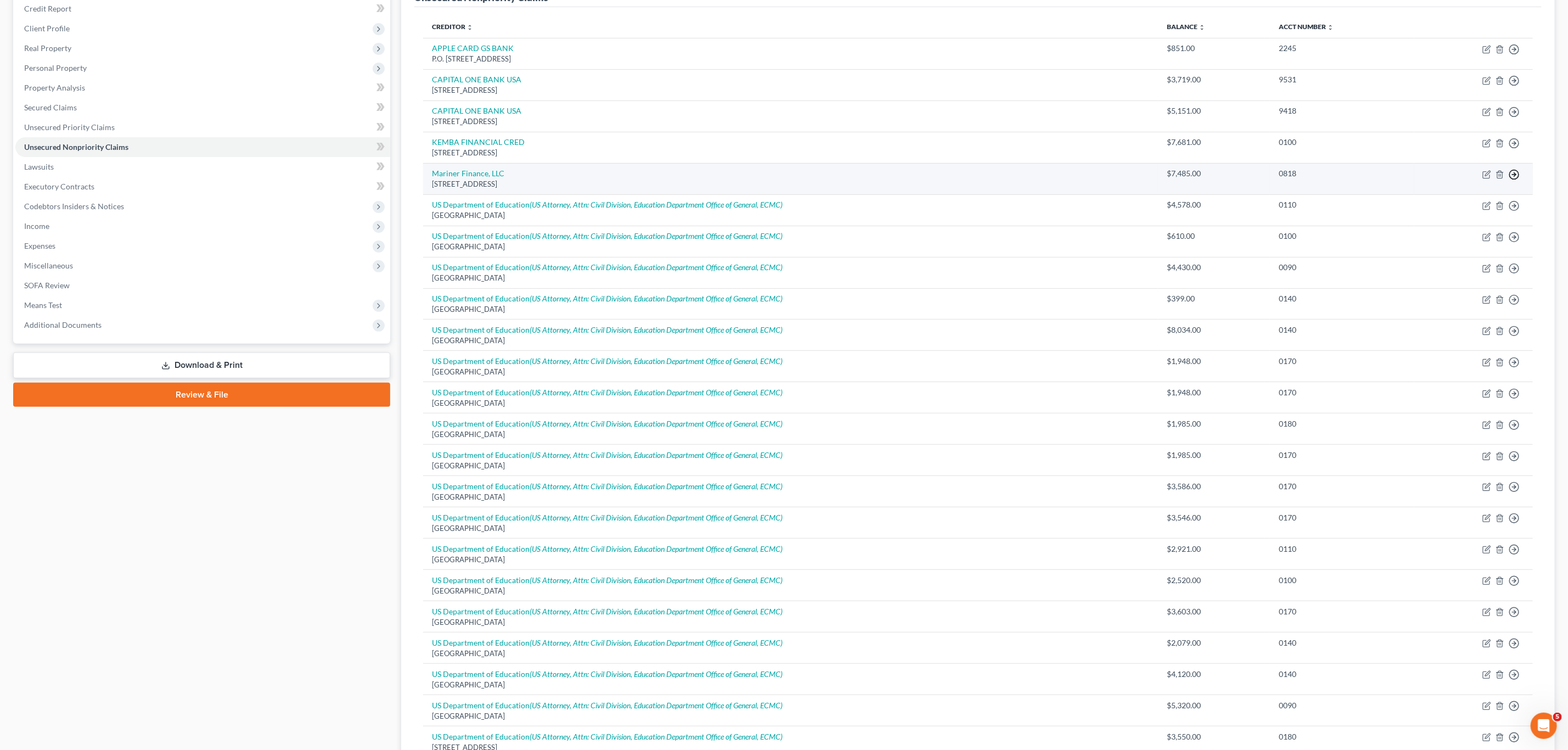
click at [1519, 173] on icon "button" at bounding box center [1514, 175] width 11 height 11
click at [1450, 187] on link "Move to D" at bounding box center [1464, 182] width 92 height 18
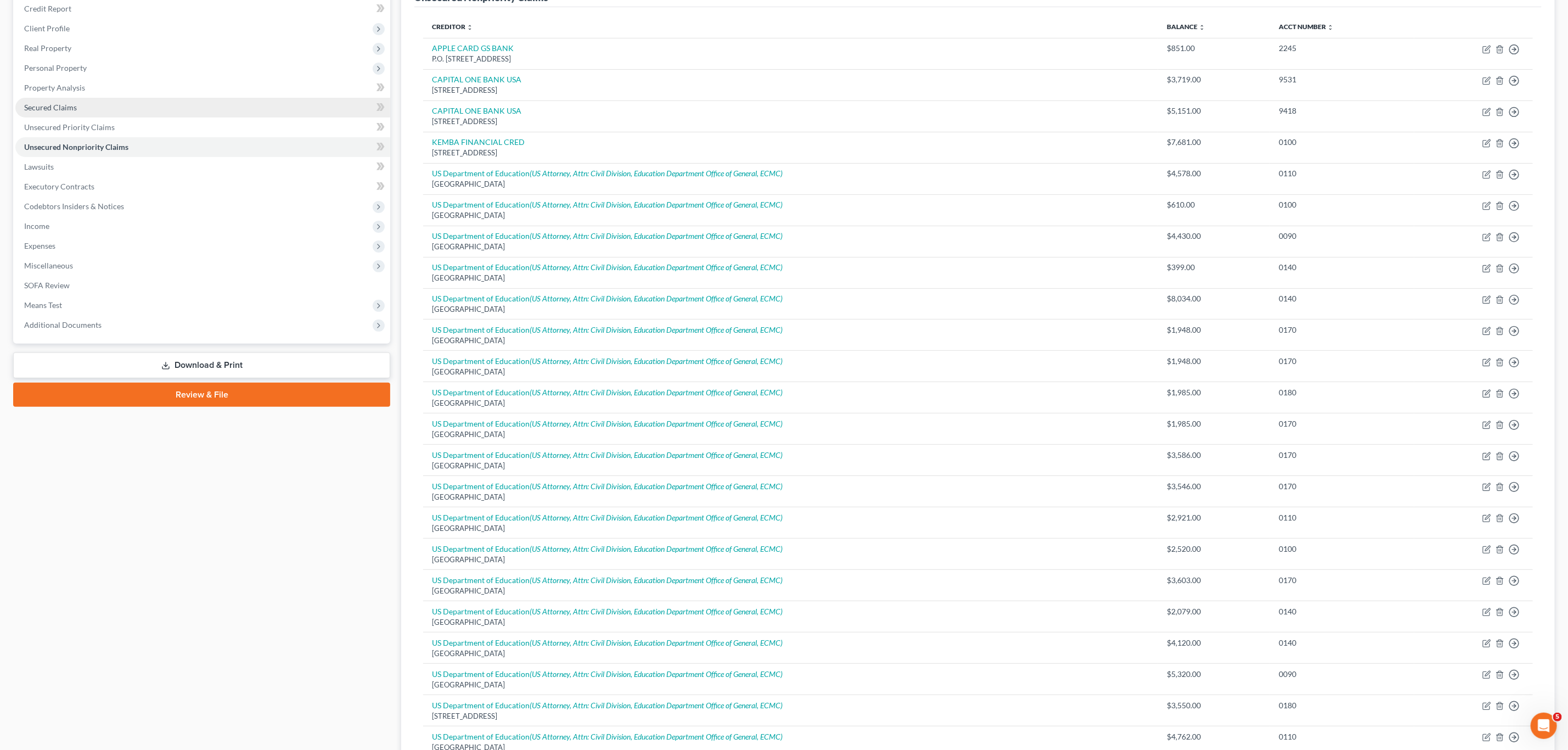
click at [46, 107] on span "Secured Claims" at bounding box center [50, 107] width 52 height 9
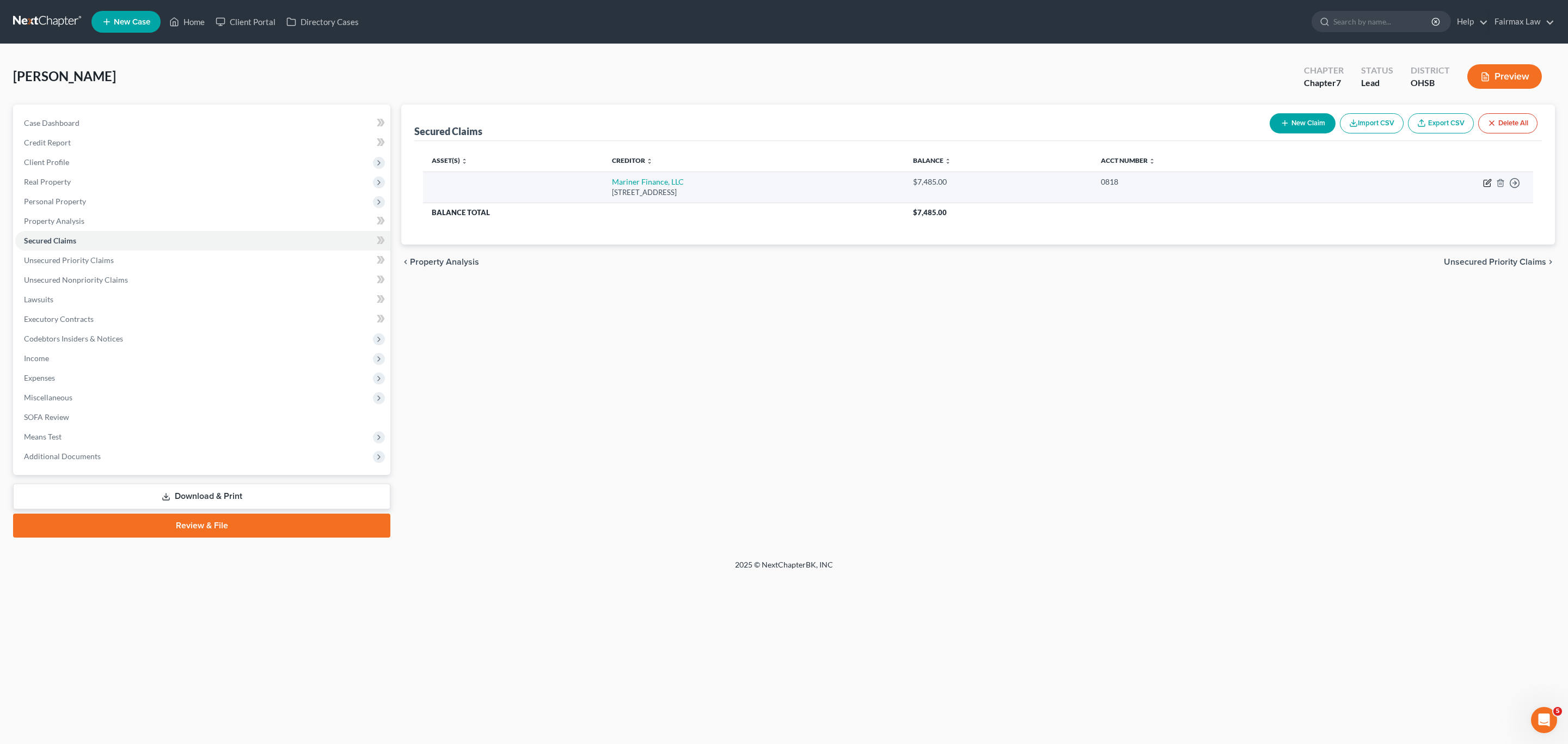
click at [1483, 180] on icon "button" at bounding box center [1487, 182] width 8 height 8
select select "36"
select select "0"
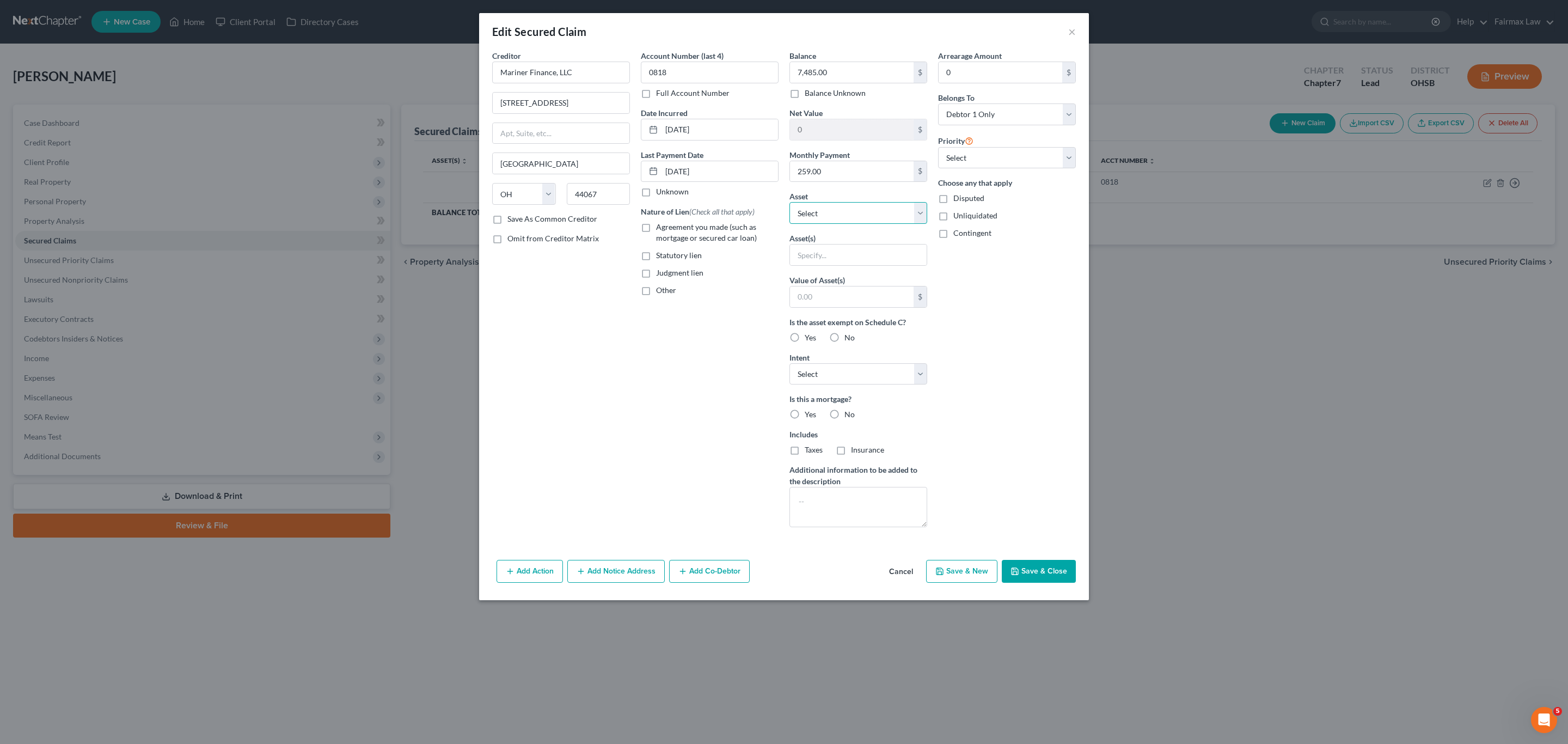
click at [836, 217] on select "Select Other Multiple Assets 2016 Kia Soul - $2455.0 Telhio CU (Savings Account…" at bounding box center [858, 213] width 138 height 22
select select "2"
click at [790, 204] on select "Select Other Multiple Assets 2016 Kia Soul - $2455.0 Telhio CU (Savings Account…" at bounding box center [858, 213] width 138 height 22
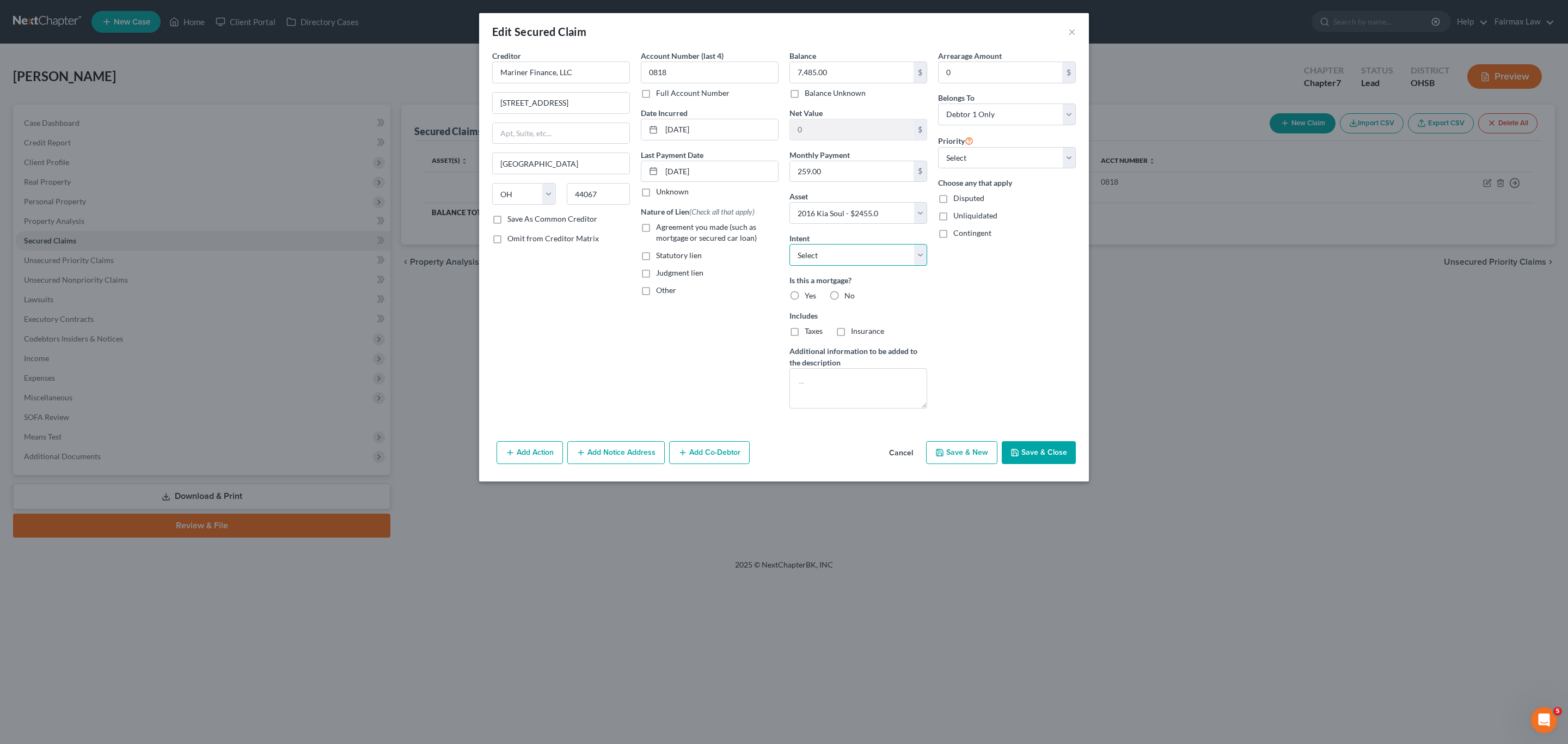
click at [892, 260] on select "Select Surrender Redeem Reaffirm Avoid Other" at bounding box center [858, 255] width 138 height 22
select select "2"
click at [790, 246] on select "Select Surrender Redeem Reaffirm Avoid Other" at bounding box center [858, 255] width 138 height 22
click at [1046, 448] on button "Save & Close" at bounding box center [1038, 453] width 74 height 23
select select
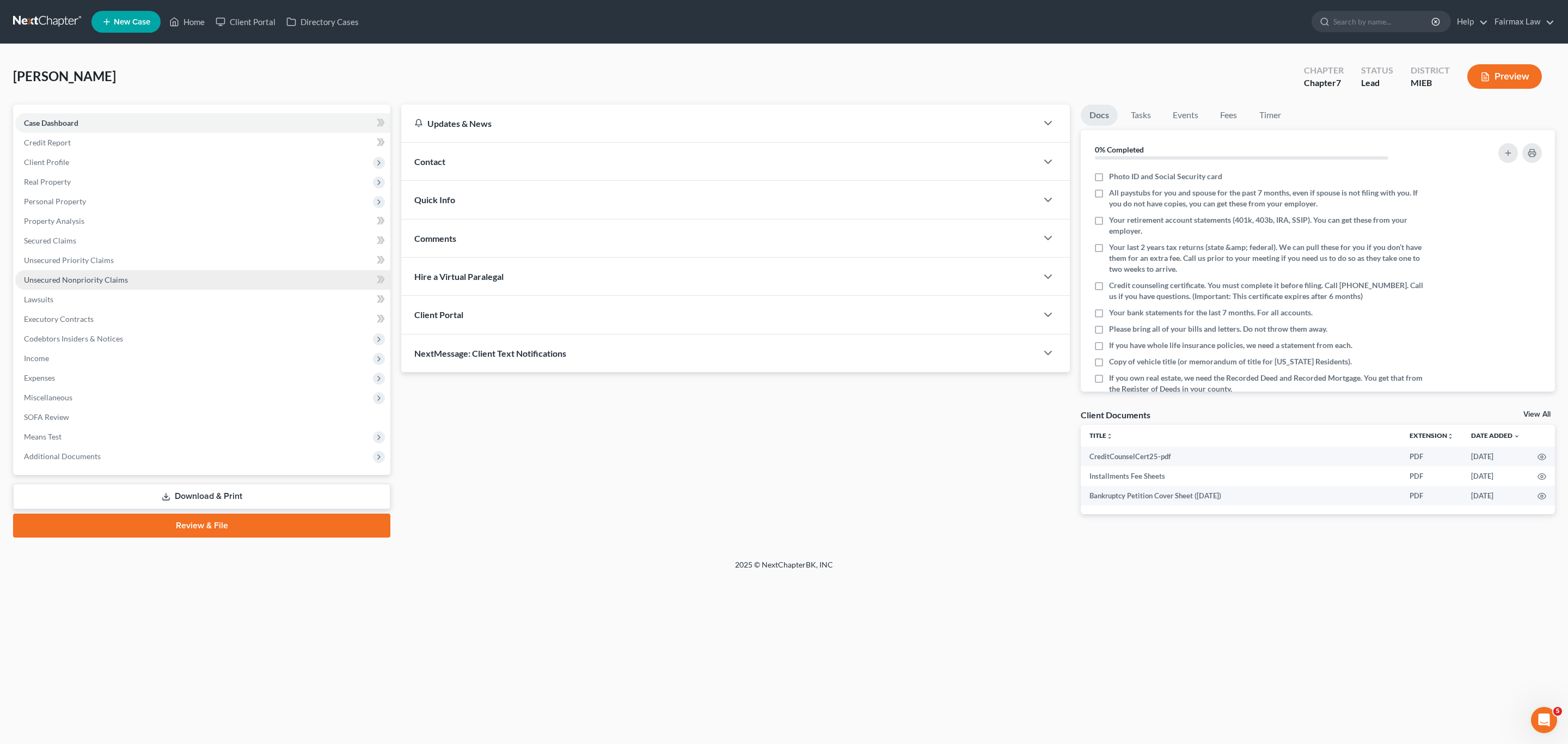
click at [82, 284] on link "Unsecured Nonpriority Claims" at bounding box center [203, 280] width 375 height 20
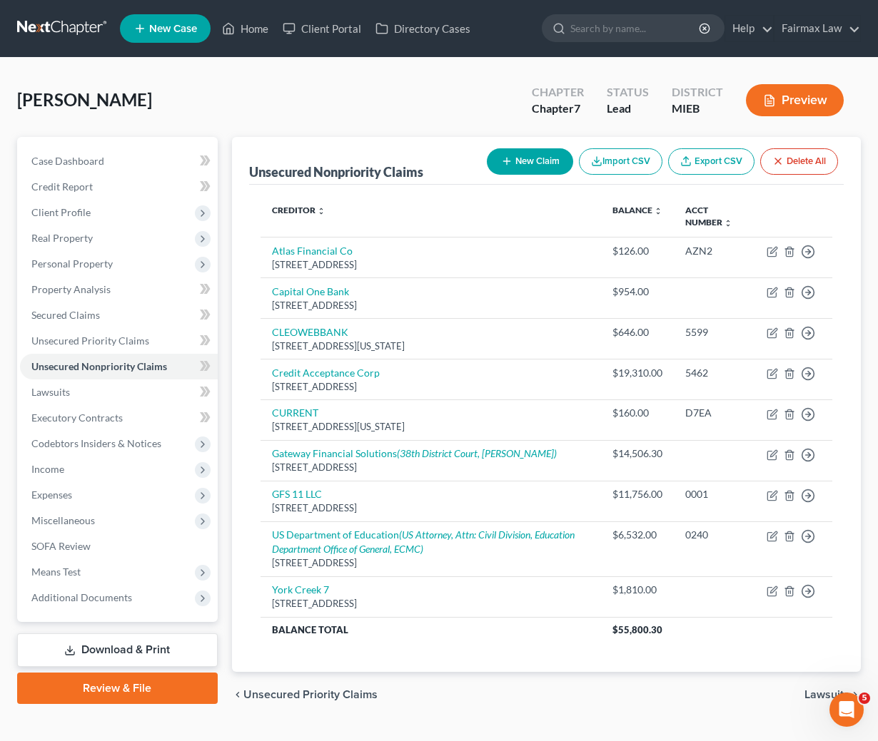
click at [517, 176] on div "New Claim Import CSV Export CSV Delete All" at bounding box center [662, 162] width 362 height 38
click at [516, 161] on button "New Claim" at bounding box center [530, 161] width 86 height 26
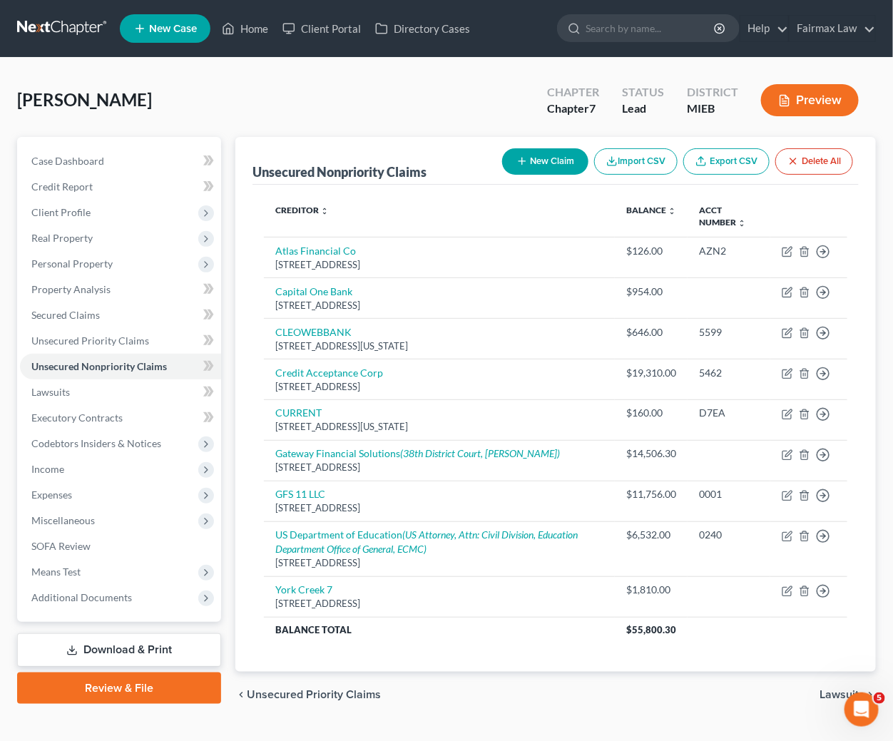
select select "0"
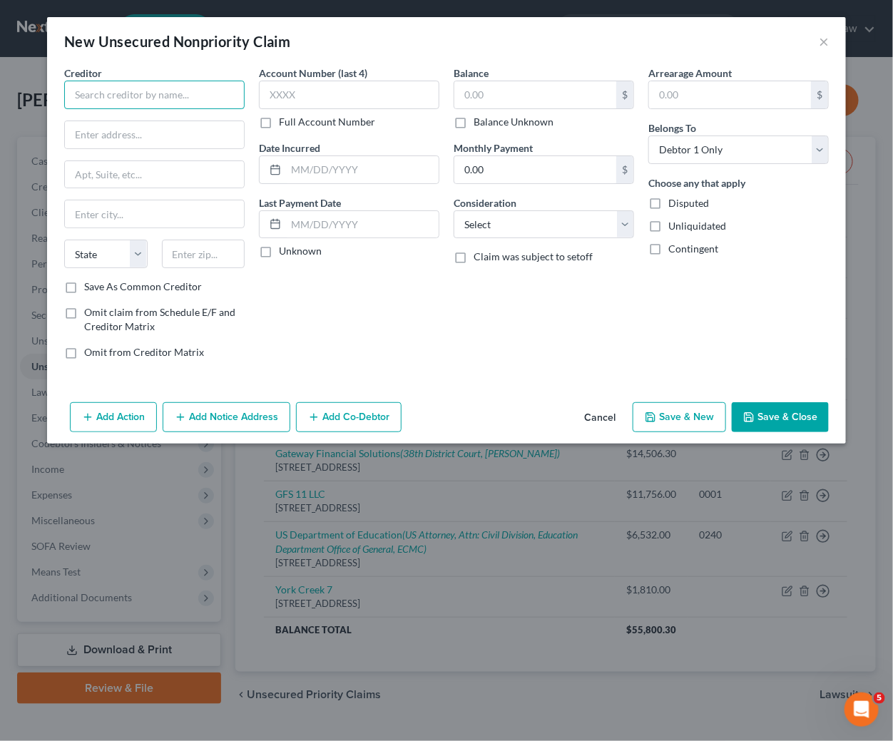
click at [200, 103] on input "text" at bounding box center [154, 95] width 181 height 29
paste input "CHECK N GO"
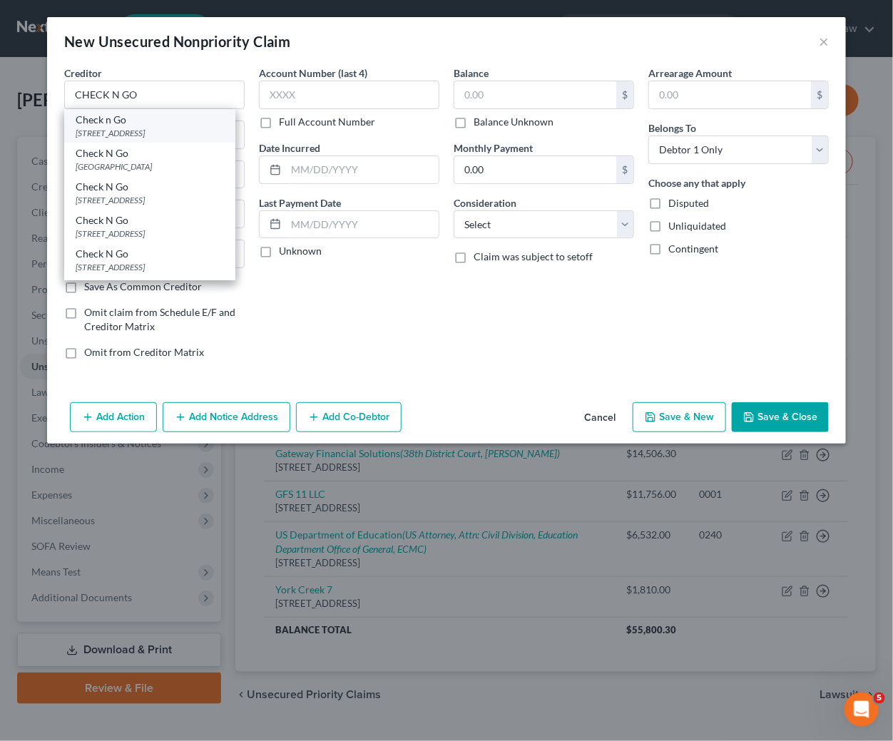
click at [148, 126] on div "Check n Go" at bounding box center [150, 120] width 148 height 14
type input "Check n Go"
type input "[STREET_ADDRESS]"
type input "Kalamazoo"
select select "23"
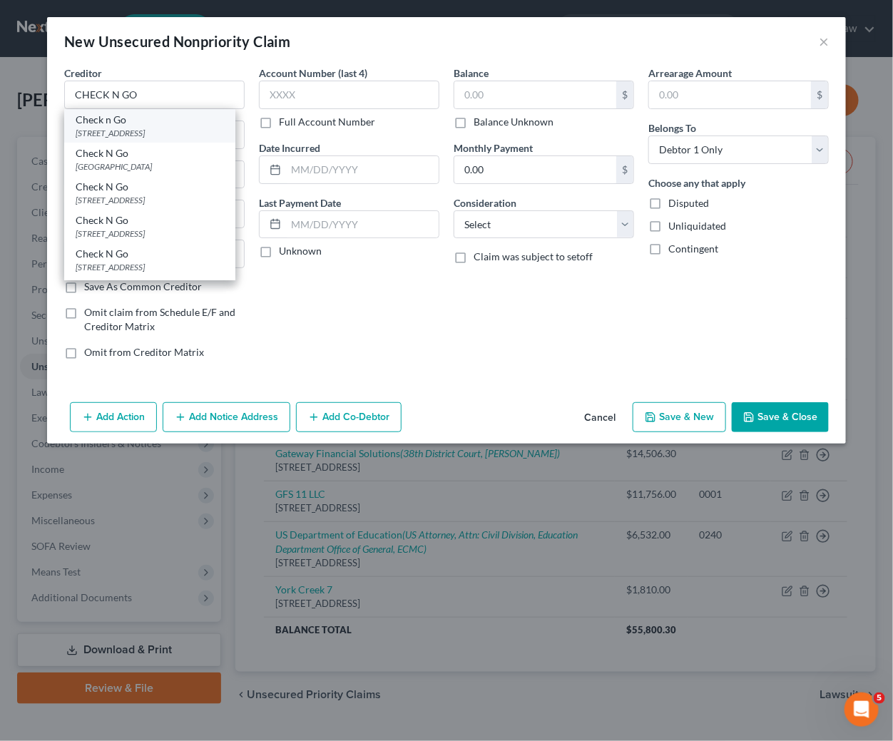
type input "49008"
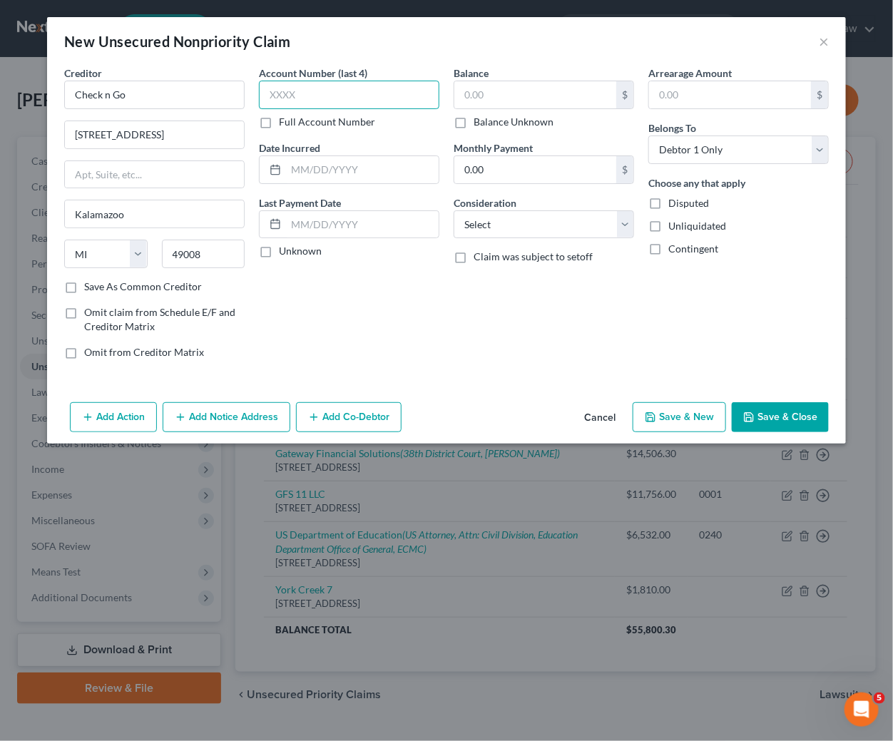
click at [350, 96] on input "text" at bounding box center [349, 95] width 181 height 29
type input "1922"
click at [360, 169] on input "text" at bounding box center [362, 169] width 153 height 27
type input "[DATE]"
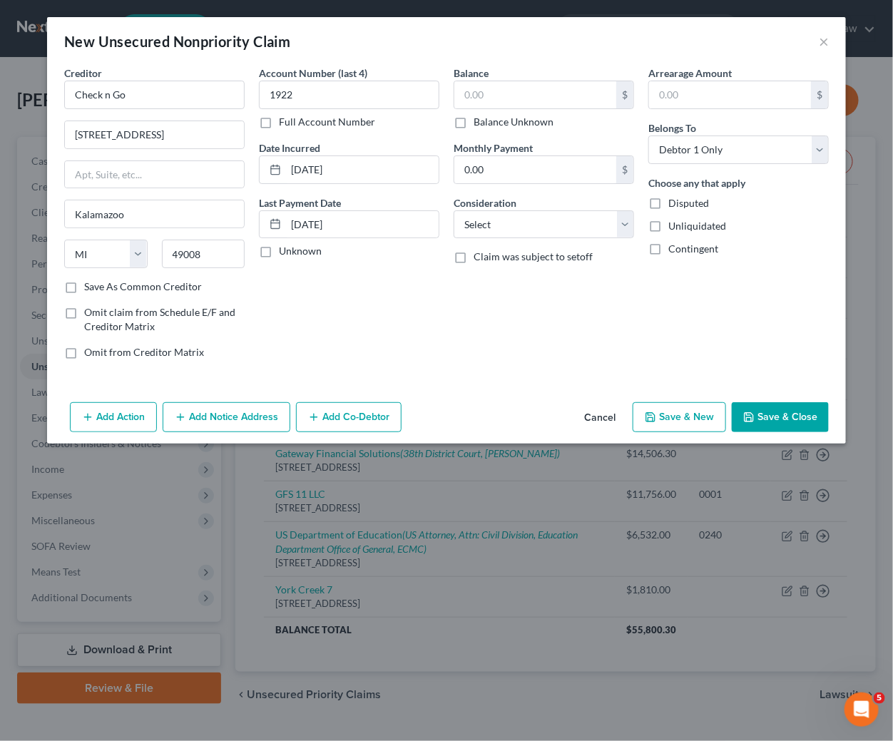
click at [518, 78] on div "Balance $ Balance Unknown Balance Undetermined $ Balance Unknown" at bounding box center [544, 97] width 181 height 63
click at [516, 93] on input "text" at bounding box center [535, 94] width 162 height 27
type input "676"
click at [542, 219] on select "Select Cable / Satellite Services Collection Agency Credit Card Debt Debt Couns…" at bounding box center [544, 224] width 181 height 29
select select "1"
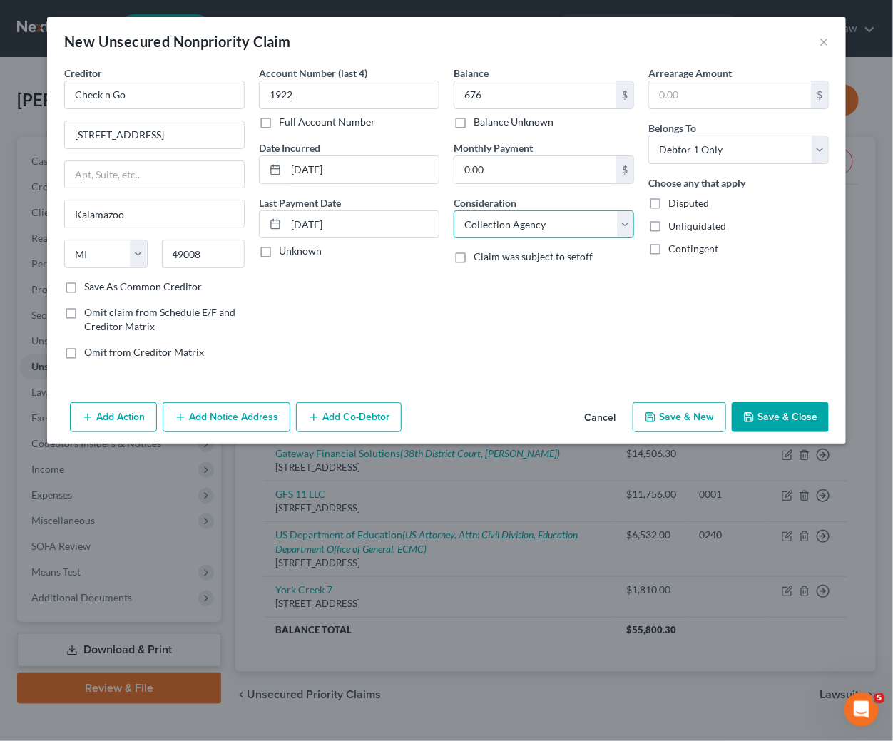
click at [454, 211] on select "Select Cable / Satellite Services Collection Agency Credit Card Debt Debt Couns…" at bounding box center [544, 224] width 181 height 29
click at [788, 424] on button "Save & Close" at bounding box center [780, 417] width 97 height 30
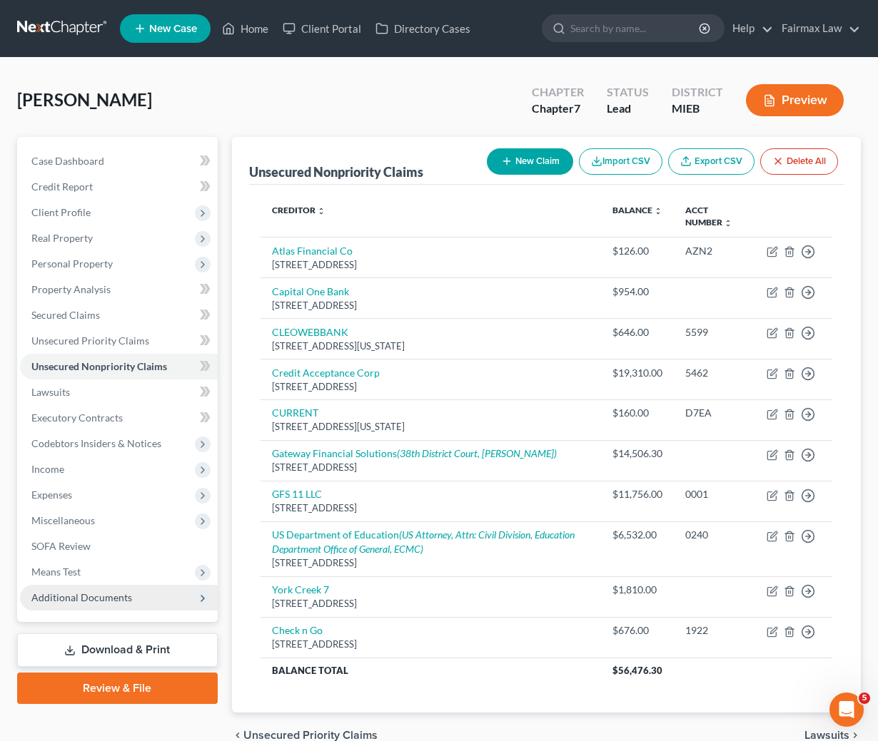
click at [78, 606] on span "Additional Documents" at bounding box center [119, 598] width 198 height 26
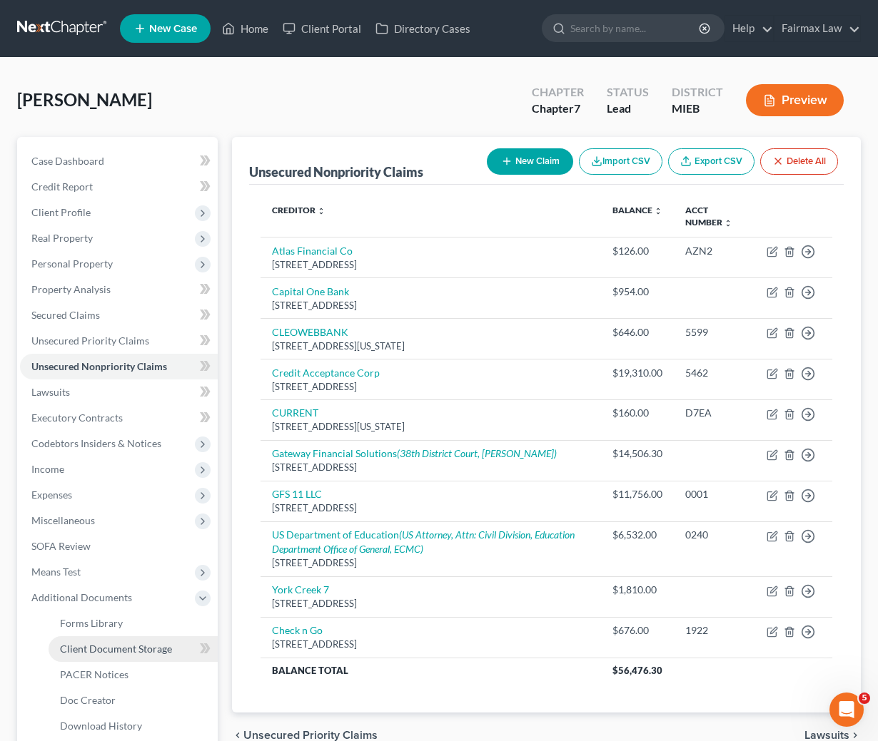
click at [88, 656] on link "Client Document Storage" at bounding box center [133, 649] width 169 height 26
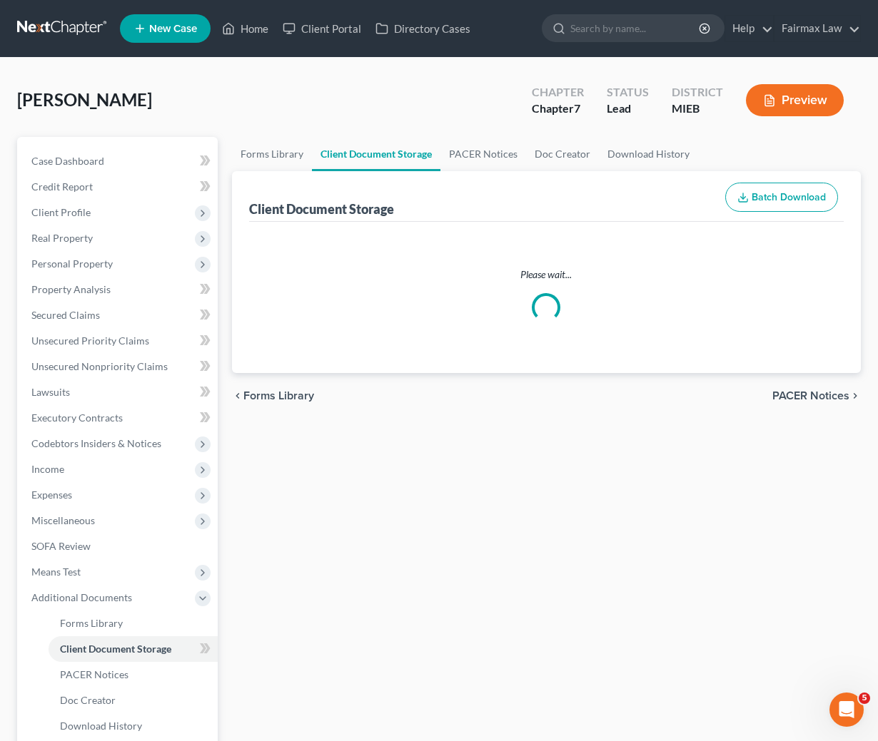
select select "6"
select select "32"
select select "7"
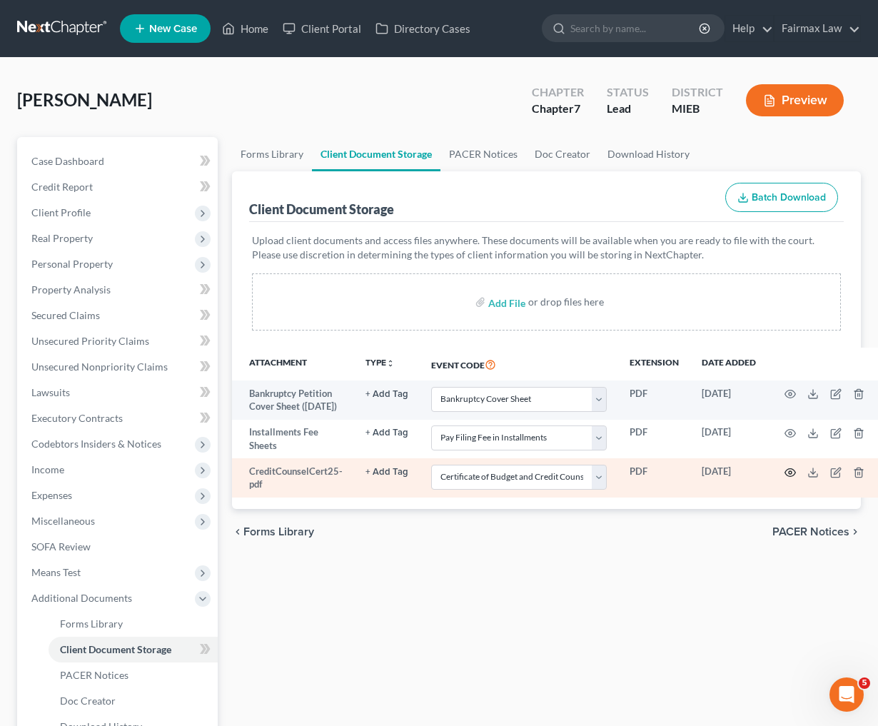
click at [786, 479] on td at bounding box center [827, 477] width 120 height 39
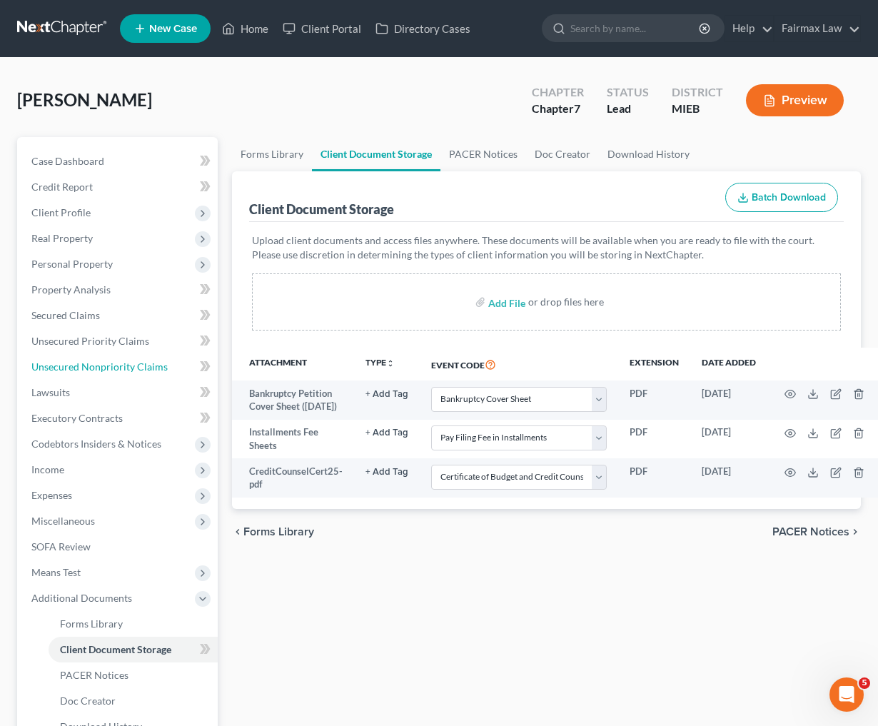
click at [105, 362] on span "Unsecured Nonpriority Claims" at bounding box center [99, 366] width 136 height 12
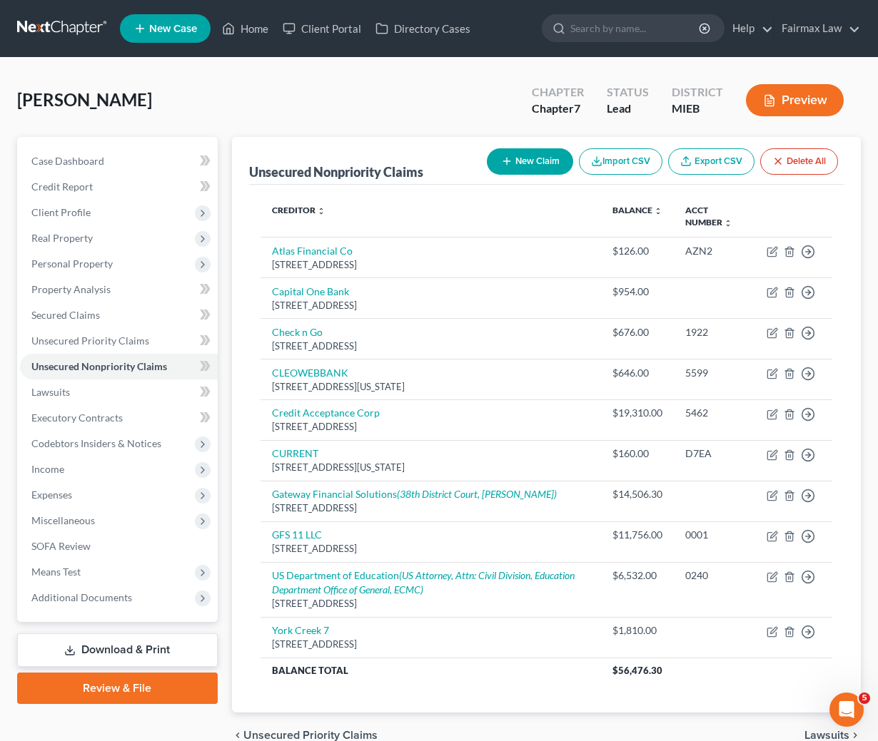
click at [502, 163] on icon "button" at bounding box center [506, 161] width 11 height 11
select select "0"
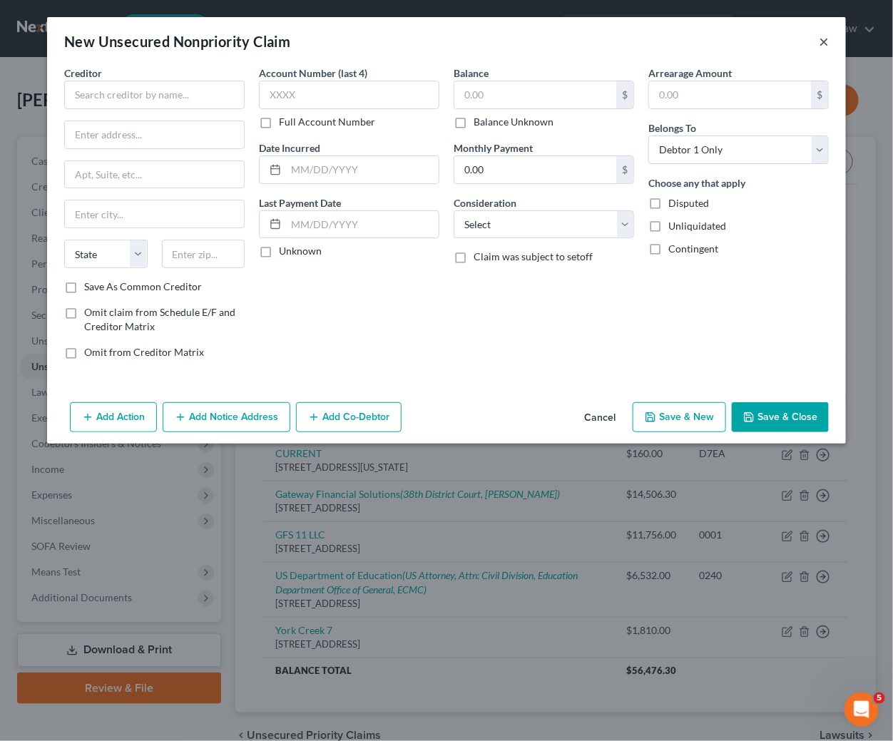
click at [822, 43] on button "×" at bounding box center [824, 41] width 10 height 17
